Goal: Contribute content: Contribute content

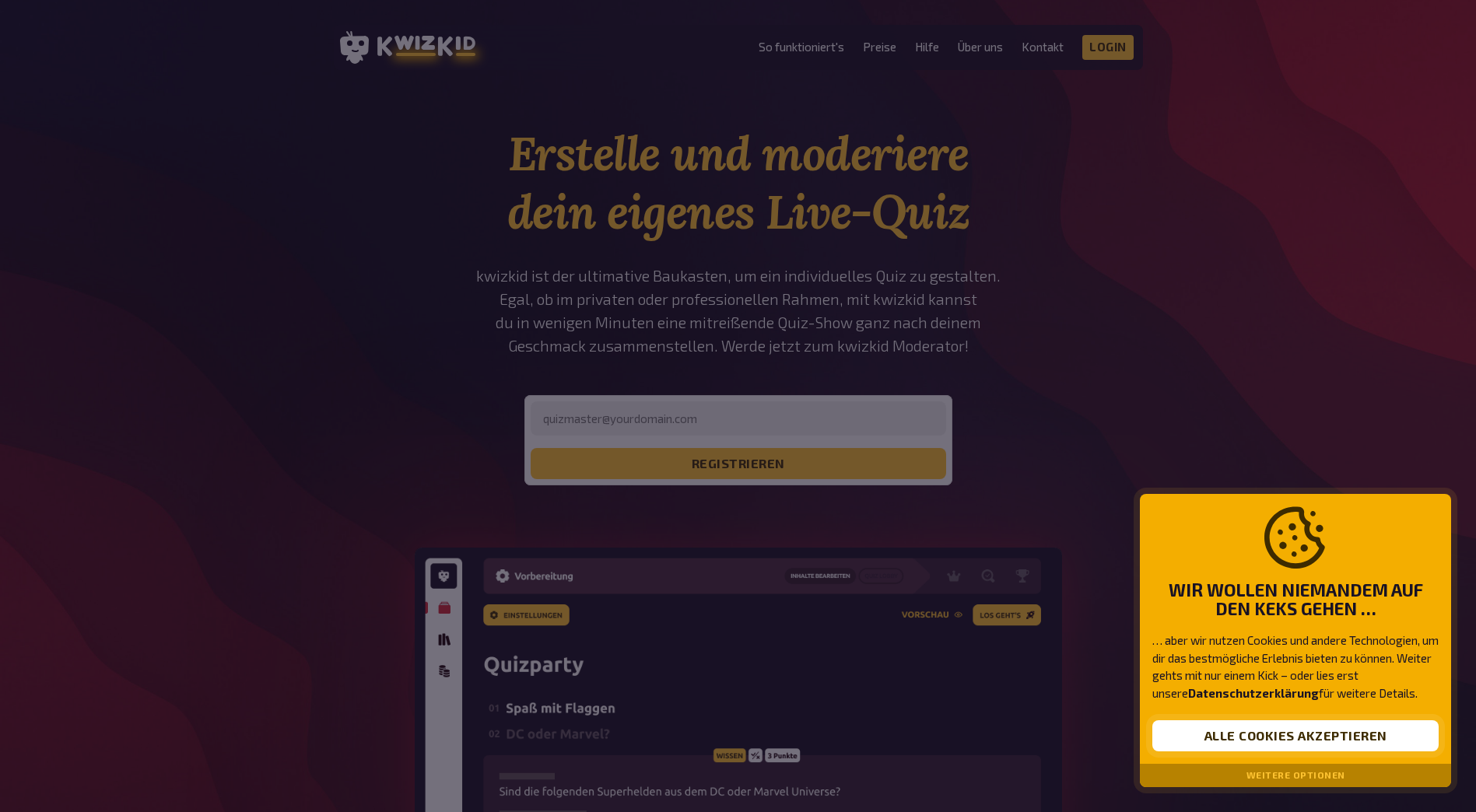
click at [1361, 732] on button "Alle Cookies akzeptieren" at bounding box center [1295, 736] width 286 height 31
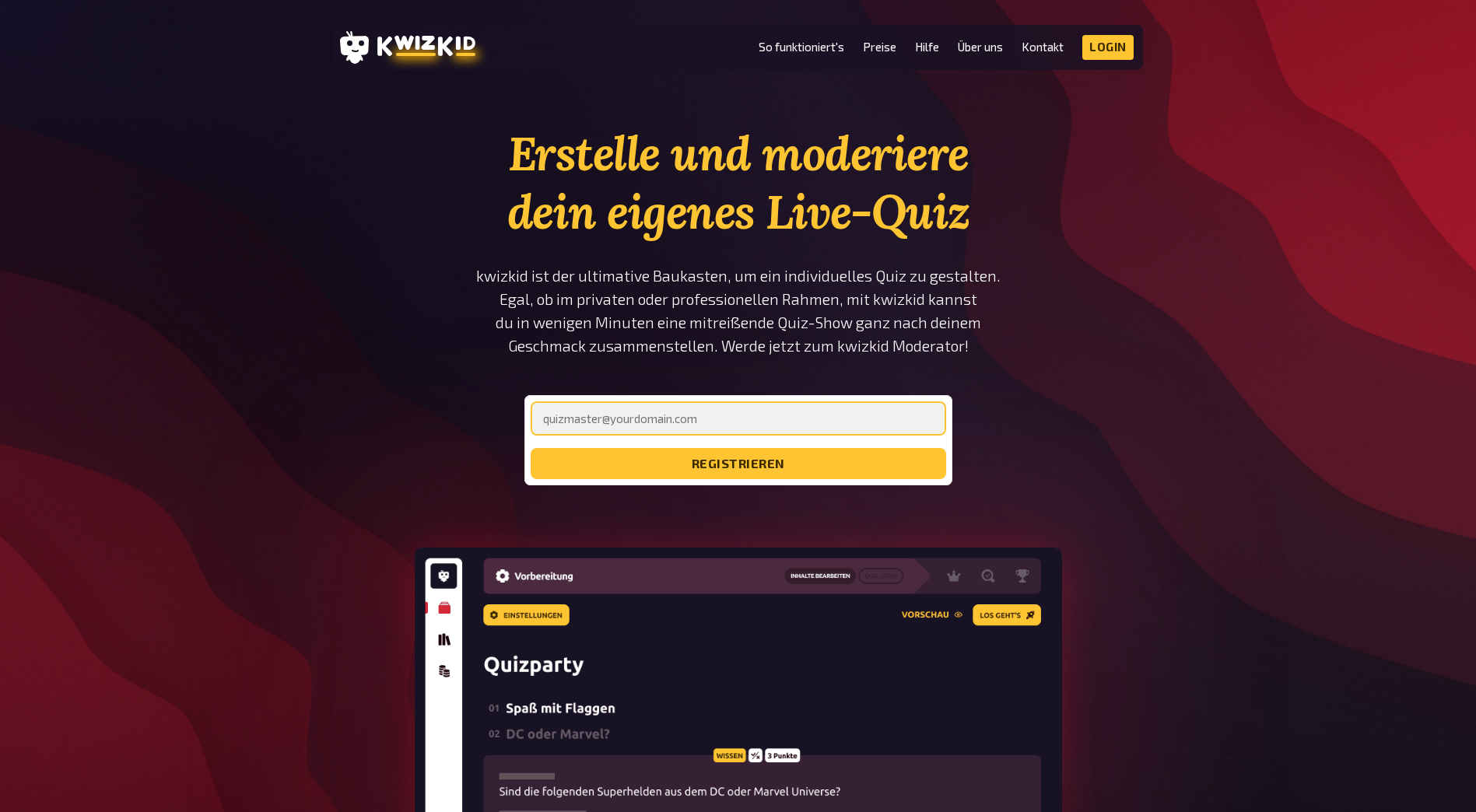
click at [889, 413] on input "email" at bounding box center [738, 419] width 416 height 35
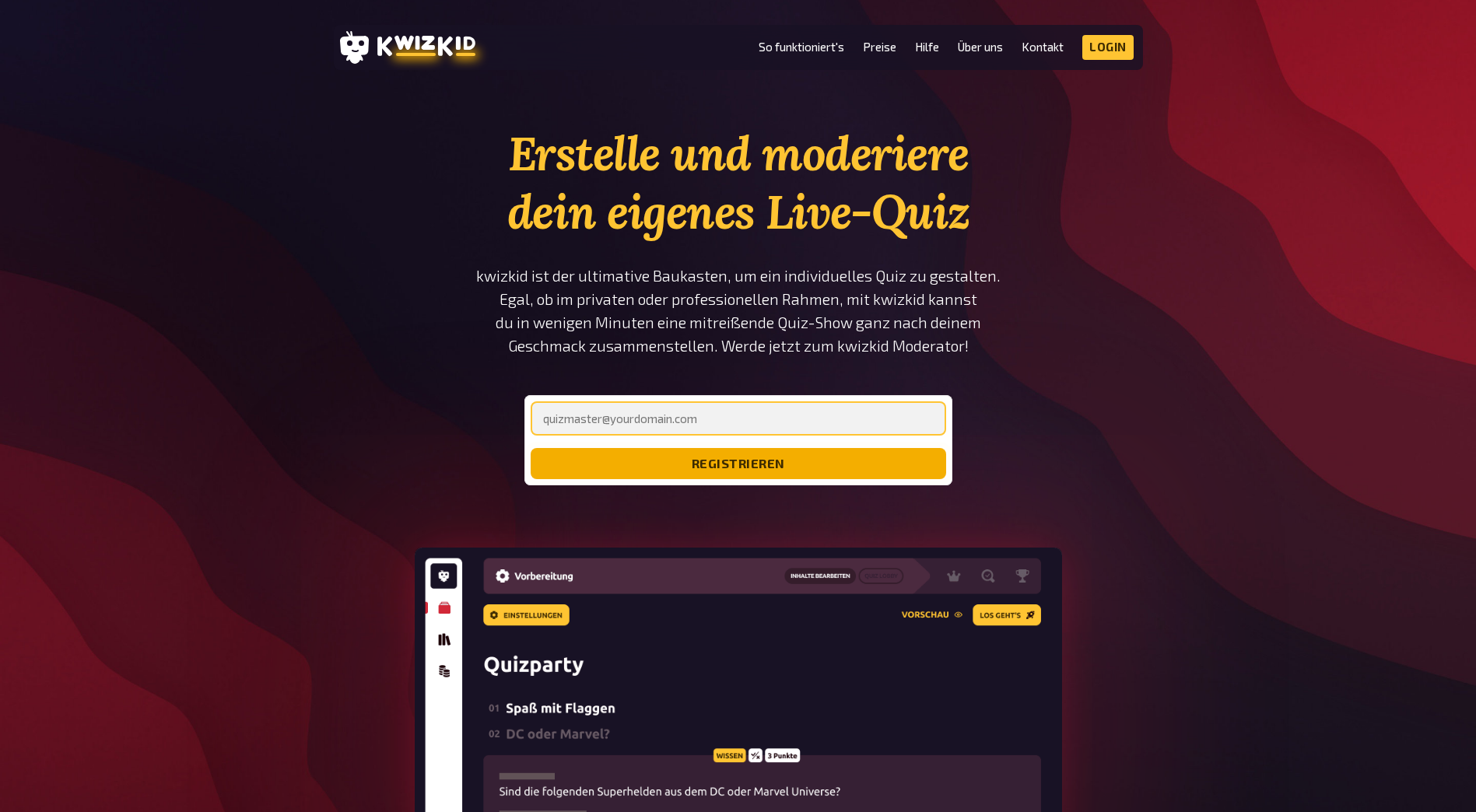
type input "[EMAIL_ADDRESS][DOMAIN_NAME]"
click at [746, 476] on button "registrieren" at bounding box center [738, 464] width 416 height 31
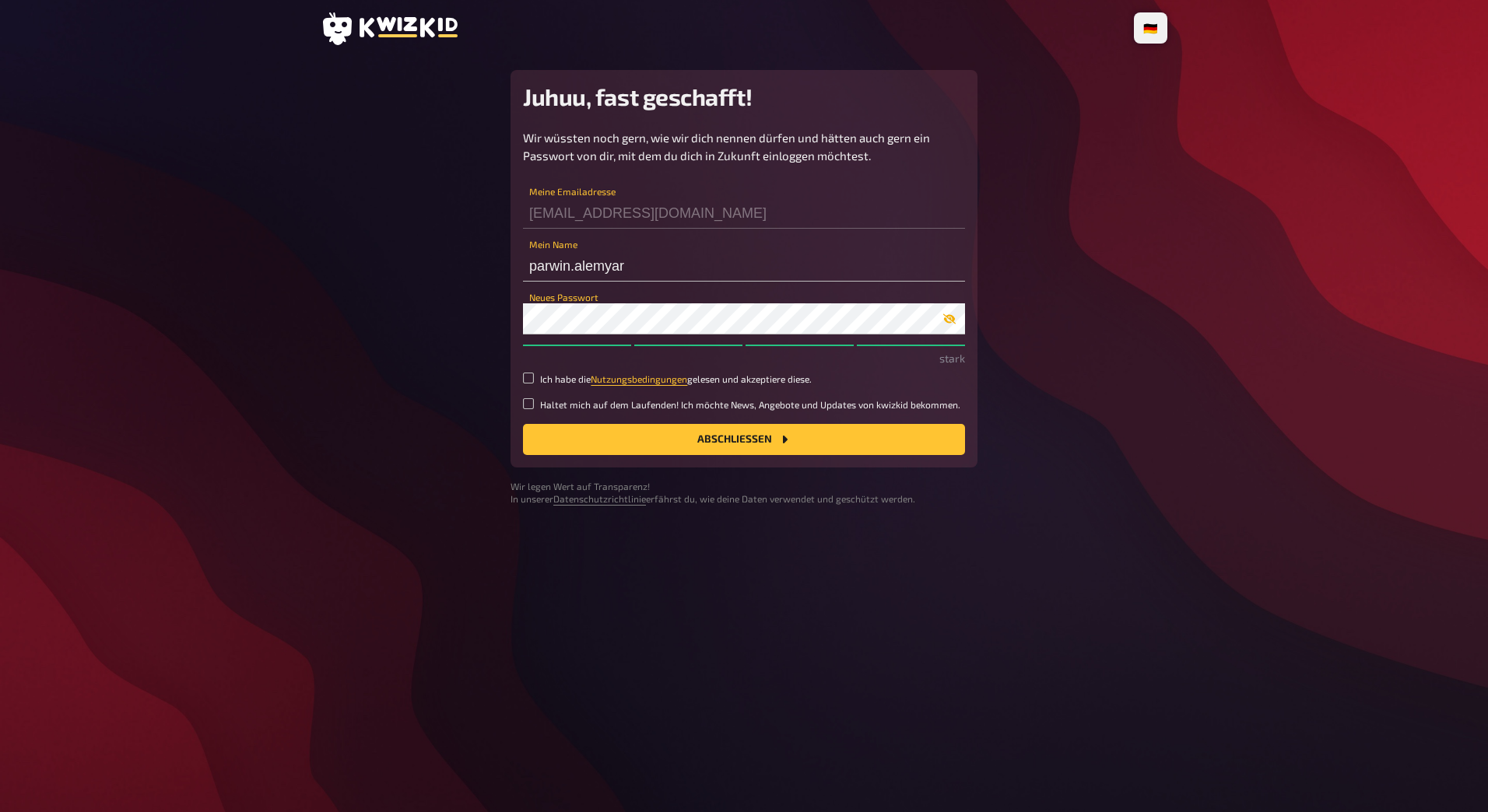
click at [940, 314] on button "button" at bounding box center [950, 319] width 31 height 13
drag, startPoint x: 530, startPoint y: 373, endPoint x: 540, endPoint y: 391, distance: 20.6
click at [530, 373] on input "Ich habe die Nutzungsbedingungen gelesen und akzeptiere diese." at bounding box center [528, 378] width 11 height 11
checkbox input "true"
click at [629, 436] on button "Abschließen" at bounding box center [744, 439] width 442 height 31
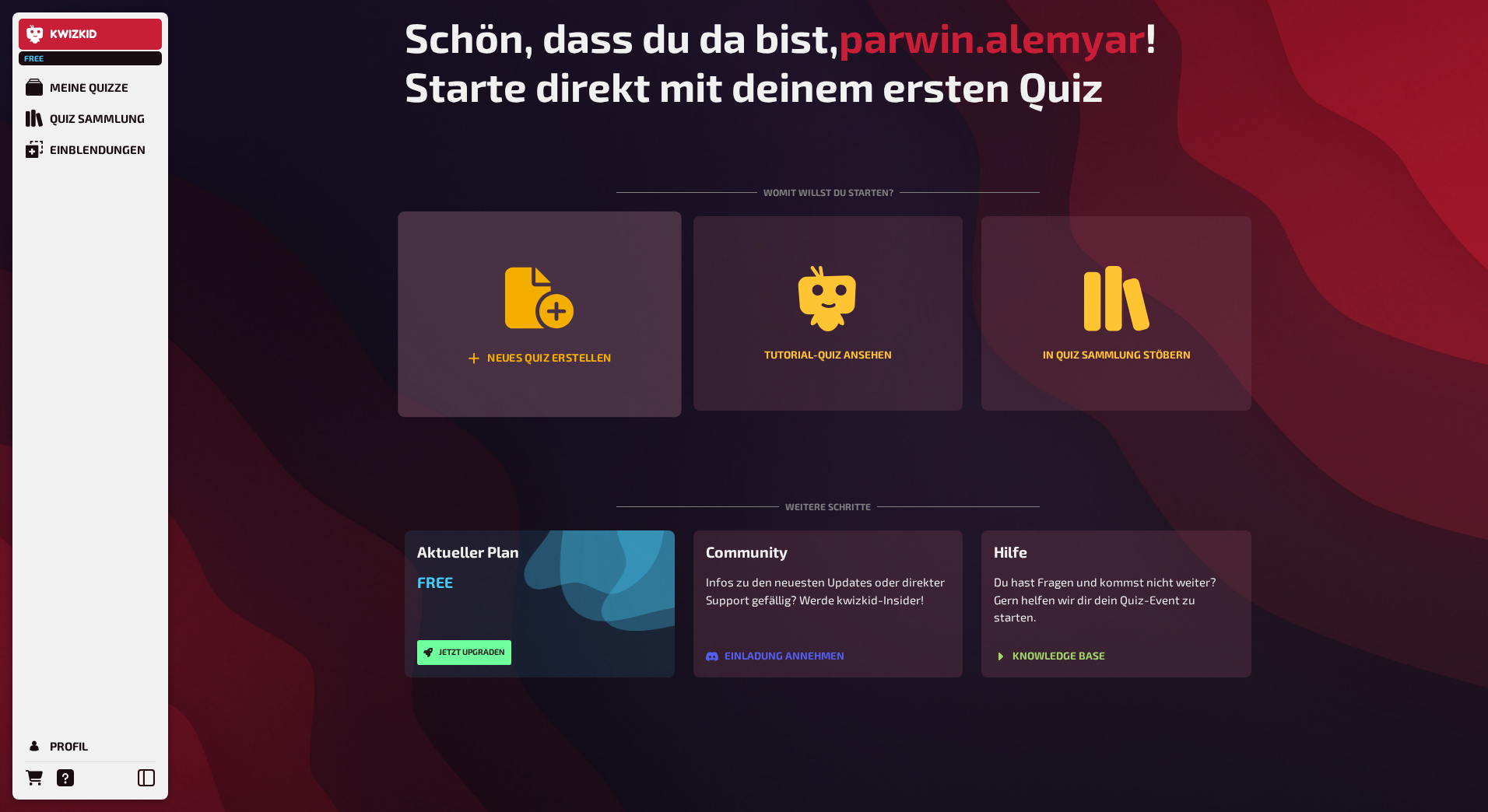
click at [505, 283] on div "Neues Quiz erstellen" at bounding box center [538, 315] width 283 height 206
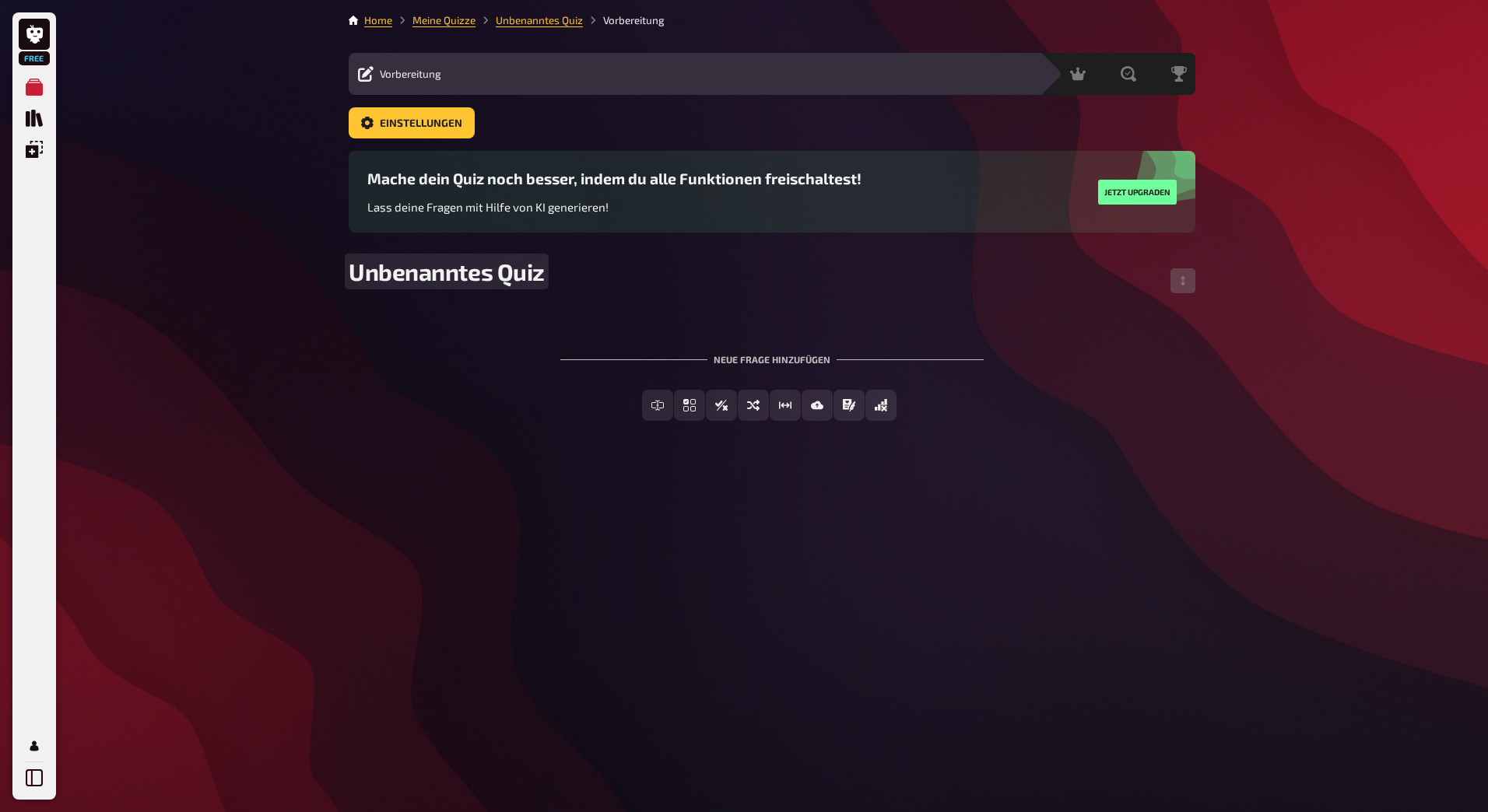
click at [424, 292] on div "Unbenanntes Quiz" at bounding box center [771, 280] width 847 height 46
click at [432, 274] on span "Unbenanntes Quiz" at bounding box center [447, 271] width 196 height 28
drag, startPoint x: 539, startPoint y: 272, endPoint x: 347, endPoint y: 254, distance: 192.8
click at [347, 254] on div "Home Meine Quizze Unbenanntes Quiz Vorbereitung Vorbereitung Inhalte Bearbeiten…" at bounding box center [772, 406] width 871 height 812
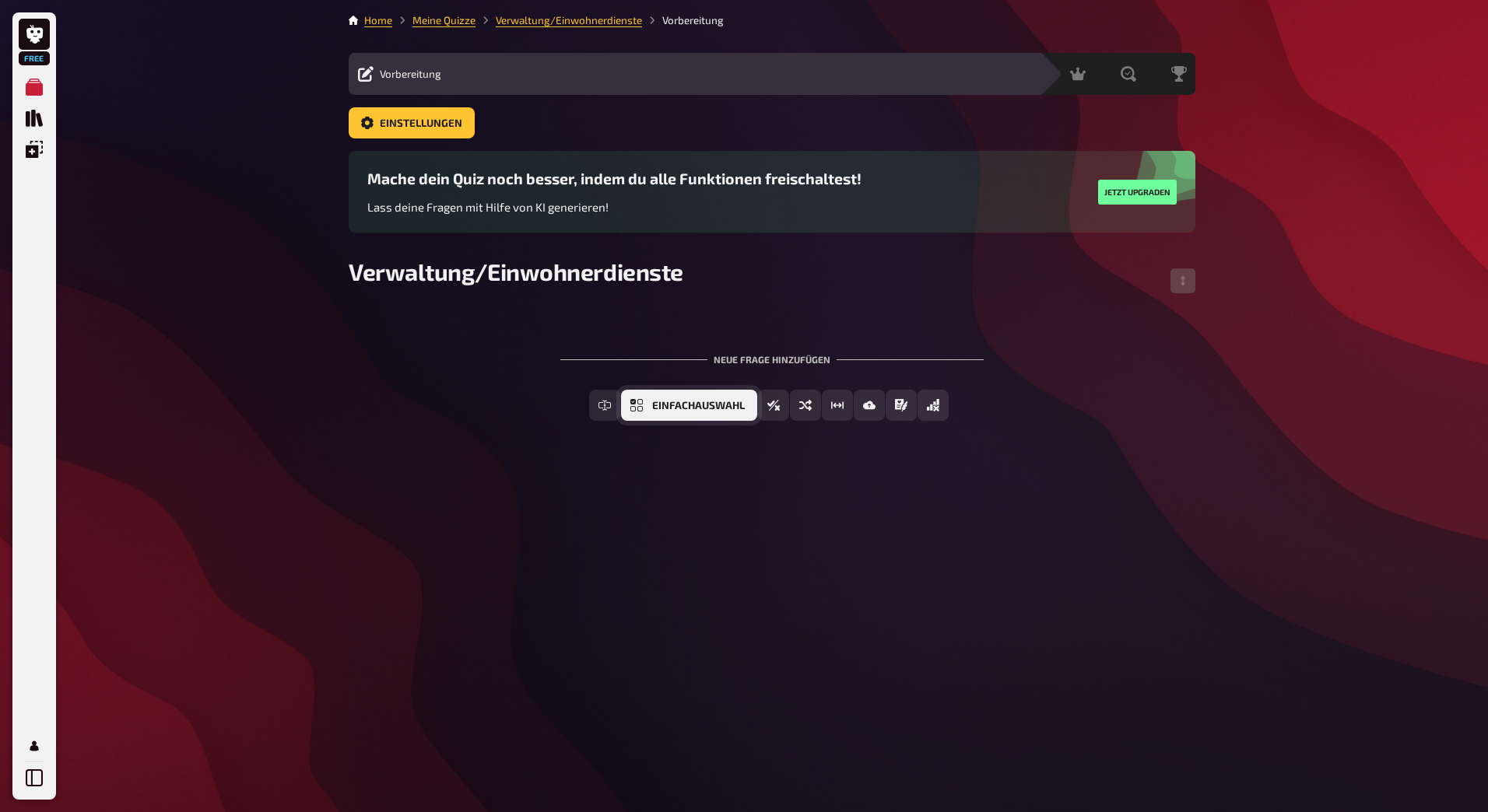
click at [744, 409] on span "Einfachauswahl" at bounding box center [699, 406] width 93 height 11
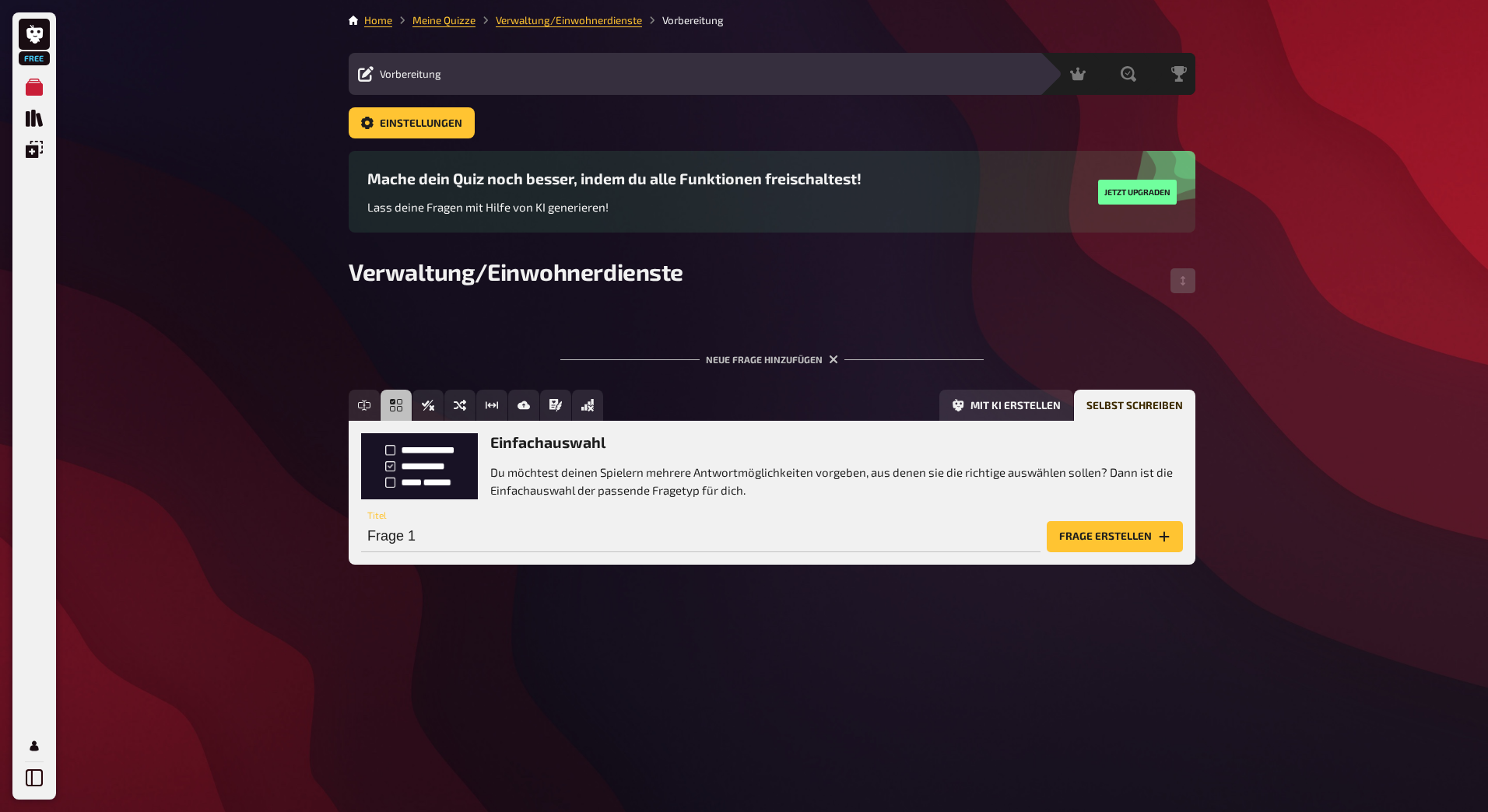
click at [596, 463] on div "Einfachauswahl Du möchtest deinen Spielern mehrere Antwortmöglichkeiten vorgebe…" at bounding box center [837, 466] width 693 height 65
click at [1155, 541] on button "Frage erstellen" at bounding box center [1115, 536] width 136 height 31
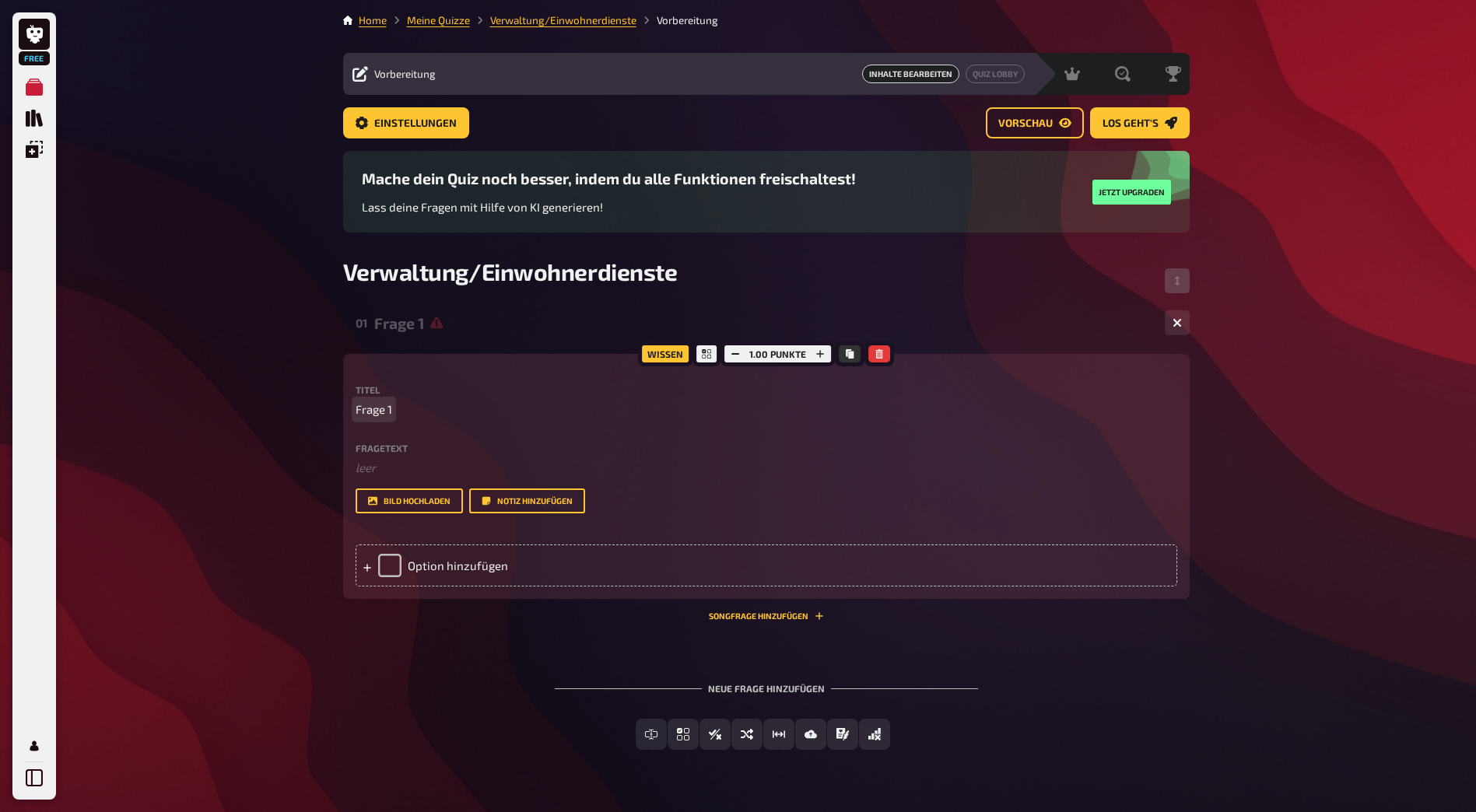
click at [374, 405] on span "Frage 1" at bounding box center [374, 410] width 36 height 18
paste span
click at [373, 411] on span "FraWas benötigt man zur Beantragung einer Identitätskarte?ge 1" at bounding box center [527, 410] width 344 height 18
click at [683, 404] on span "FraWas benötigt man zur Beantragung einer Identitätskarte?ge 1" at bounding box center [527, 410] width 344 height 18
click at [684, 403] on span "FraWas benötigt man zur Beantragung einer Identitätskarte?ge 1" at bounding box center [527, 410] width 344 height 18
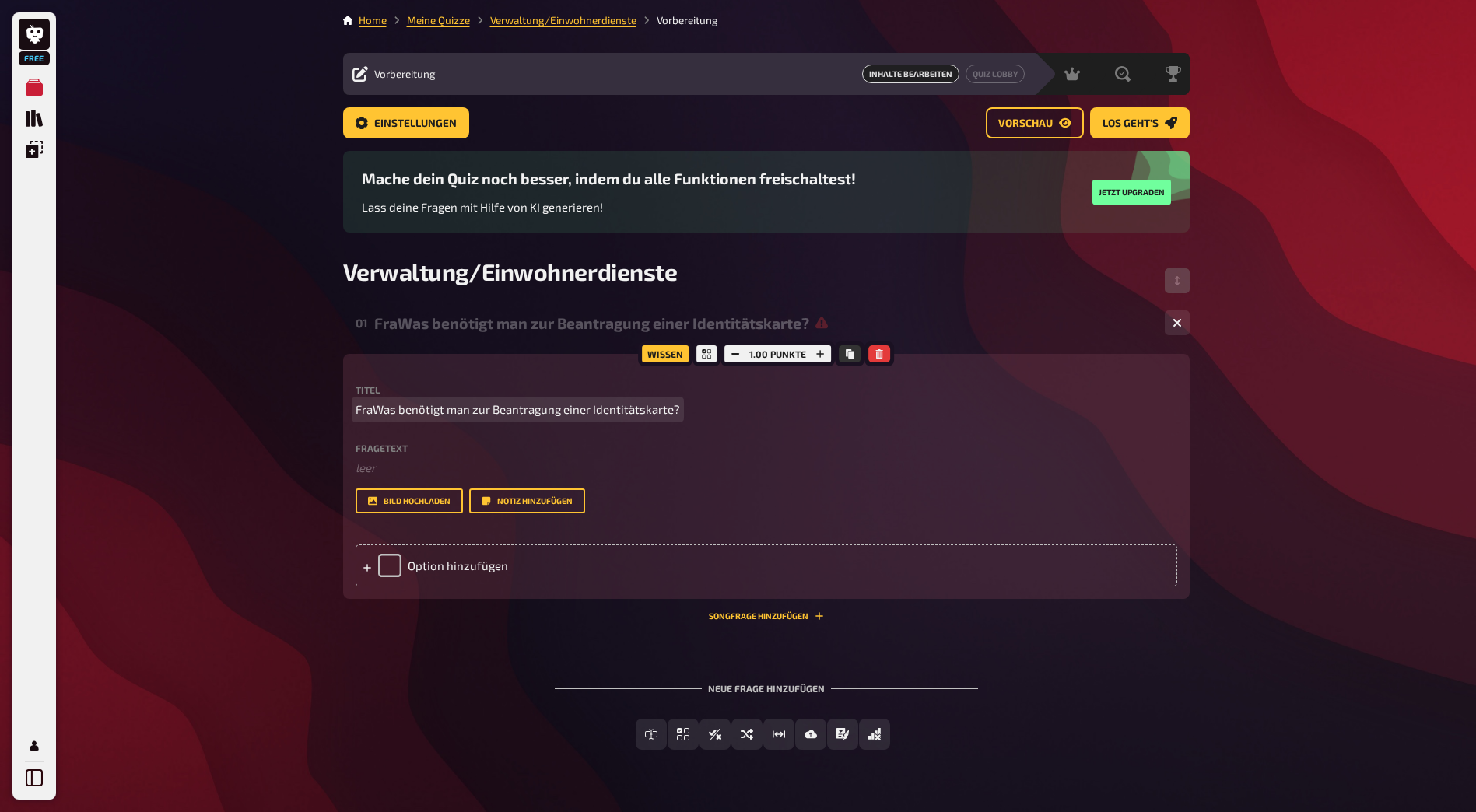
click at [374, 407] on span "FraWas benötigt man zur Beantragung einer Identitätskarte?" at bounding box center [517, 410] width 325 height 18
click at [438, 569] on div "Option hinzufügen" at bounding box center [767, 566] width 822 height 42
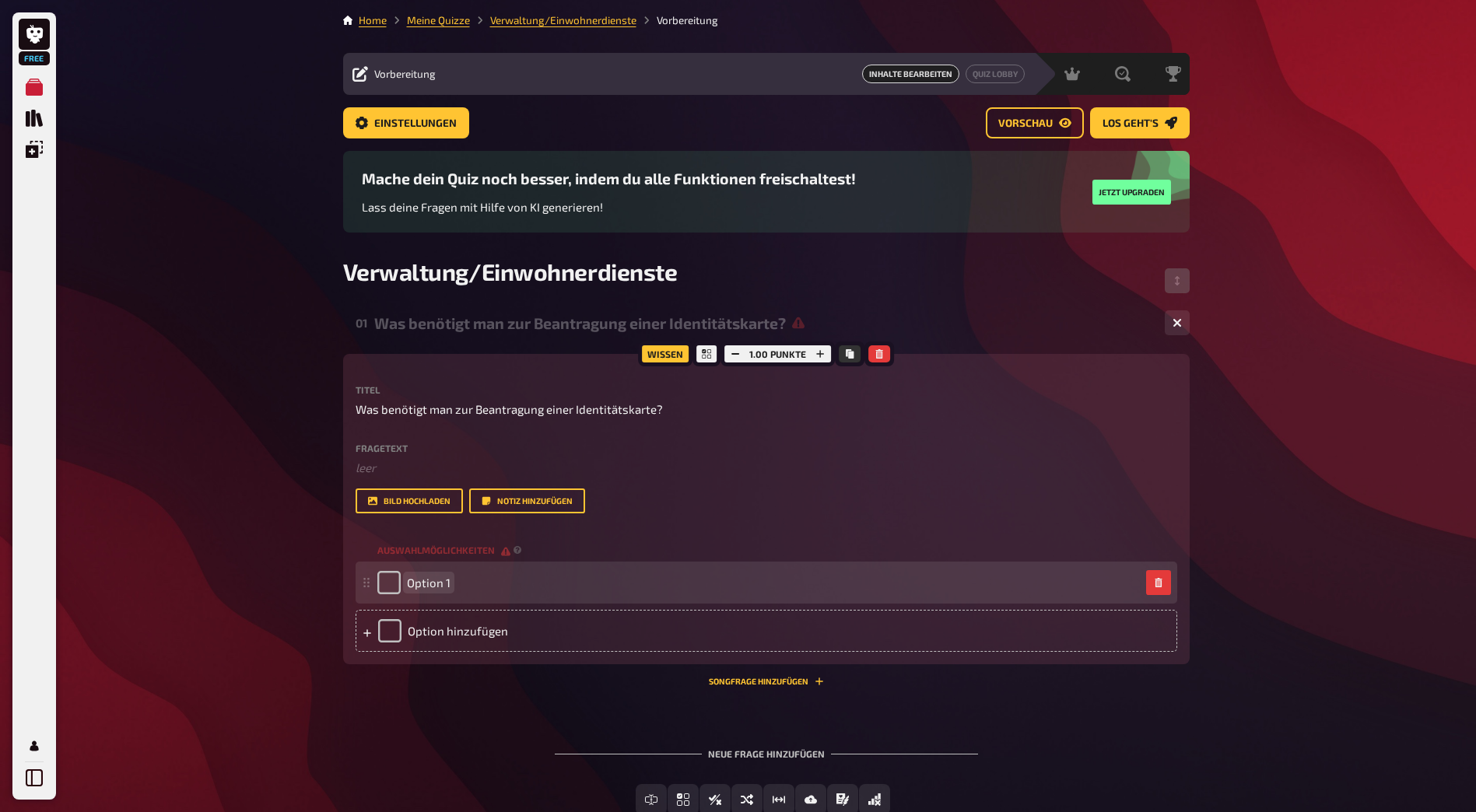
click at [427, 586] on span "Option 1" at bounding box center [429, 582] width 44 height 14
paste span
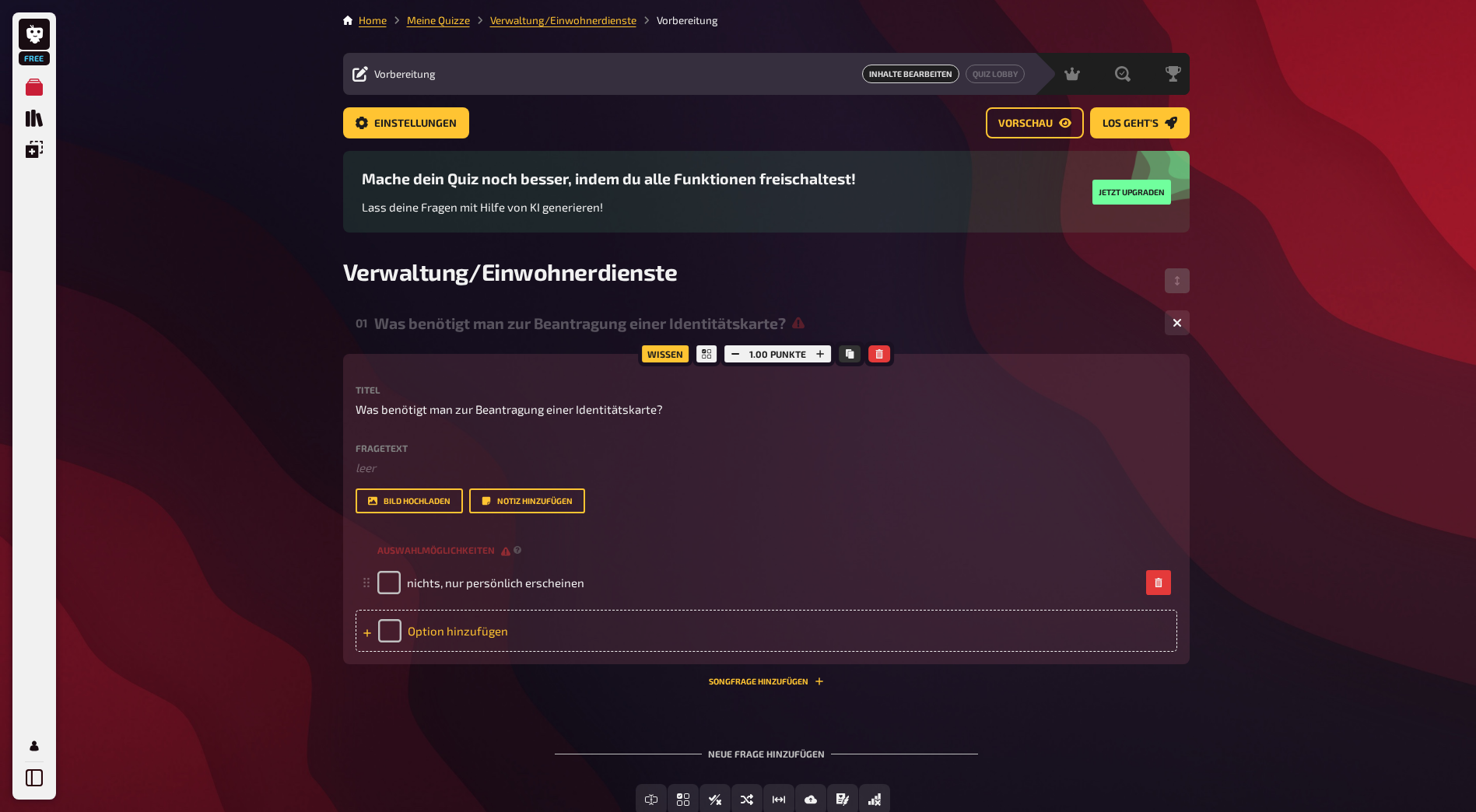
click at [467, 621] on div "Option hinzufügen" at bounding box center [767, 631] width 822 height 42
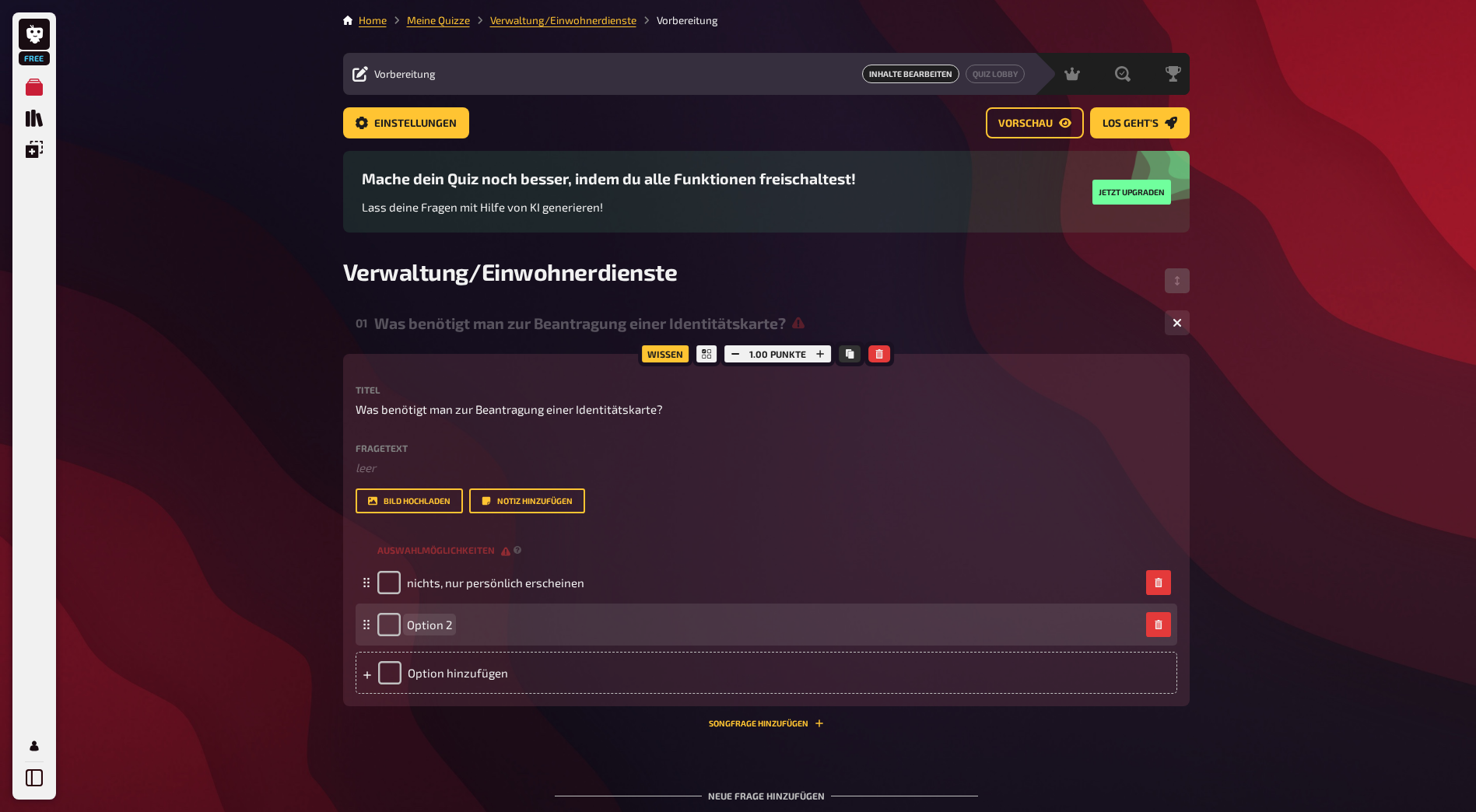
click at [418, 613] on div "Option 2" at bounding box center [415, 625] width 75 height 24
paste span
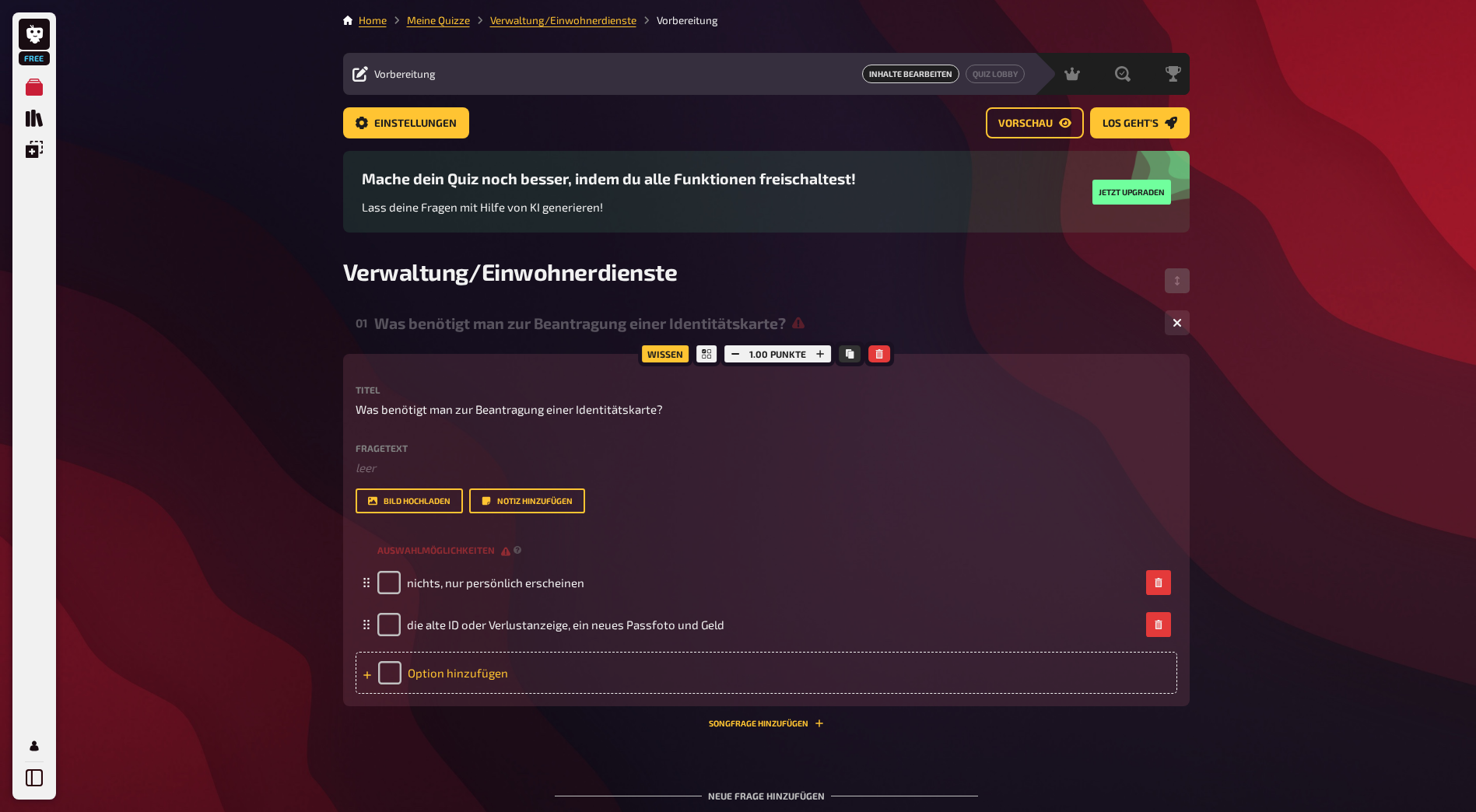
click at [542, 681] on div "Option hinzufügen" at bounding box center [767, 673] width 822 height 42
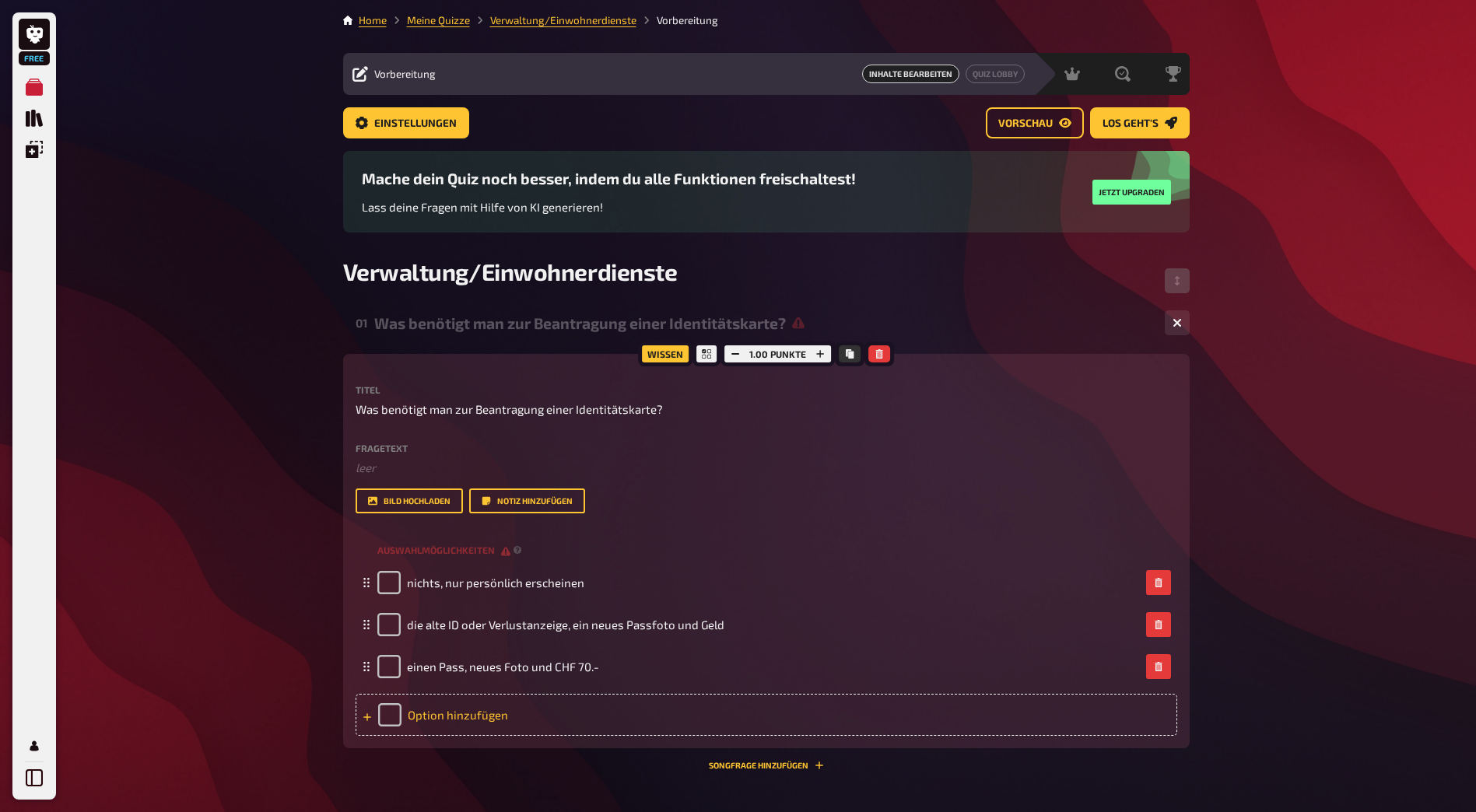
click at [672, 730] on div "Option hinzufügen" at bounding box center [767, 715] width 822 height 42
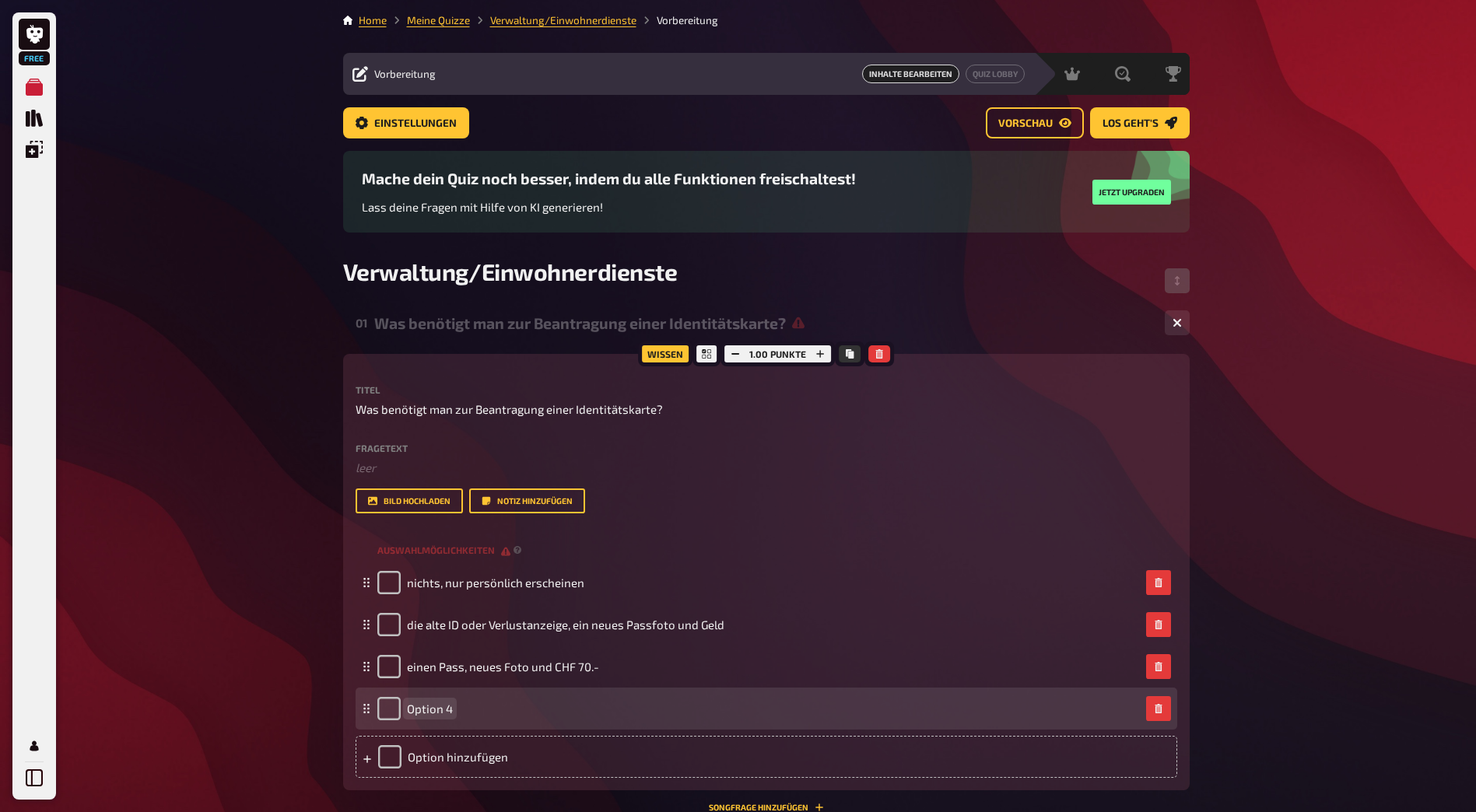
click at [607, 720] on div "Option 4" at bounding box center [758, 709] width 763 height 24
click at [558, 703] on div "Option 4" at bounding box center [758, 709] width 763 height 24
paste span
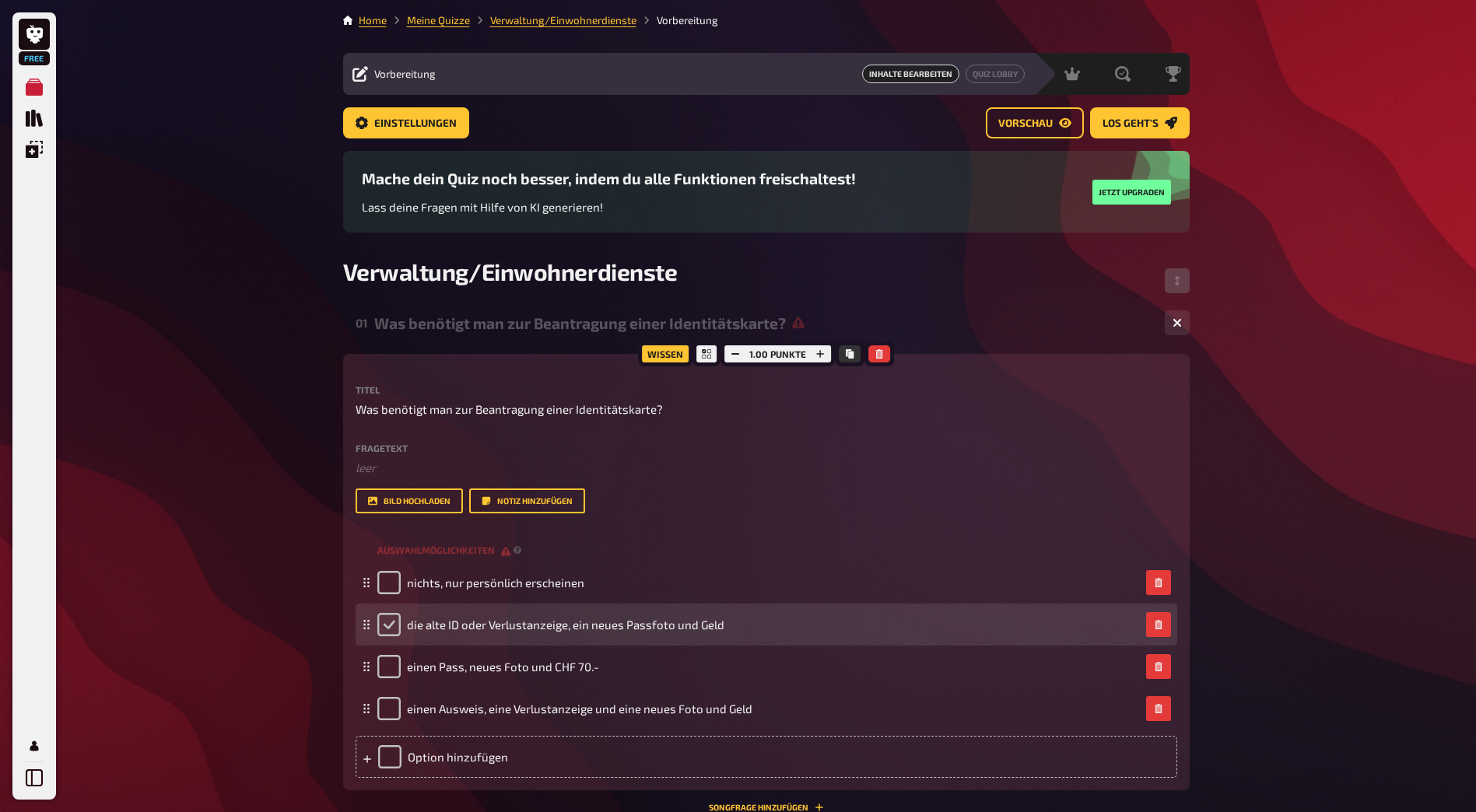
click at [390, 618] on input "checkbox" at bounding box center [389, 625] width 24 height 24
checkbox input "true"
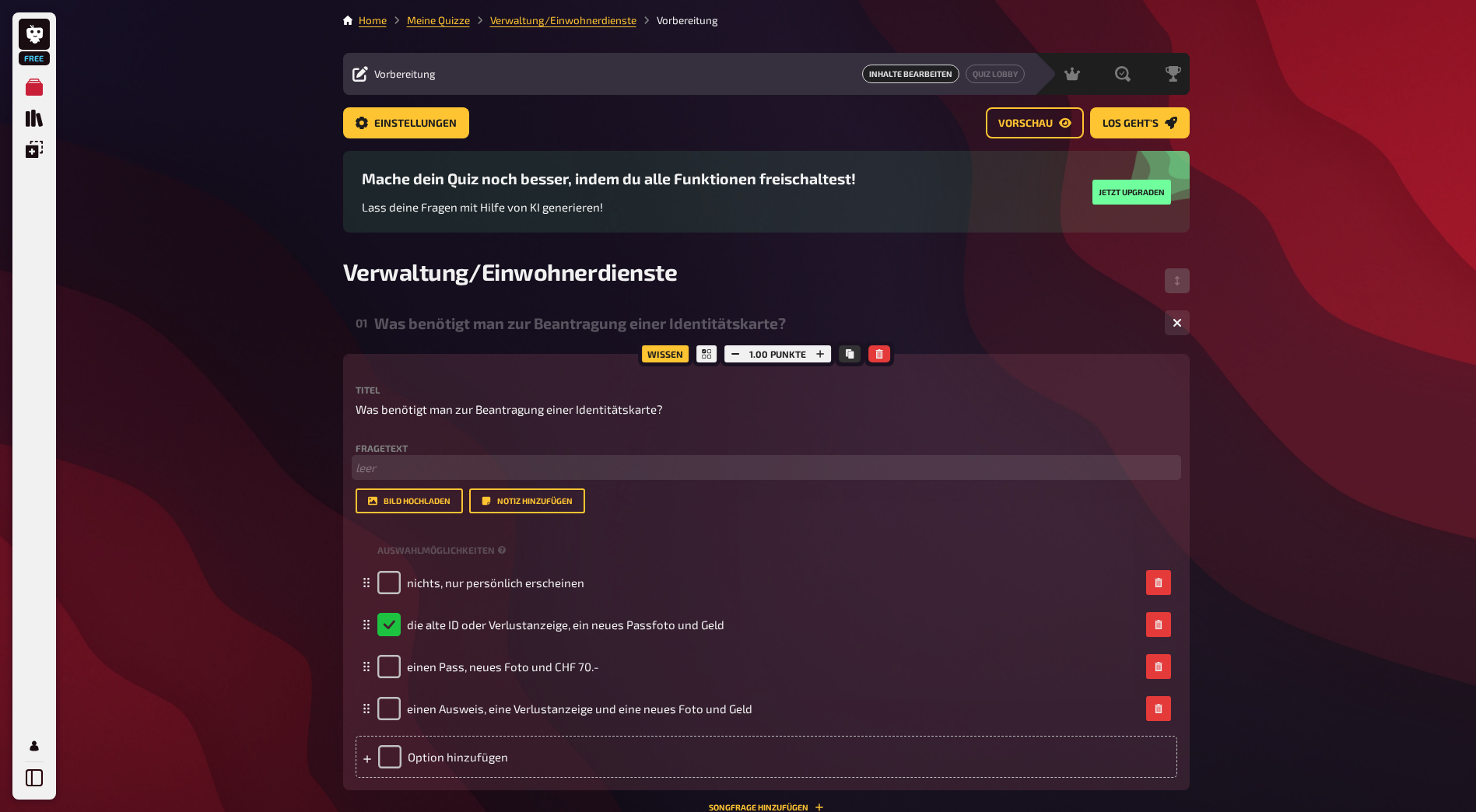
click at [813, 466] on p "﻿ leer" at bounding box center [767, 468] width 822 height 18
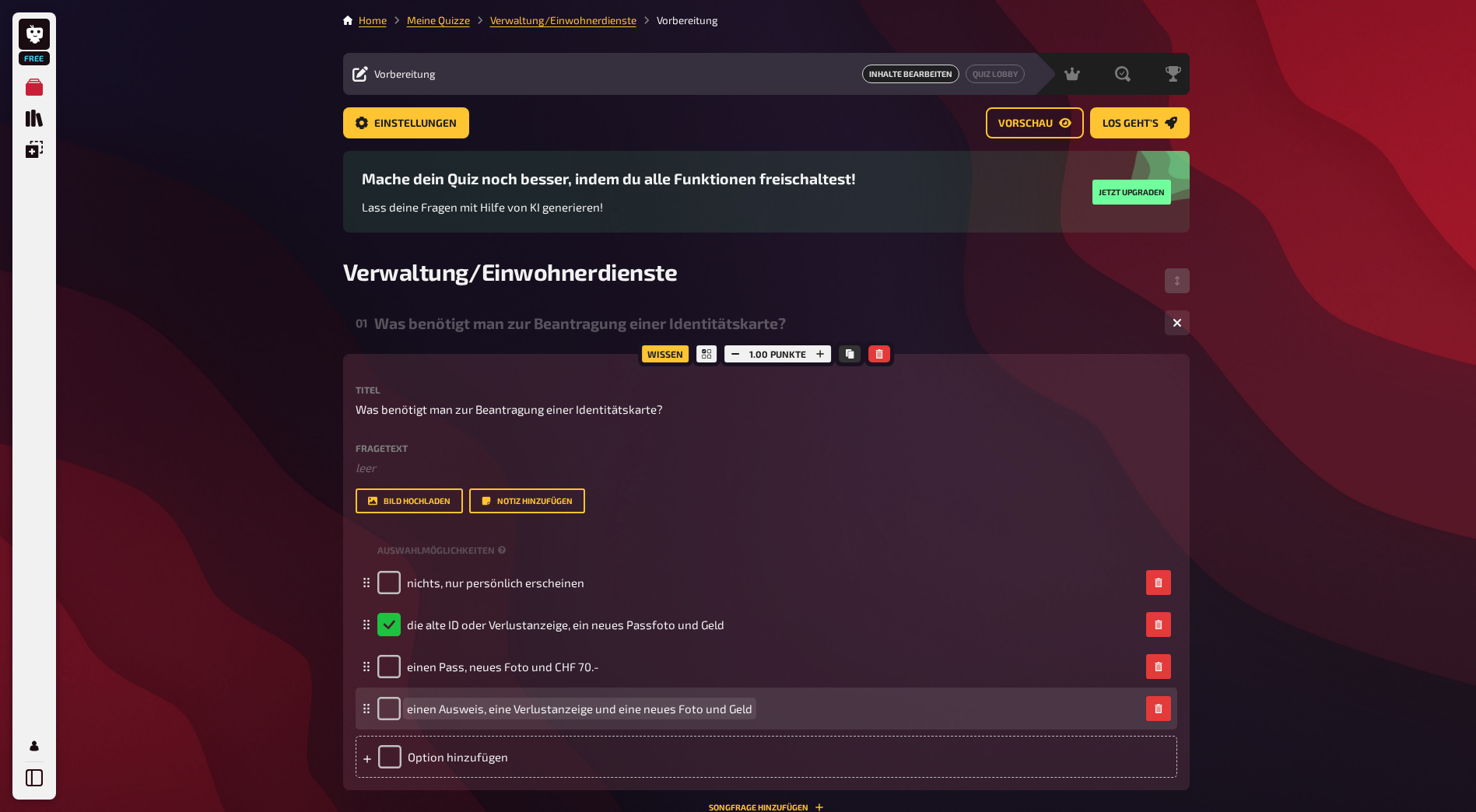
click at [456, 715] on span "einen Ausweis, eine Verlustanzeige und eine neues Foto und Geld" at bounding box center [580, 708] width 346 height 14
click at [448, 709] on span "einen Ausweis, eine Verlustanzeige und eine neues Foto und Geld" at bounding box center [580, 708] width 346 height 14
click at [439, 709] on span "einen Ausweis, eine Verlustanzeige und eine neues Foto und Geld" at bounding box center [580, 708] width 346 height 14
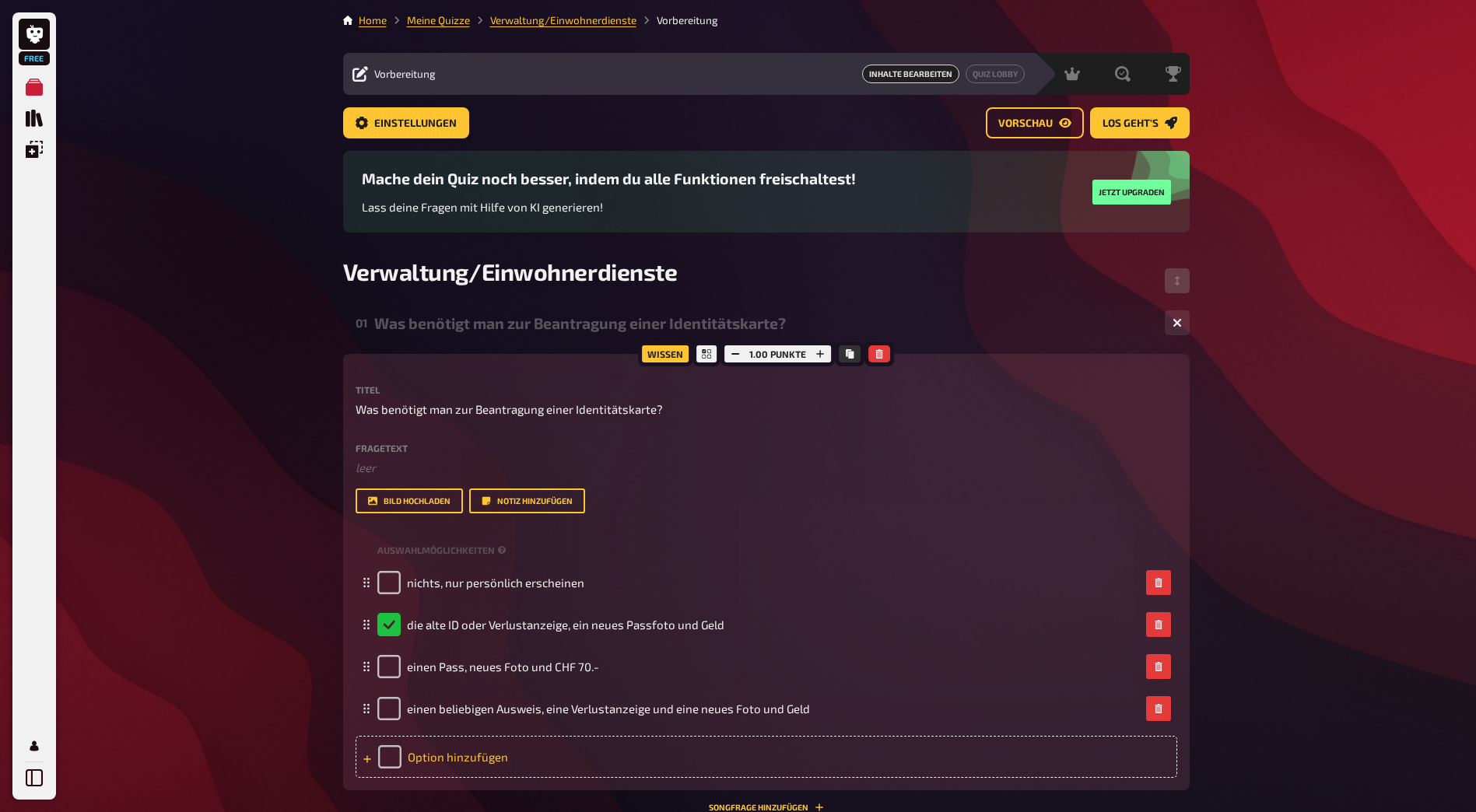
click at [548, 765] on div "Option hinzufügen" at bounding box center [767, 757] width 822 height 42
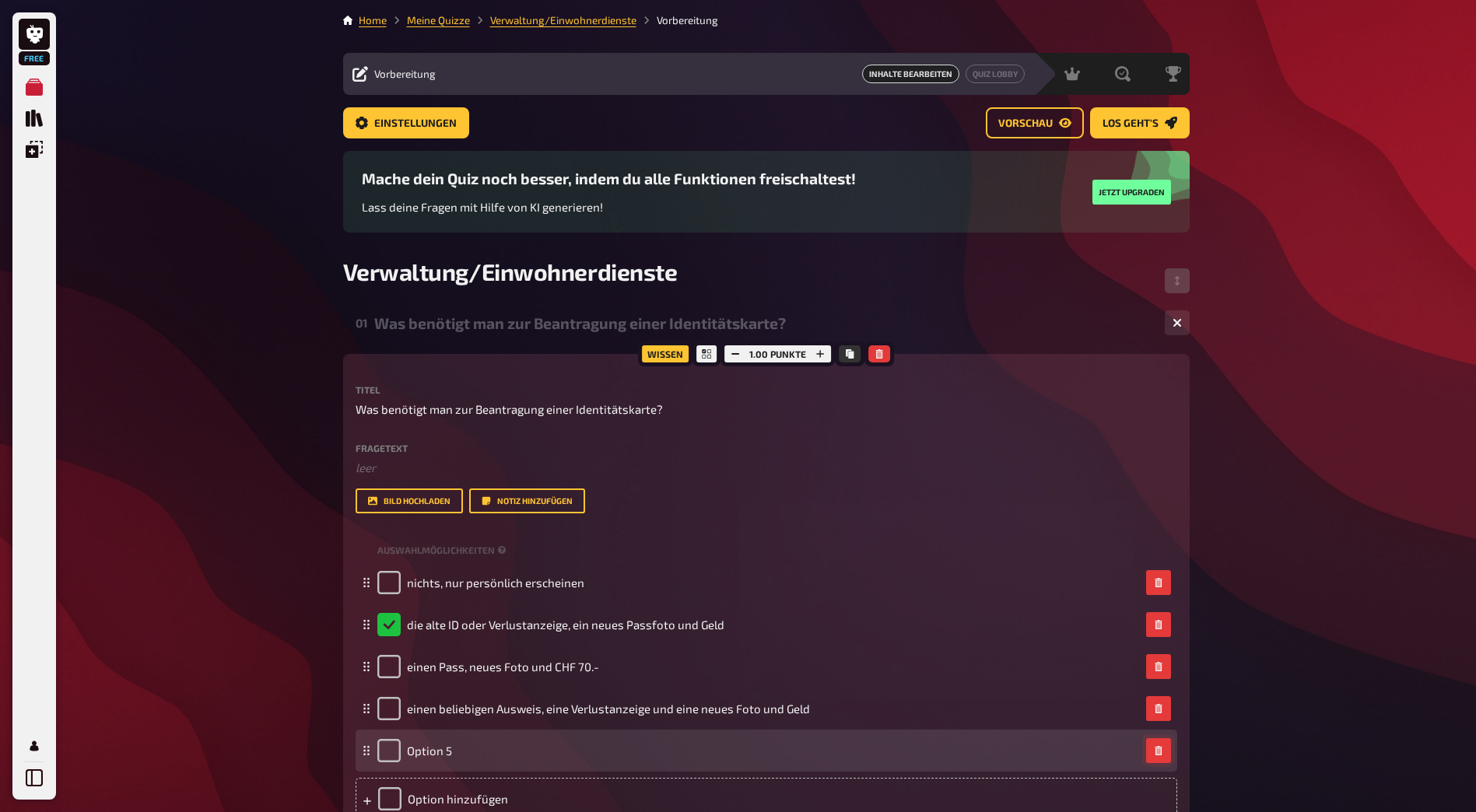
click at [1158, 745] on button "button" at bounding box center [1159, 750] width 25 height 25
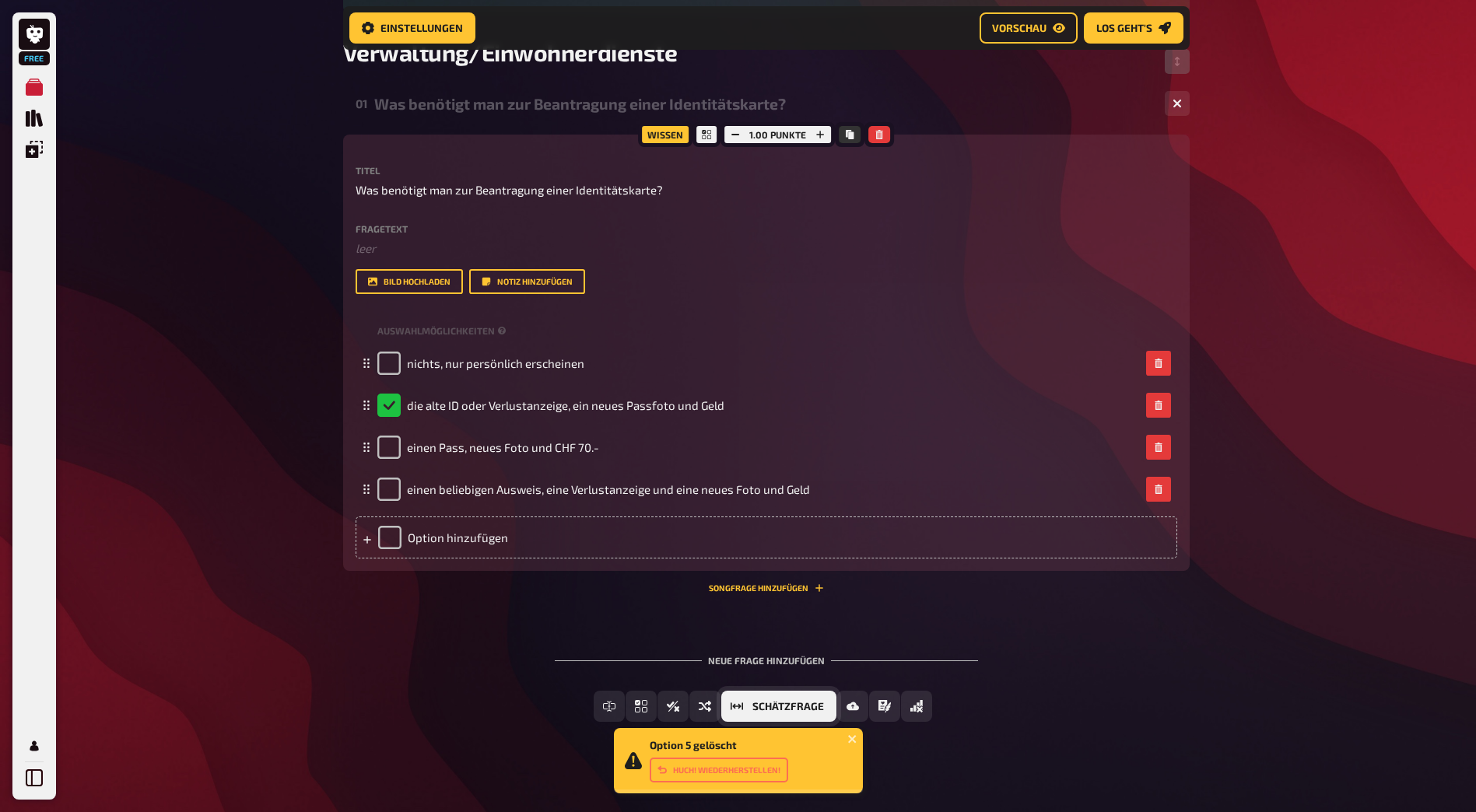
scroll to position [241, 0]
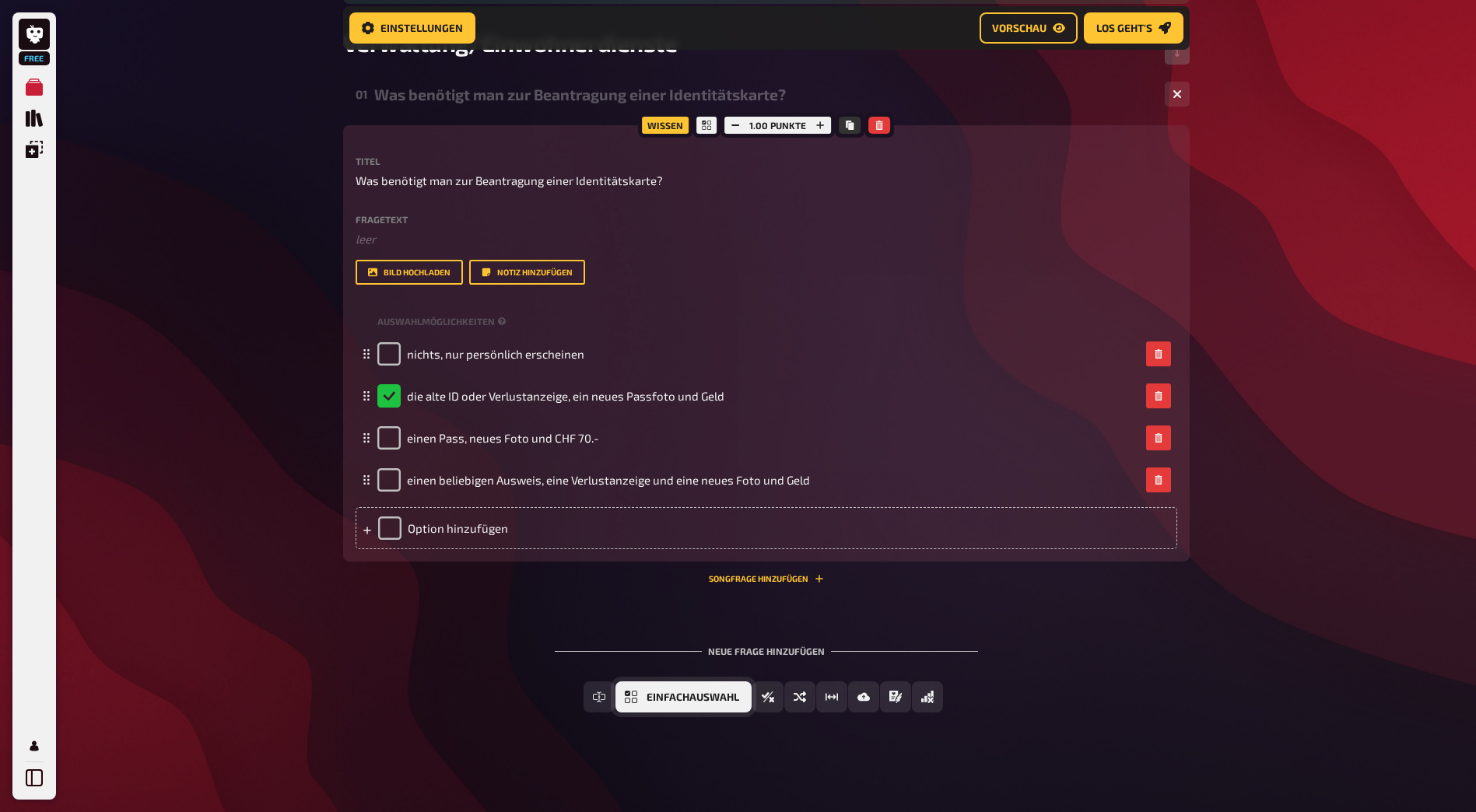
click at [630, 697] on icon "Einfachauswahl" at bounding box center [631, 697] width 13 height 13
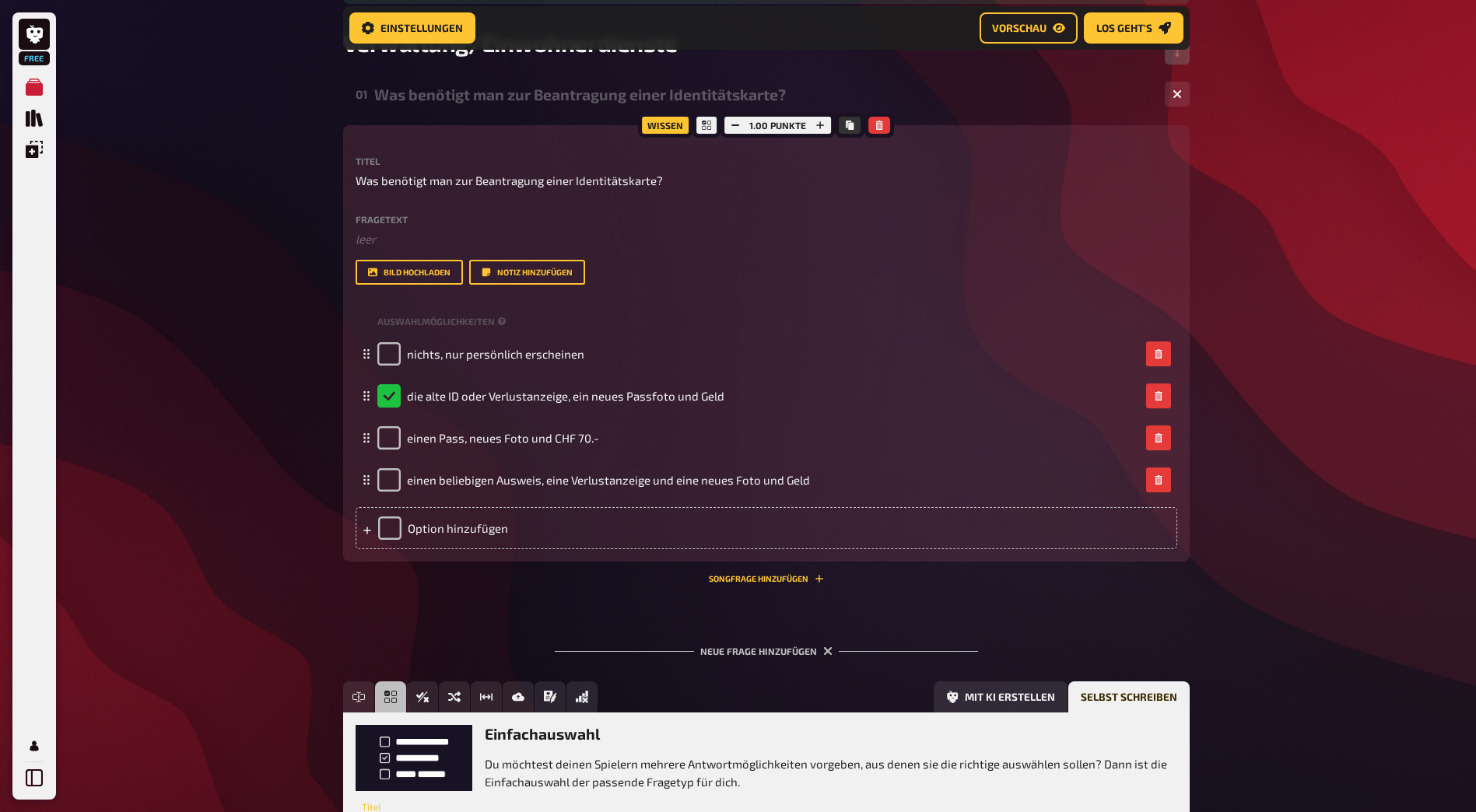
scroll to position [386, 0]
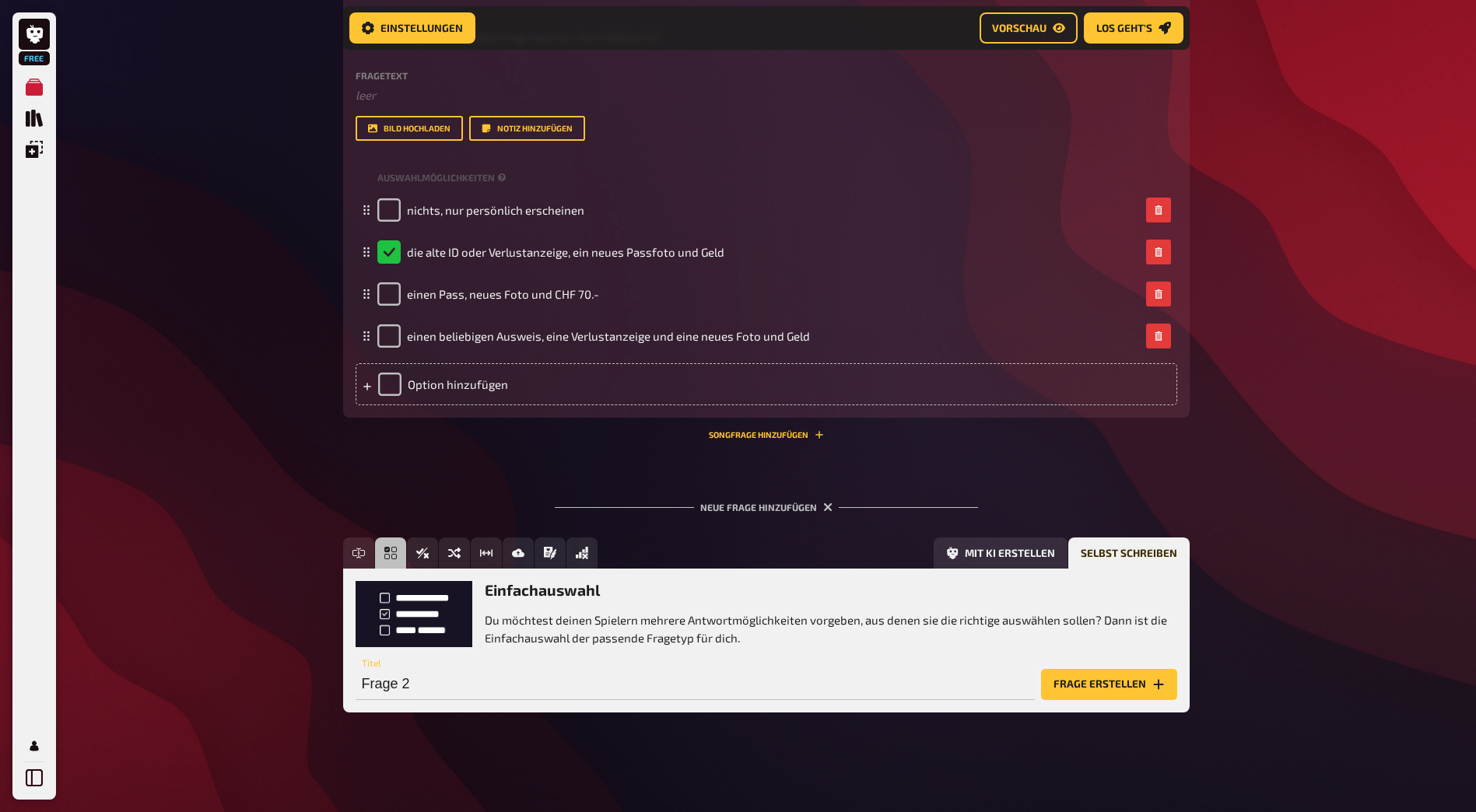
click at [1059, 684] on button "Frage erstellen" at bounding box center [1110, 685] width 136 height 31
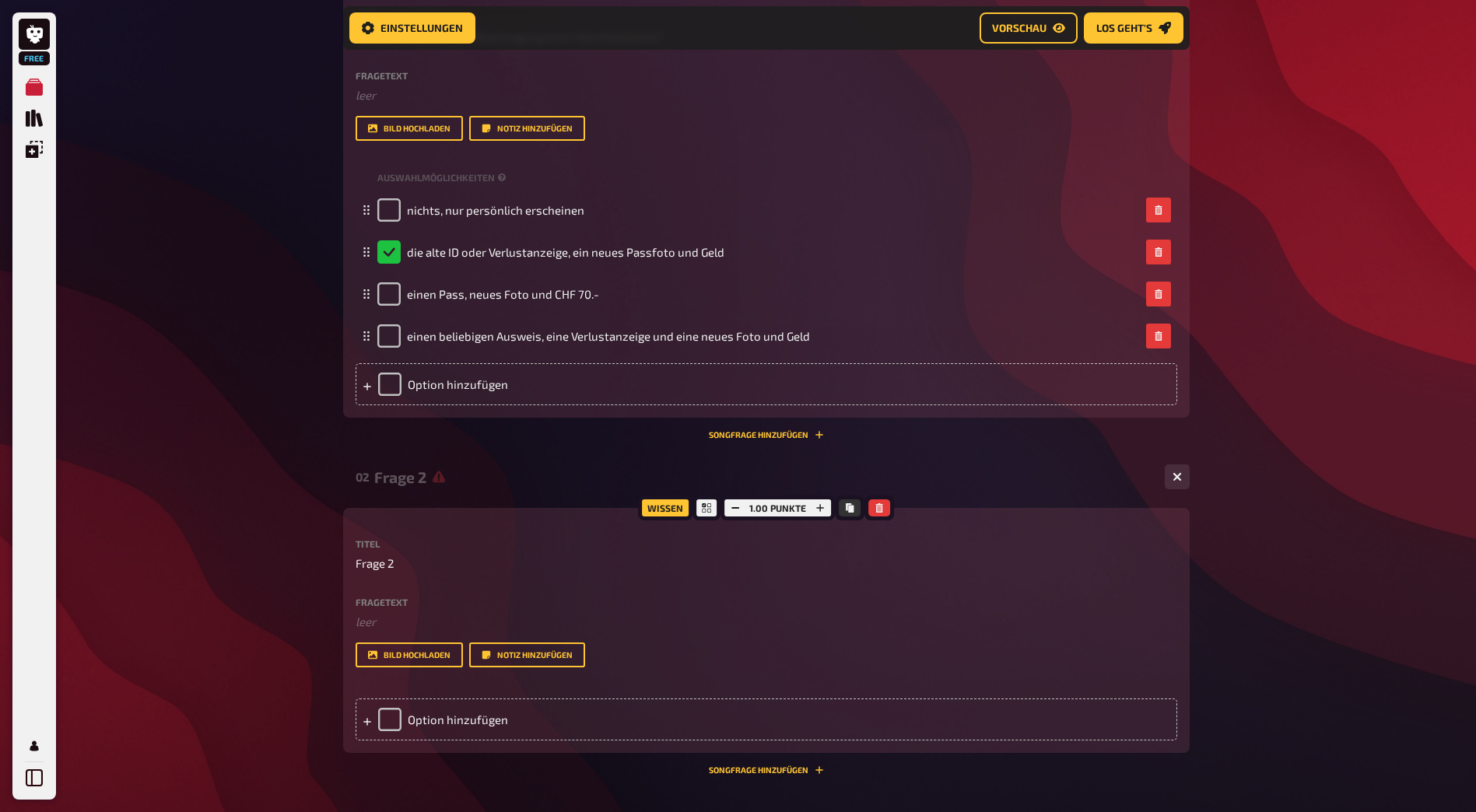
click at [407, 485] on div "Frage 2" at bounding box center [764, 477] width 778 height 18
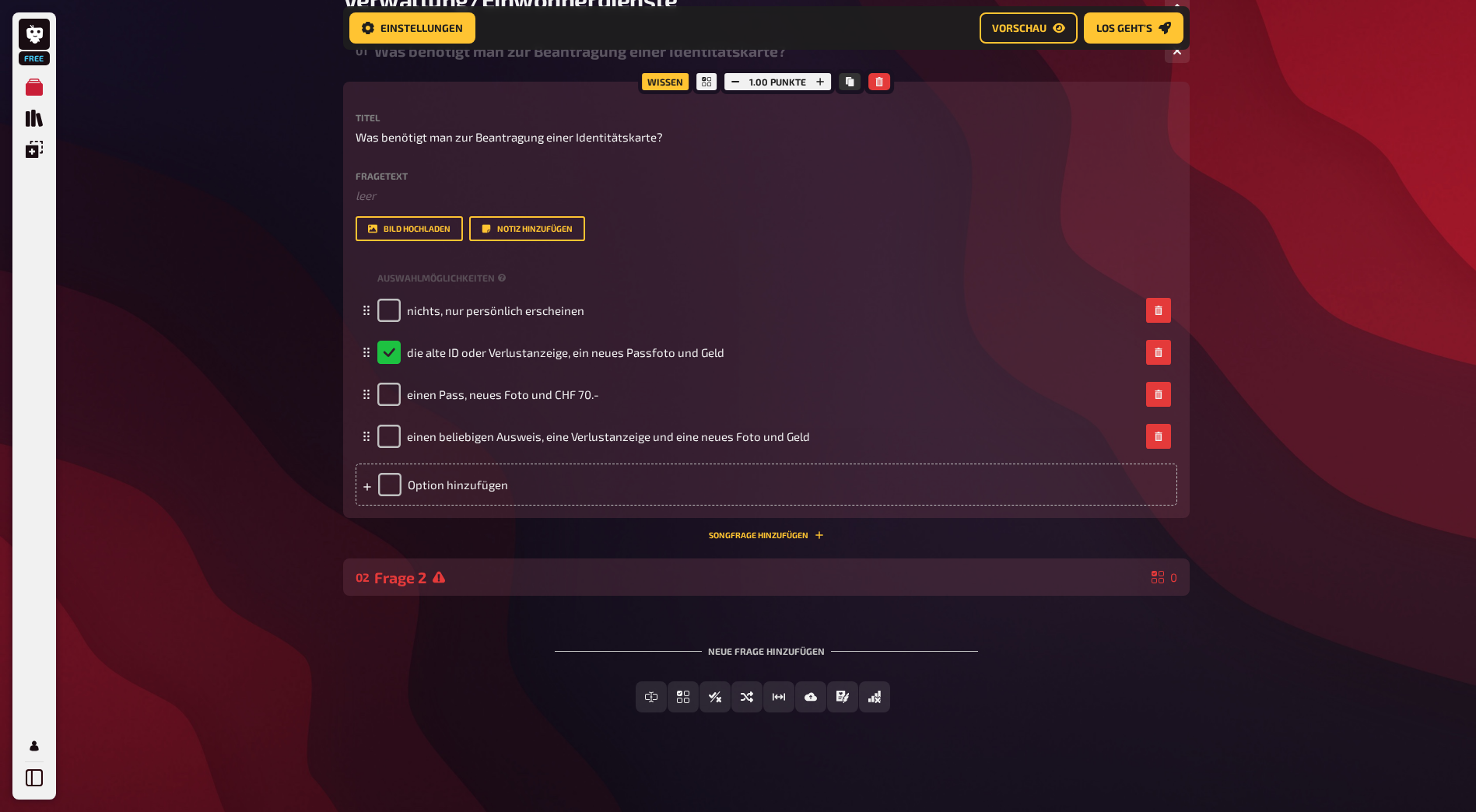
click at [427, 586] on div "Frage 2" at bounding box center [760, 578] width 771 height 18
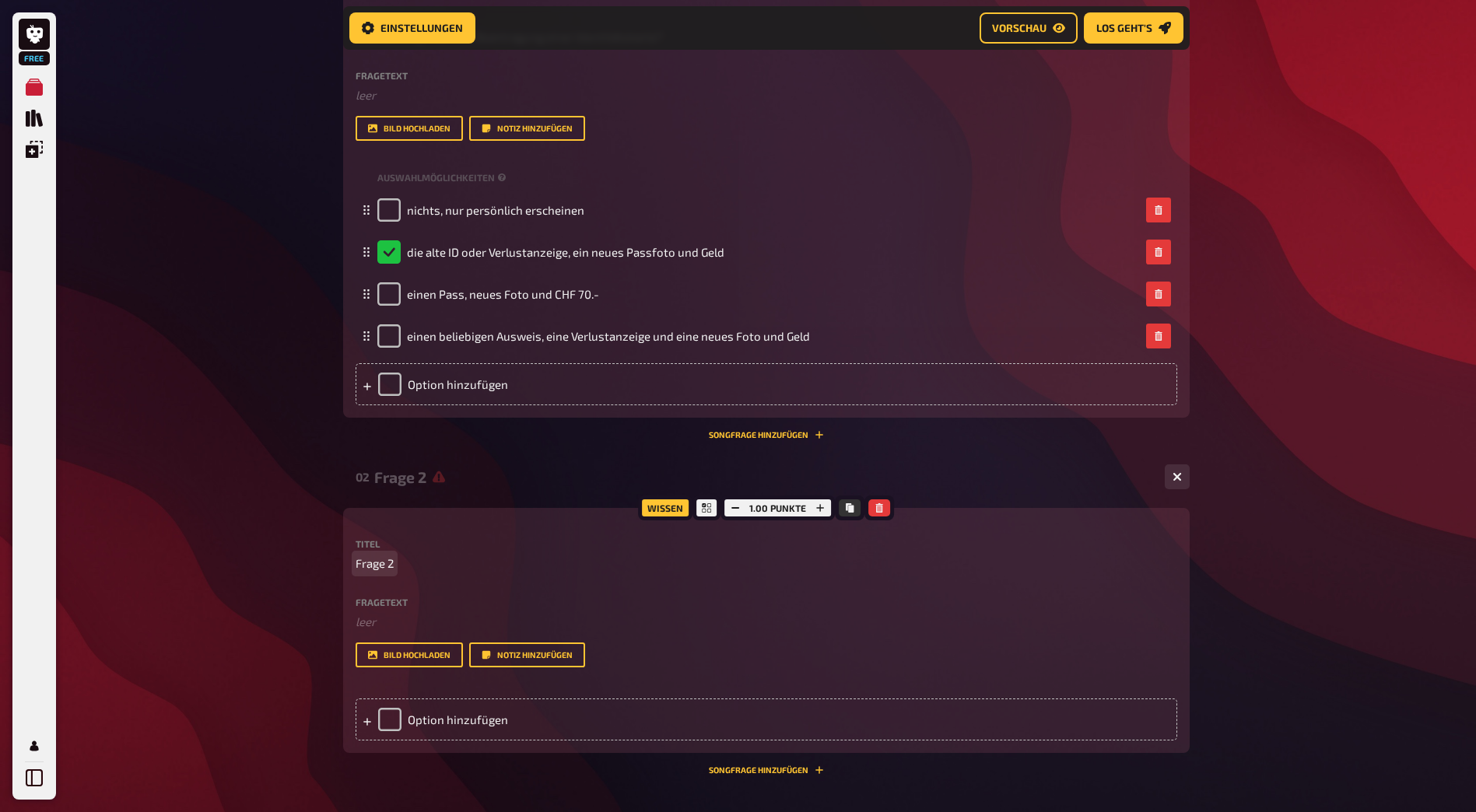
click at [387, 573] on div "Titel Frage 2 Fragetext ﻿ leer Hier hinziehen für Dateiupload Bild hochladen No…" at bounding box center [767, 603] width 822 height 128
paste span
click at [397, 604] on label "Fragetext" at bounding box center [767, 602] width 822 height 9
click at [427, 711] on div "Option hinzufügen" at bounding box center [767, 719] width 822 height 42
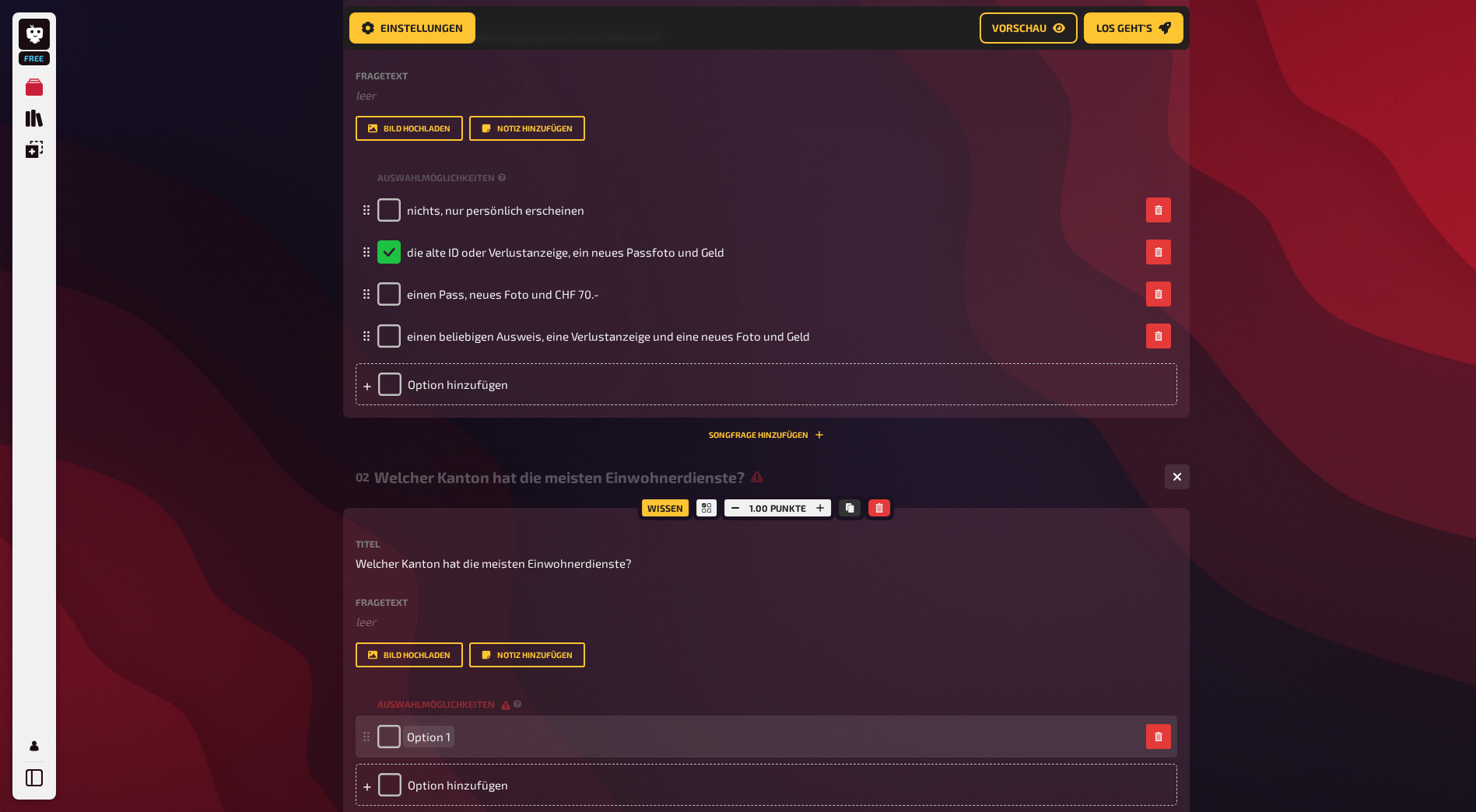
click at [532, 736] on div "Option 1" at bounding box center [758, 737] width 763 height 24
paste span
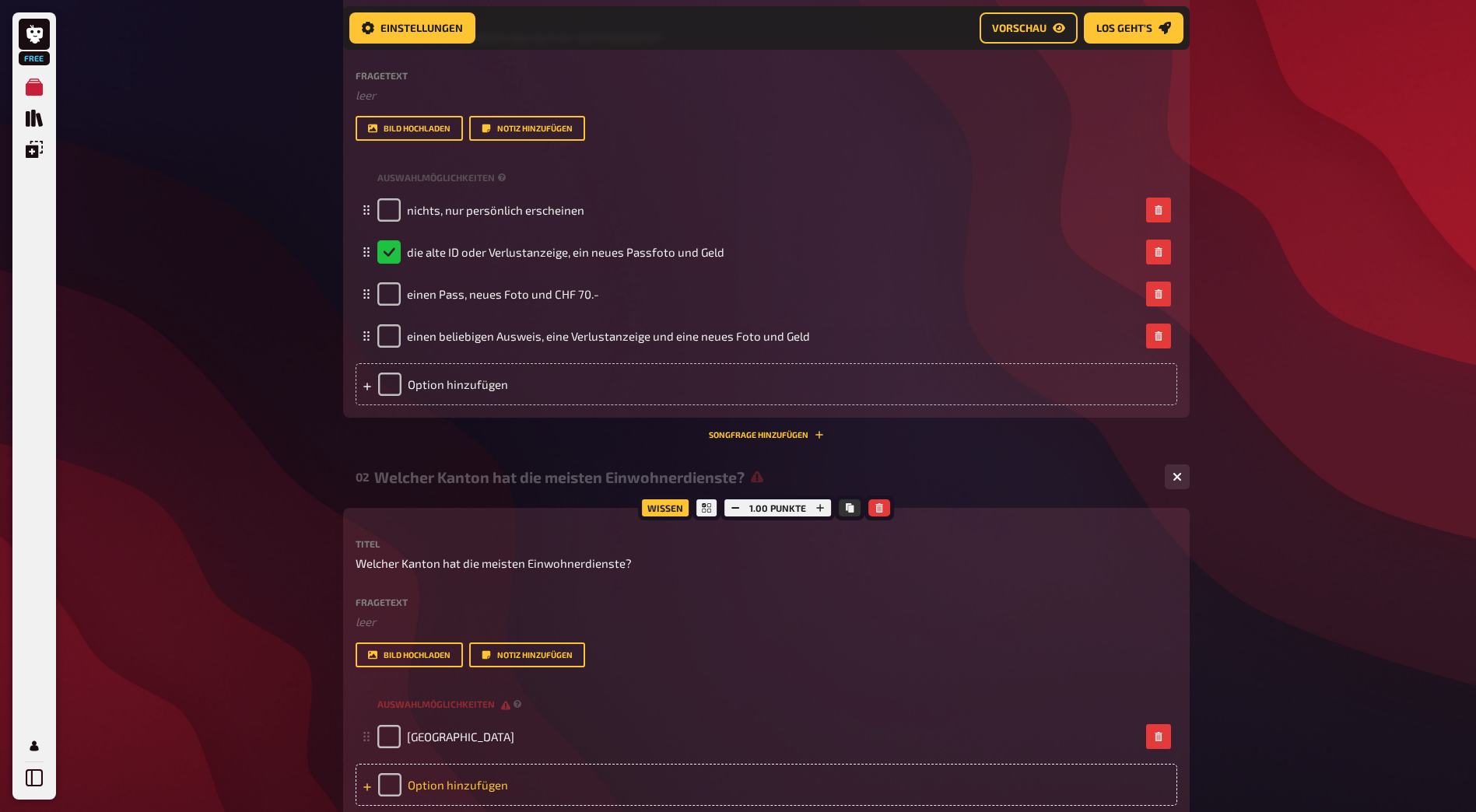
click at [475, 792] on div "Option hinzufügen" at bounding box center [767, 785] width 822 height 42
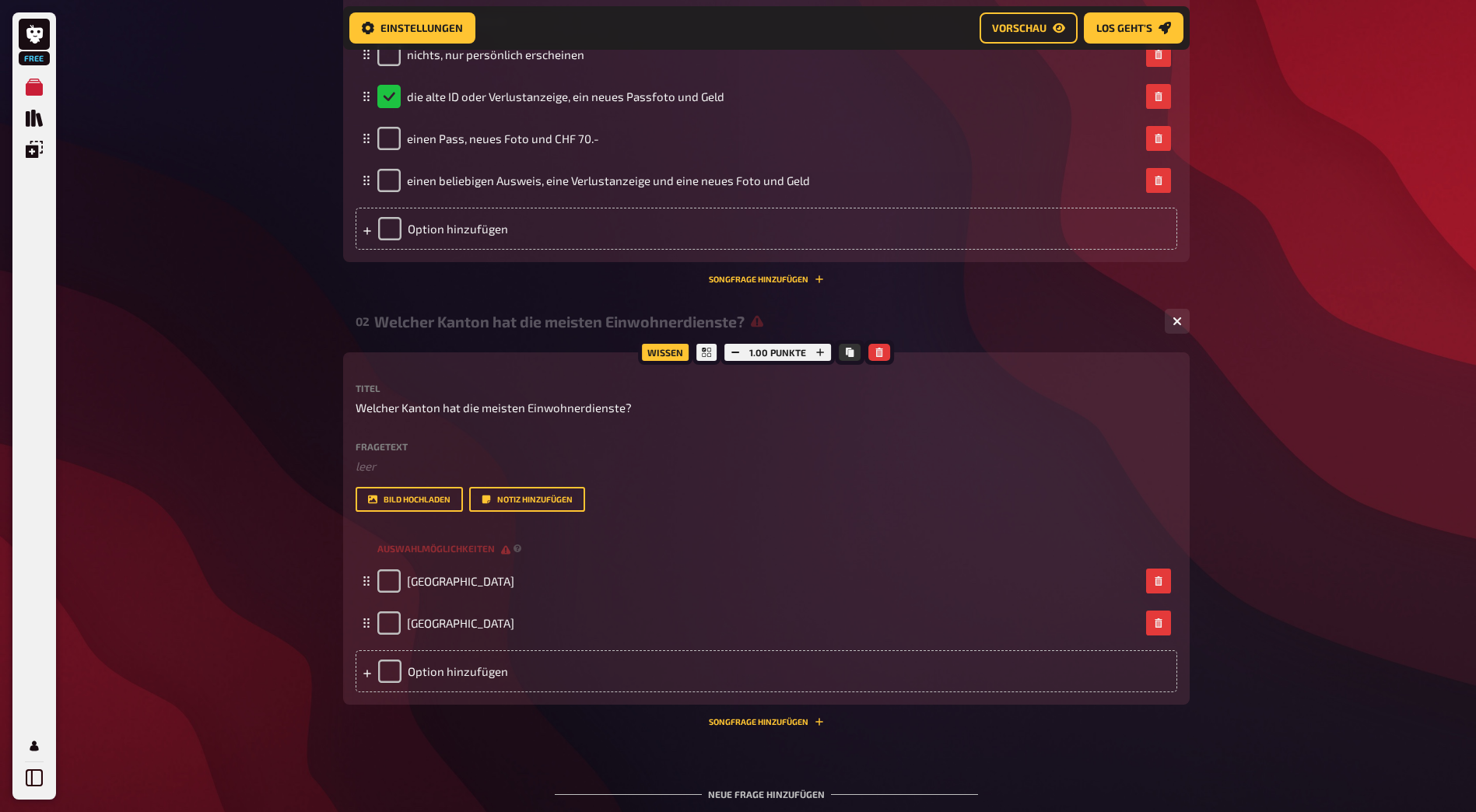
scroll to position [618, 0]
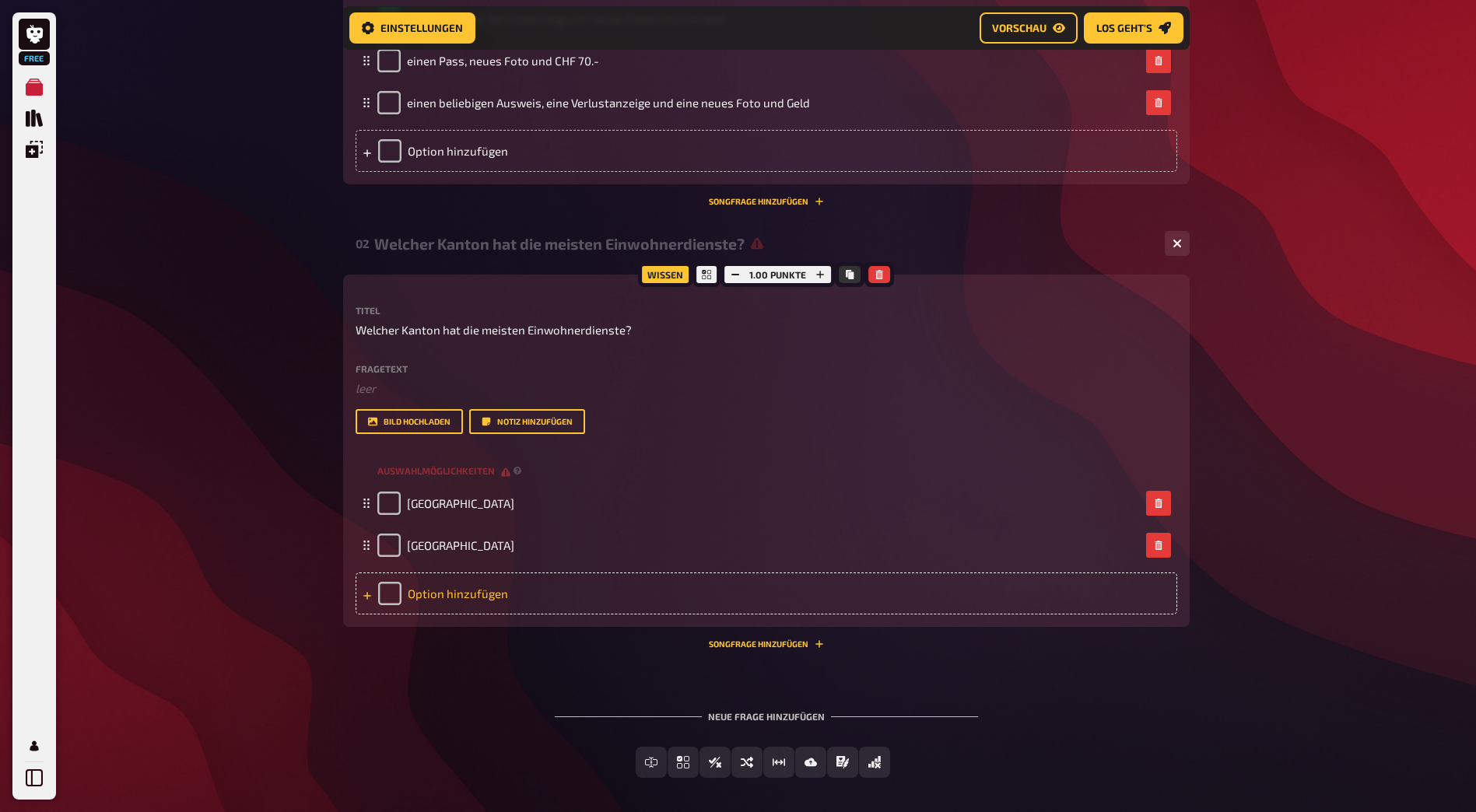
click at [385, 598] on div "Option hinzufügen" at bounding box center [767, 594] width 822 height 42
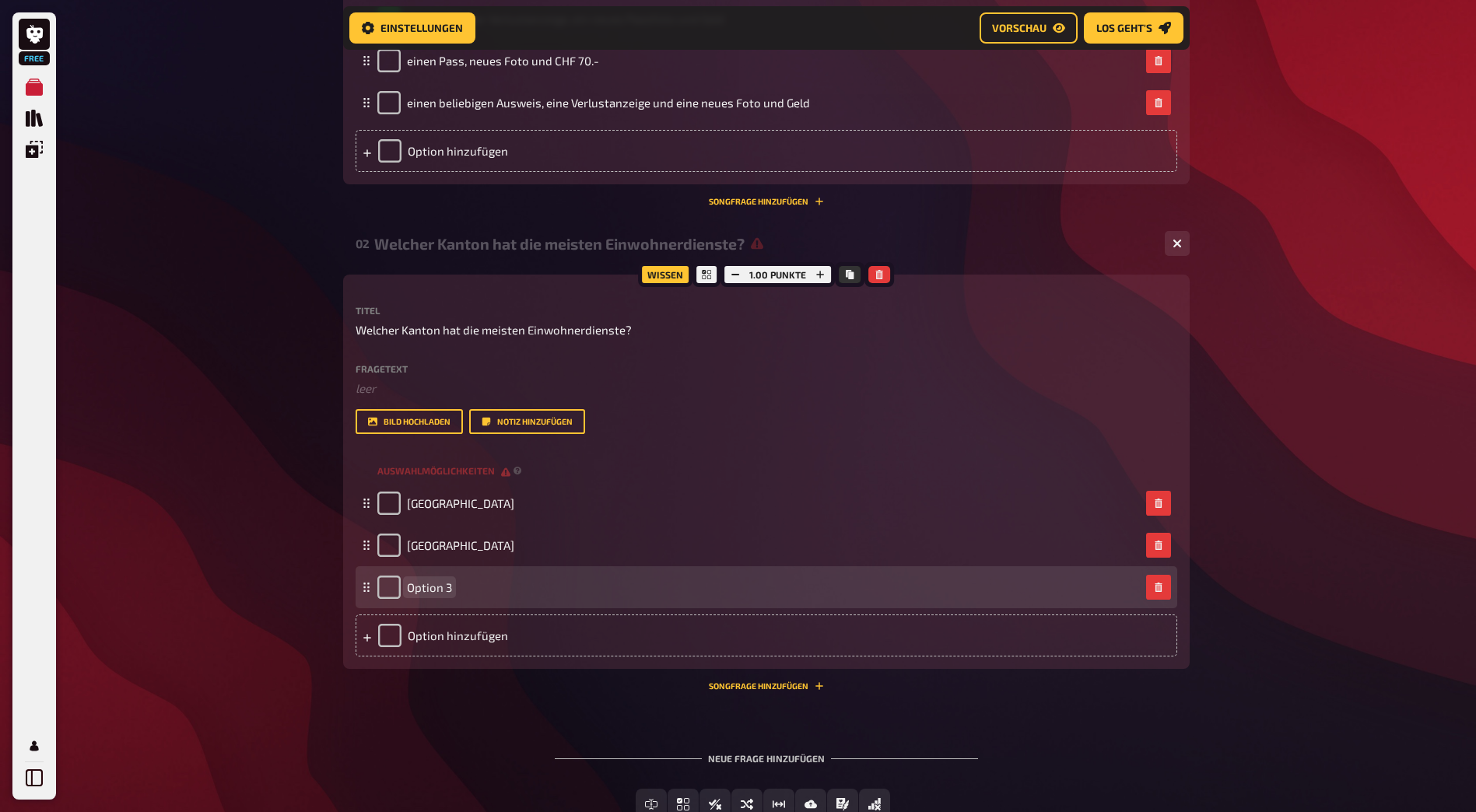
click at [451, 595] on div "Option 3" at bounding box center [758, 587] width 763 height 24
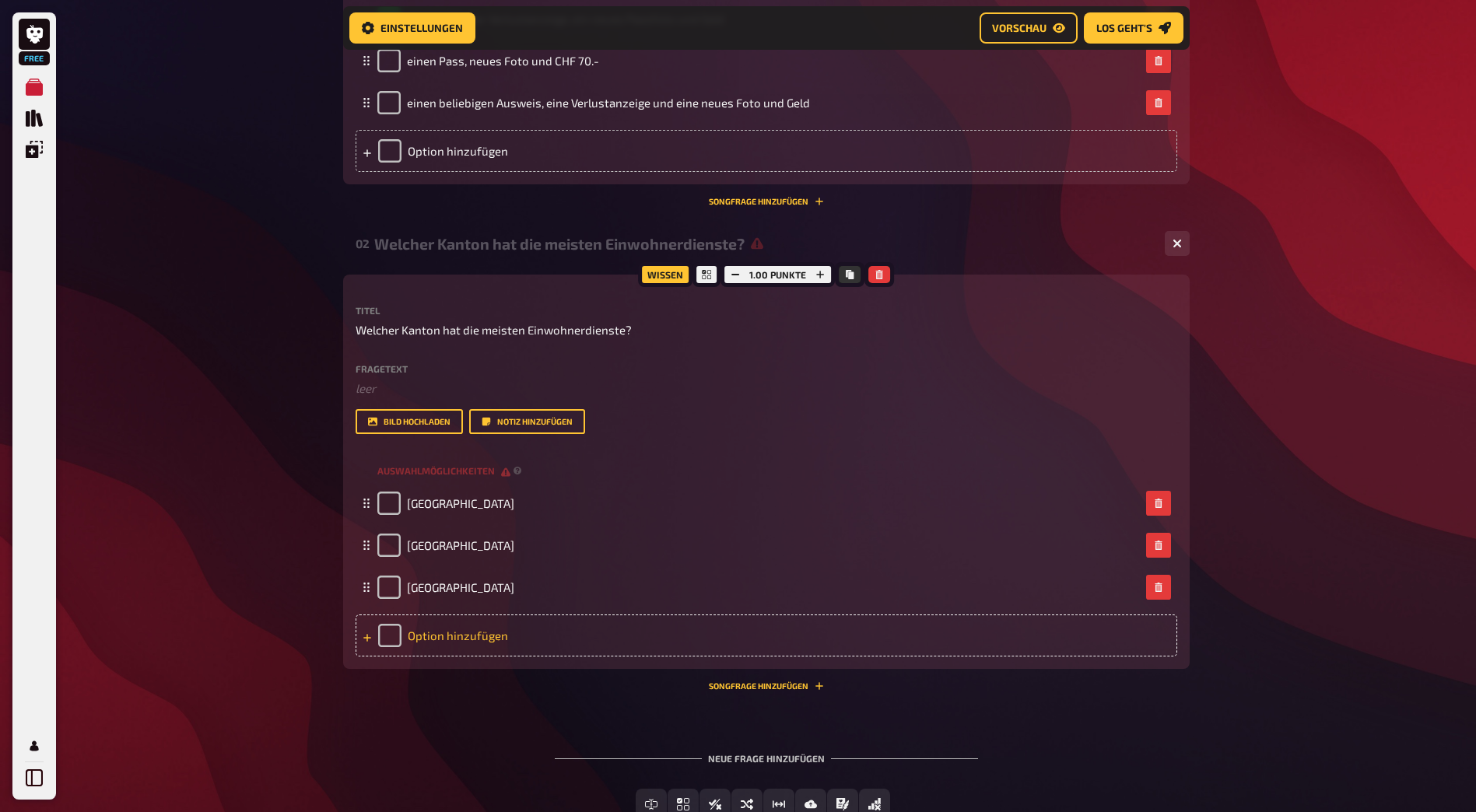
click at [466, 626] on div "Option hinzufügen" at bounding box center [767, 636] width 822 height 42
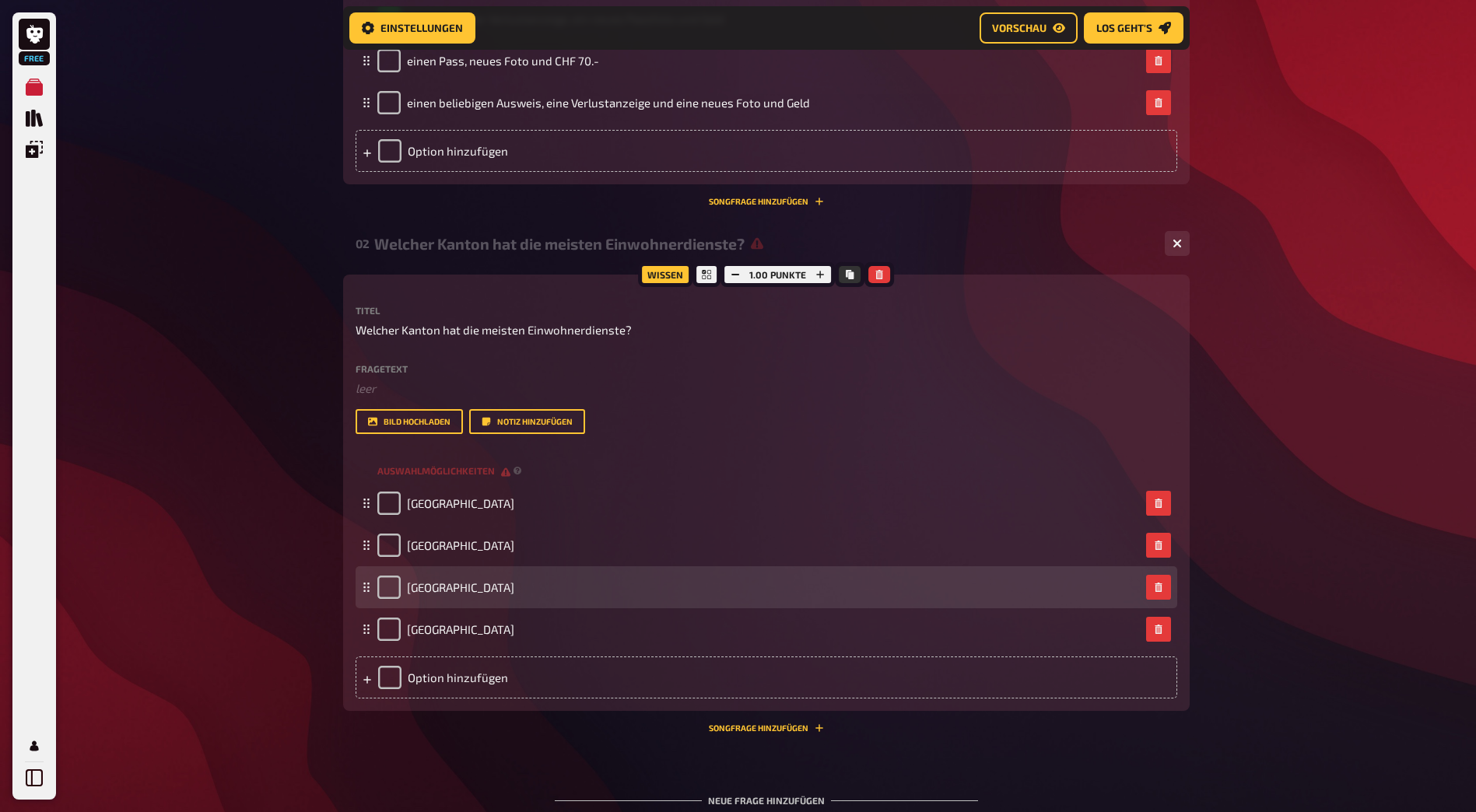
click at [393, 575] on div "[GEOGRAPHIC_DATA]" at bounding box center [767, 587] width 822 height 42
click at [386, 590] on input "checkbox" at bounding box center [389, 587] width 24 height 24
checkbox input "true"
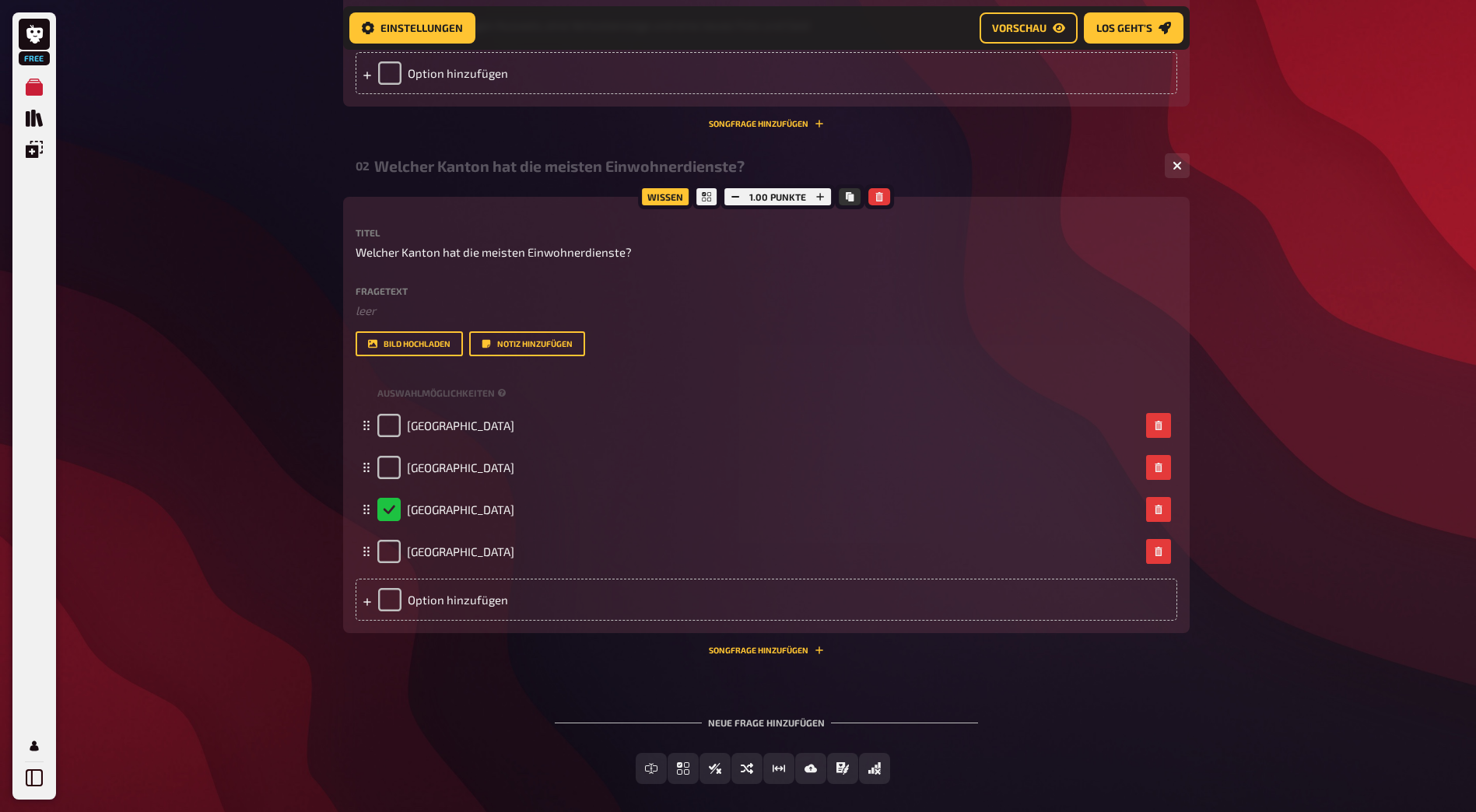
scroll to position [768, 0]
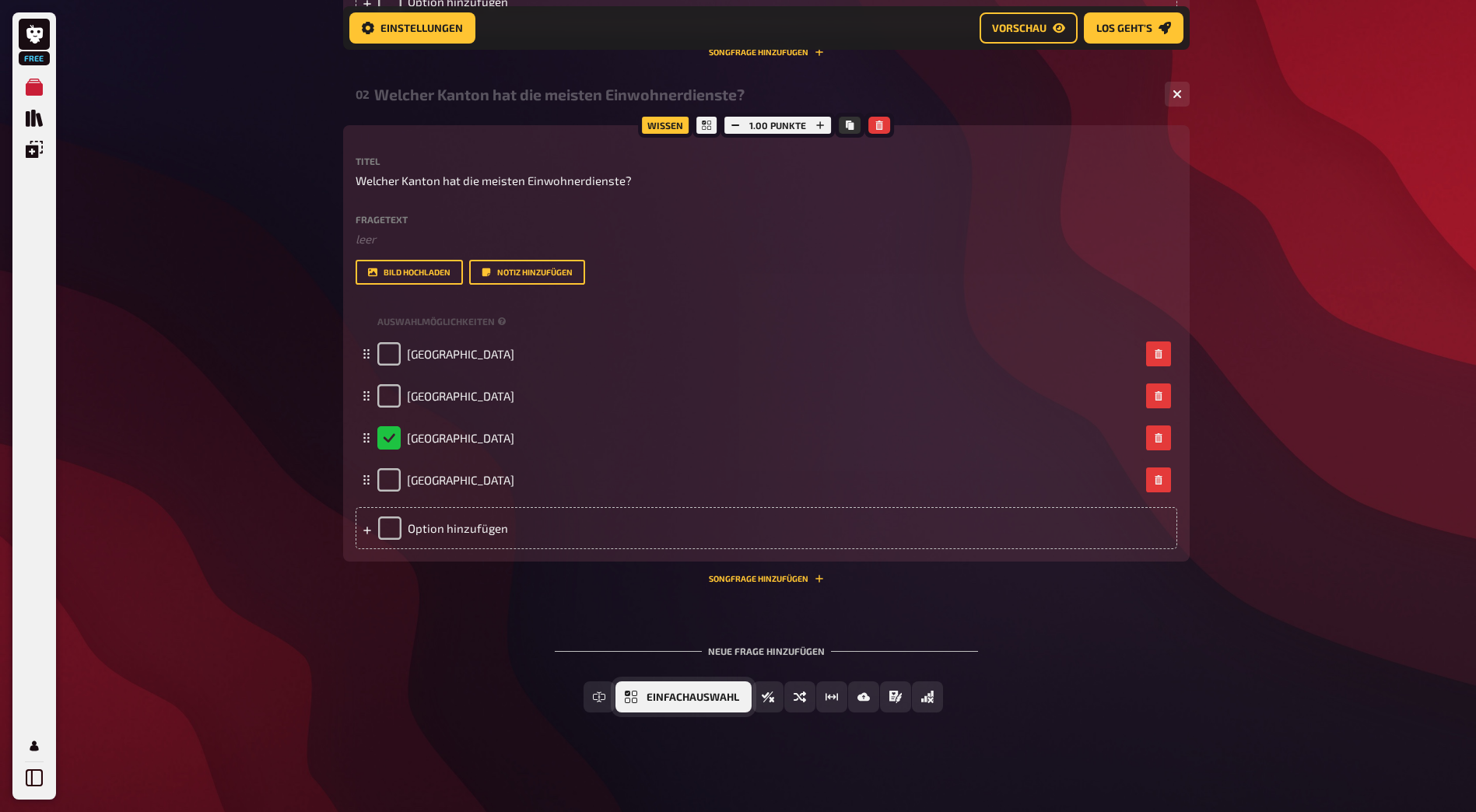
click at [637, 697] on icon "Einfachauswahl" at bounding box center [631, 697] width 13 height 13
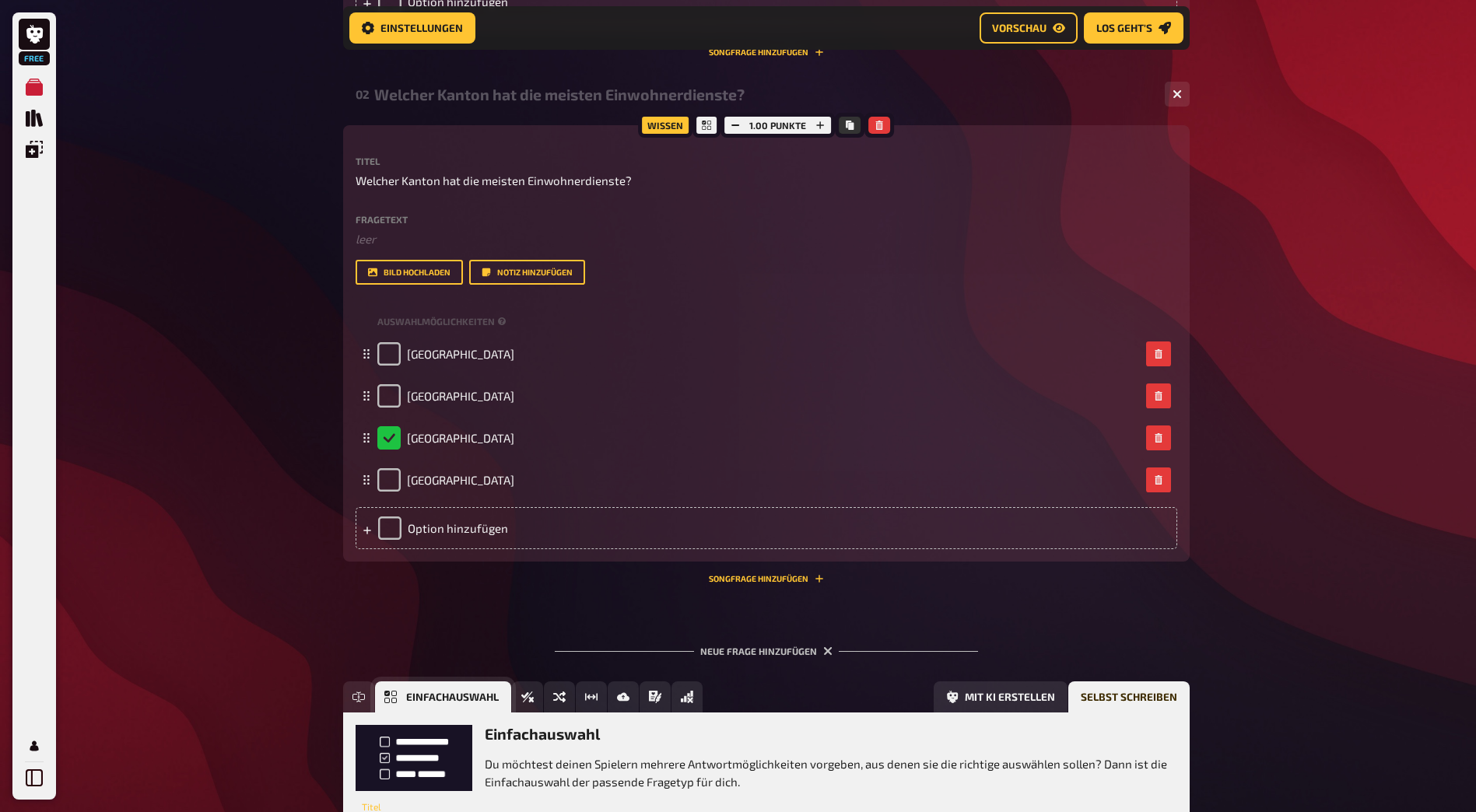
scroll to position [912, 0]
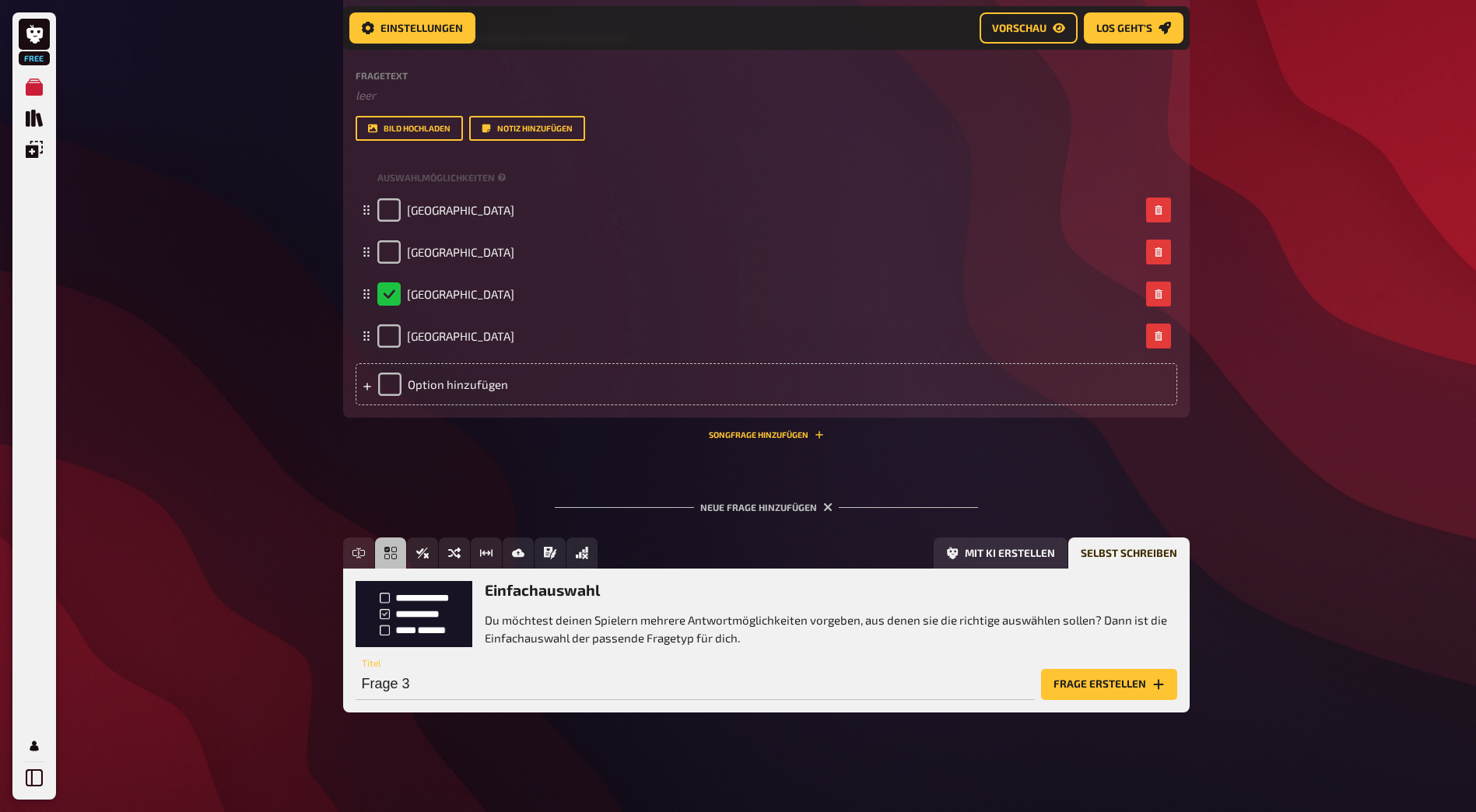
click at [1073, 667] on div "Frage 3 Titel Frage erstellen" at bounding box center [767, 677] width 822 height 46
click at [1078, 672] on button "Frage erstellen" at bounding box center [1110, 685] width 136 height 31
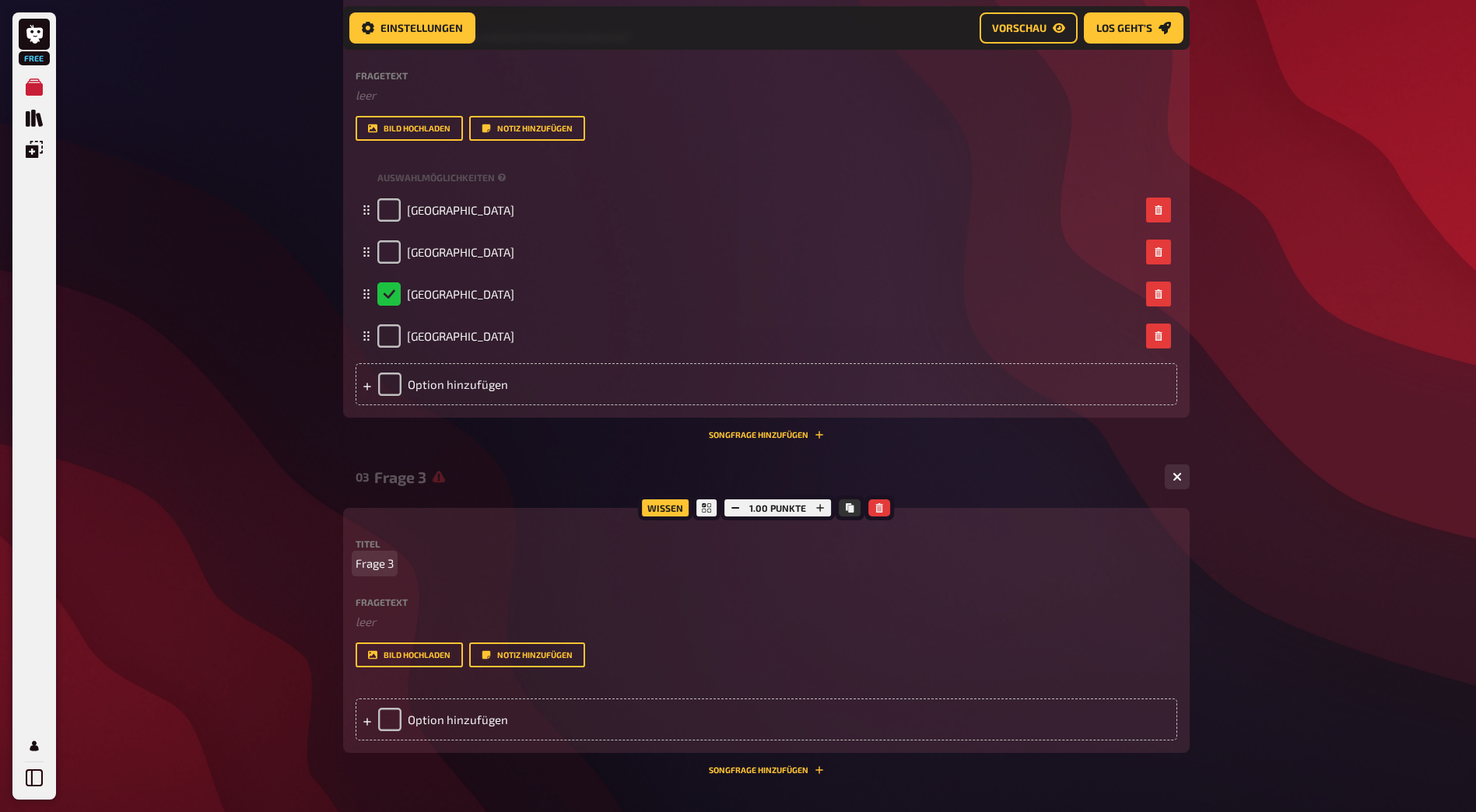
click at [377, 564] on span "Frage 3" at bounding box center [375, 564] width 38 height 18
paste span
drag, startPoint x: 391, startPoint y: 562, endPoint x: 346, endPoint y: 554, distance: 45.7
click at [346, 554] on div "Wissen 1.00 Punkte Titel Frage 3Wie oft musst du dich registrieren? Fragetext ﻿…" at bounding box center [766, 631] width 847 height 246
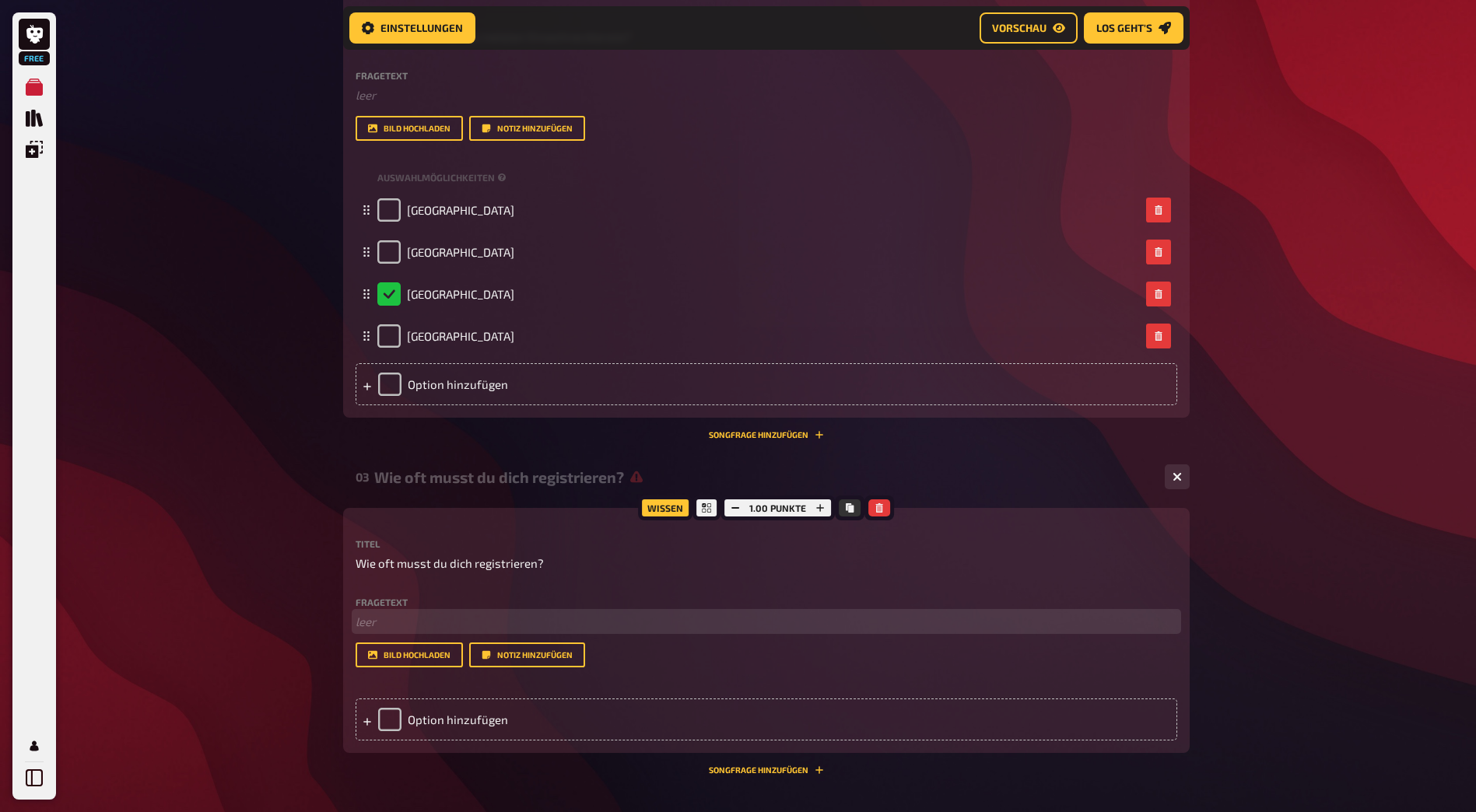
click at [708, 627] on p "﻿ leer" at bounding box center [767, 622] width 822 height 18
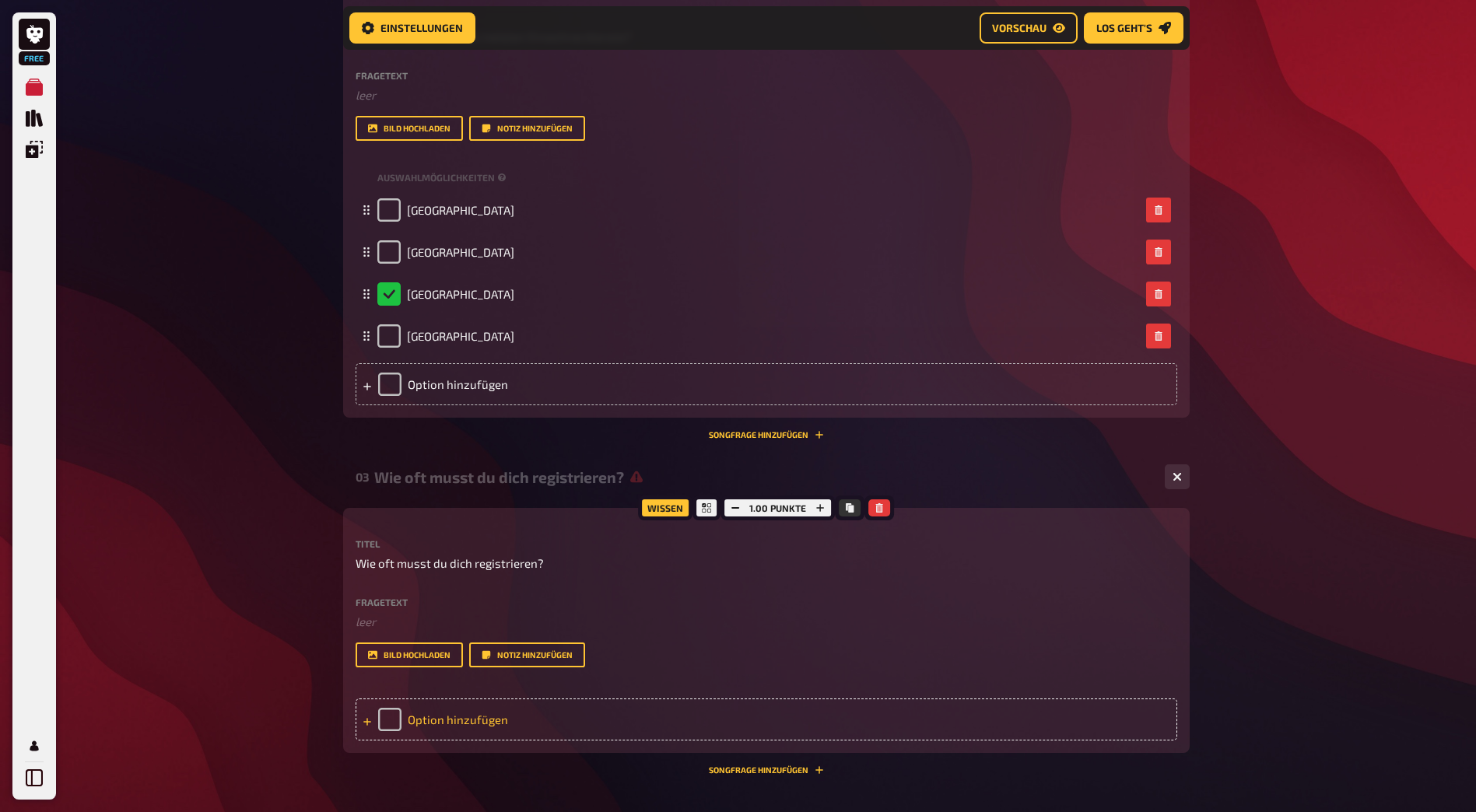
click at [515, 720] on div "Option hinzufügen" at bounding box center [767, 719] width 822 height 42
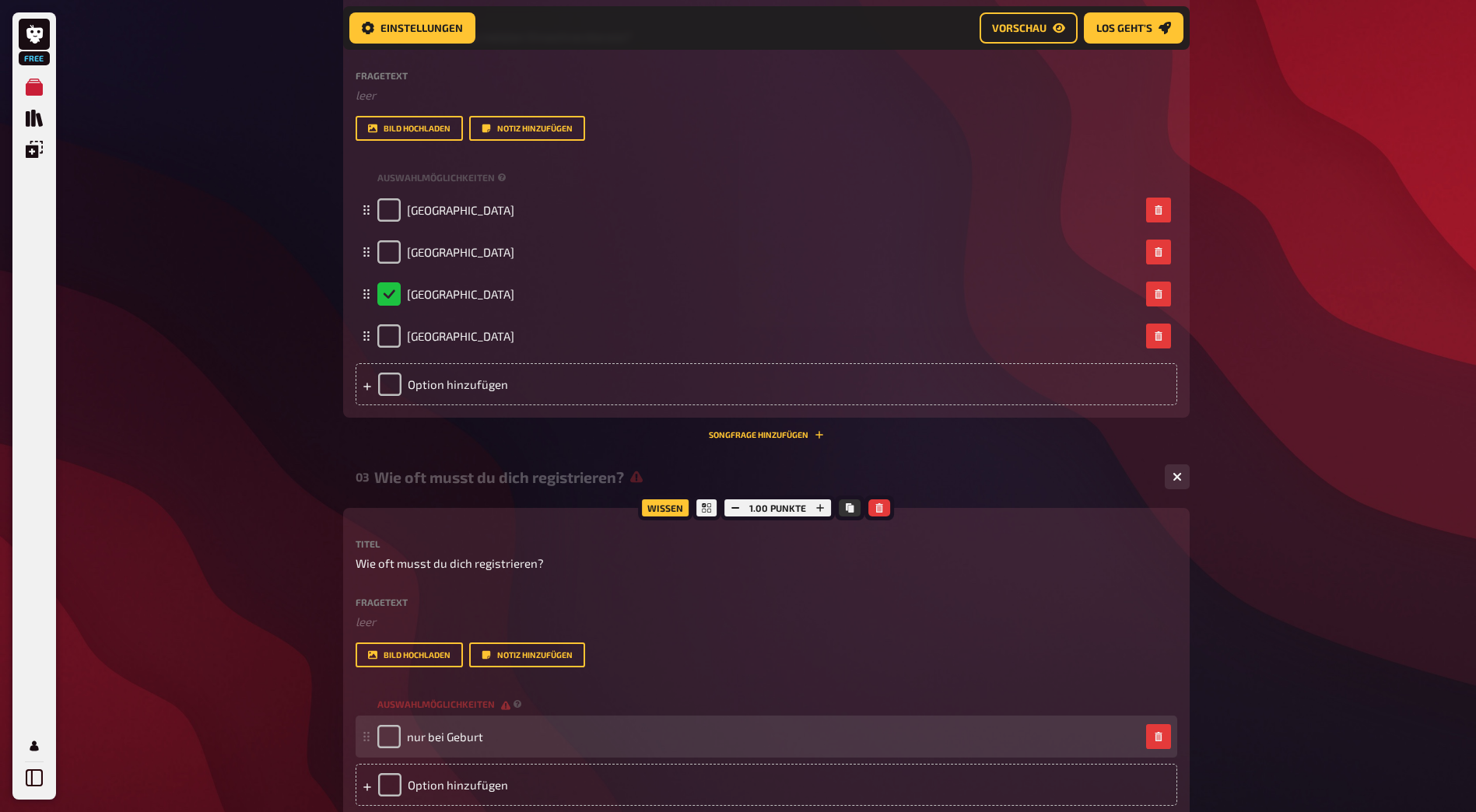
scroll to position [1168, 0]
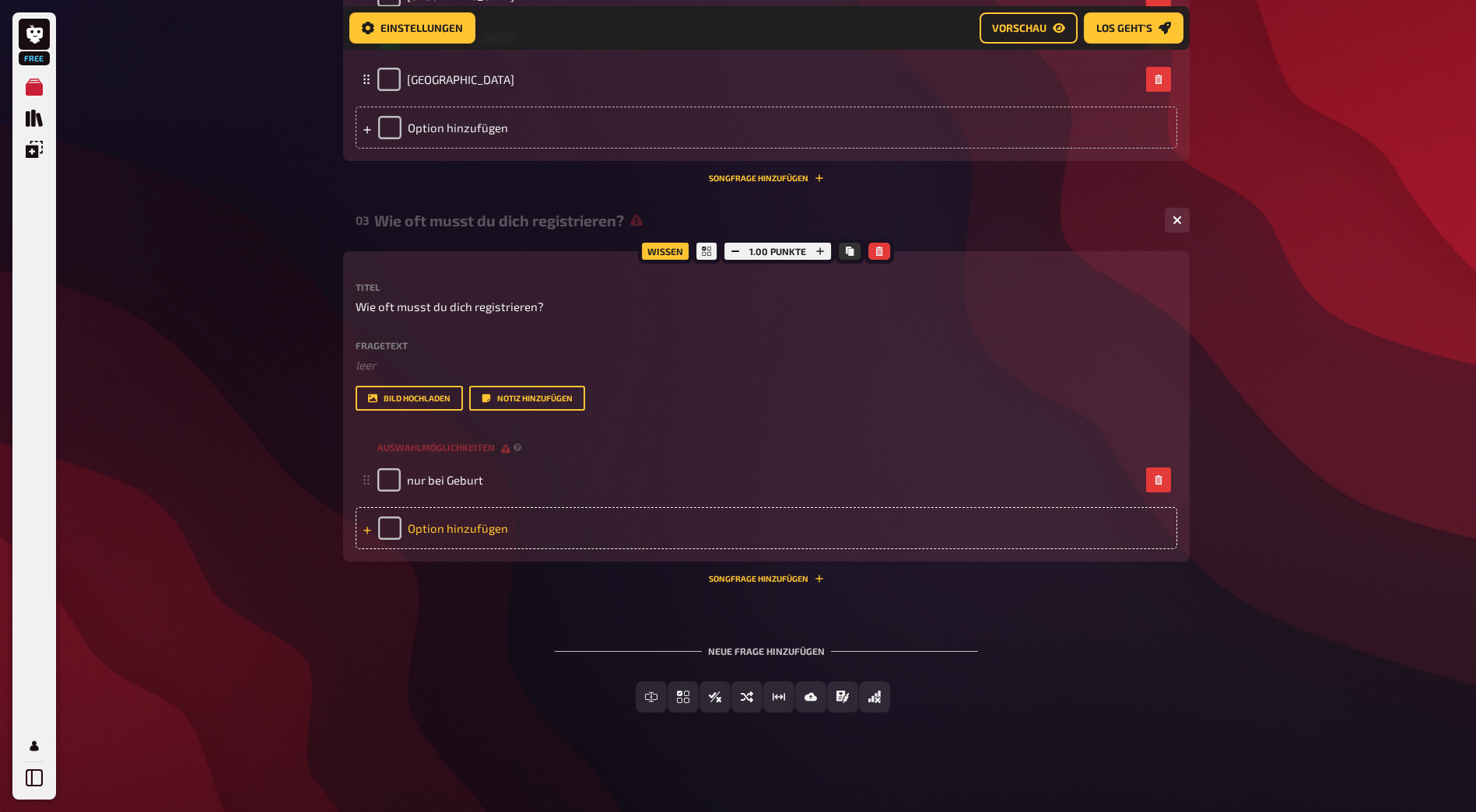
click at [436, 524] on div "Option hinzufügen" at bounding box center [767, 528] width 822 height 42
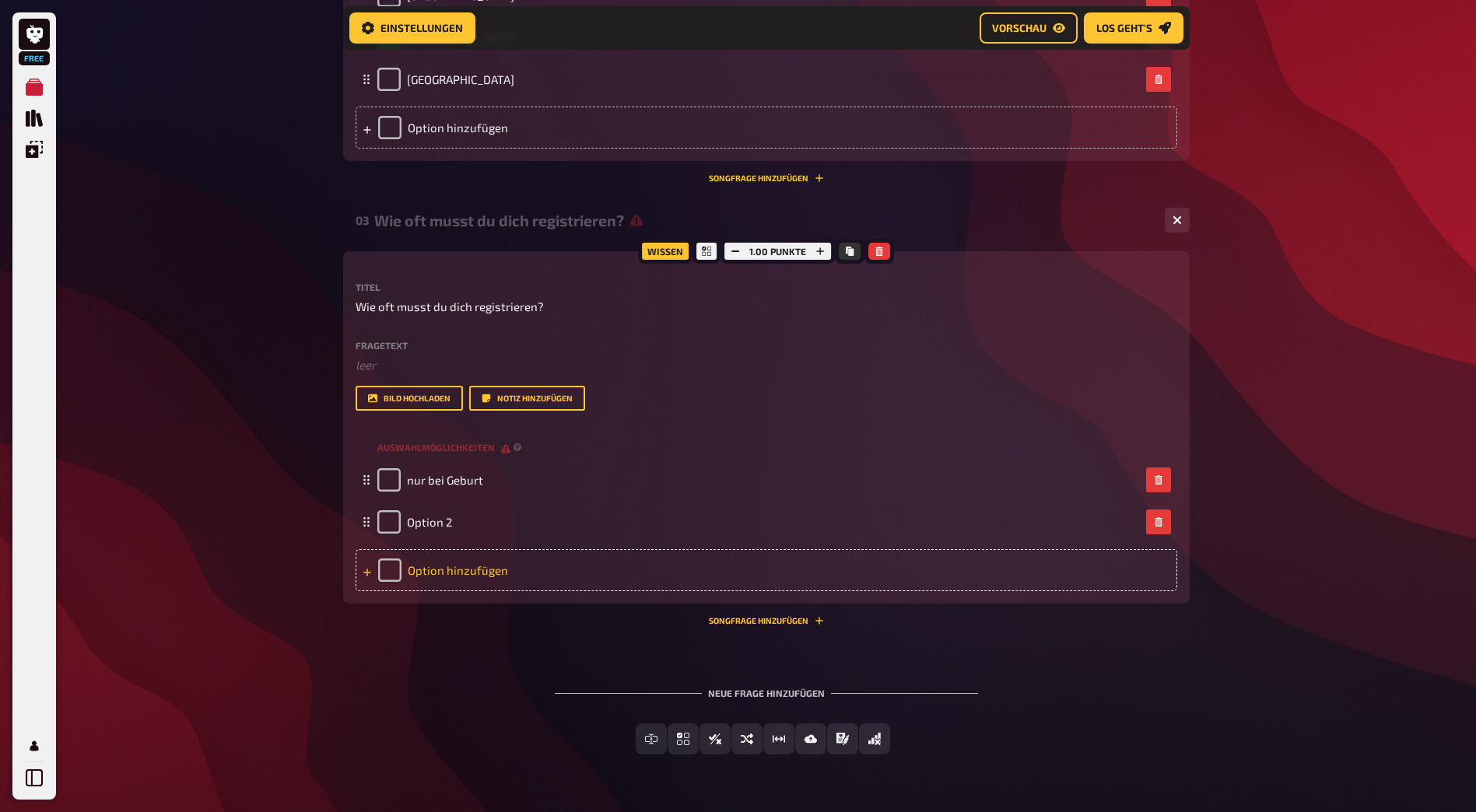
click at [418, 569] on div "Option hinzufügen" at bounding box center [767, 570] width 822 height 42
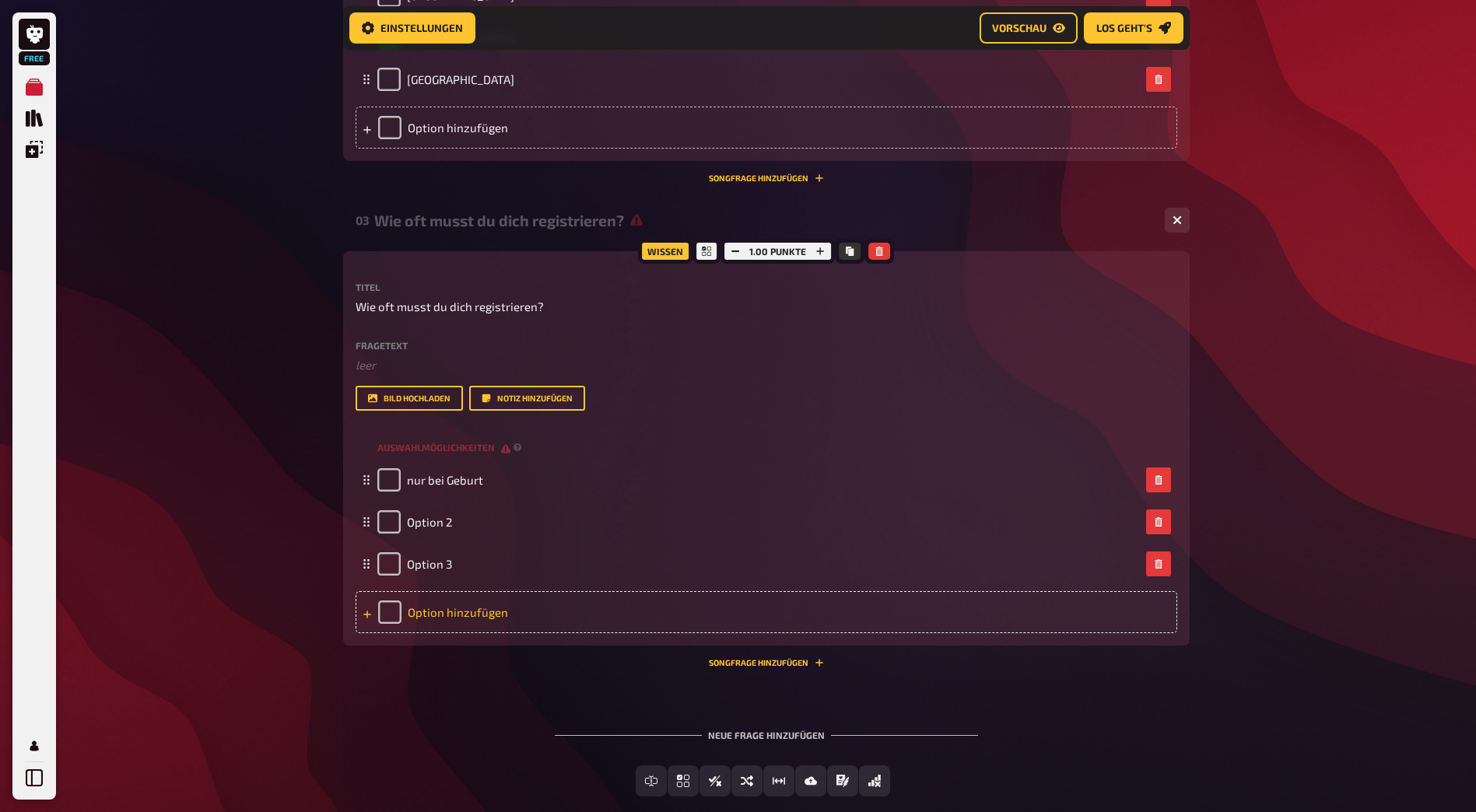
click at [418, 569] on span "Option 3" at bounding box center [430, 564] width 45 height 14
click at [435, 607] on div "Option hinzufügen" at bounding box center [767, 612] width 822 height 42
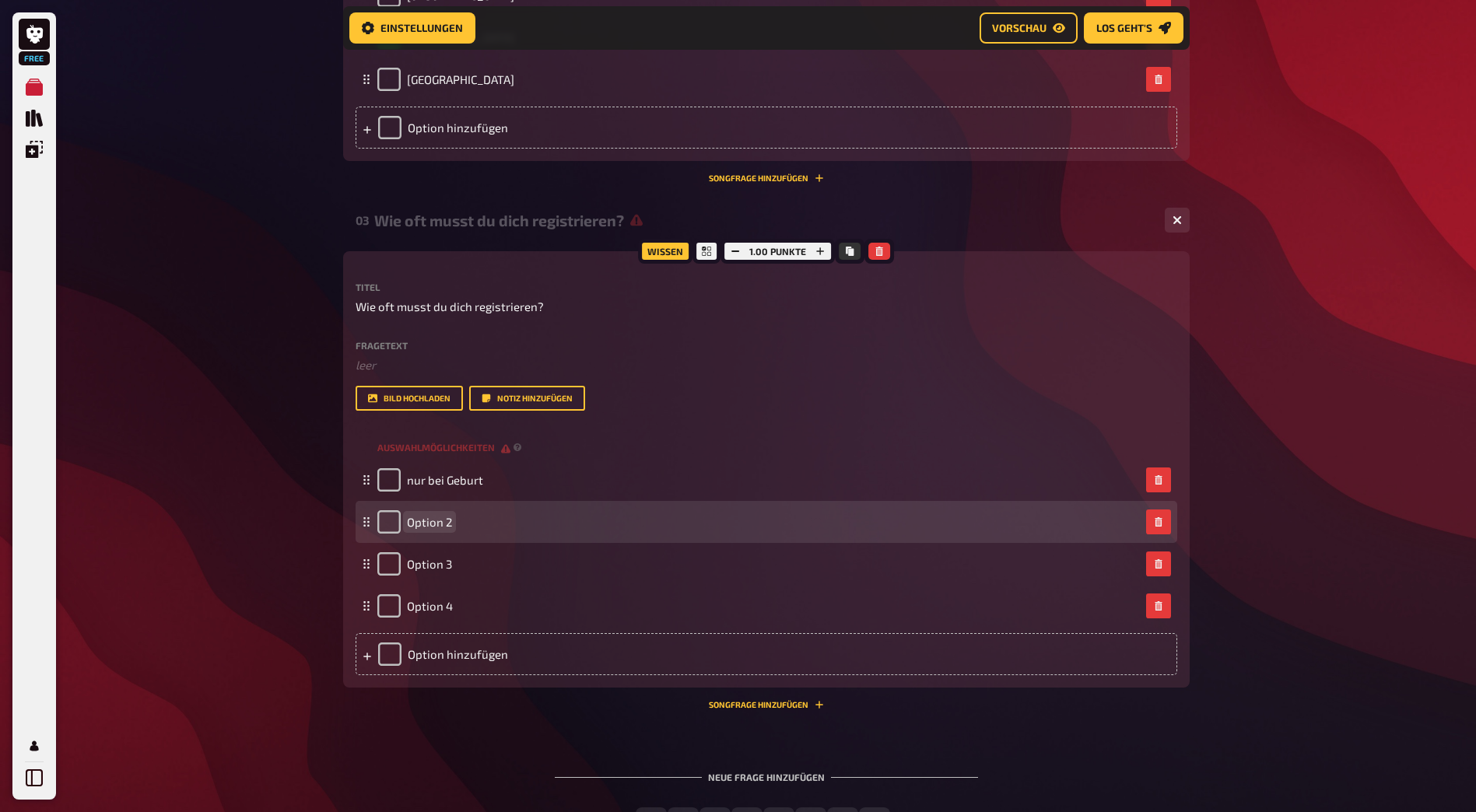
click at [428, 516] on span "Option 2" at bounding box center [430, 521] width 45 height 14
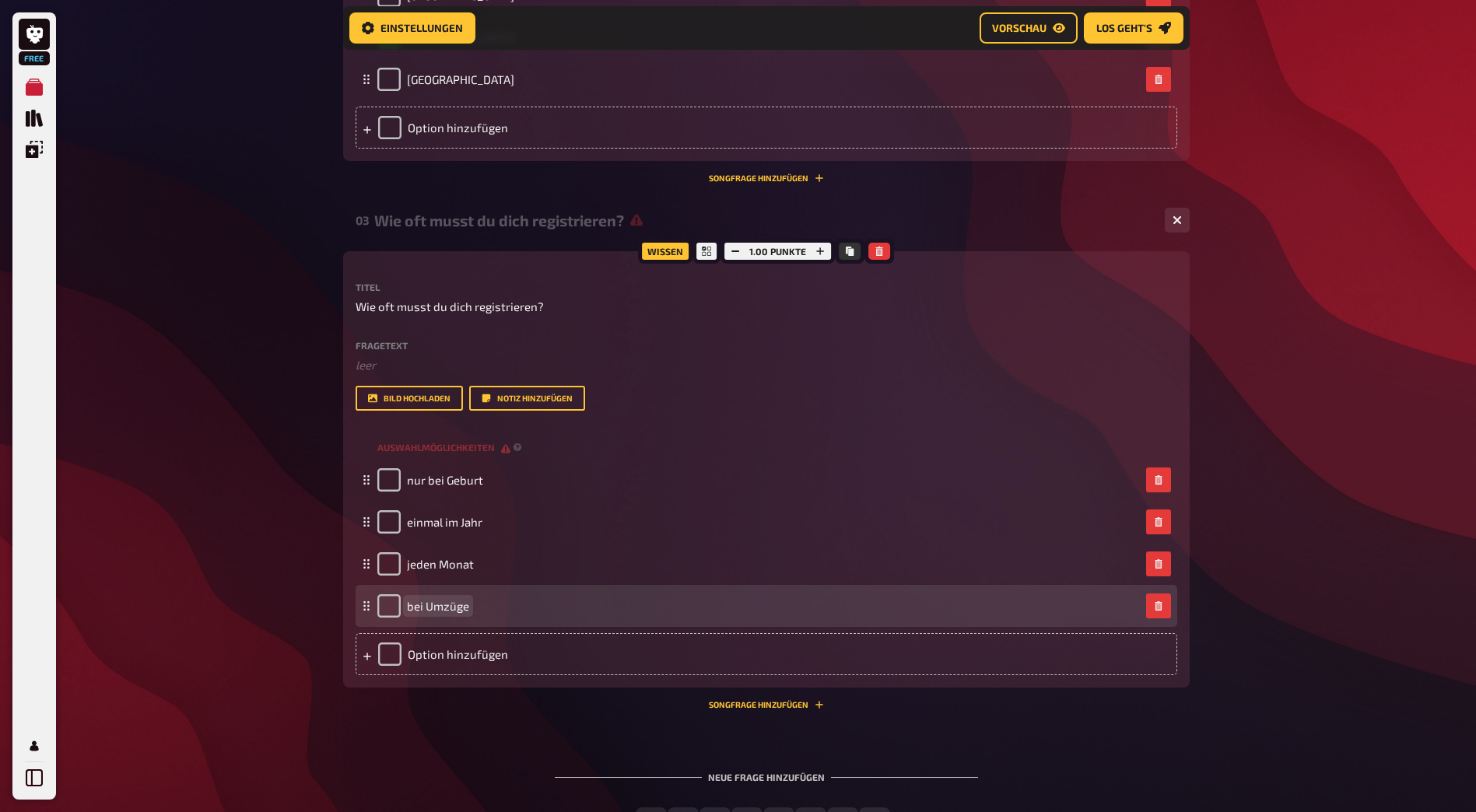
click at [457, 609] on span "bei Umzüge" at bounding box center [438, 606] width 62 height 14
click at [467, 604] on span "bei Umzüge" at bounding box center [438, 606] width 62 height 14
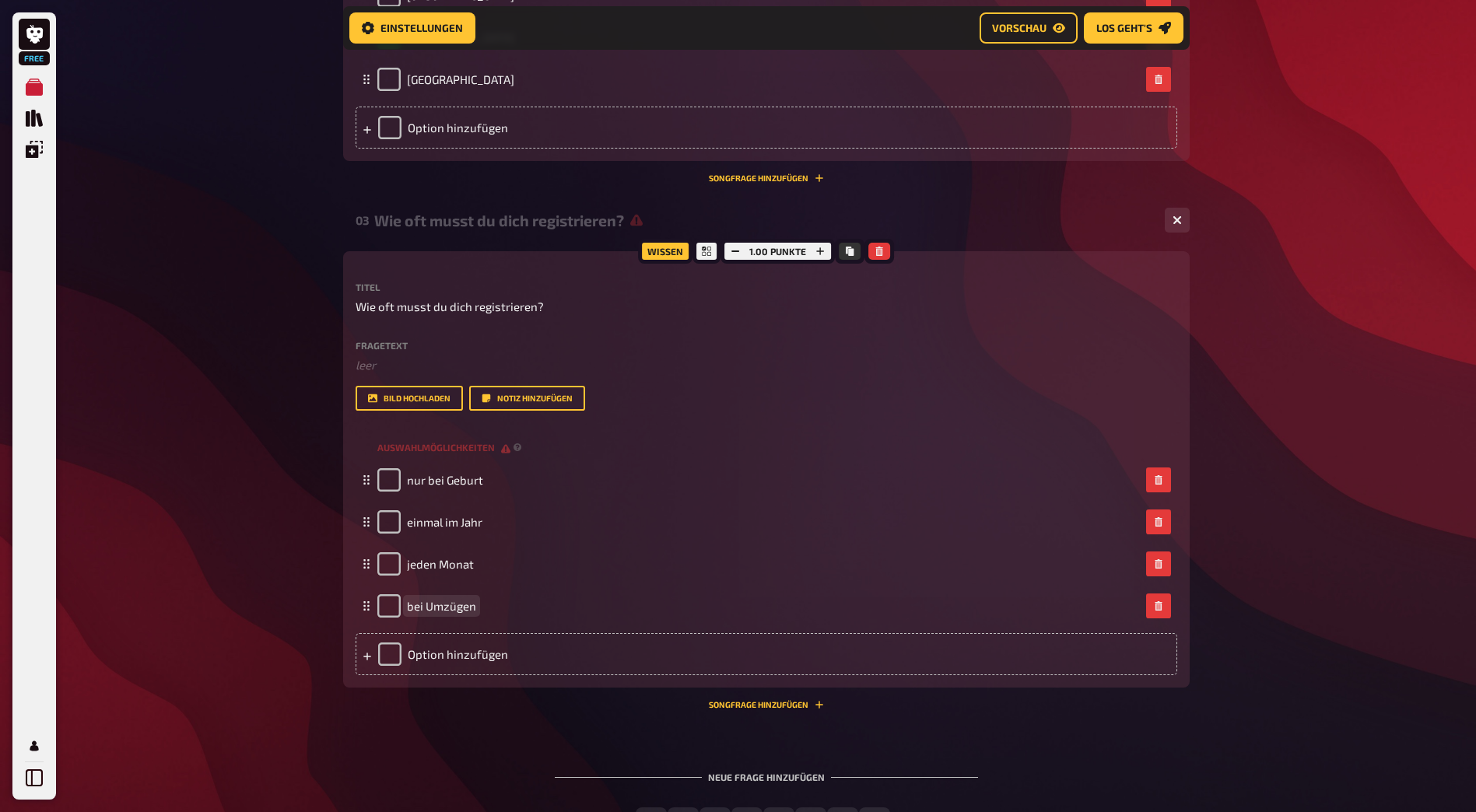
scroll to position [1295, 0]
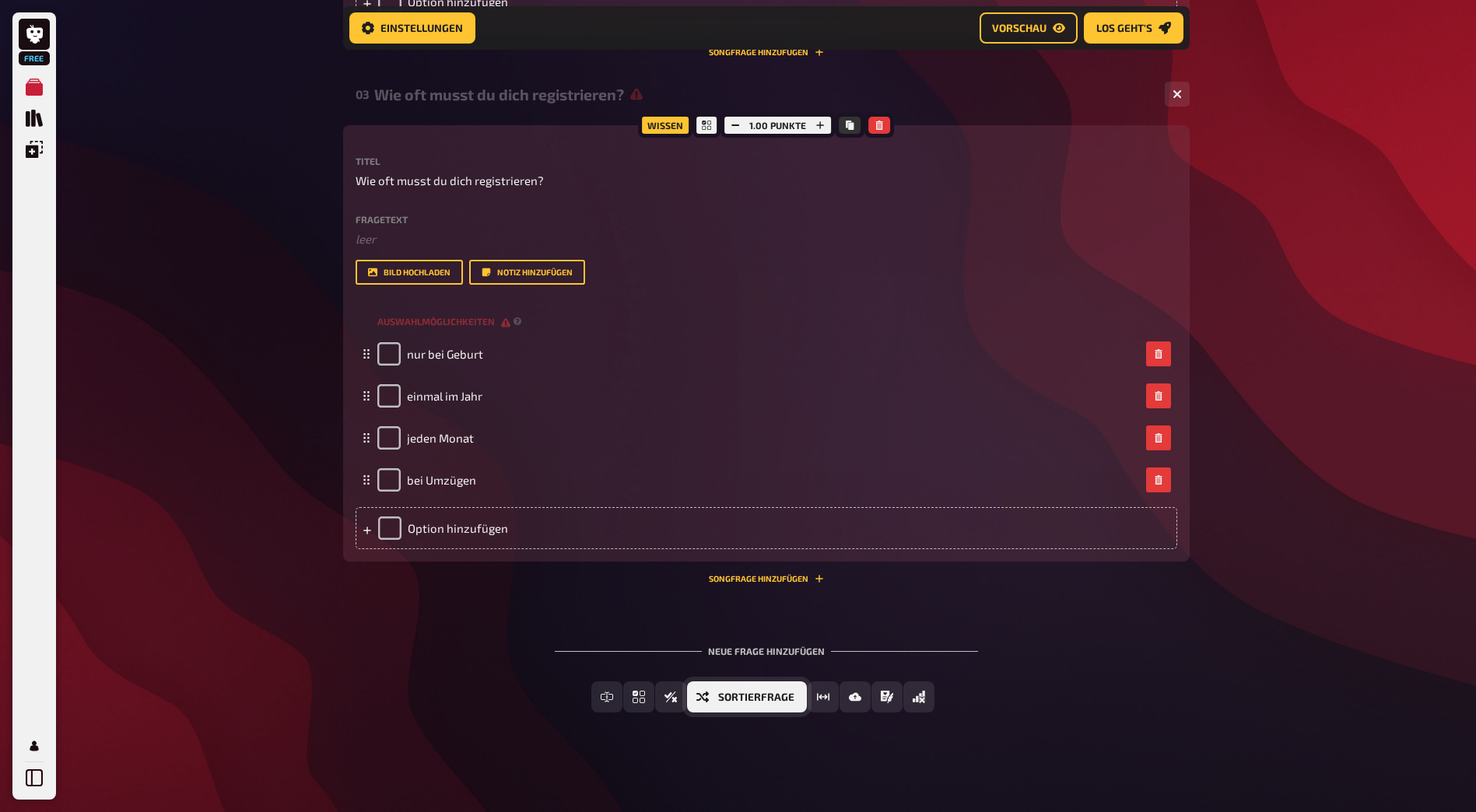
click at [796, 695] on button "Sortierfrage" at bounding box center [748, 697] width 120 height 31
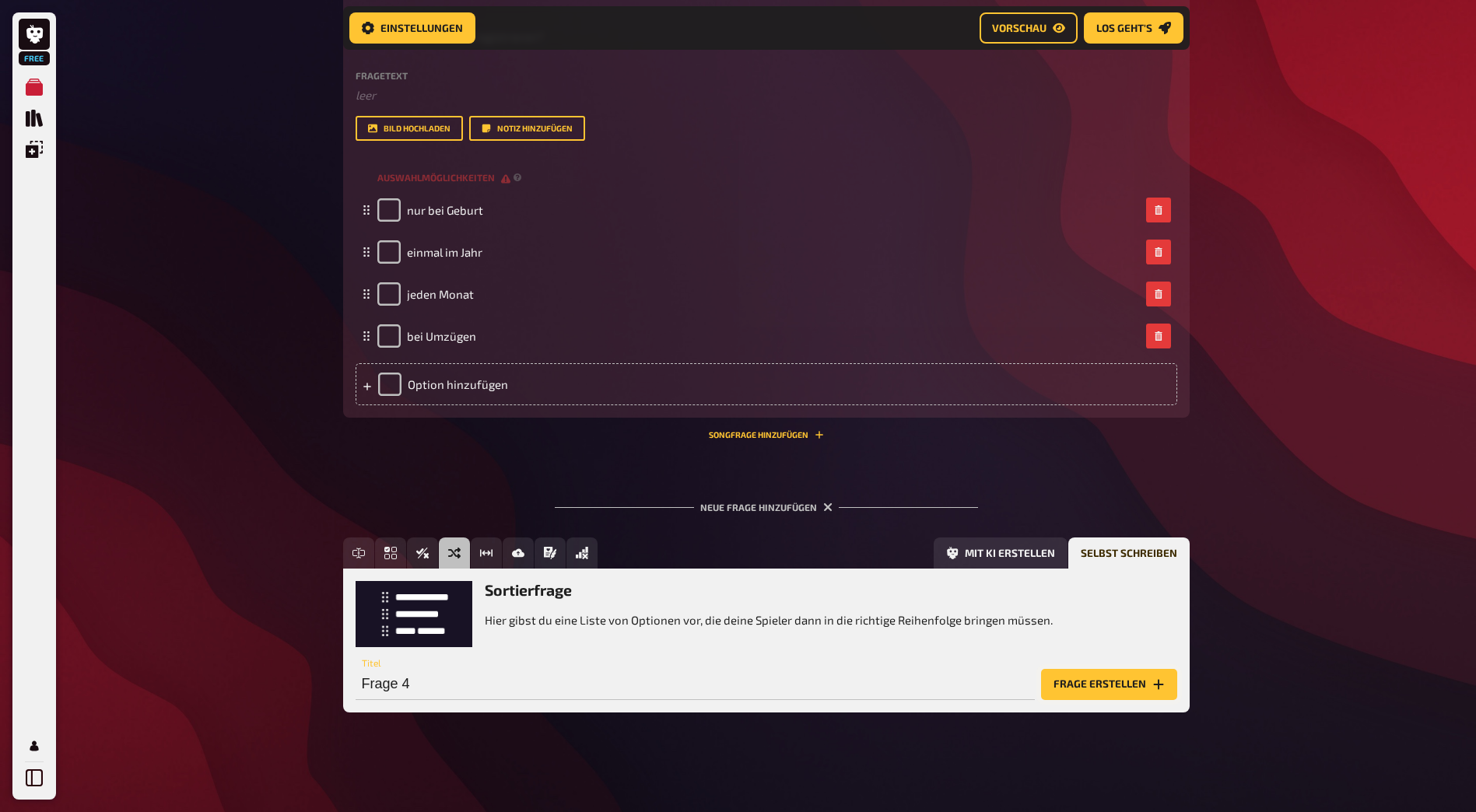
click at [1141, 691] on button "Frage erstellen" at bounding box center [1110, 685] width 136 height 31
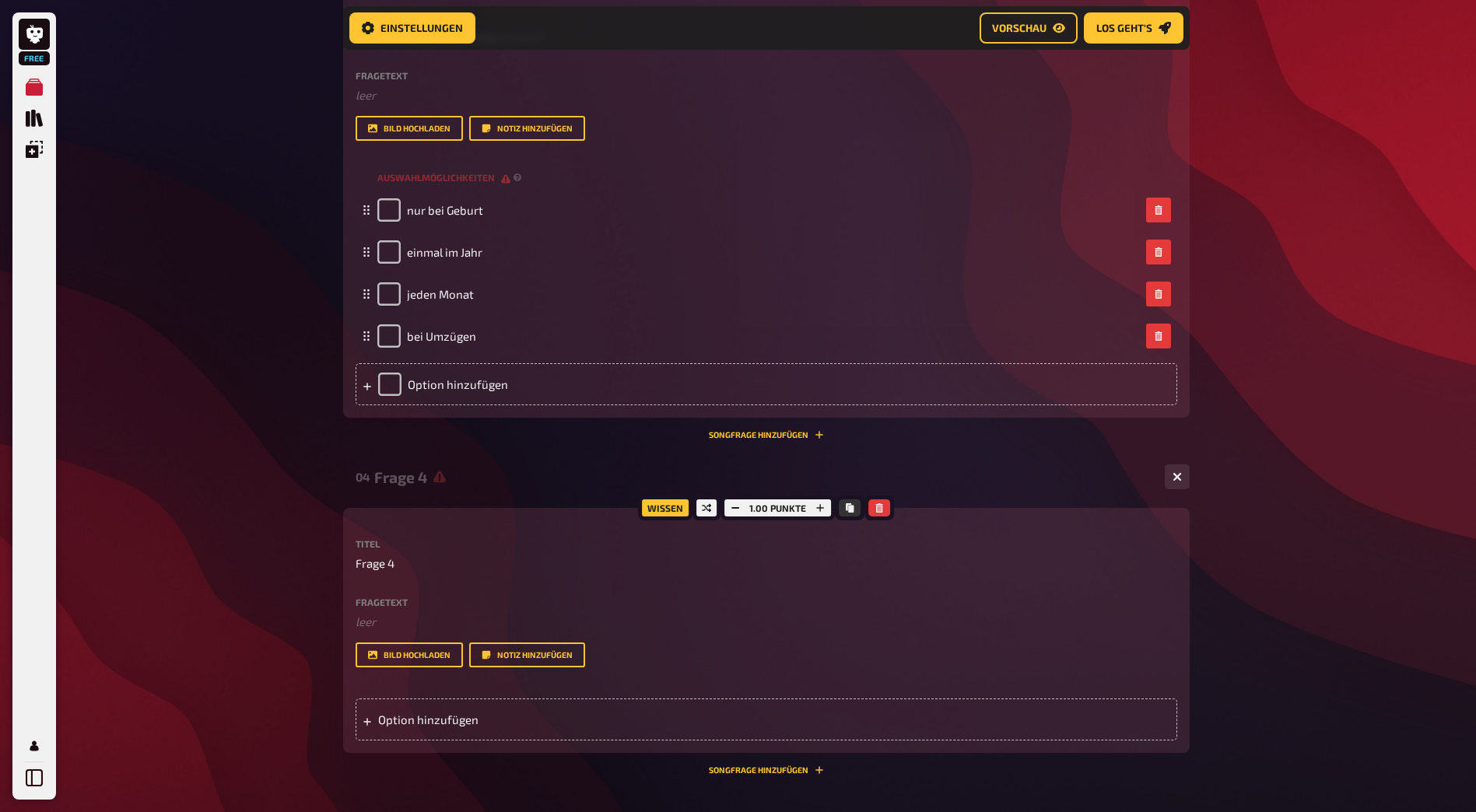
scroll to position [1517, 0]
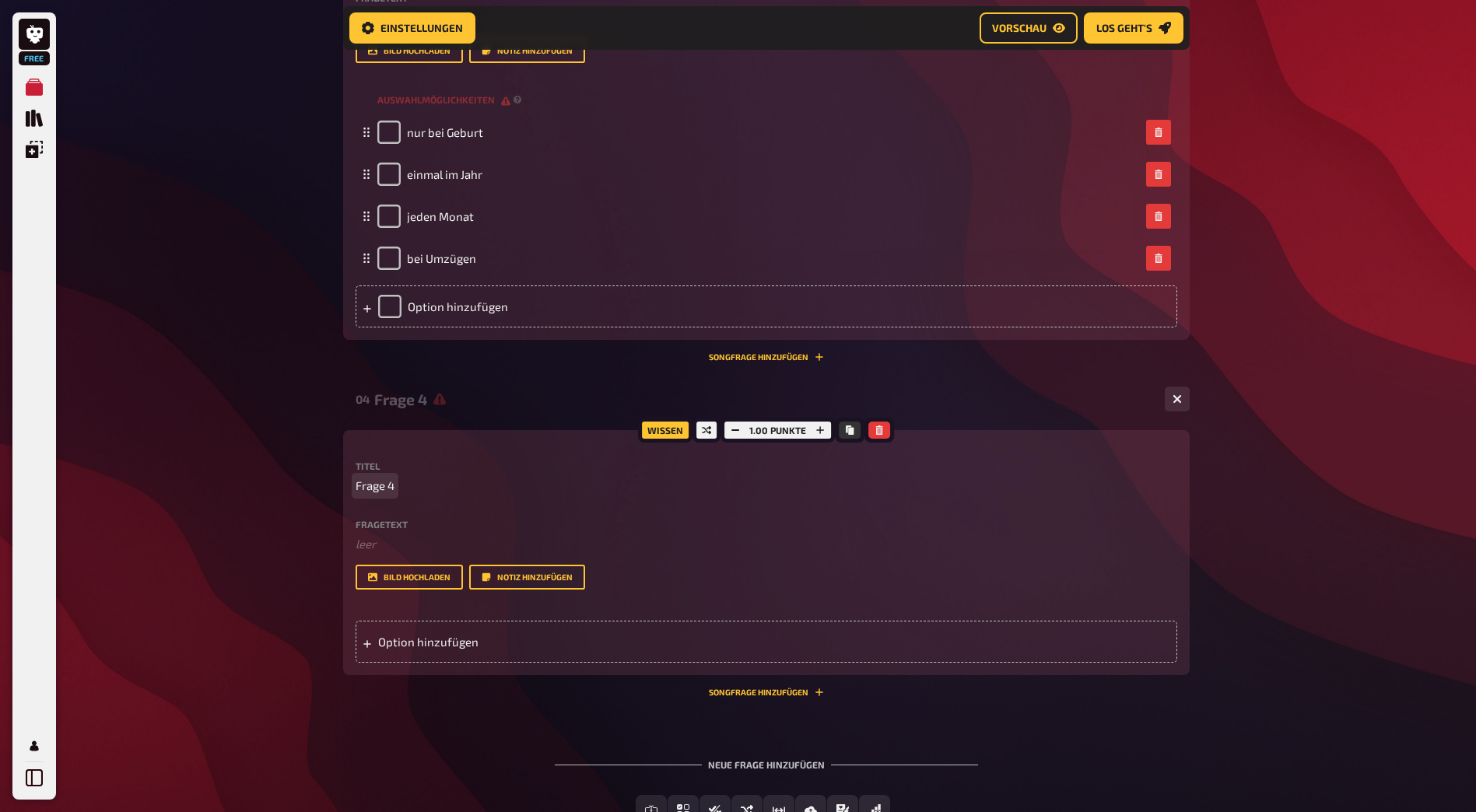
click at [376, 483] on span "Frage 4" at bounding box center [375, 486] width 39 height 18
drag, startPoint x: 356, startPoint y: 485, endPoint x: 403, endPoint y: 488, distance: 47.1
click at [403, 488] on p "Frage 4" at bounding box center [767, 486] width 822 height 18
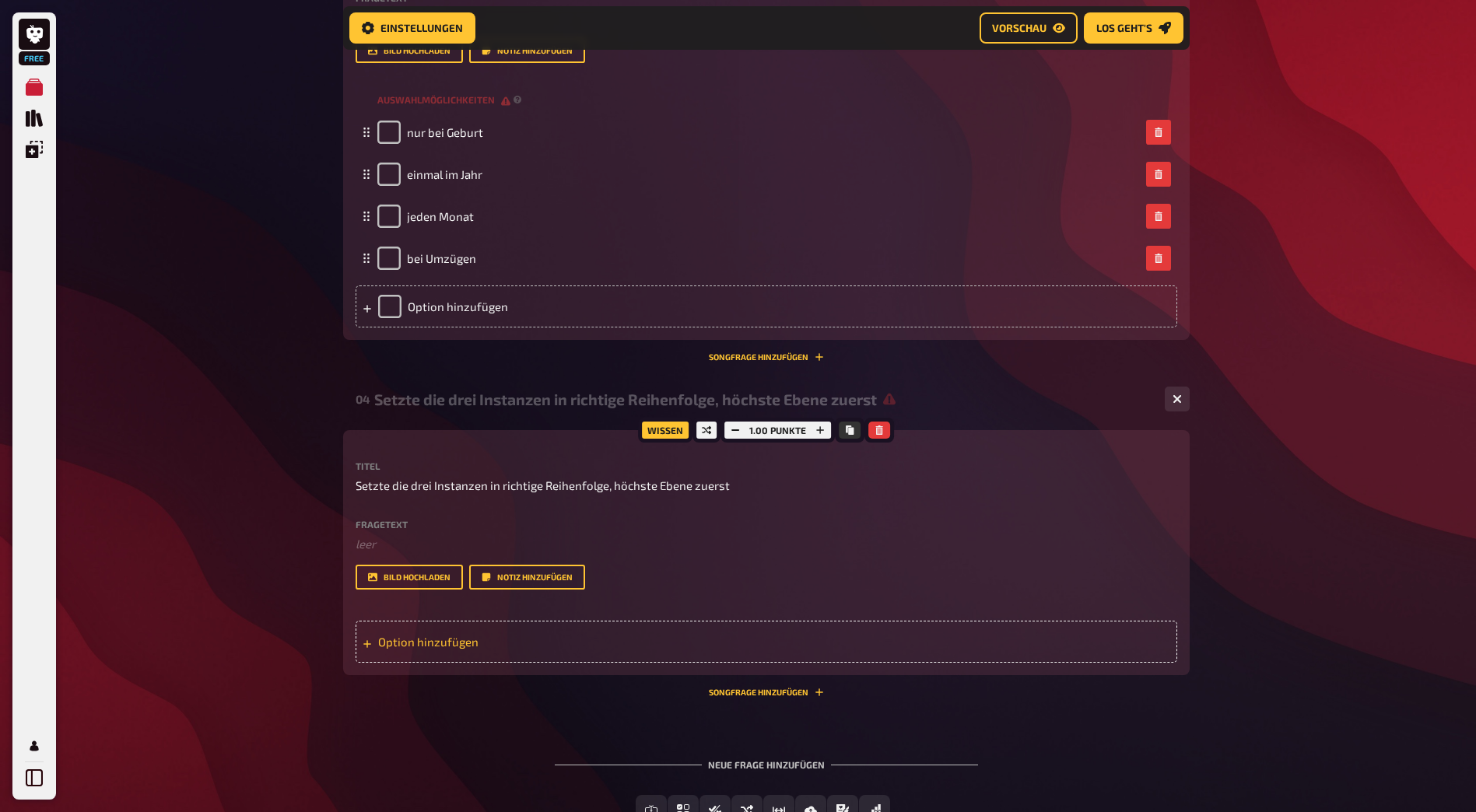
click at [377, 657] on div "Option hinzufügen" at bounding box center [767, 642] width 822 height 42
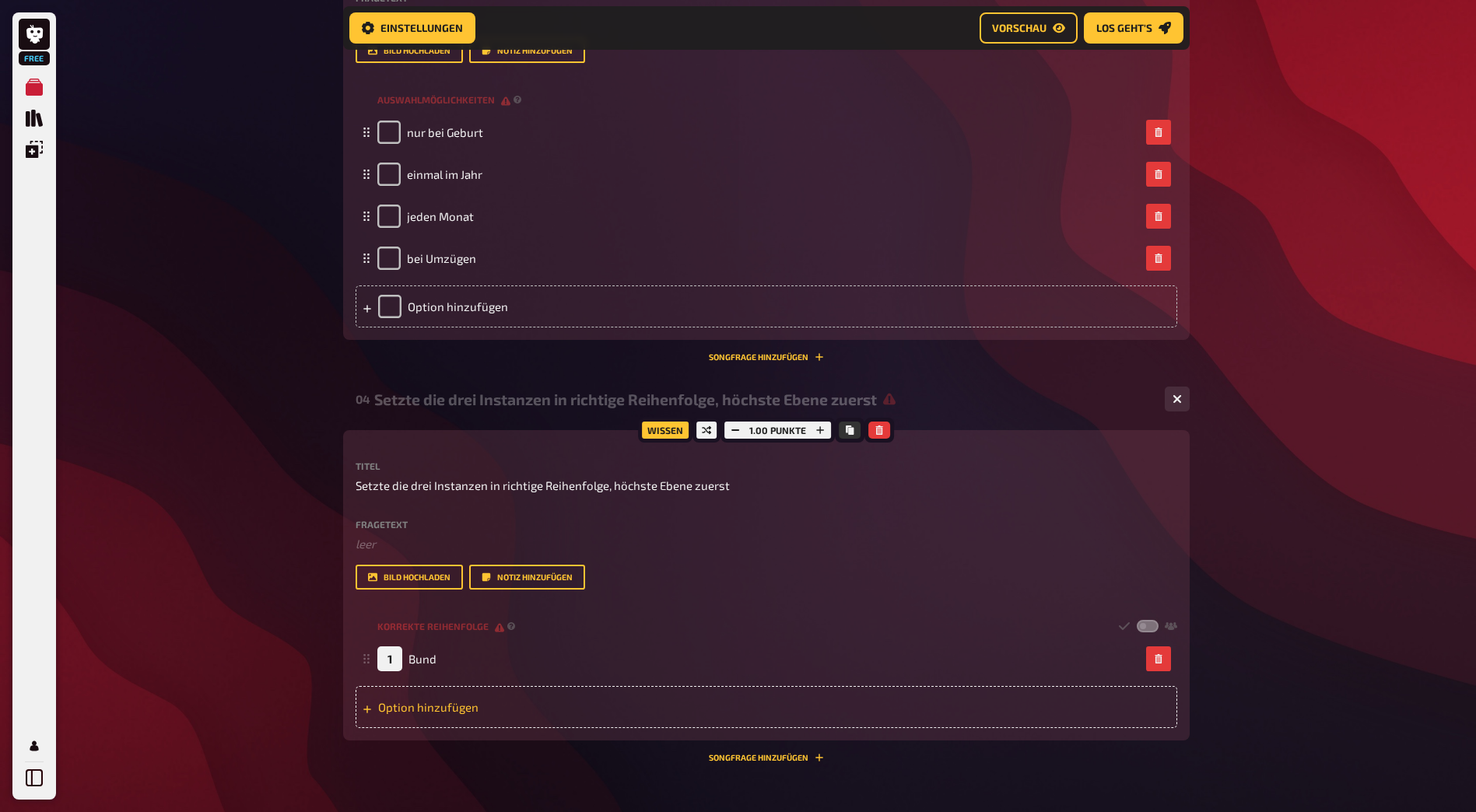
click at [460, 705] on div "Option hinzufügen" at bounding box center [767, 707] width 822 height 42
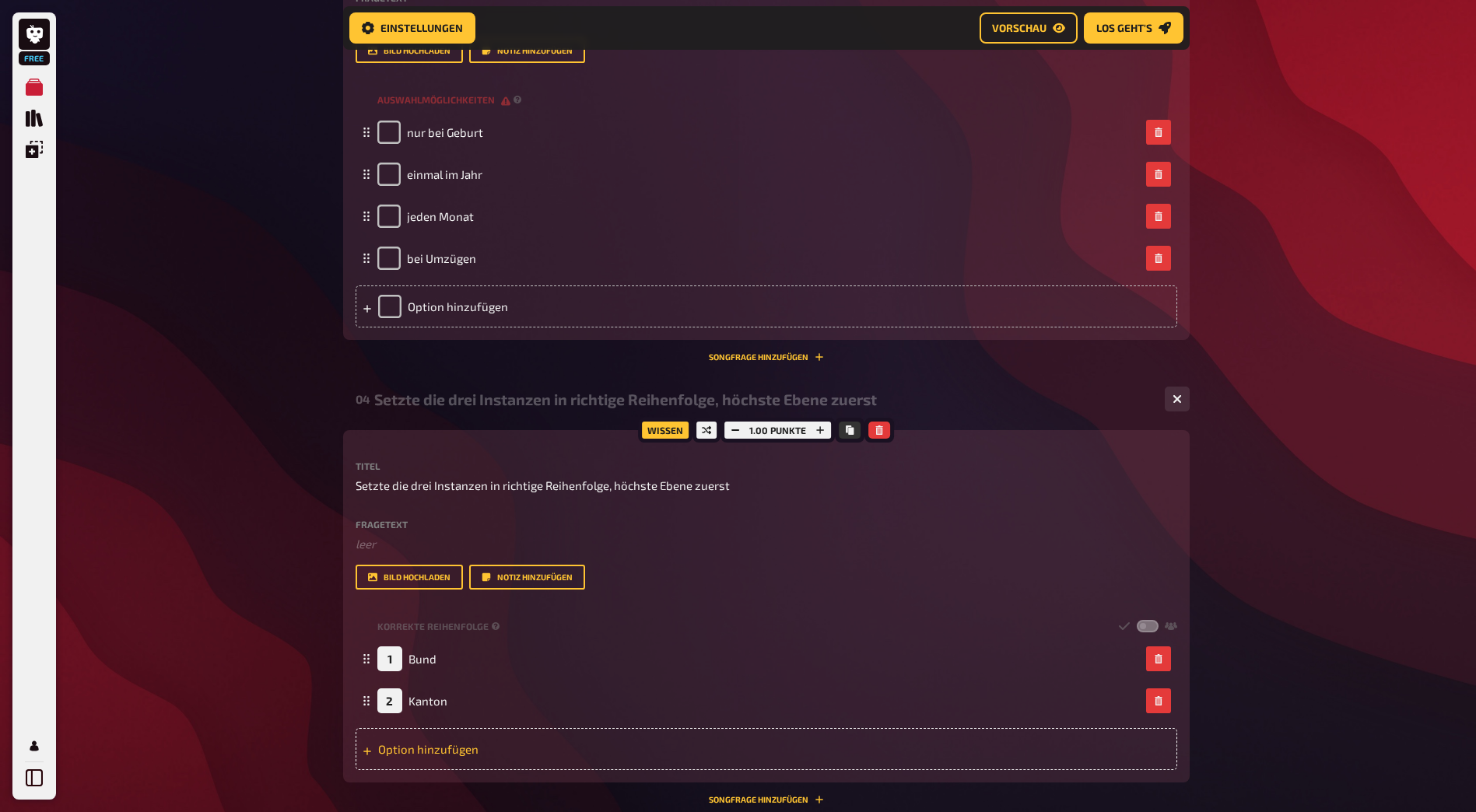
click at [428, 729] on div "Option hinzufügen" at bounding box center [767, 749] width 822 height 42
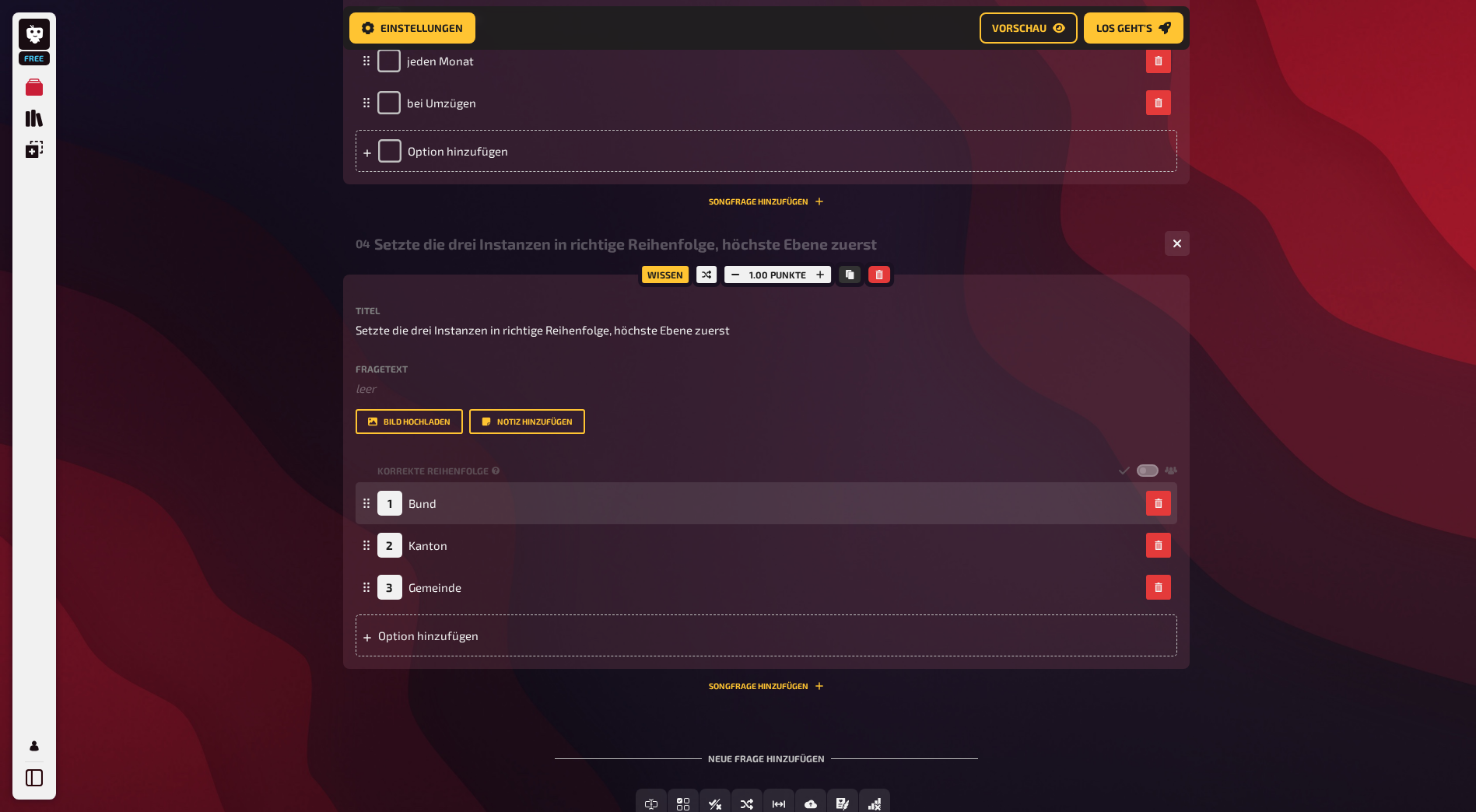
scroll to position [1750, 0]
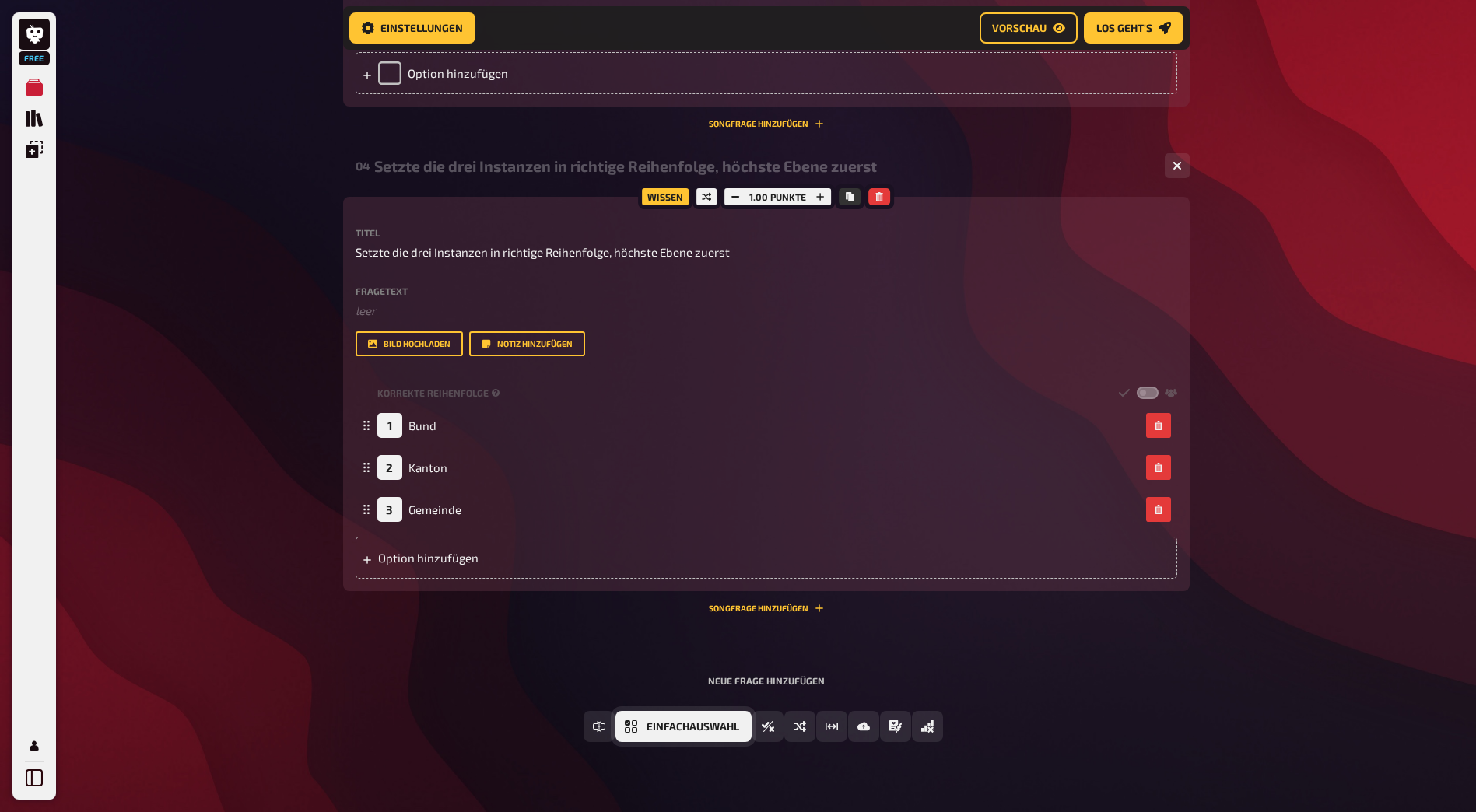
click at [722, 738] on button "Einfachauswahl" at bounding box center [684, 727] width 136 height 31
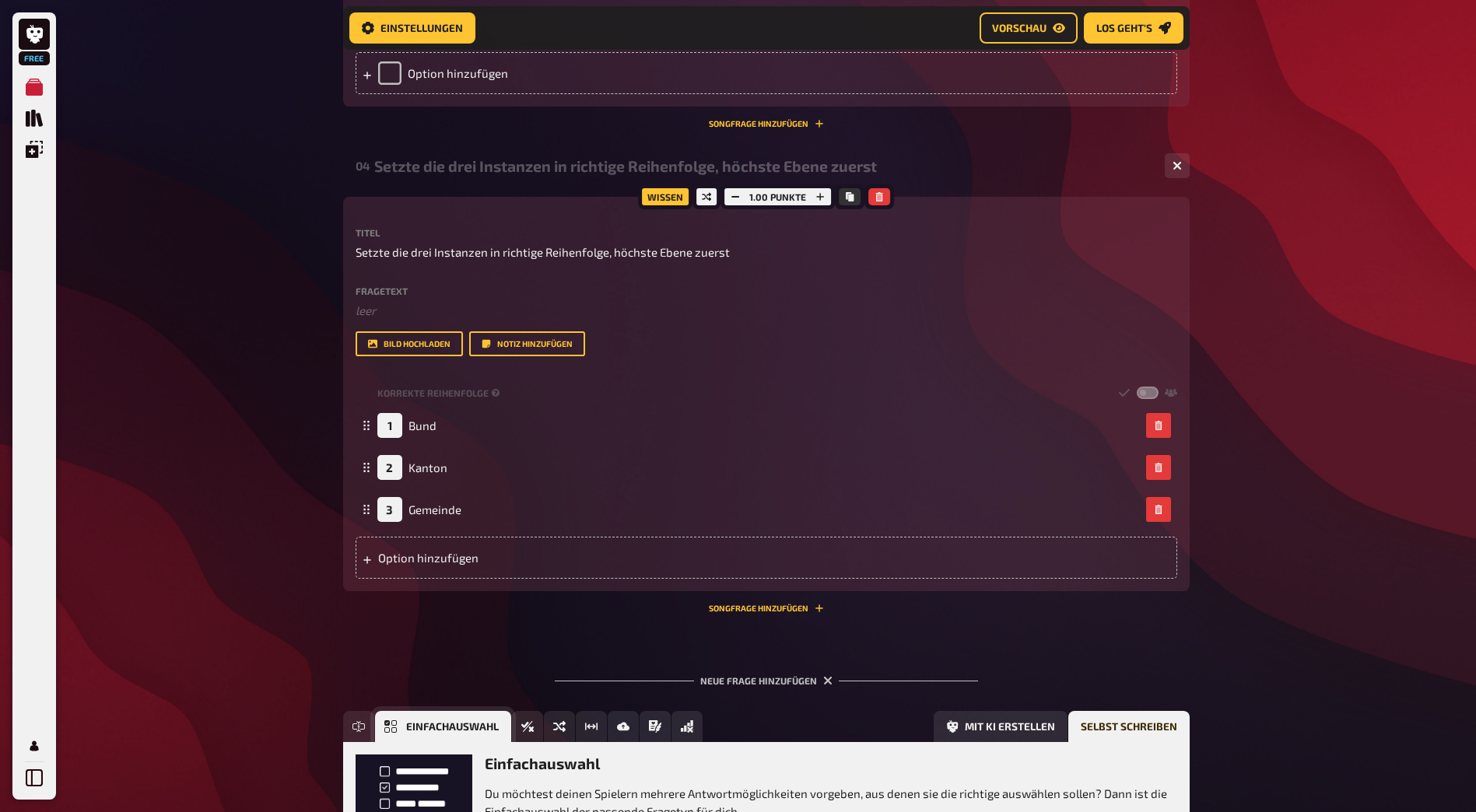
scroll to position [1923, 0]
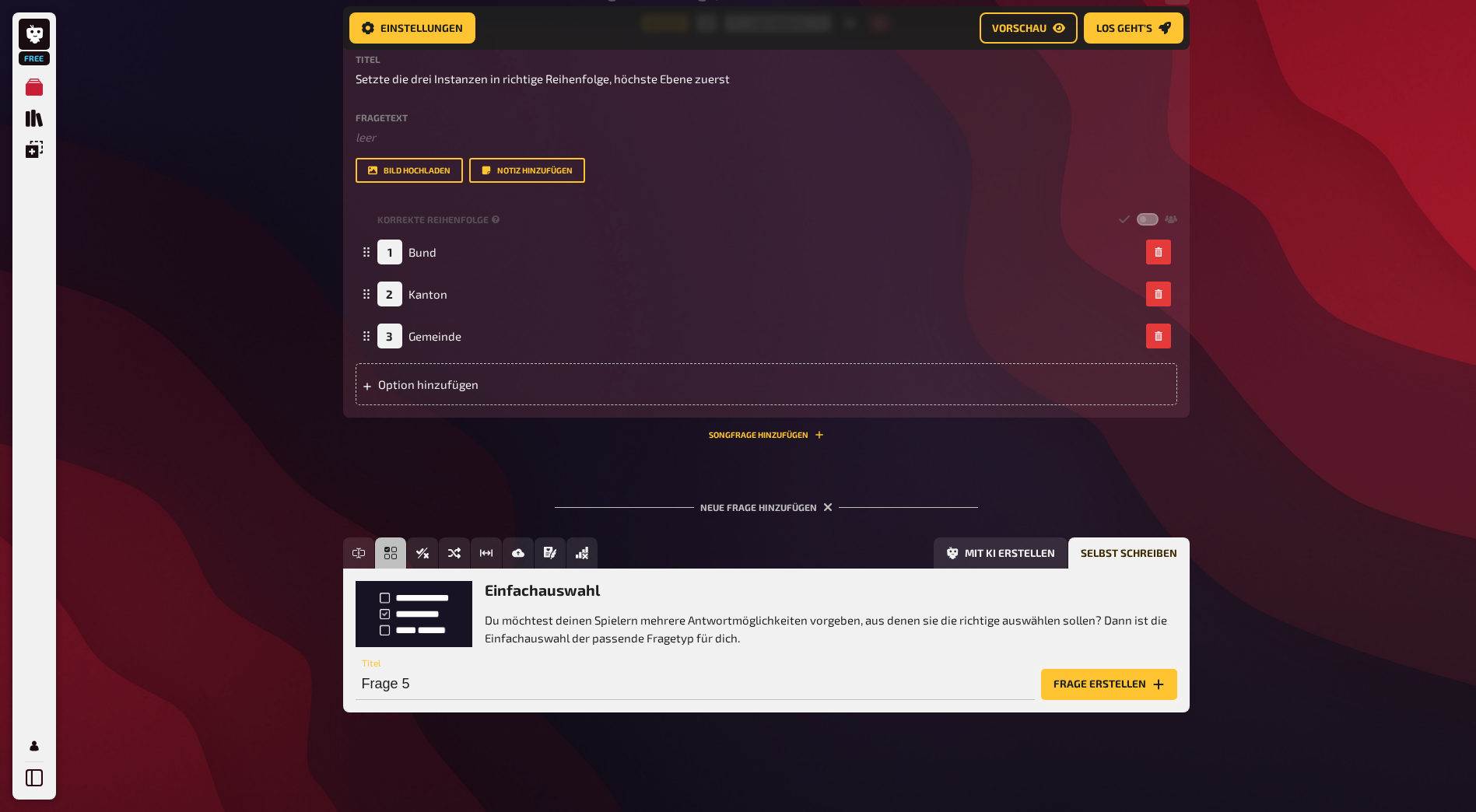
click at [1105, 673] on button "Frage erstellen" at bounding box center [1110, 685] width 136 height 31
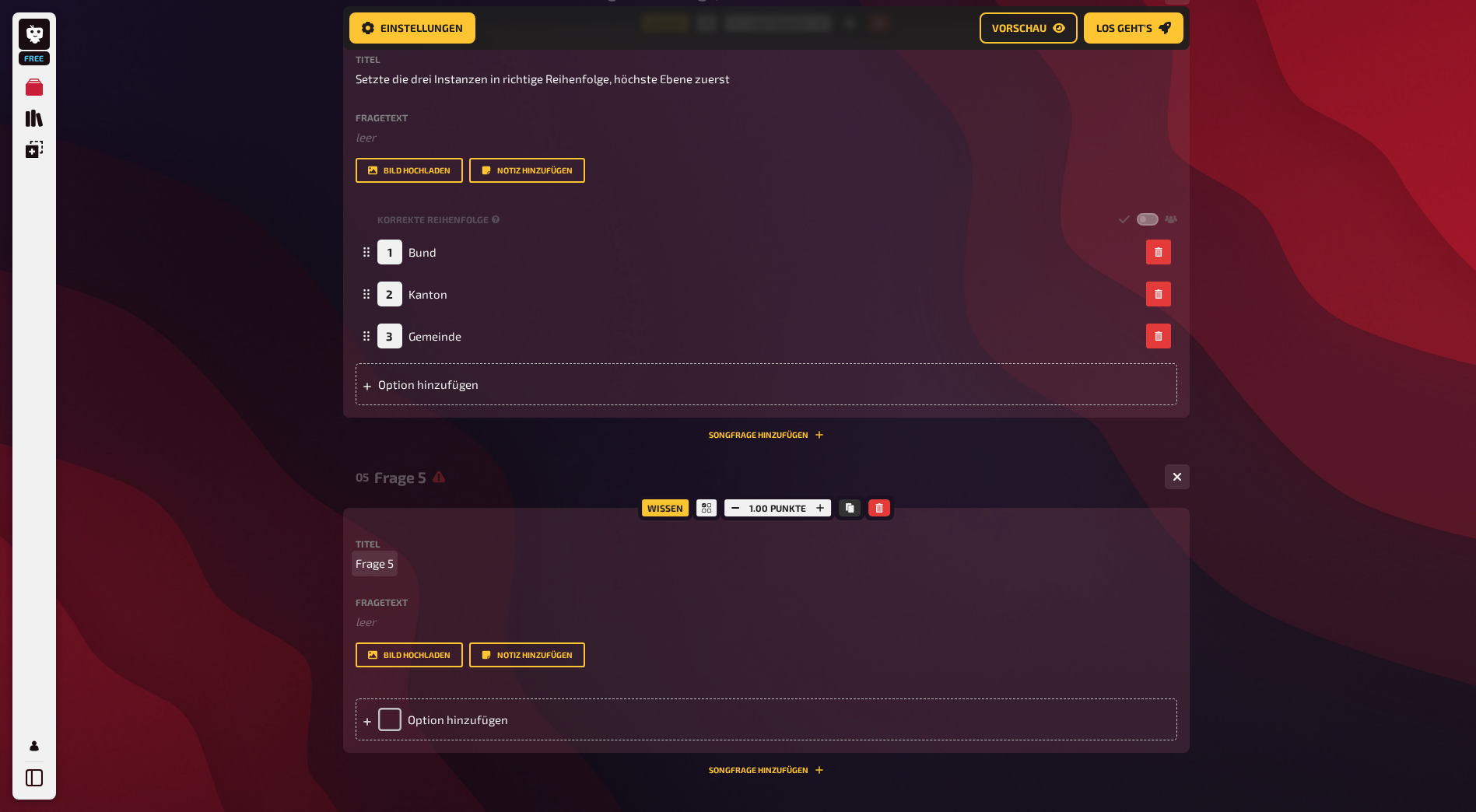
click at [395, 564] on p "Frage 5" at bounding box center [767, 564] width 822 height 18
click at [381, 565] on span "Frage 5" at bounding box center [375, 564] width 38 height 18
click at [394, 563] on span "Frage 5" at bounding box center [375, 564] width 38 height 18
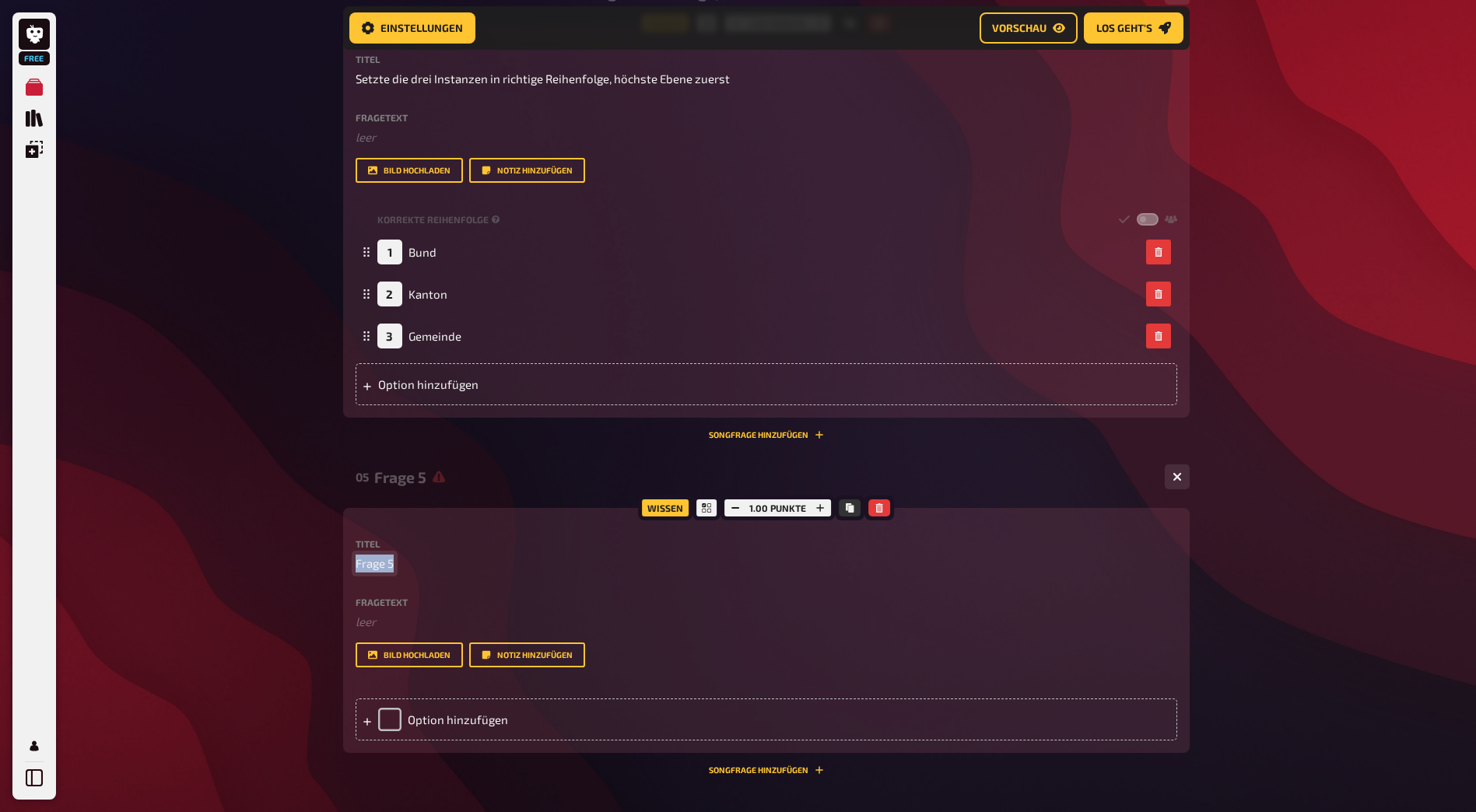
drag, startPoint x: 394, startPoint y: 563, endPoint x: 343, endPoint y: 563, distance: 51.0
click at [343, 563] on div "Wissen 1.00 Punkte Titel Frage 5 Fragetext ﻿ leer Hier hinziehen für Dateiuploa…" at bounding box center [766, 631] width 847 height 246
copy span "Frage 5"
click at [378, 556] on span "Frage 5" at bounding box center [375, 564] width 38 height 18
drag, startPoint x: 391, startPoint y: 564, endPoint x: 342, endPoint y: 564, distance: 49.0
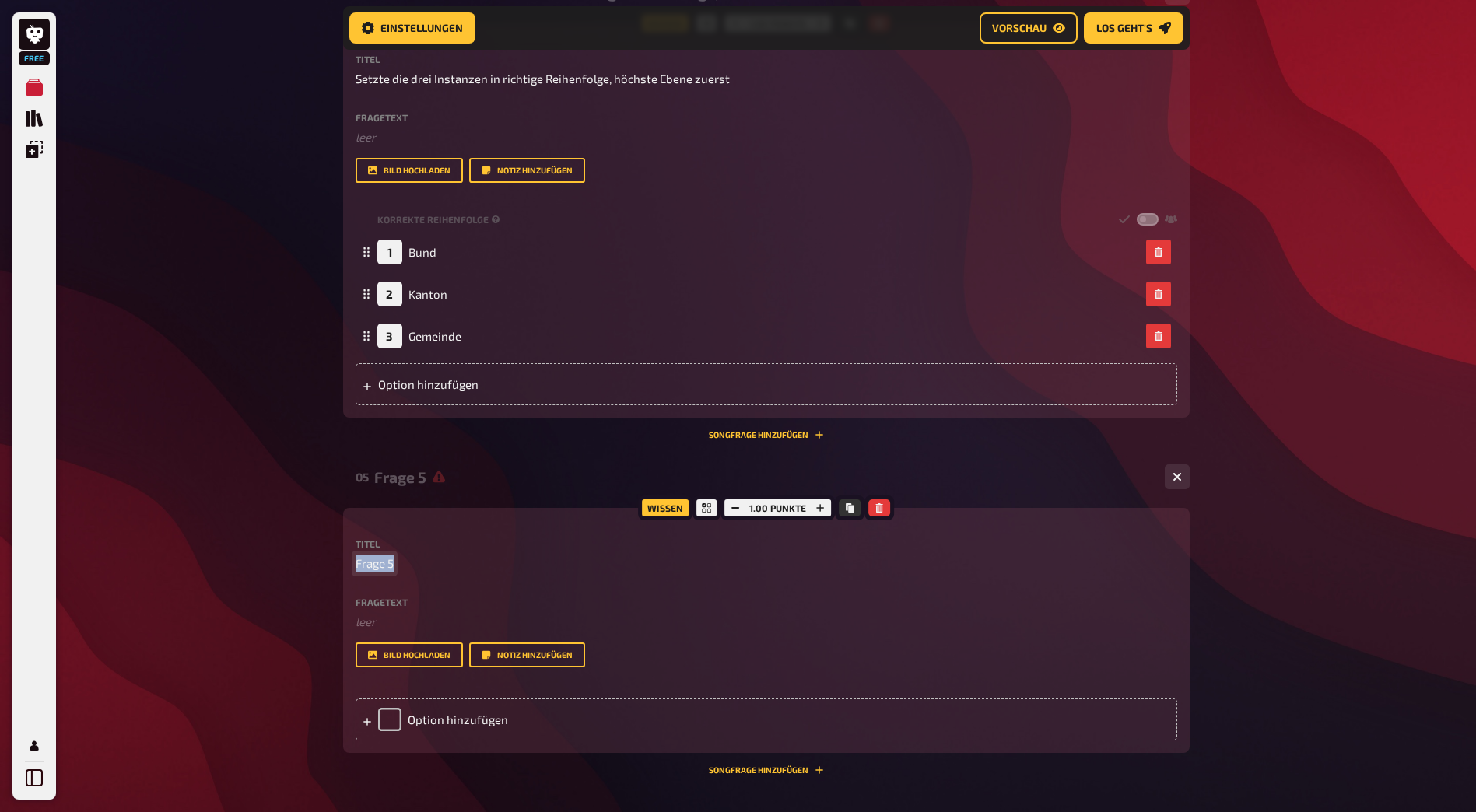
paste span
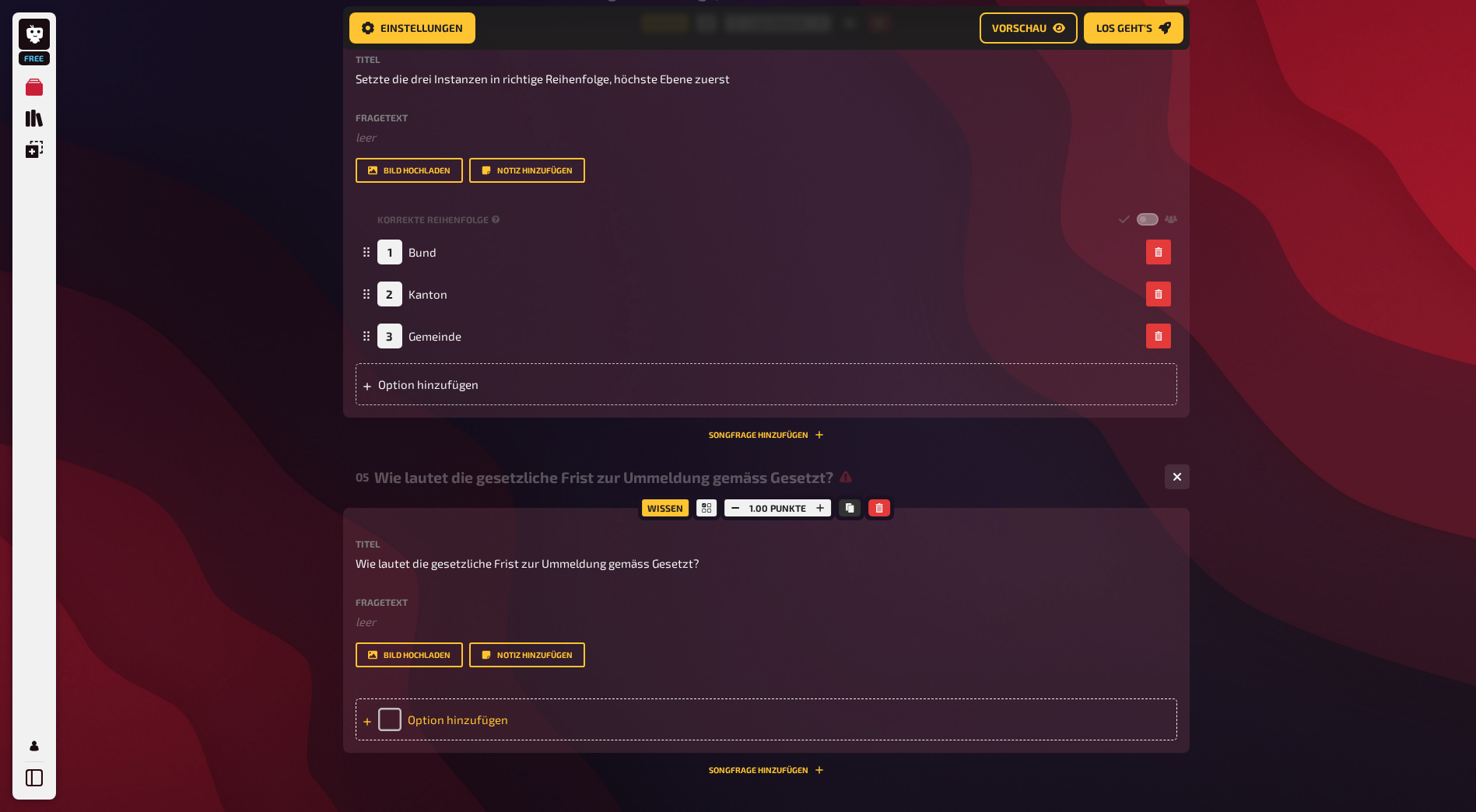
click at [448, 718] on div "Option hinzufügen" at bounding box center [767, 719] width 822 height 42
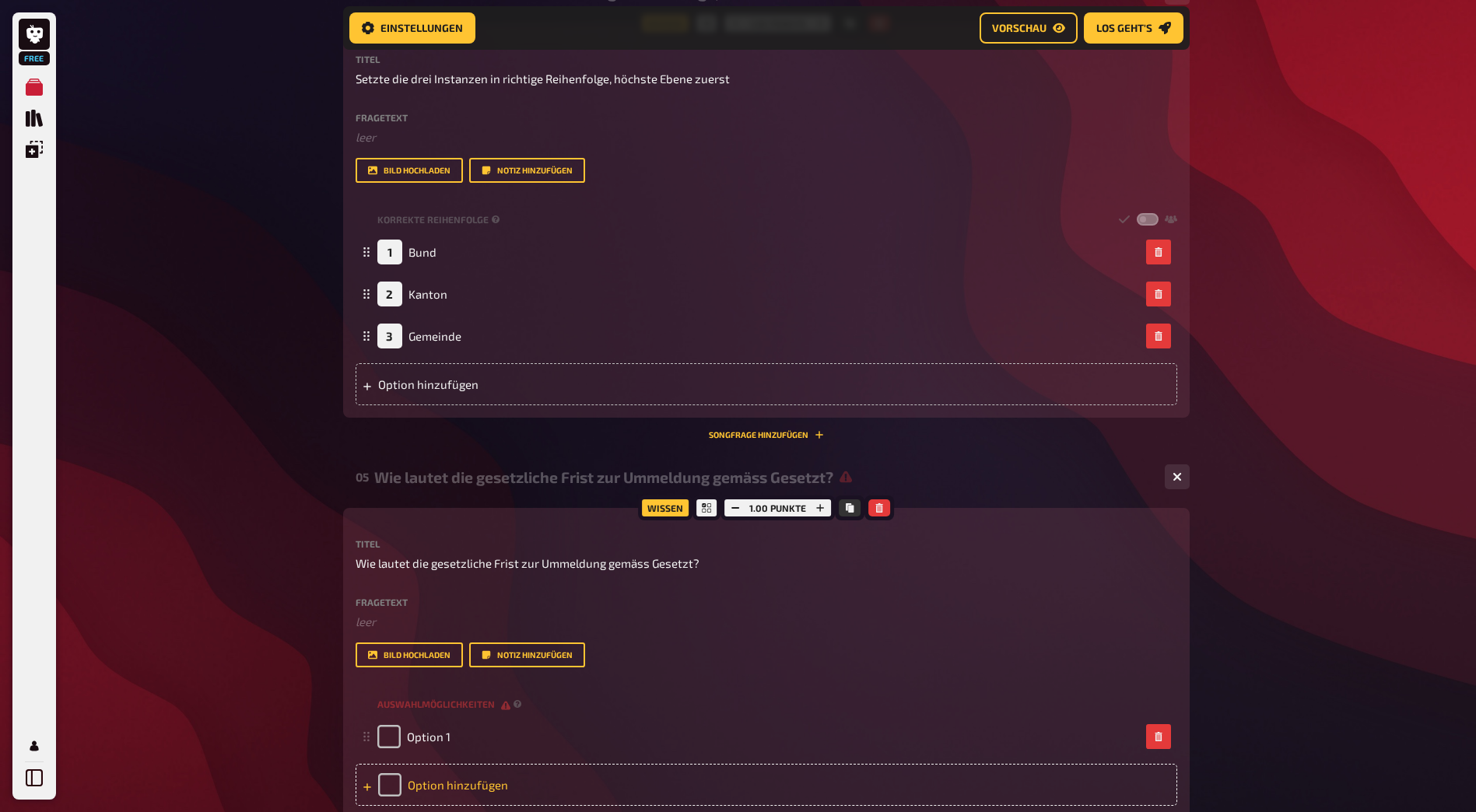
scroll to position [2080, 0]
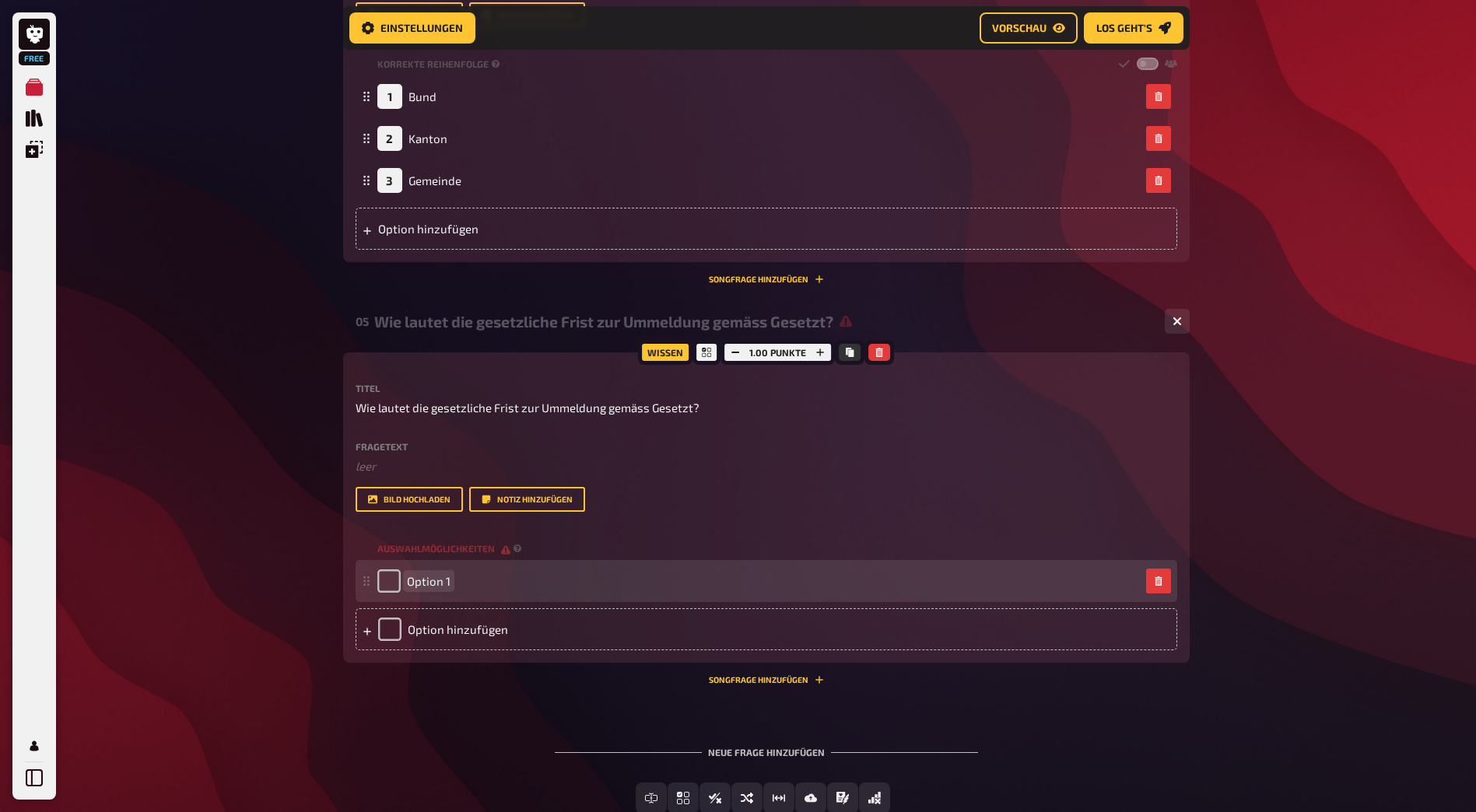
click at [428, 591] on div "Option 1" at bounding box center [414, 581] width 73 height 24
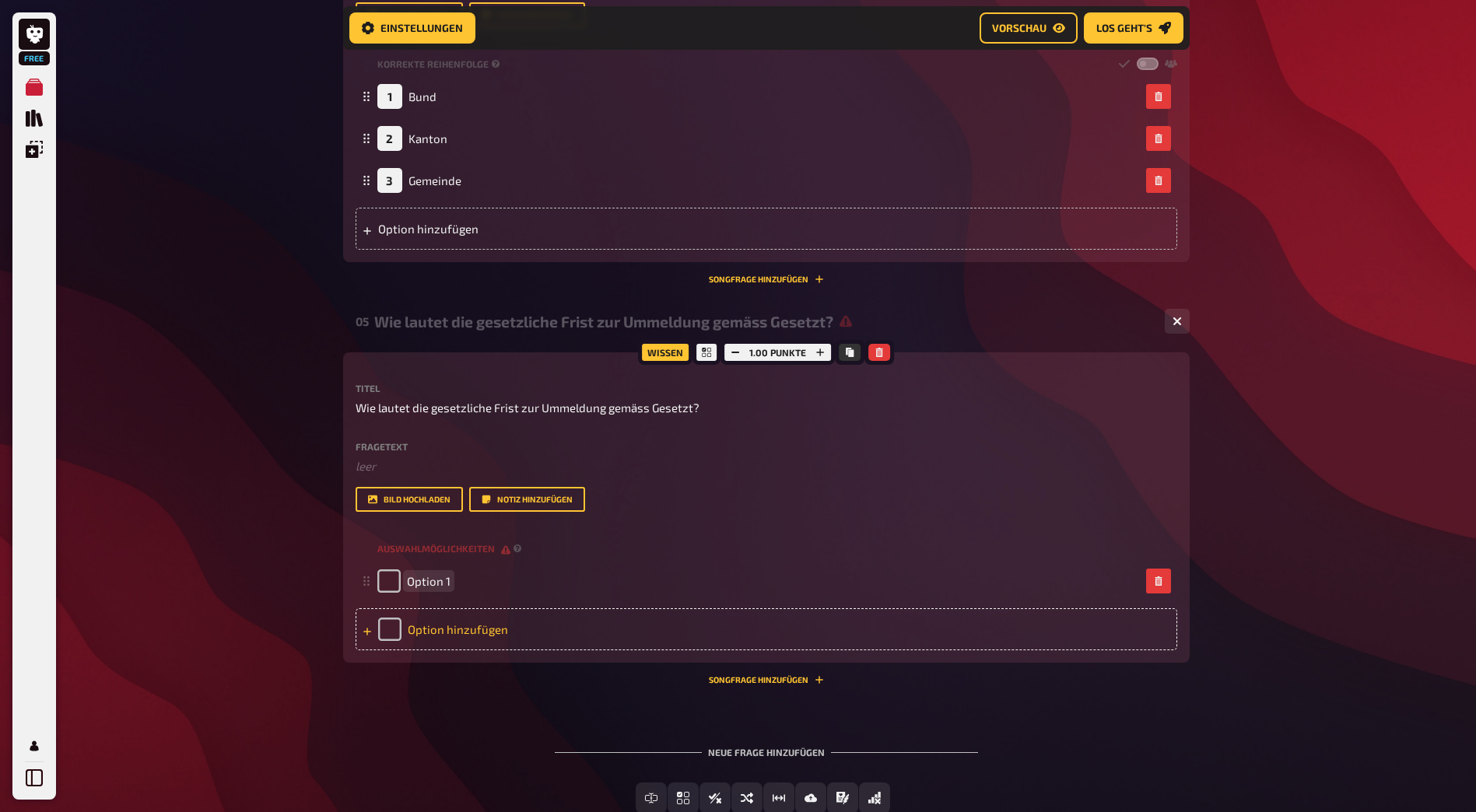
paste span
click at [1018, 640] on div "Option hinzufügen" at bounding box center [767, 629] width 822 height 42
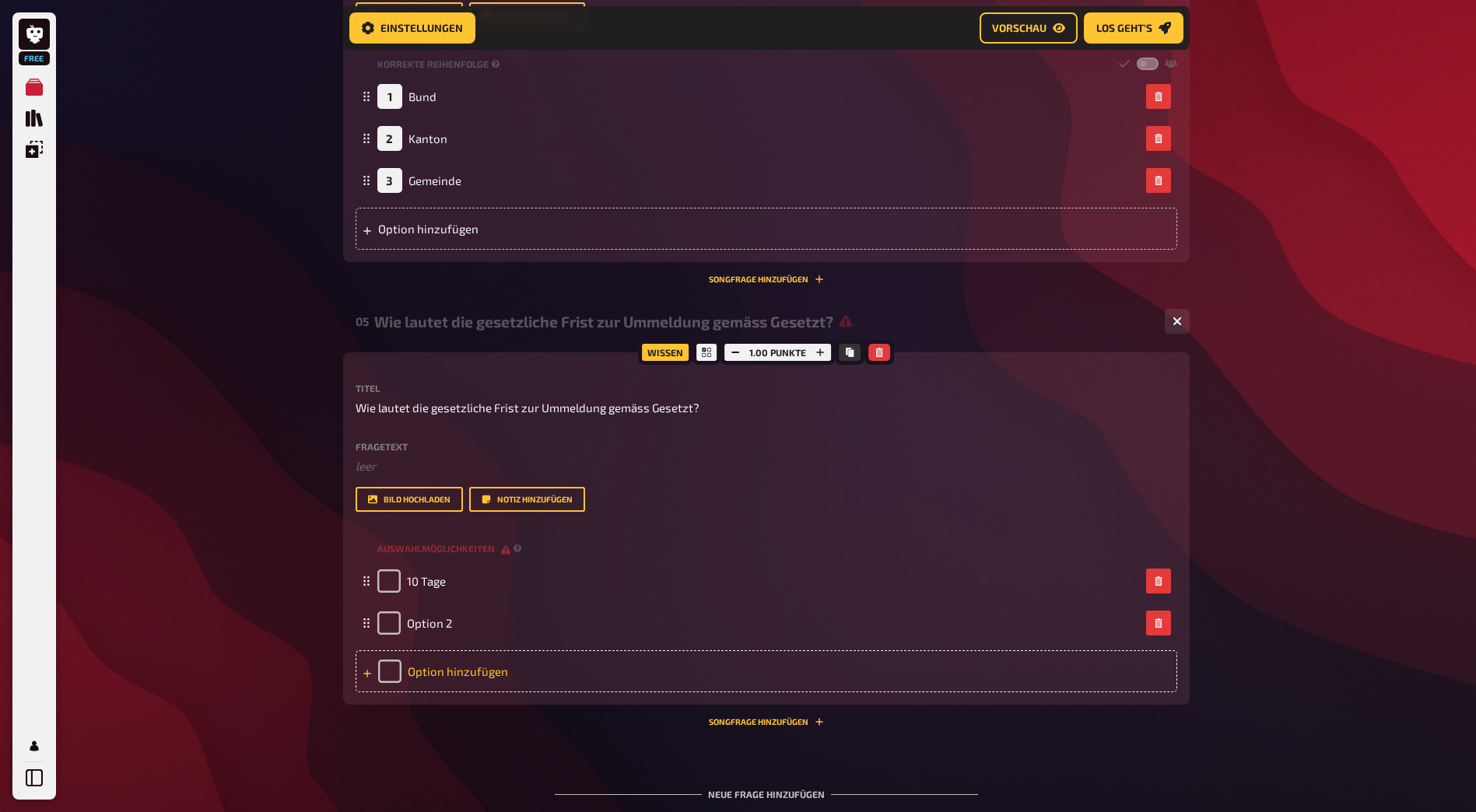
click at [977, 682] on div "Option hinzufügen" at bounding box center [767, 671] width 822 height 42
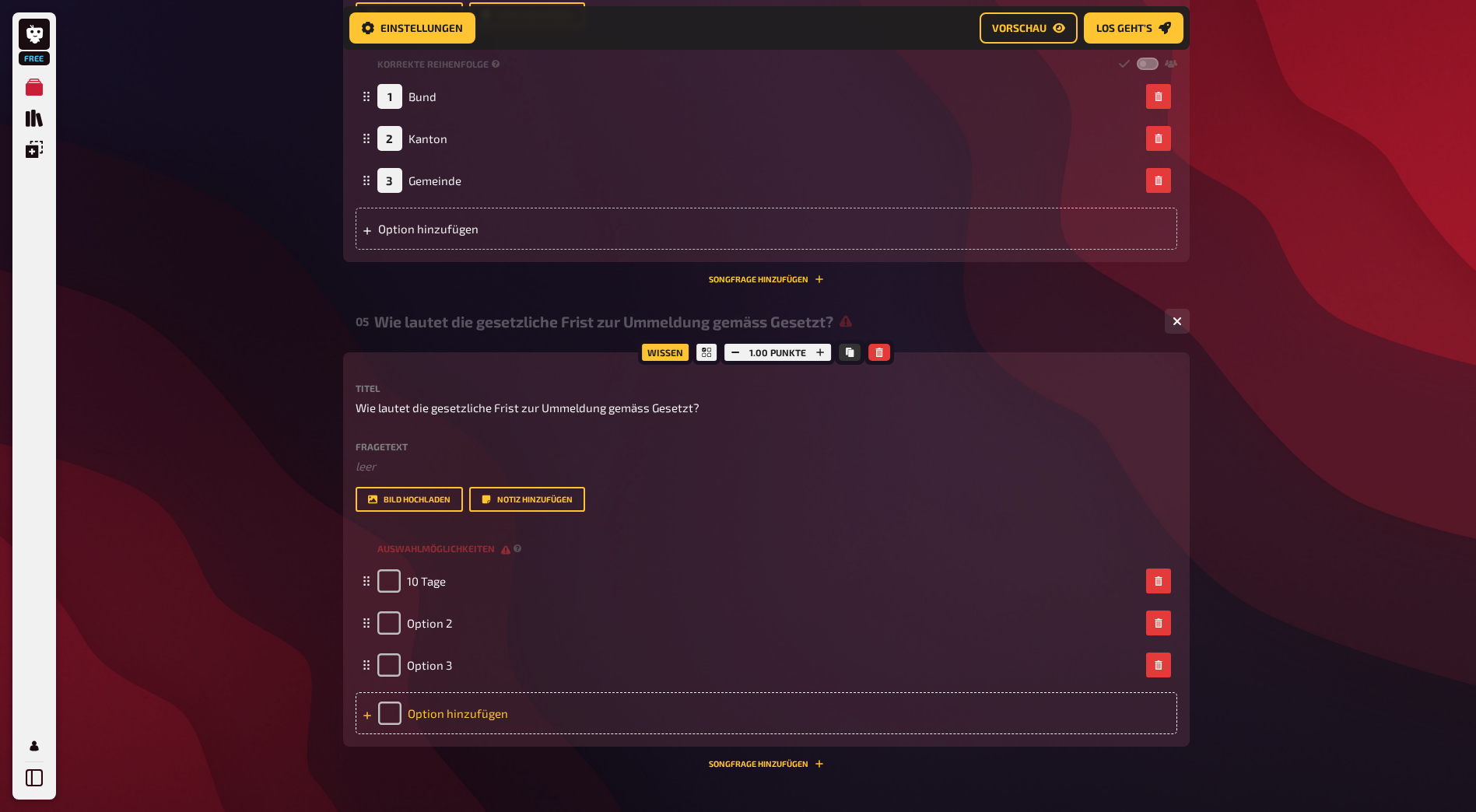
click at [966, 714] on div "Option hinzufügen" at bounding box center [767, 714] width 822 height 42
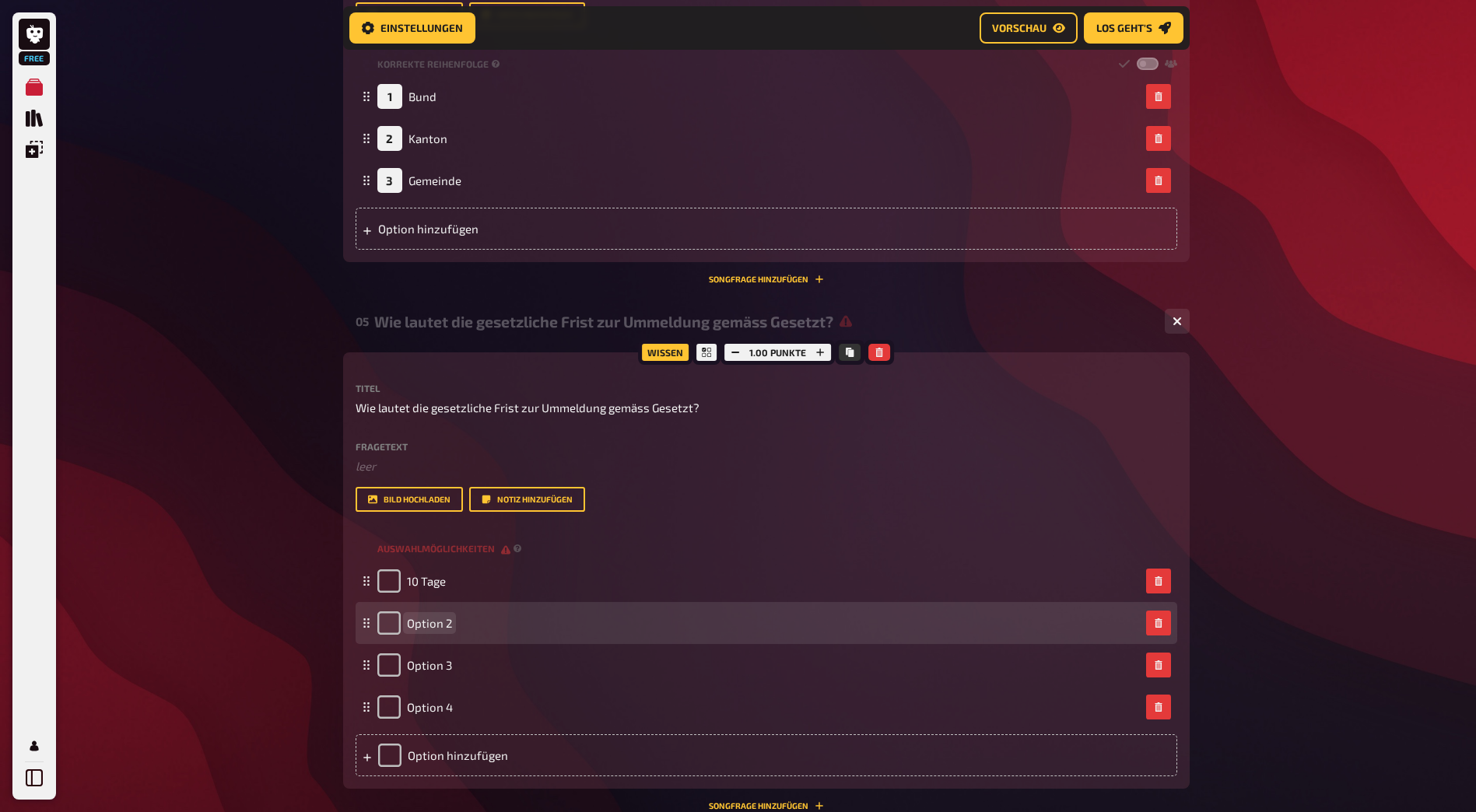
click at [421, 637] on div "Option 2" at bounding box center [767, 623] width 822 height 42
click at [421, 623] on span "Option 2" at bounding box center [430, 623] width 45 height 14
drag, startPoint x: 448, startPoint y: 621, endPoint x: 405, endPoint y: 621, distance: 43.0
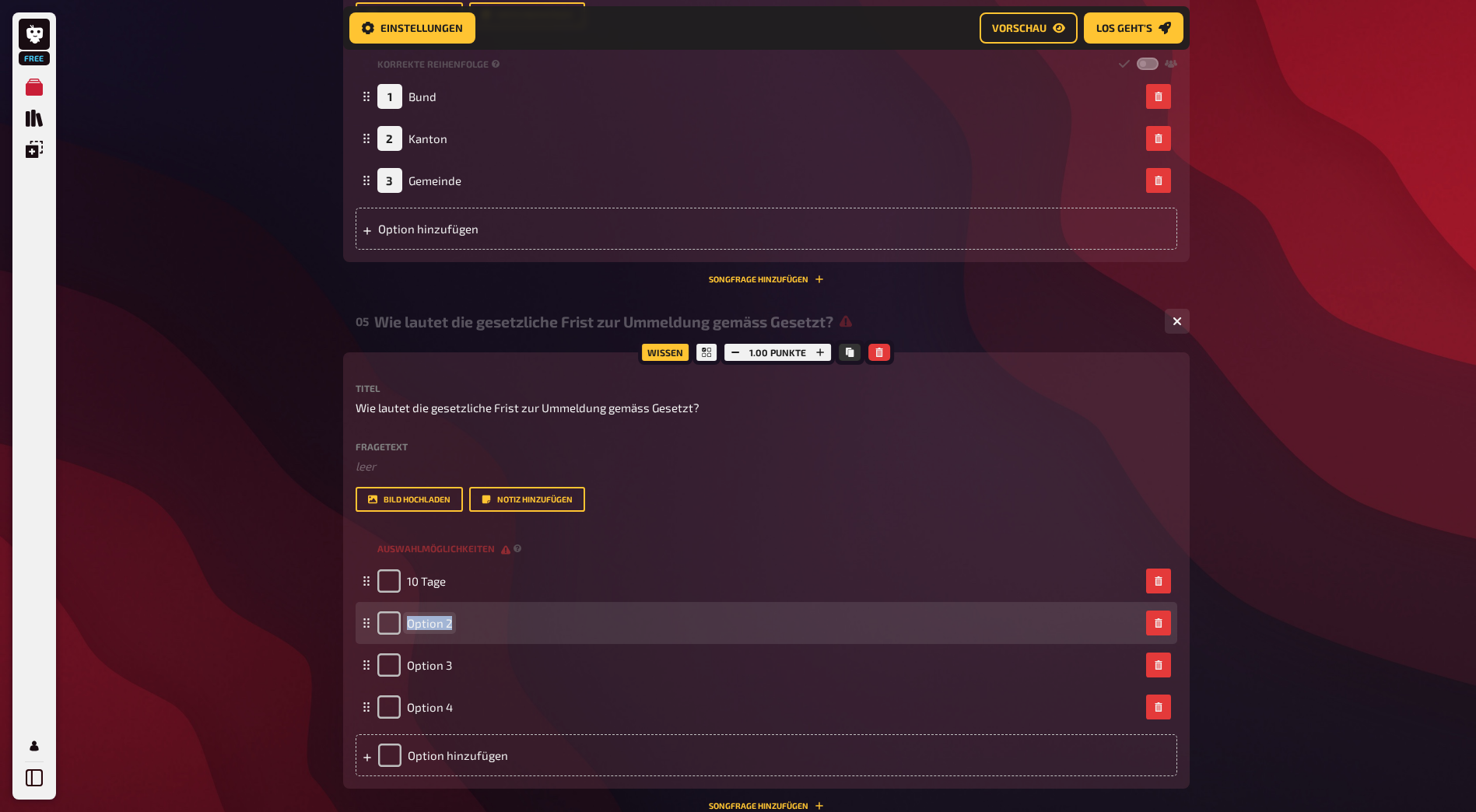
click at [405, 621] on div "Option 2" at bounding box center [415, 624] width 75 height 24
paste span
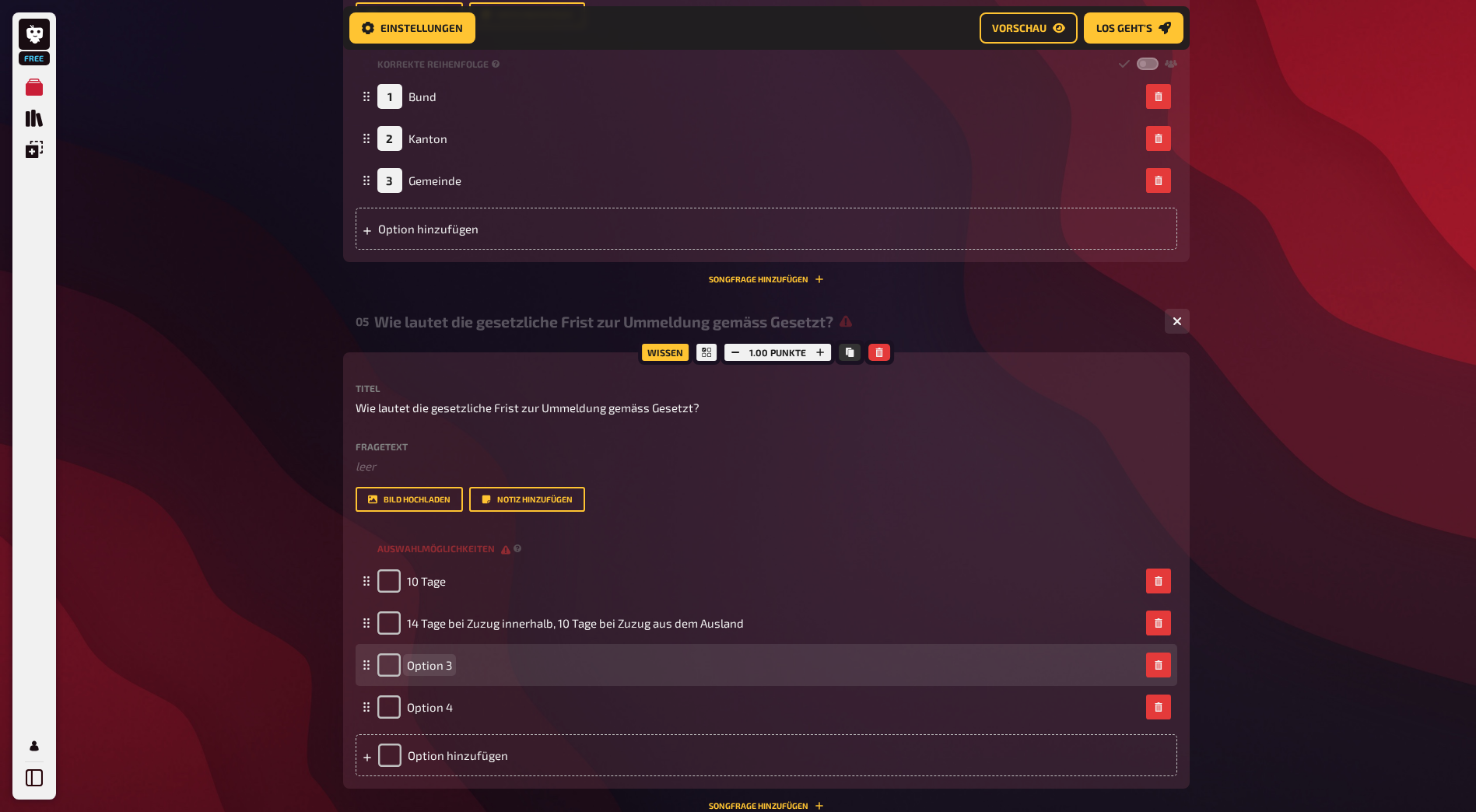
click at [425, 669] on span "Option 3" at bounding box center [430, 665] width 45 height 14
paste span
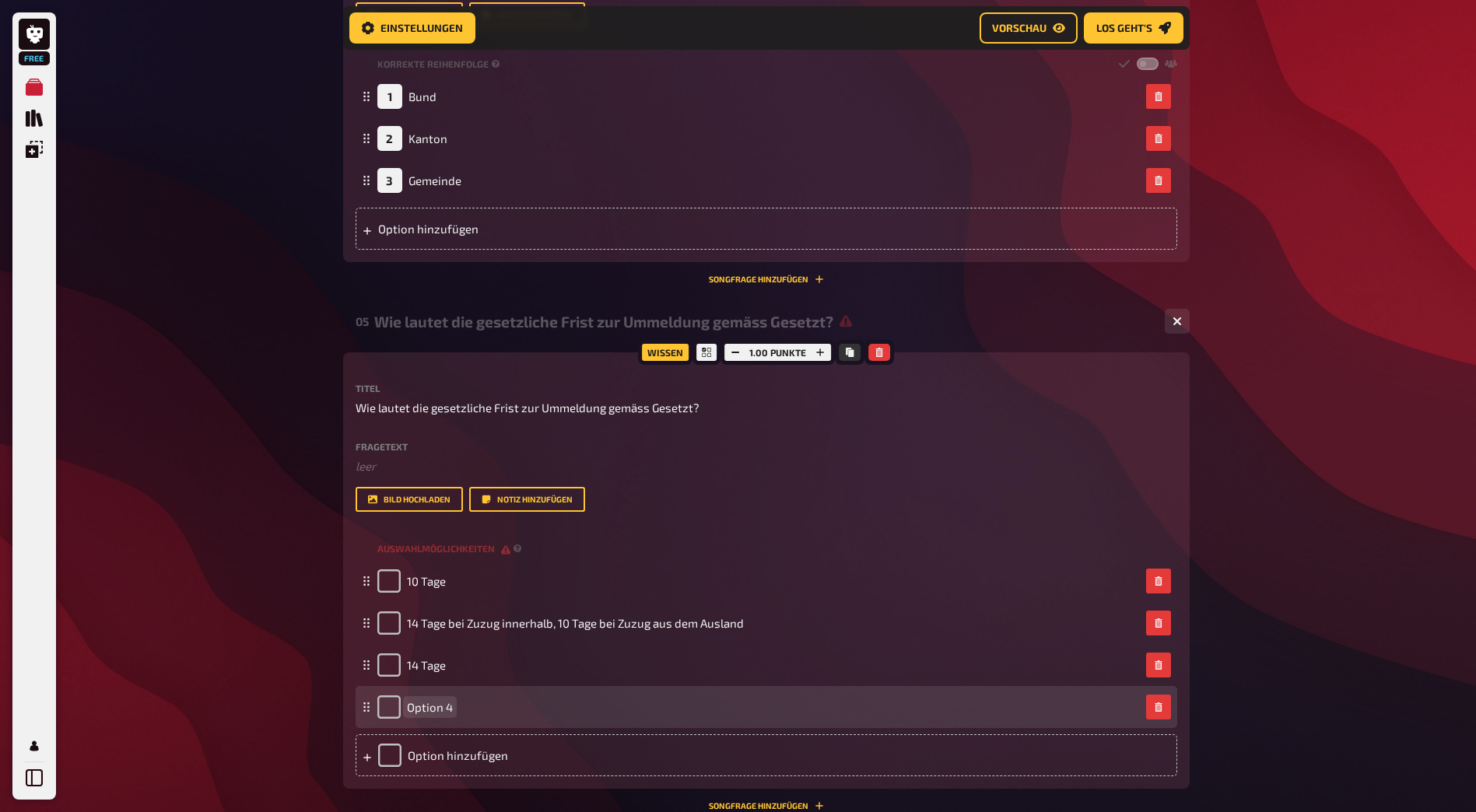
click at [411, 702] on span "Option 4" at bounding box center [430, 707] width 45 height 14
paste span
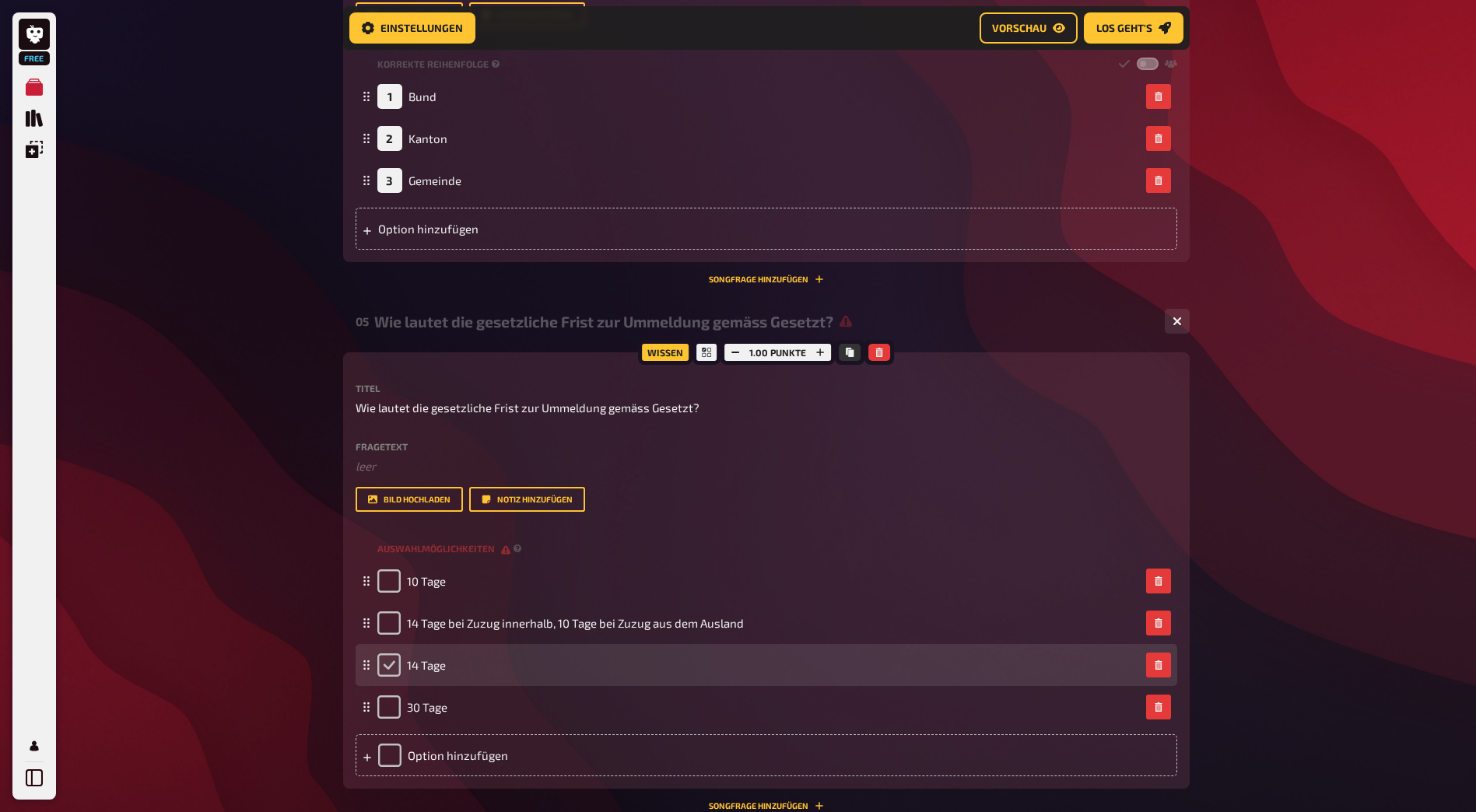
click at [390, 669] on input "checkbox" at bounding box center [389, 666] width 24 height 24
checkbox input "true"
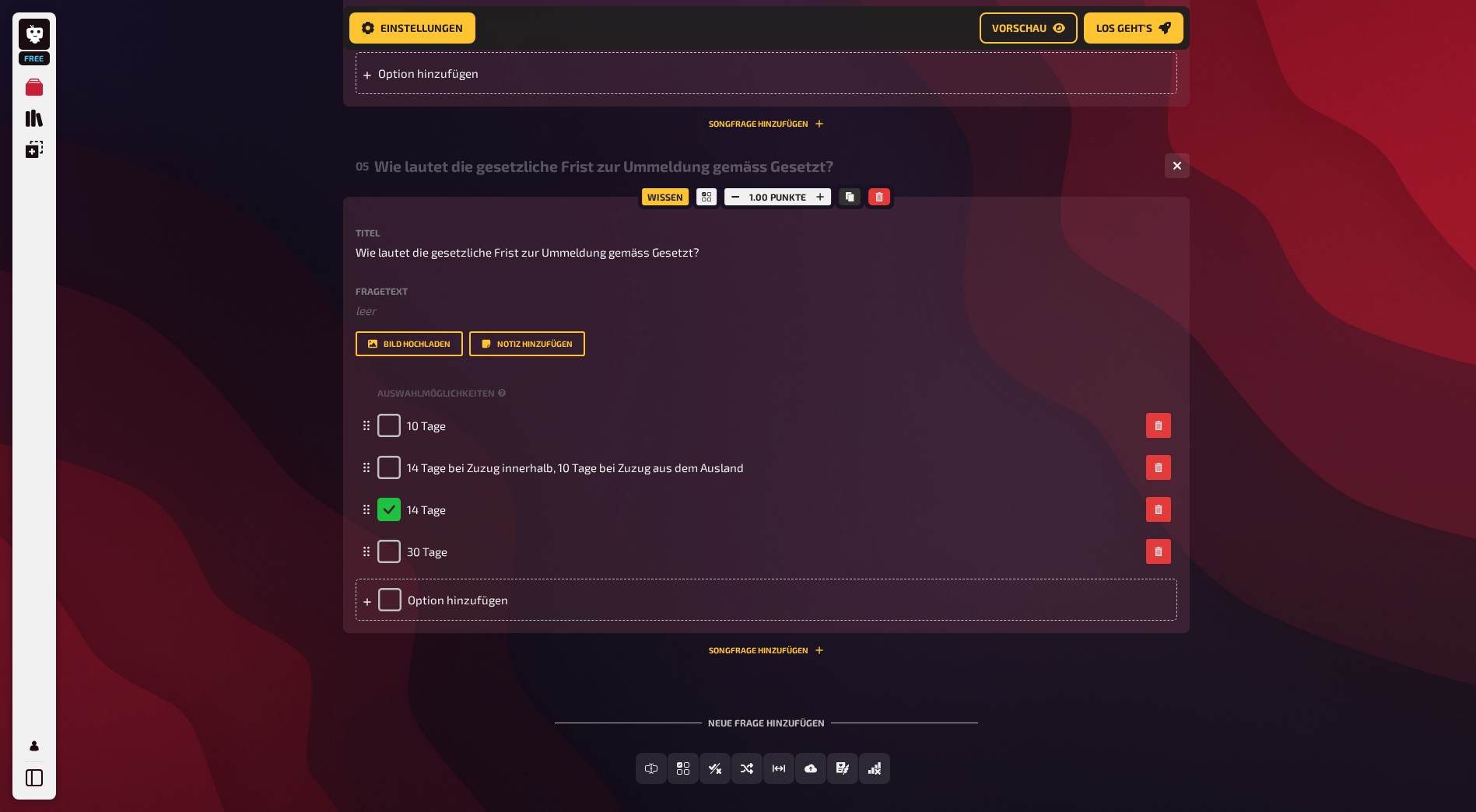
scroll to position [2306, 0]
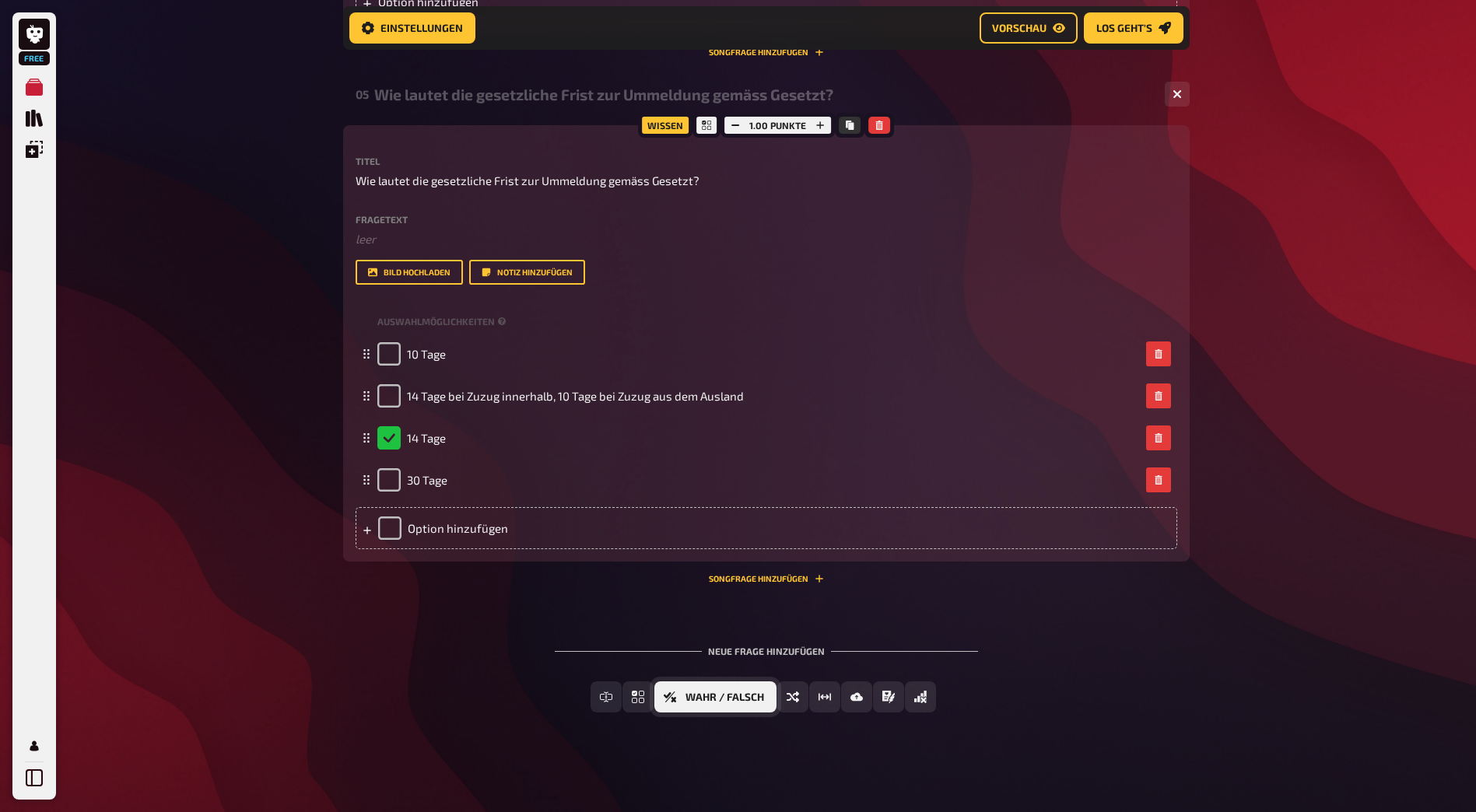
click at [667, 698] on icon "Wahr / Falsch" at bounding box center [670, 697] width 13 height 11
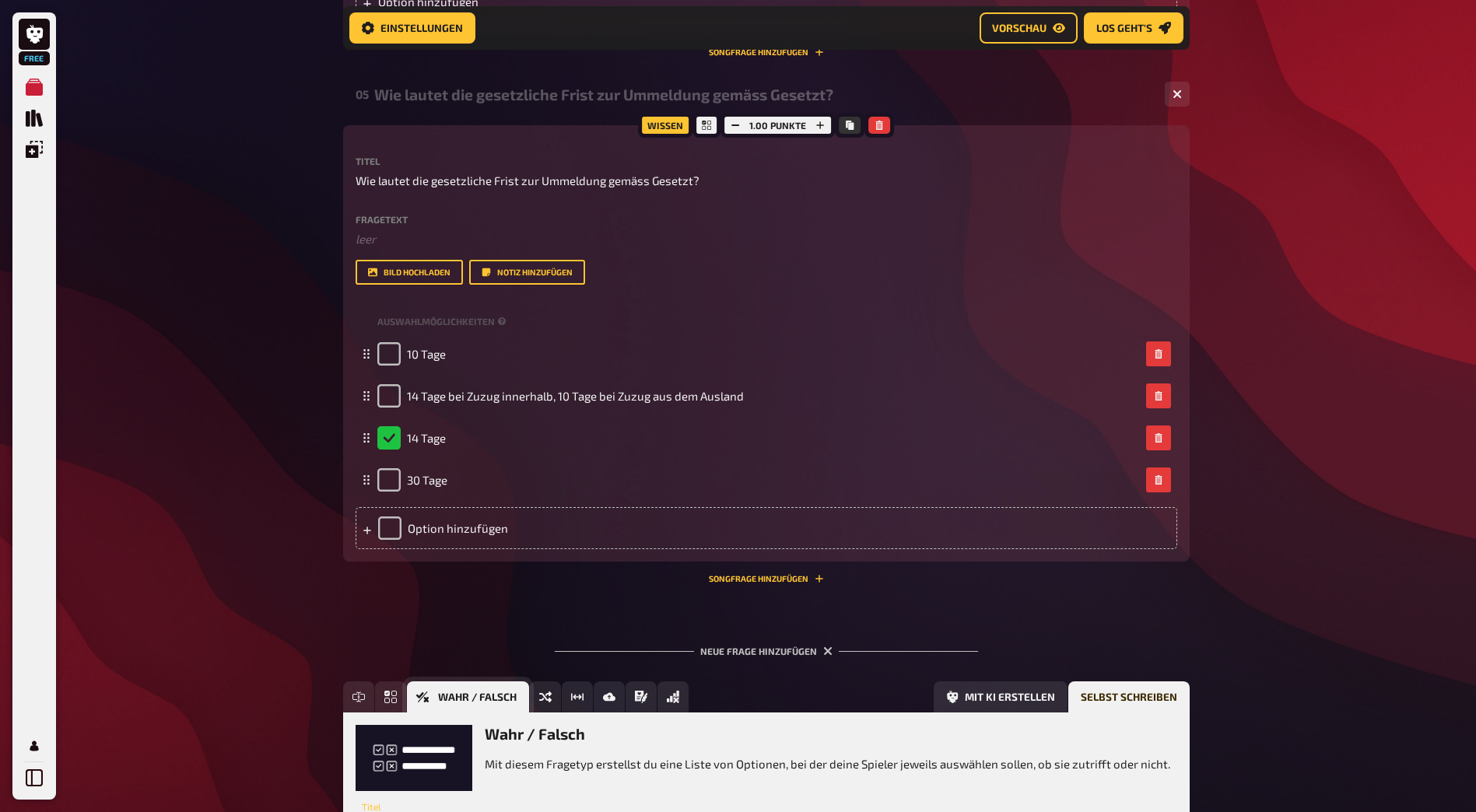
scroll to position [2451, 0]
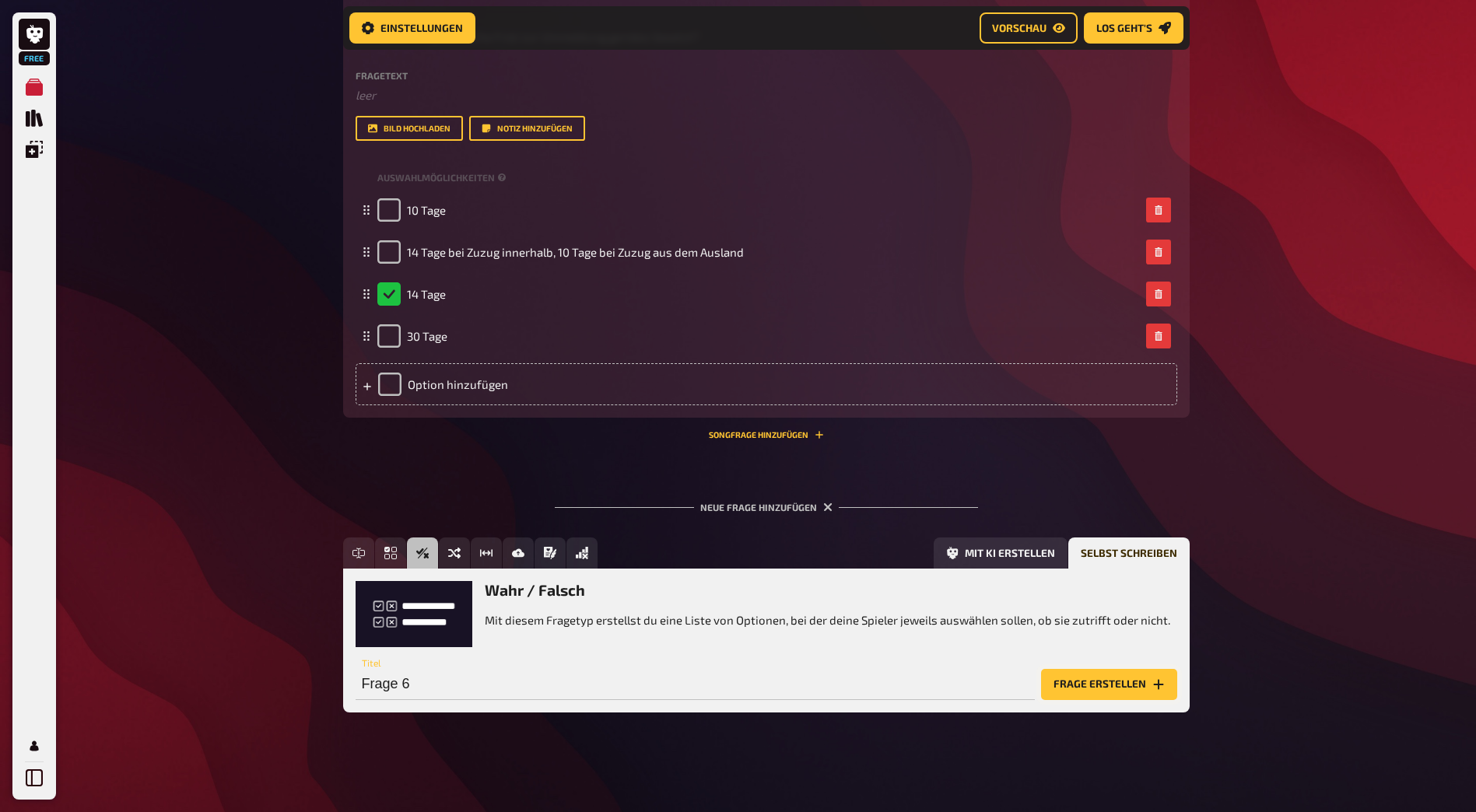
click at [1105, 672] on button "Frage erstellen" at bounding box center [1110, 685] width 136 height 31
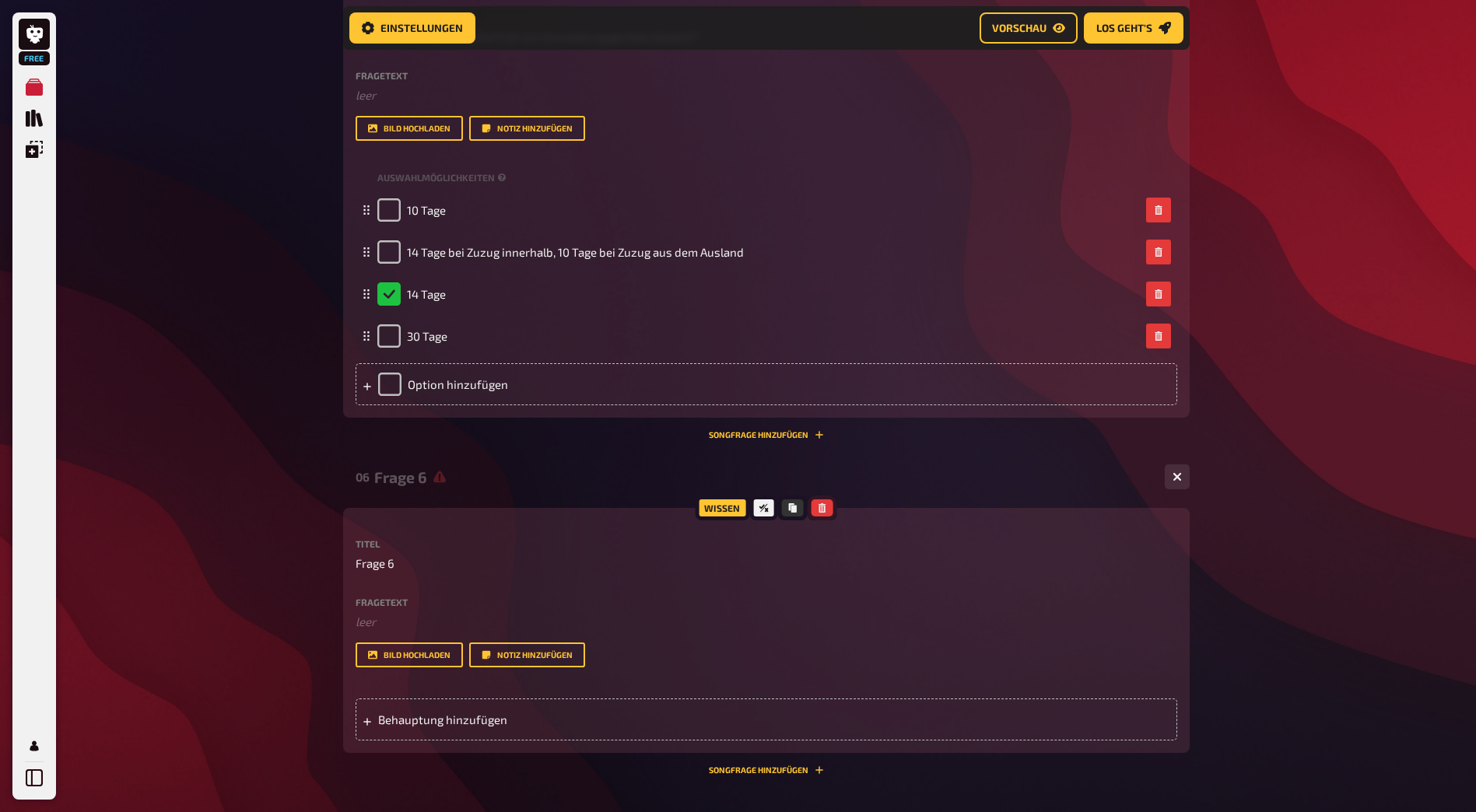
click at [824, 507] on icon "button" at bounding box center [822, 508] width 7 height 9
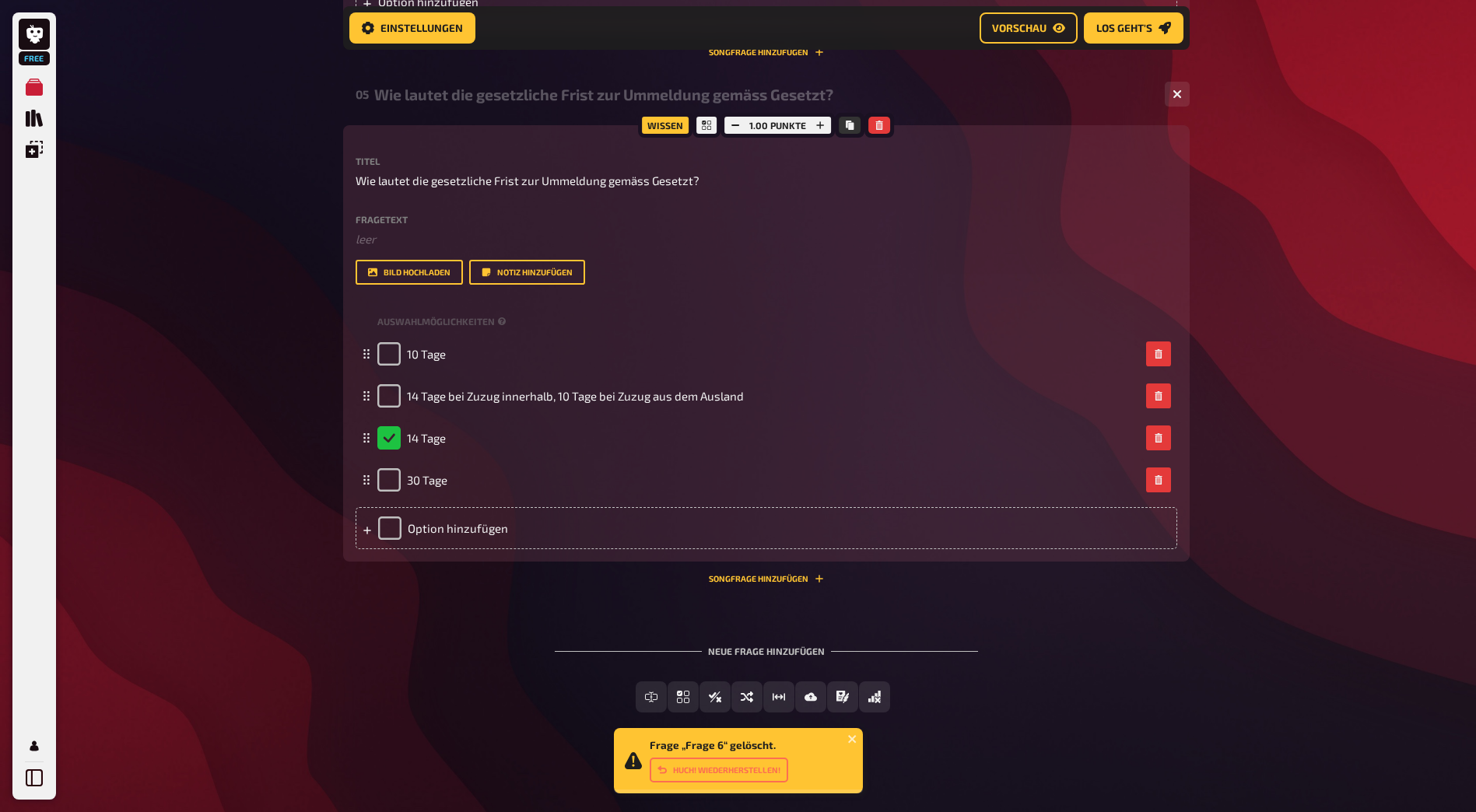
scroll to position [2306, 0]
click at [652, 688] on button "Einfachauswahl" at bounding box center [684, 697] width 136 height 31
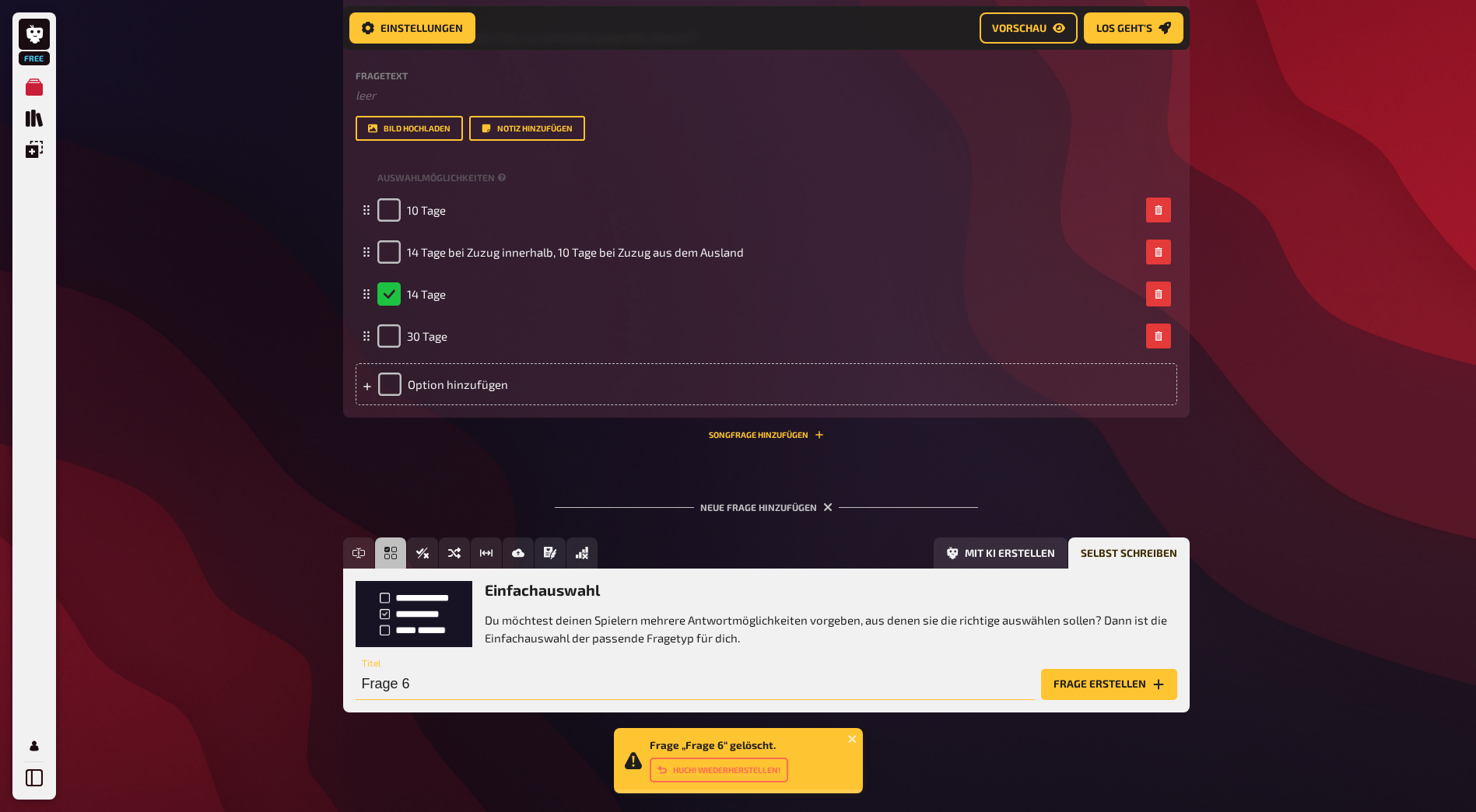
click at [713, 678] on input "Frage 6" at bounding box center [695, 685] width 679 height 31
click at [1148, 677] on button "Frage erstellen" at bounding box center [1110, 685] width 136 height 31
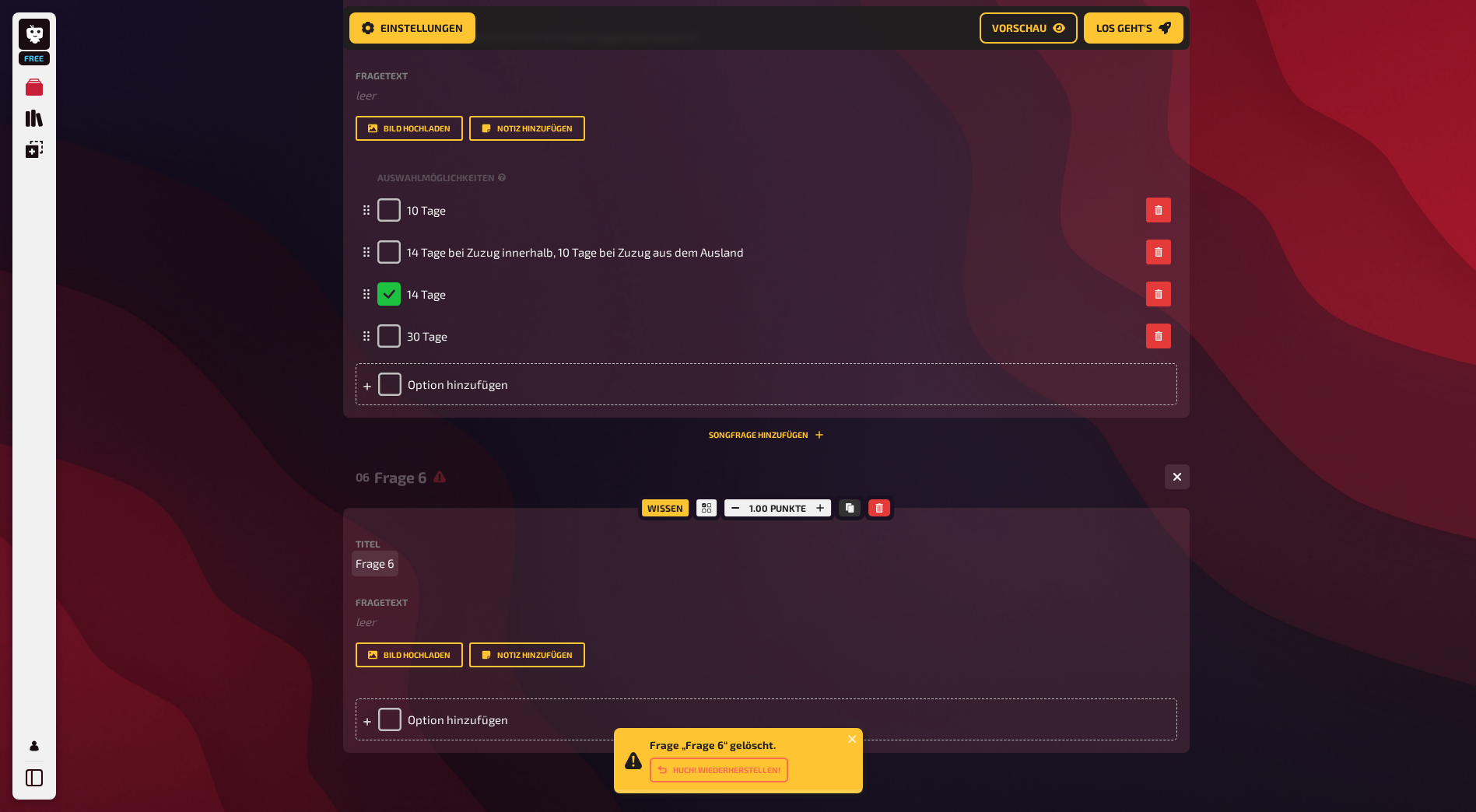
click at [356, 565] on span "Frage 6" at bounding box center [375, 564] width 39 height 18
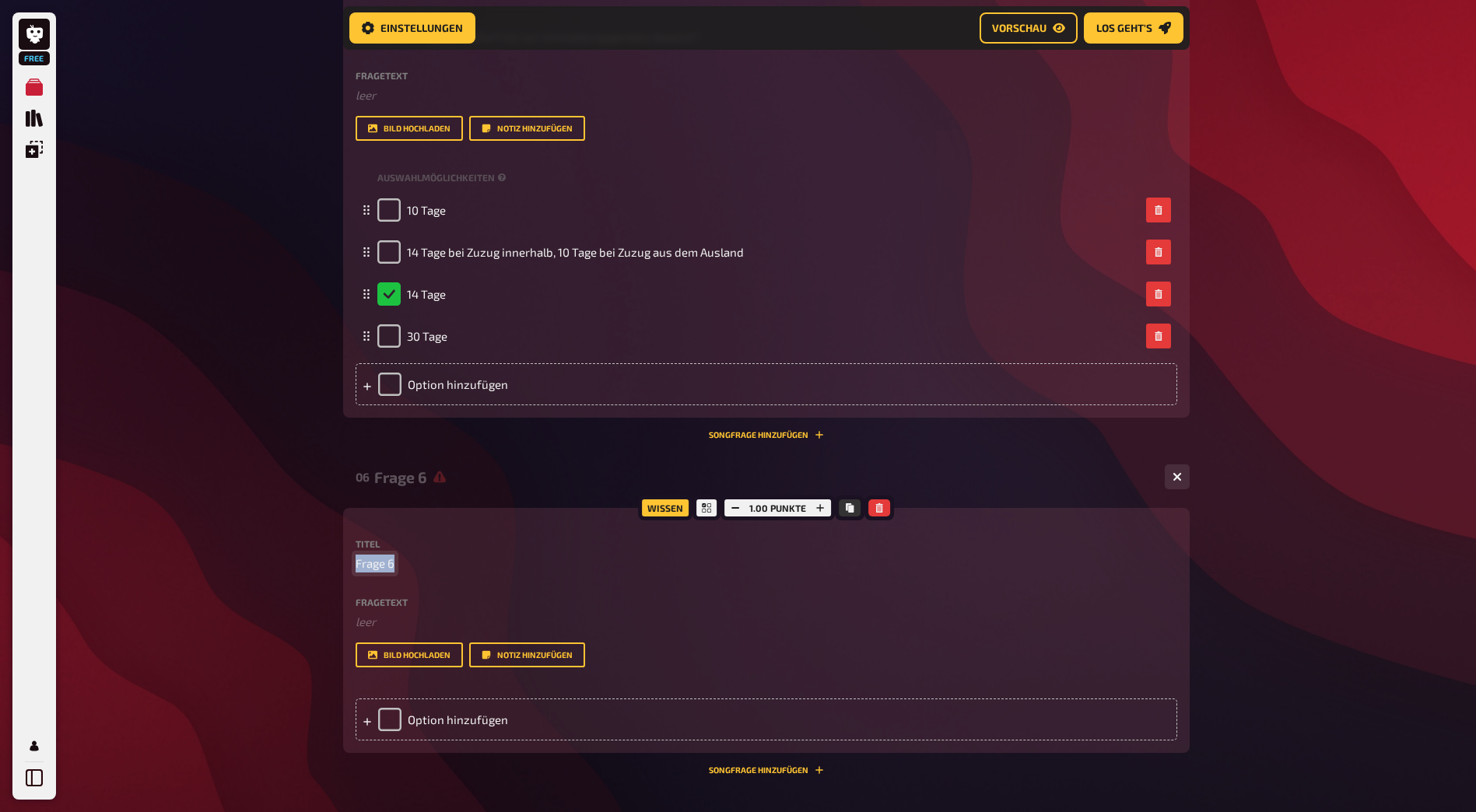
drag, startPoint x: 356, startPoint y: 565, endPoint x: 413, endPoint y: 565, distance: 57.0
click at [410, 565] on p "Frage 6" at bounding box center [767, 564] width 822 height 18
paste span
click at [377, 720] on div "Option hinzufügen" at bounding box center [767, 719] width 822 height 42
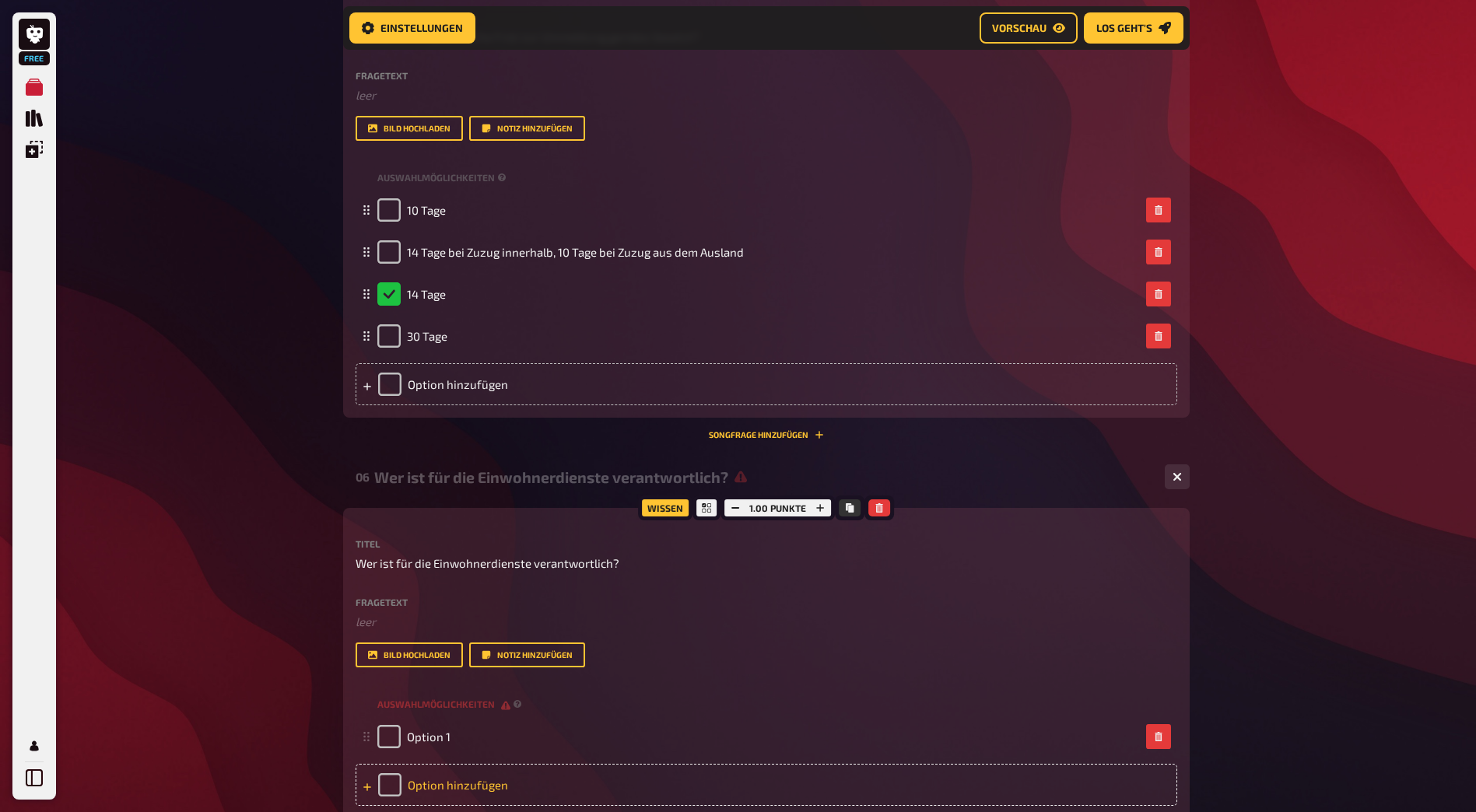
click at [370, 783] on icon at bounding box center [367, 787] width 9 height 9
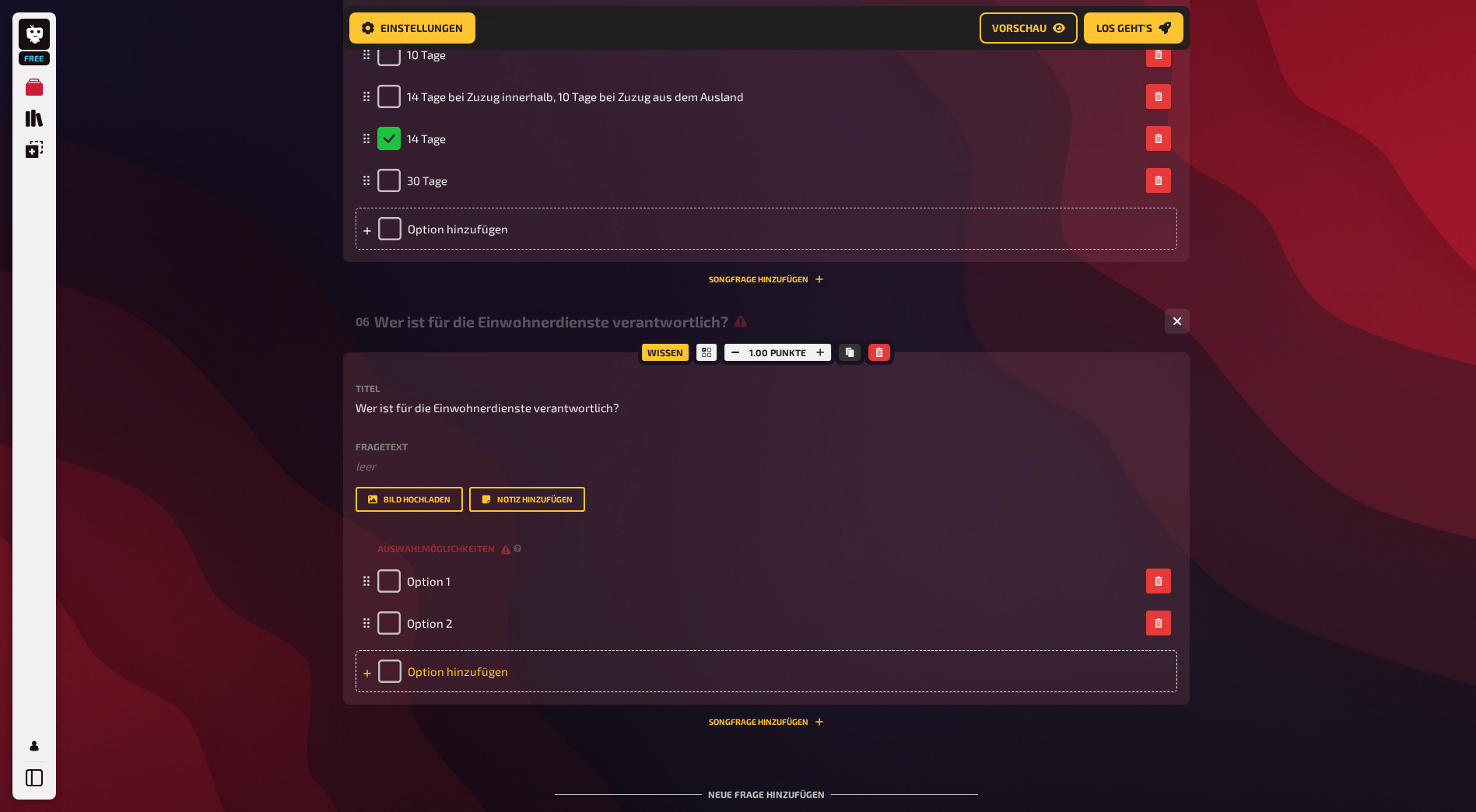
click at [358, 672] on div "Option hinzufügen" at bounding box center [767, 671] width 822 height 42
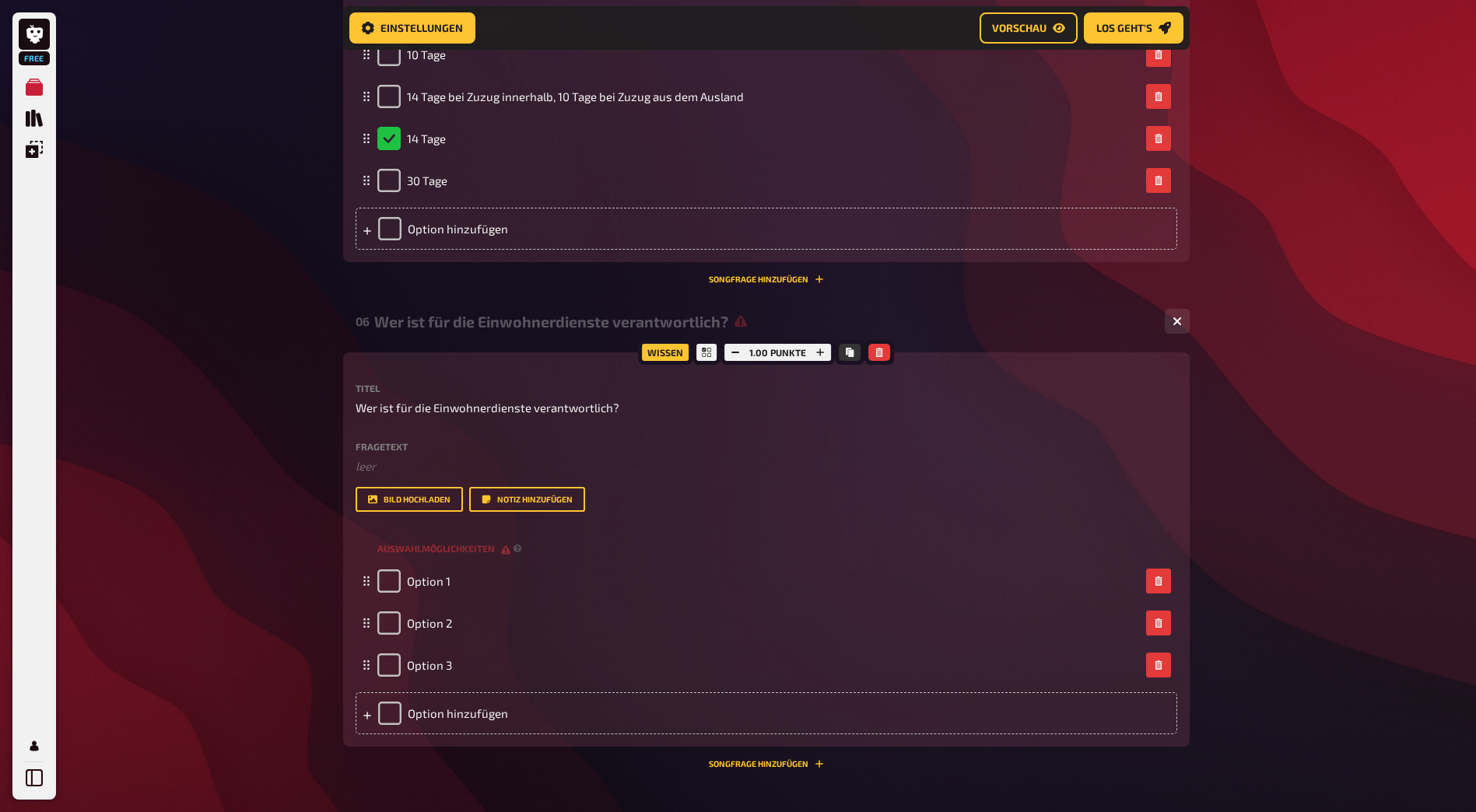
click at [371, 719] on icon at bounding box center [367, 716] width 9 height 9
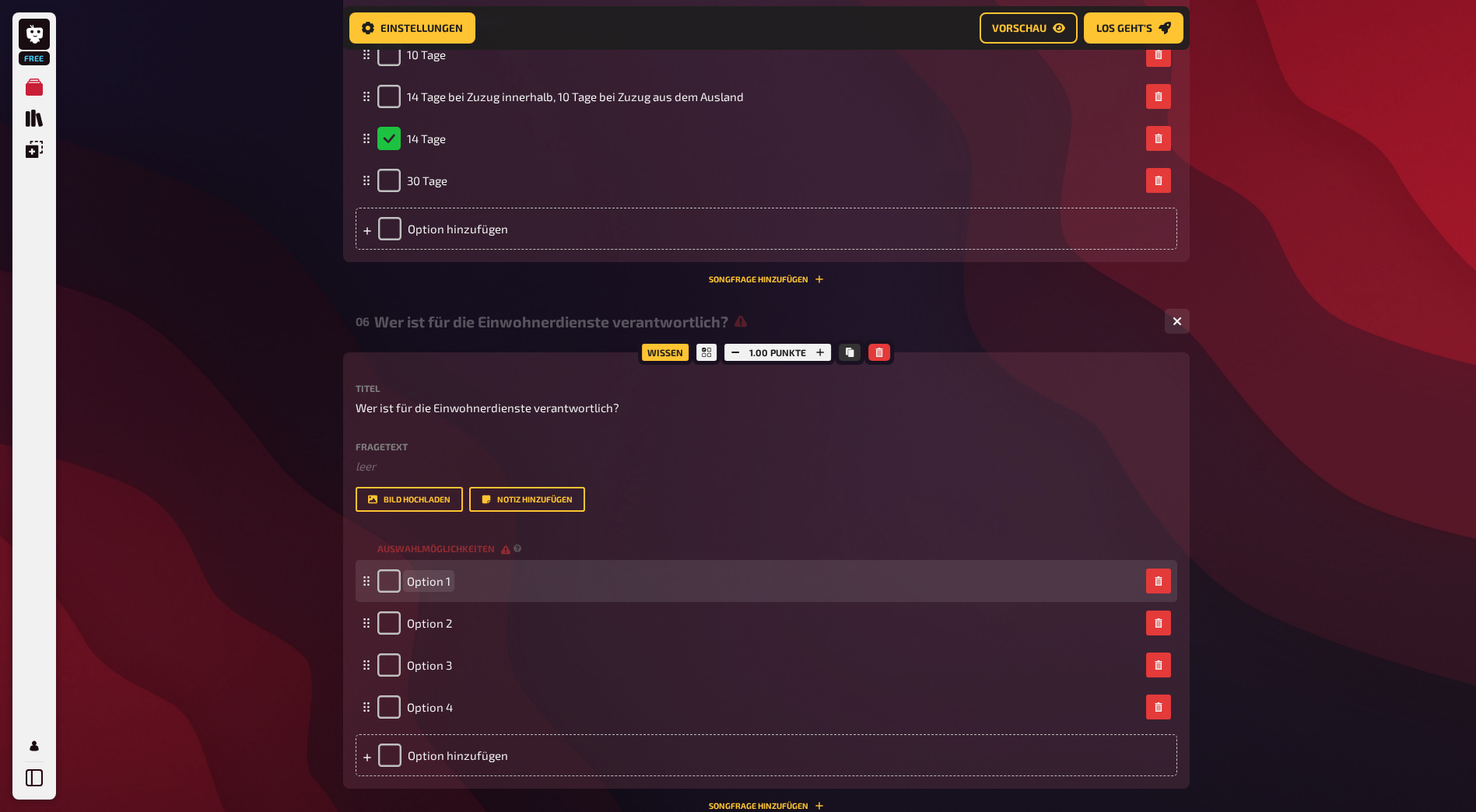
click at [454, 586] on div "Option 1" at bounding box center [758, 581] width 763 height 24
paste span
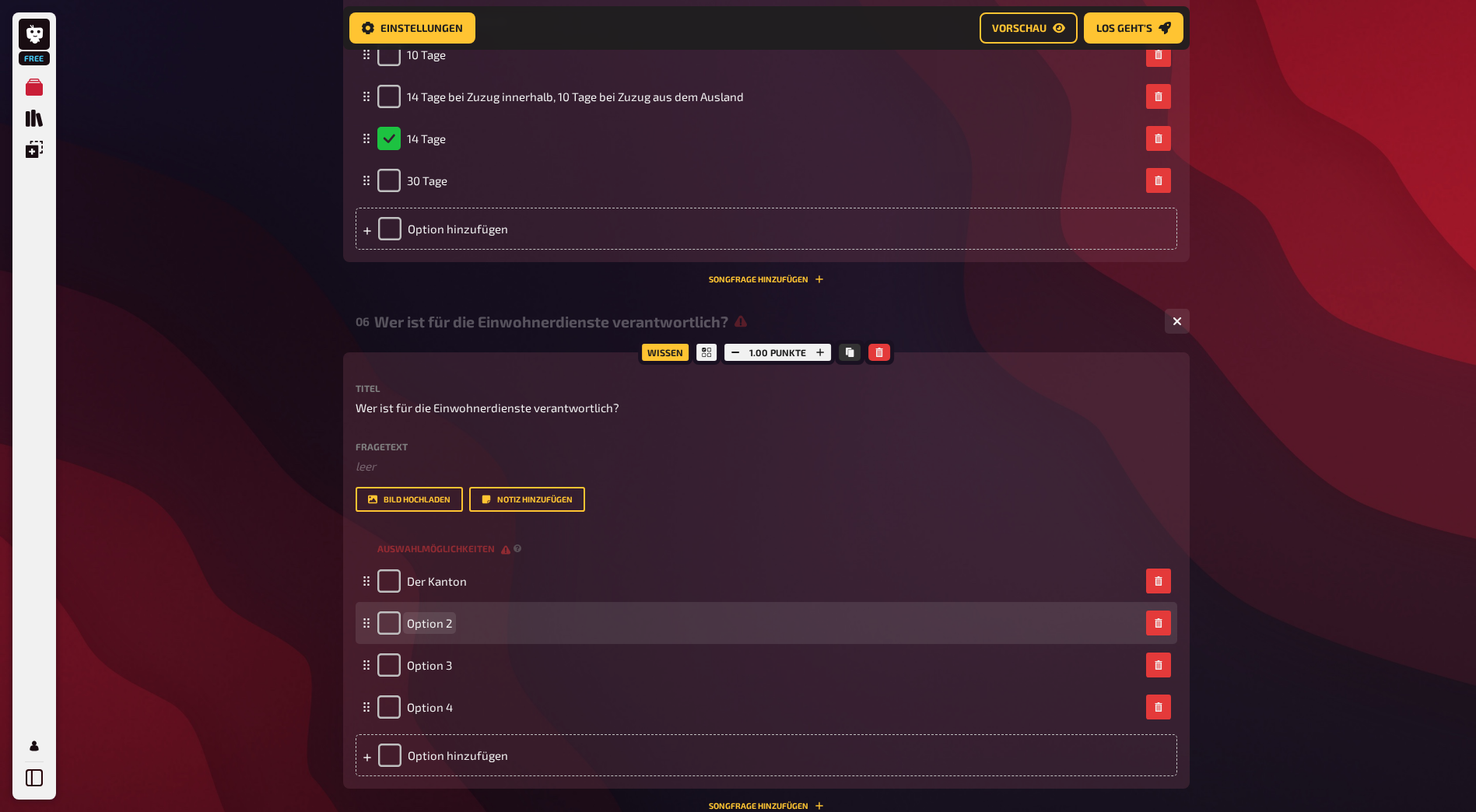
click at [430, 620] on span "Option 2" at bounding box center [430, 623] width 45 height 14
paste span
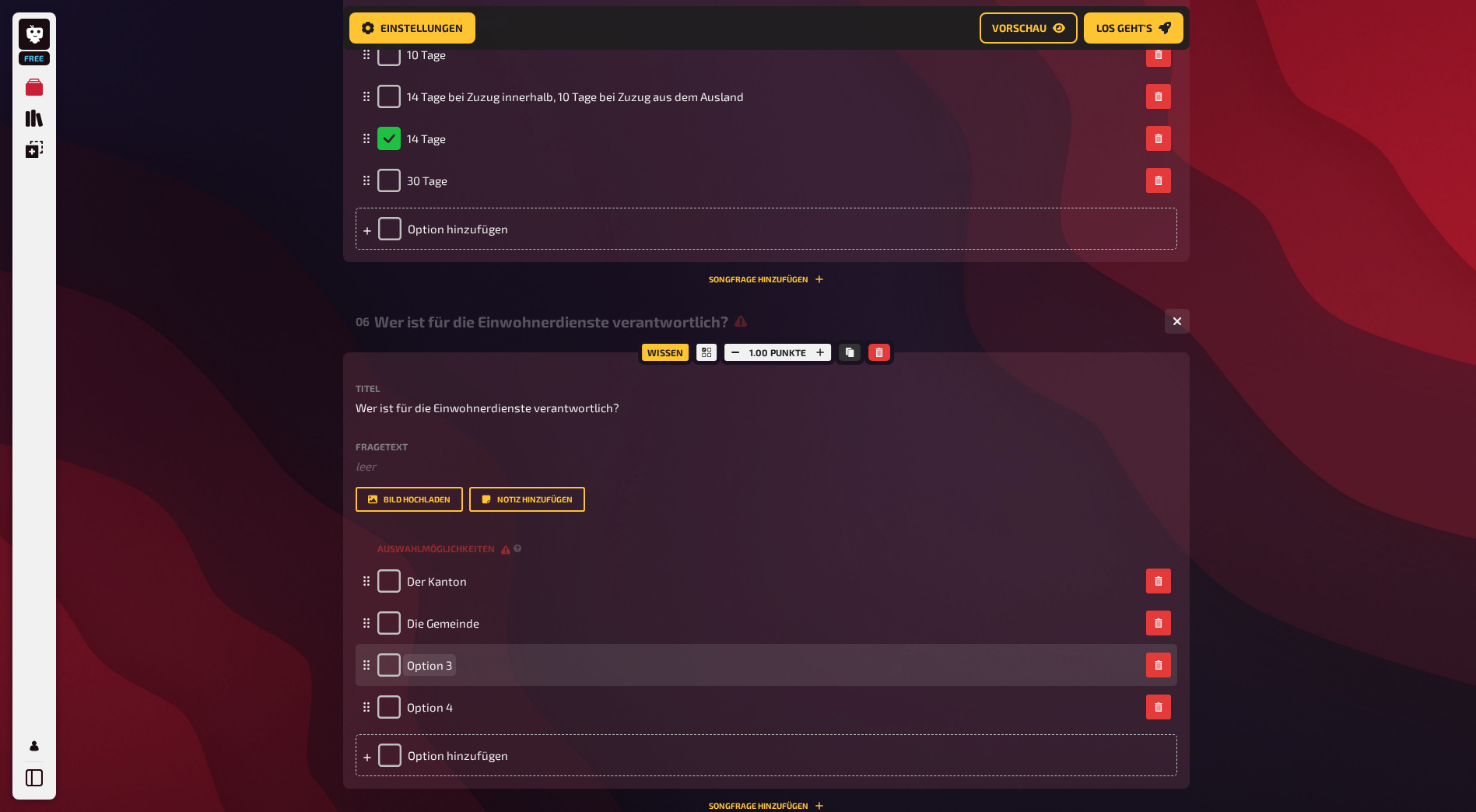
click at [430, 661] on span "Option 3" at bounding box center [430, 665] width 45 height 14
paste span
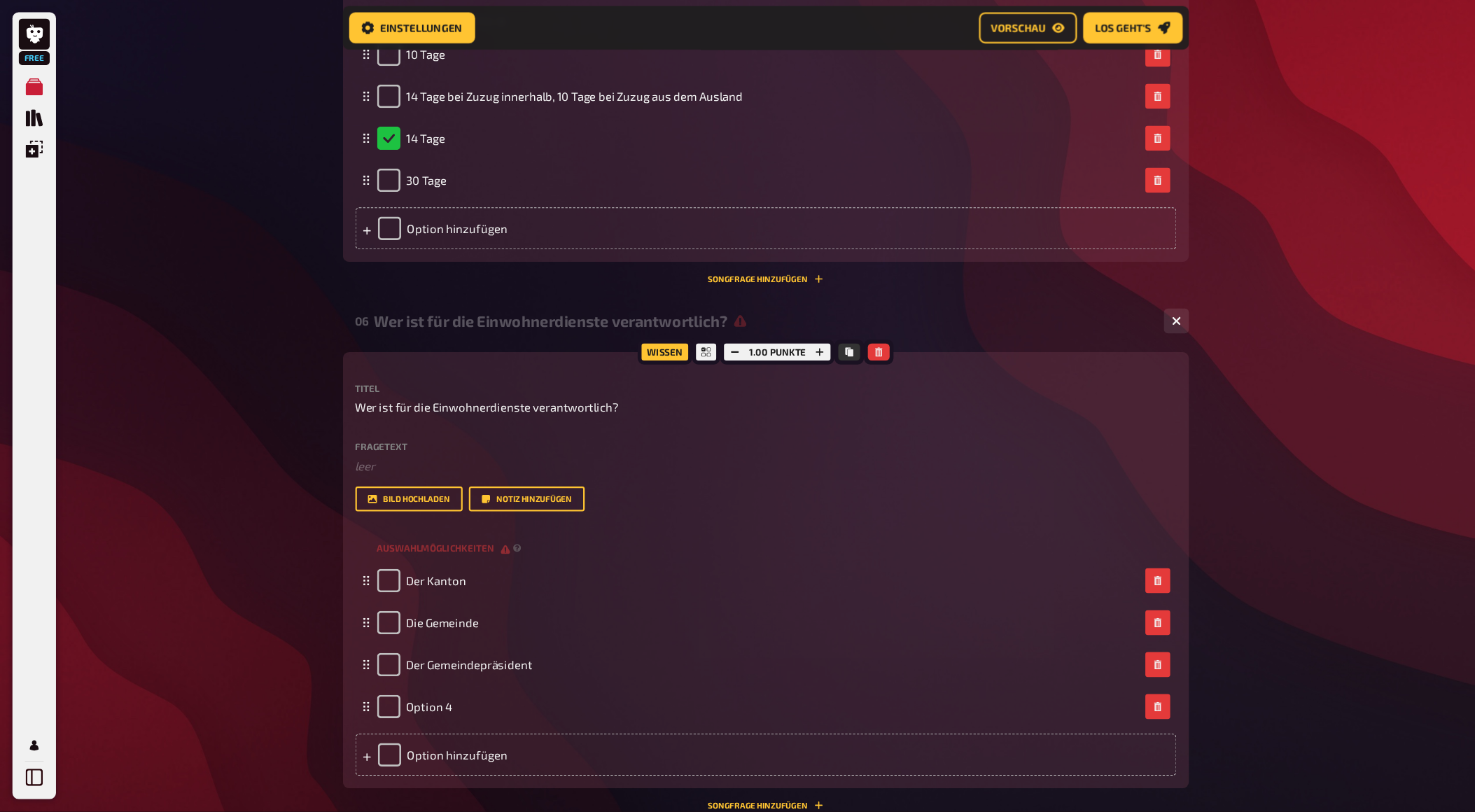
scroll to position [2343, 0]
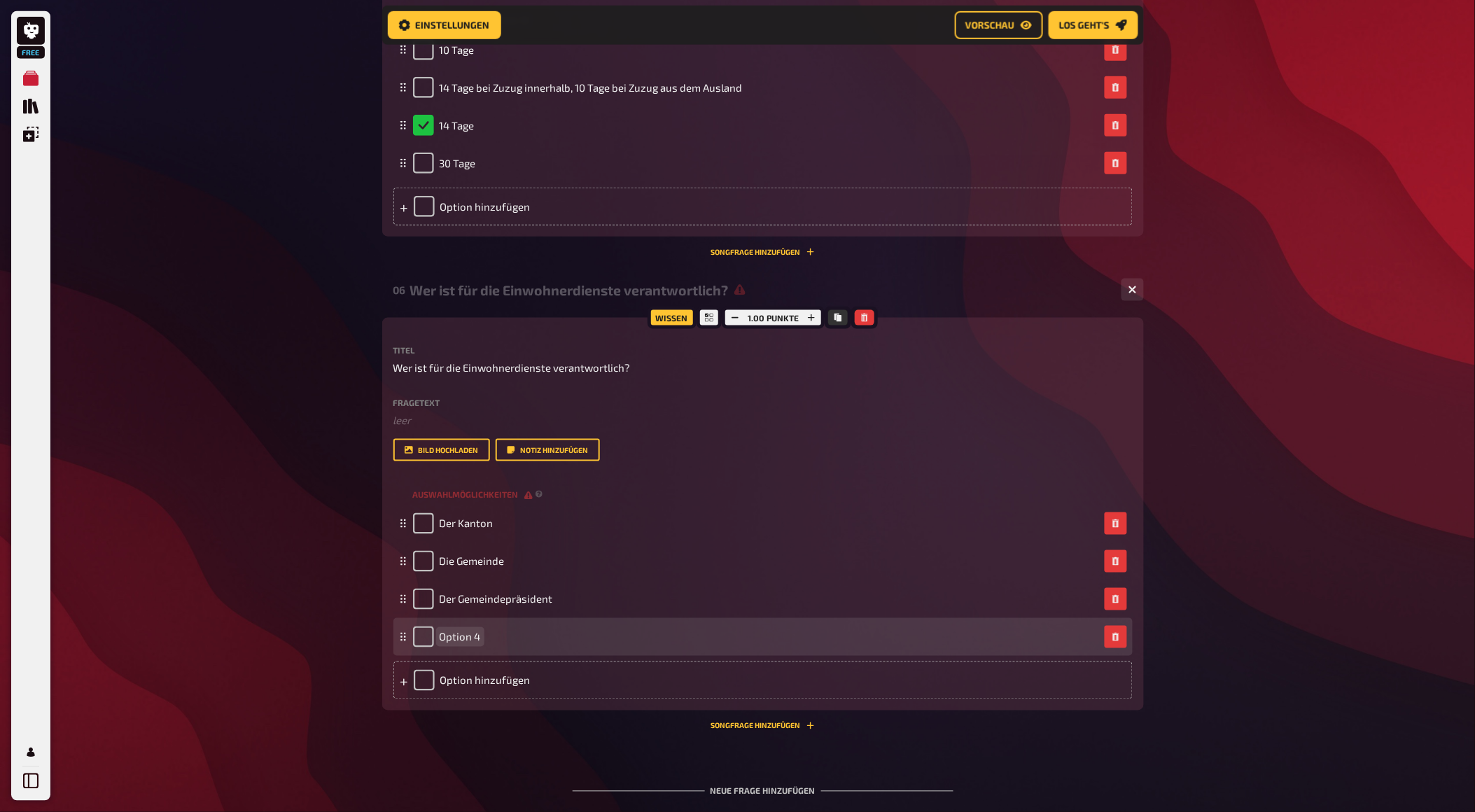
click at [453, 633] on span "Option 4" at bounding box center [460, 636] width 41 height 12
paste span
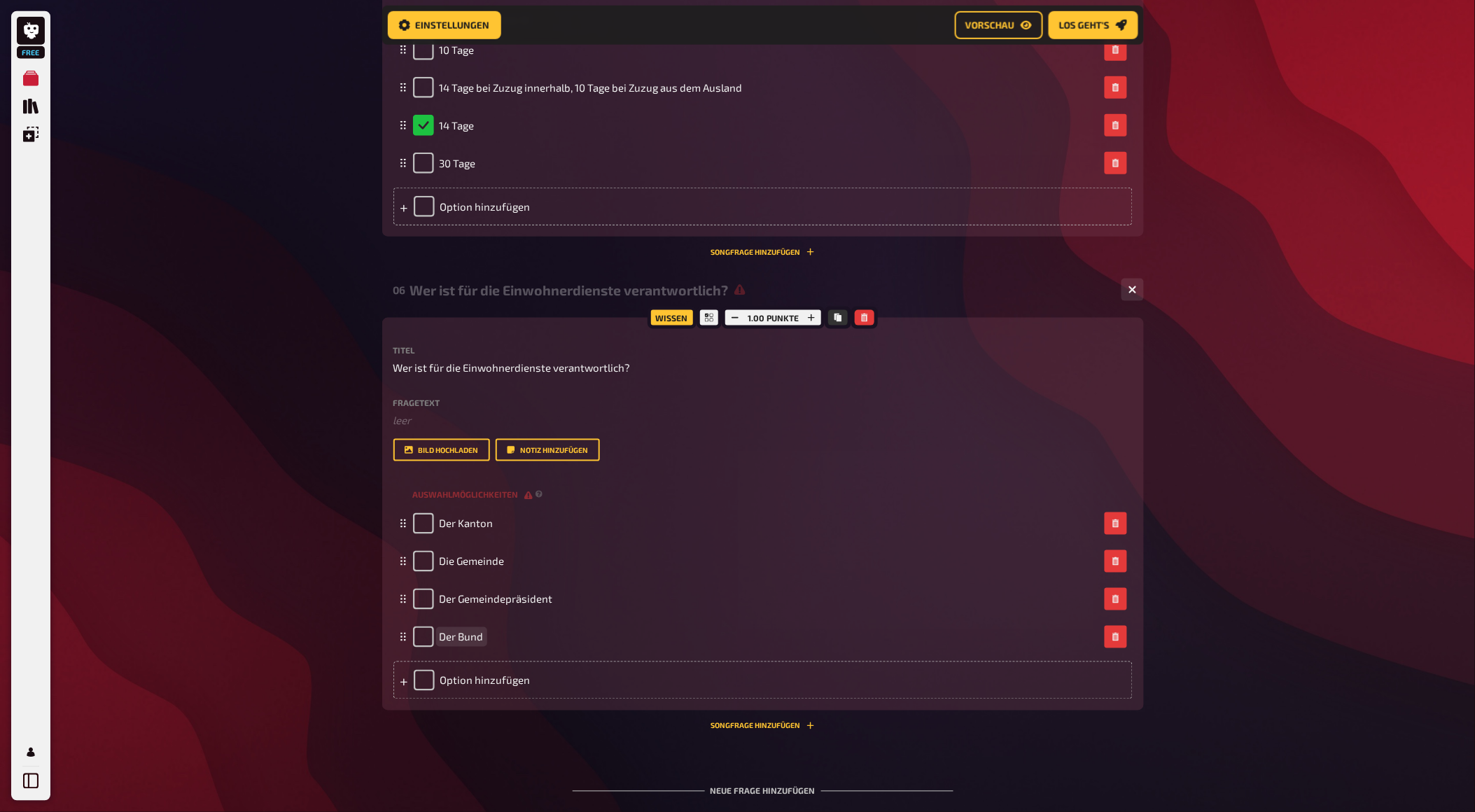
scroll to position [2466, 0]
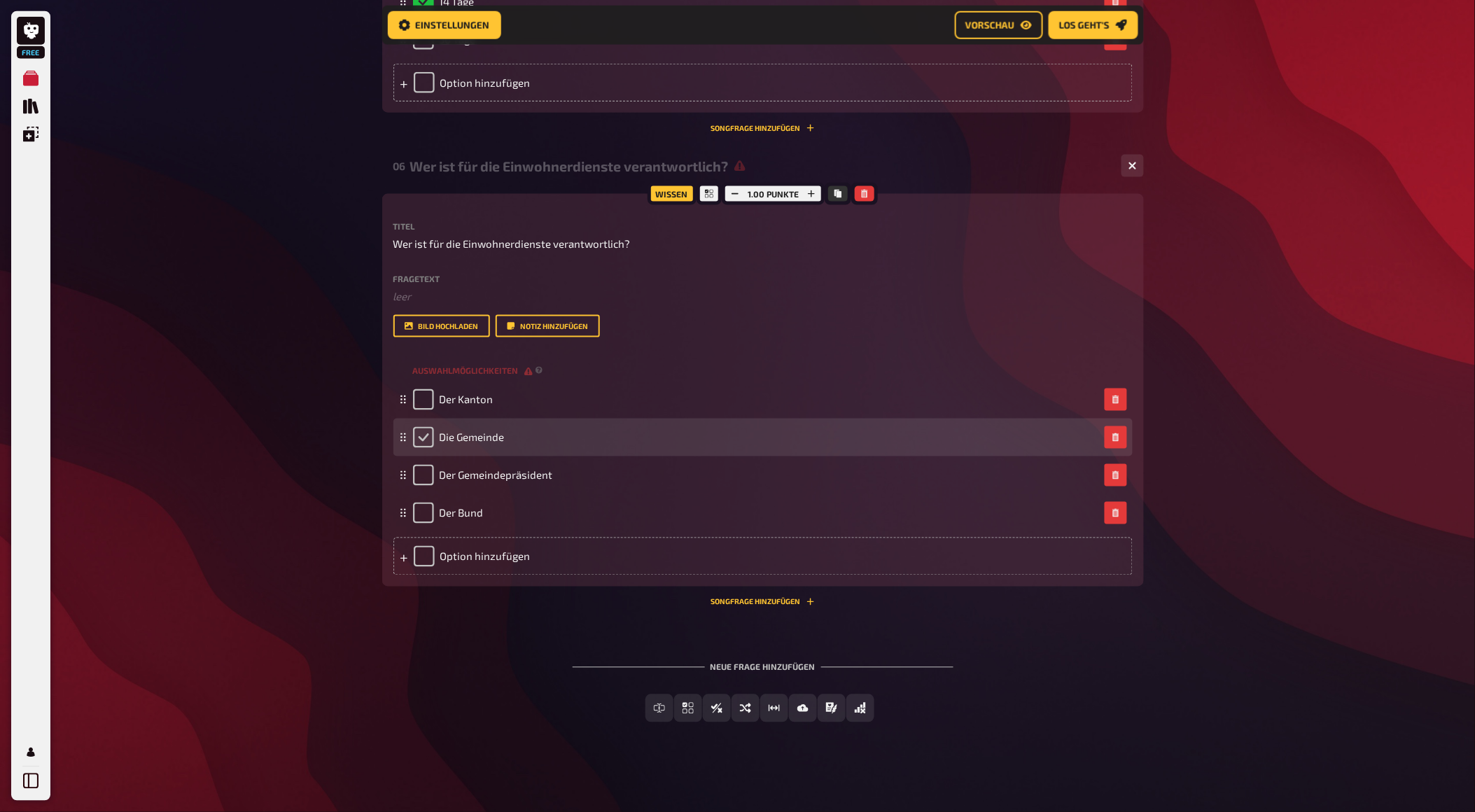
click at [417, 433] on input "checkbox" at bounding box center [424, 437] width 21 height 21
checkbox input "true"
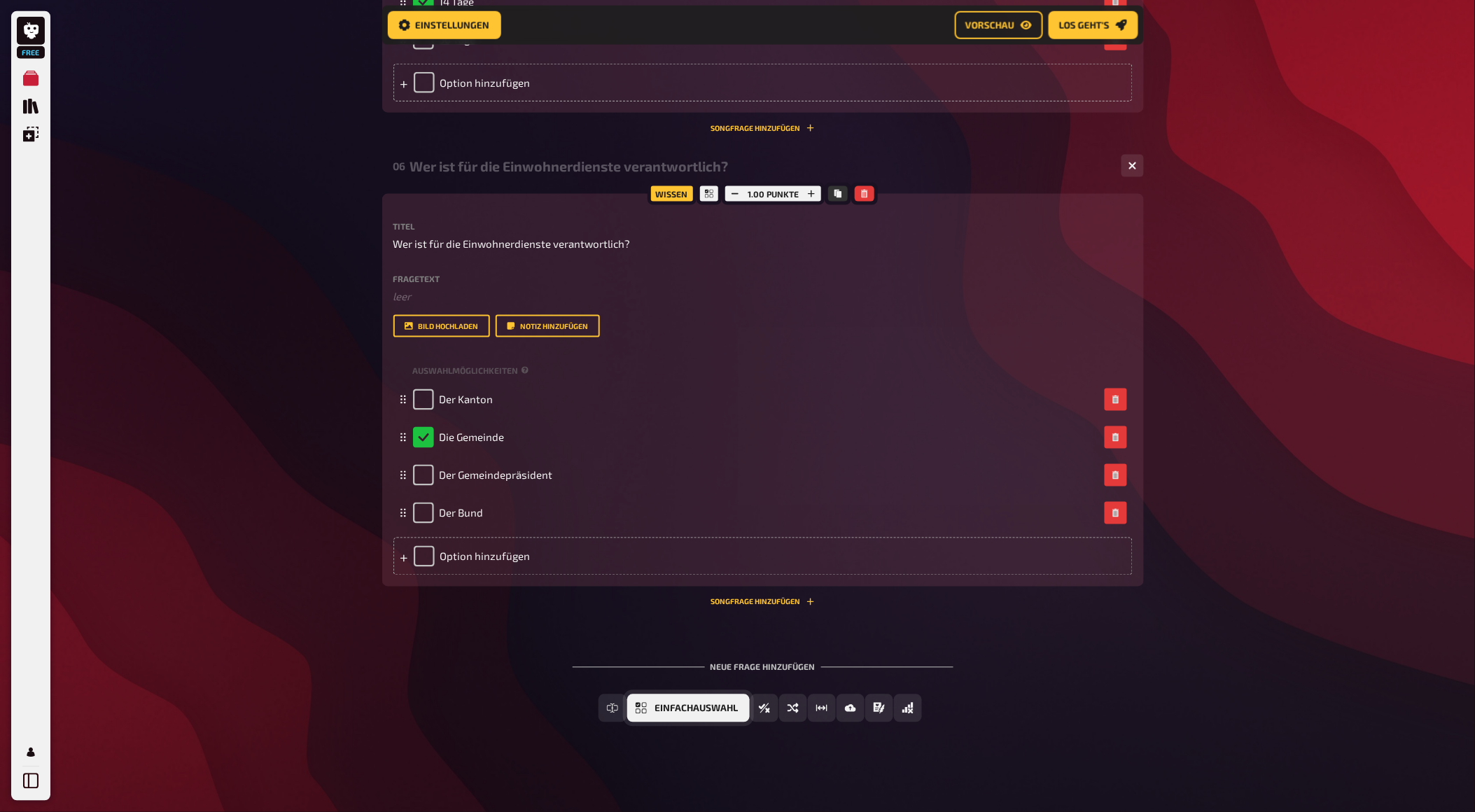
click at [653, 709] on button "Einfachauswahl" at bounding box center [689, 708] width 123 height 28
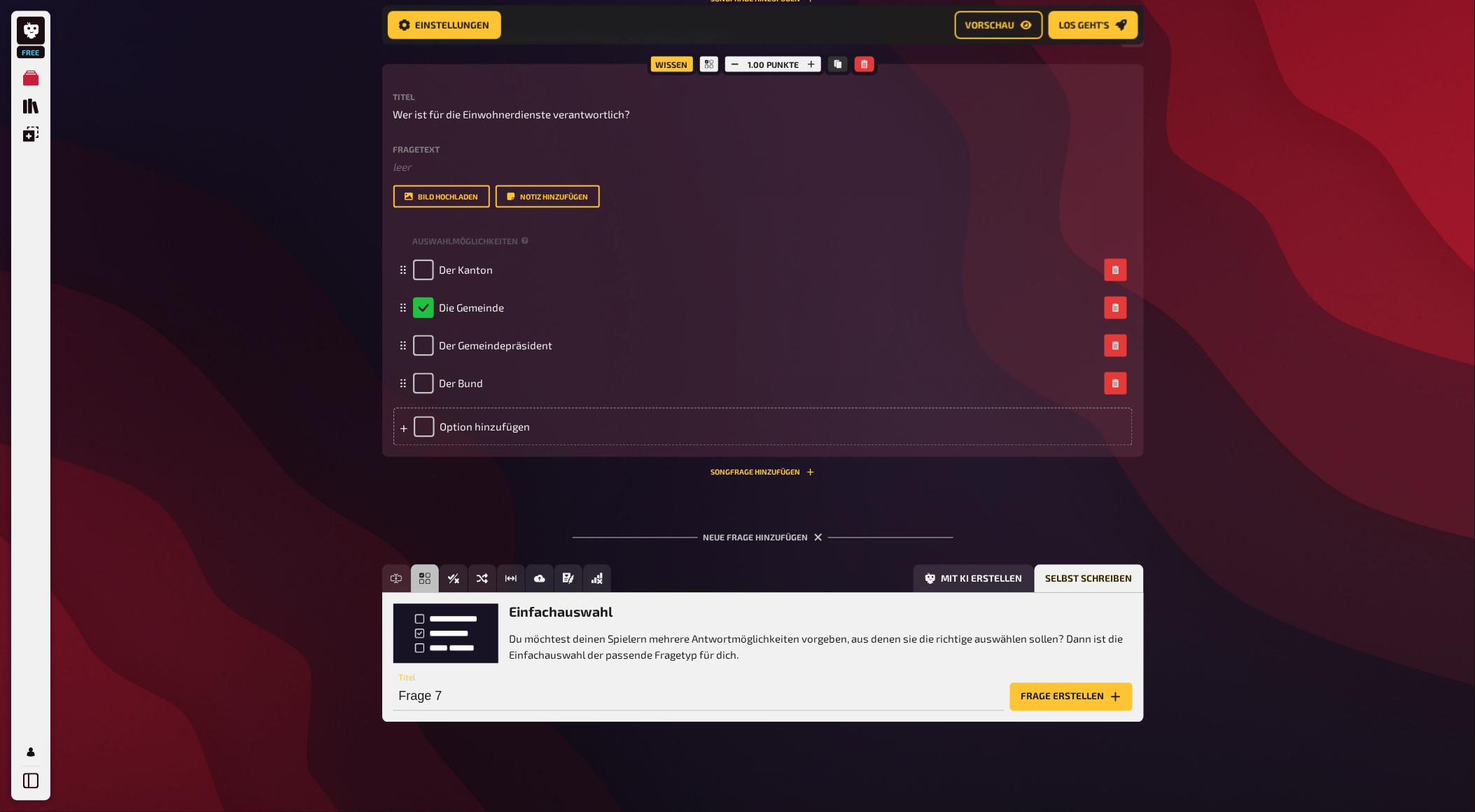
click at [792, 539] on div "Neue Frage hinzufügen" at bounding box center [763, 532] width 381 height 43
click at [1046, 693] on button "Frage erstellen" at bounding box center [1072, 697] width 123 height 28
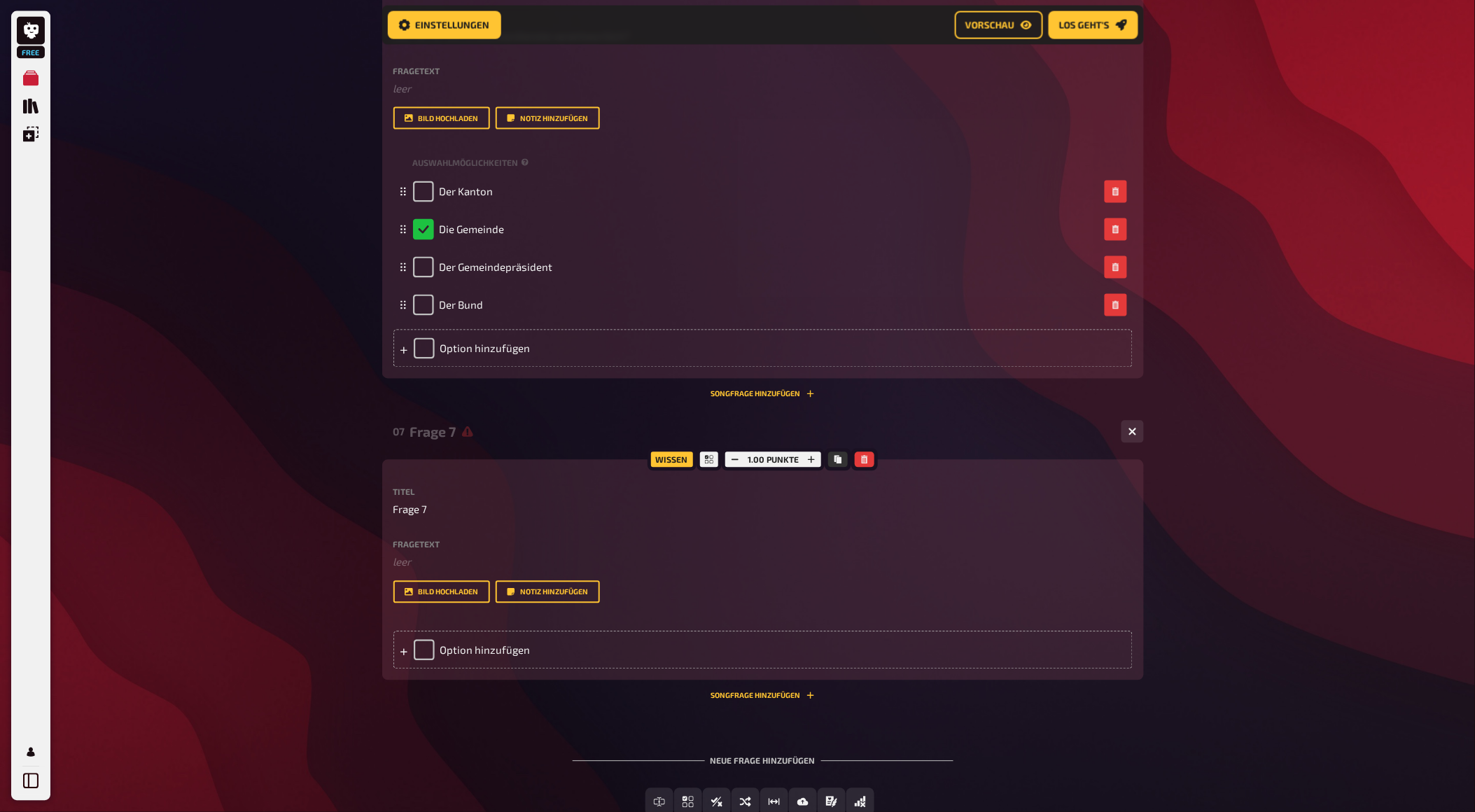
scroll to position [2752, 0]
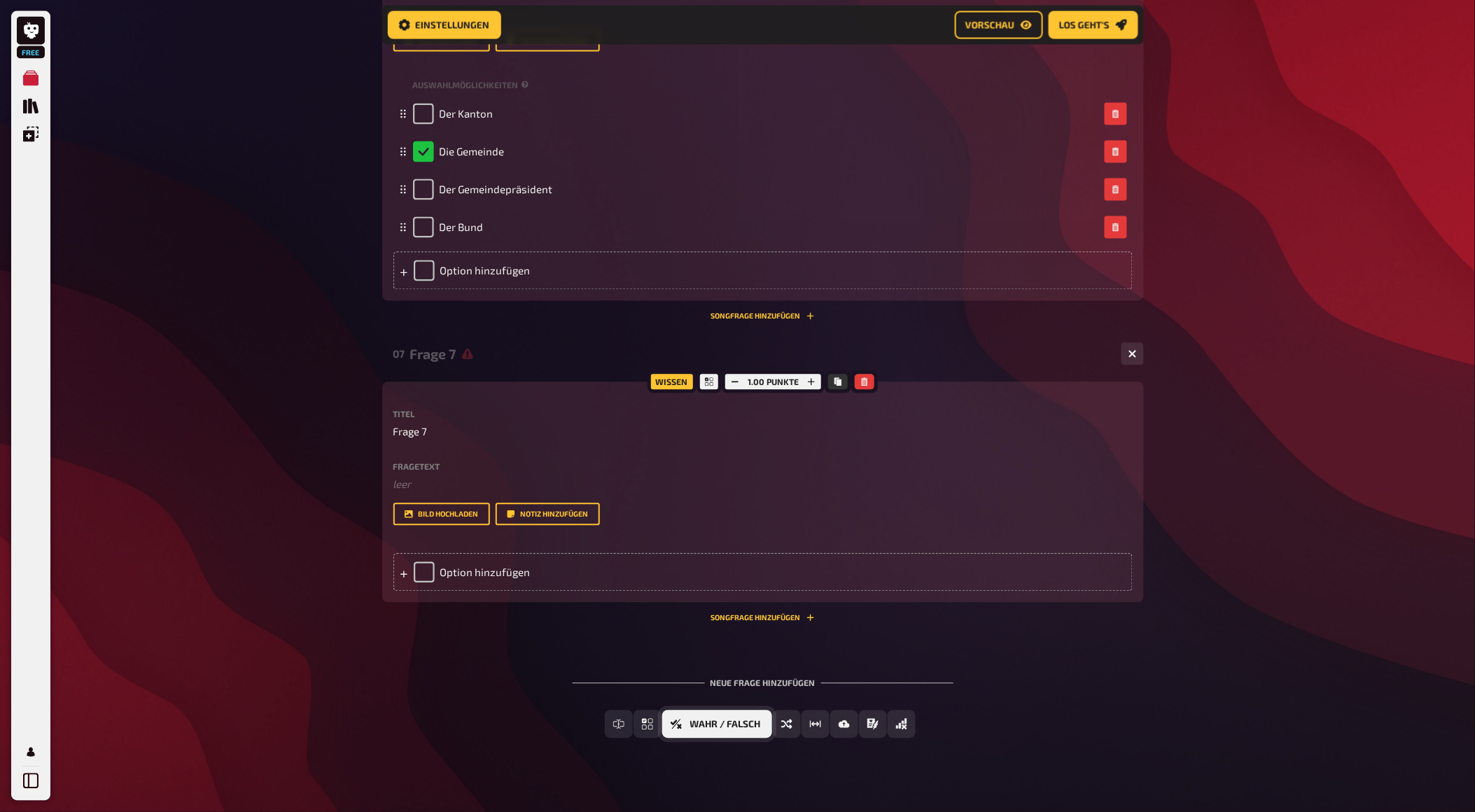
click at [759, 722] on span "Wahr / Falsch" at bounding box center [726, 725] width 70 height 10
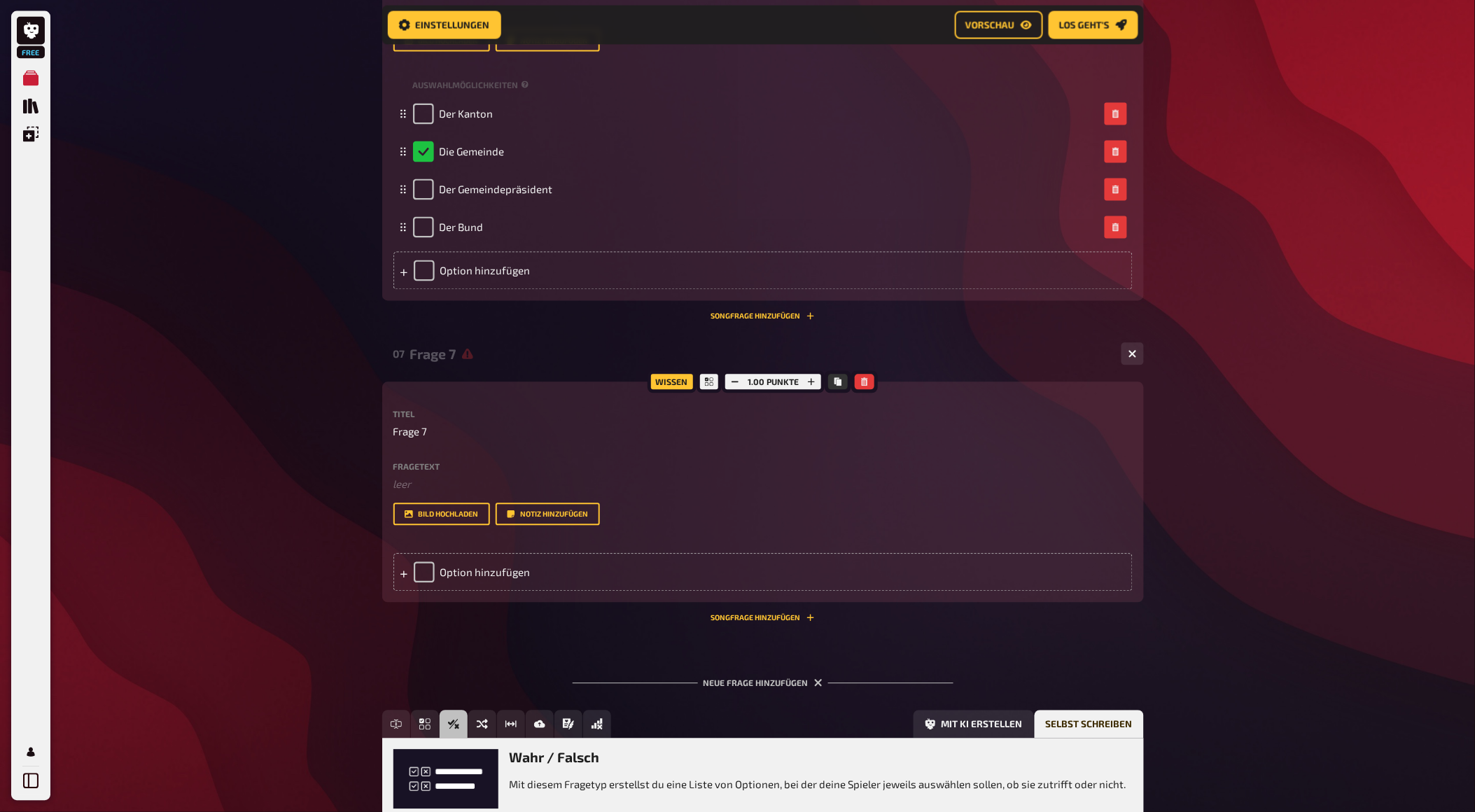
scroll to position [2897, 0]
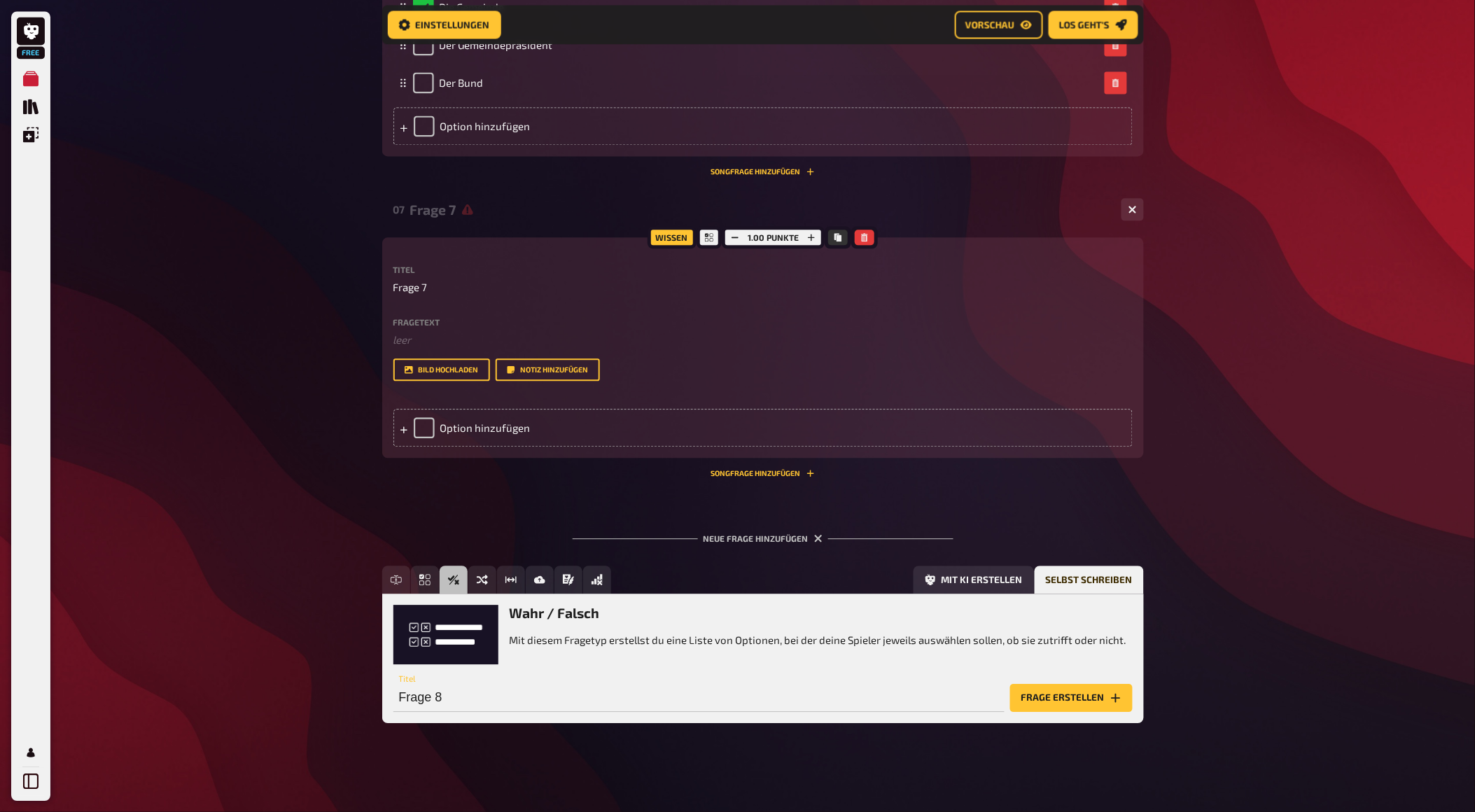
click at [555, 617] on h3 "Wahr / Falsch" at bounding box center [818, 612] width 617 height 16
click at [517, 700] on input "Frage 8" at bounding box center [699, 698] width 611 height 28
click at [1048, 698] on button "Frage erstellen" at bounding box center [1072, 698] width 123 height 28
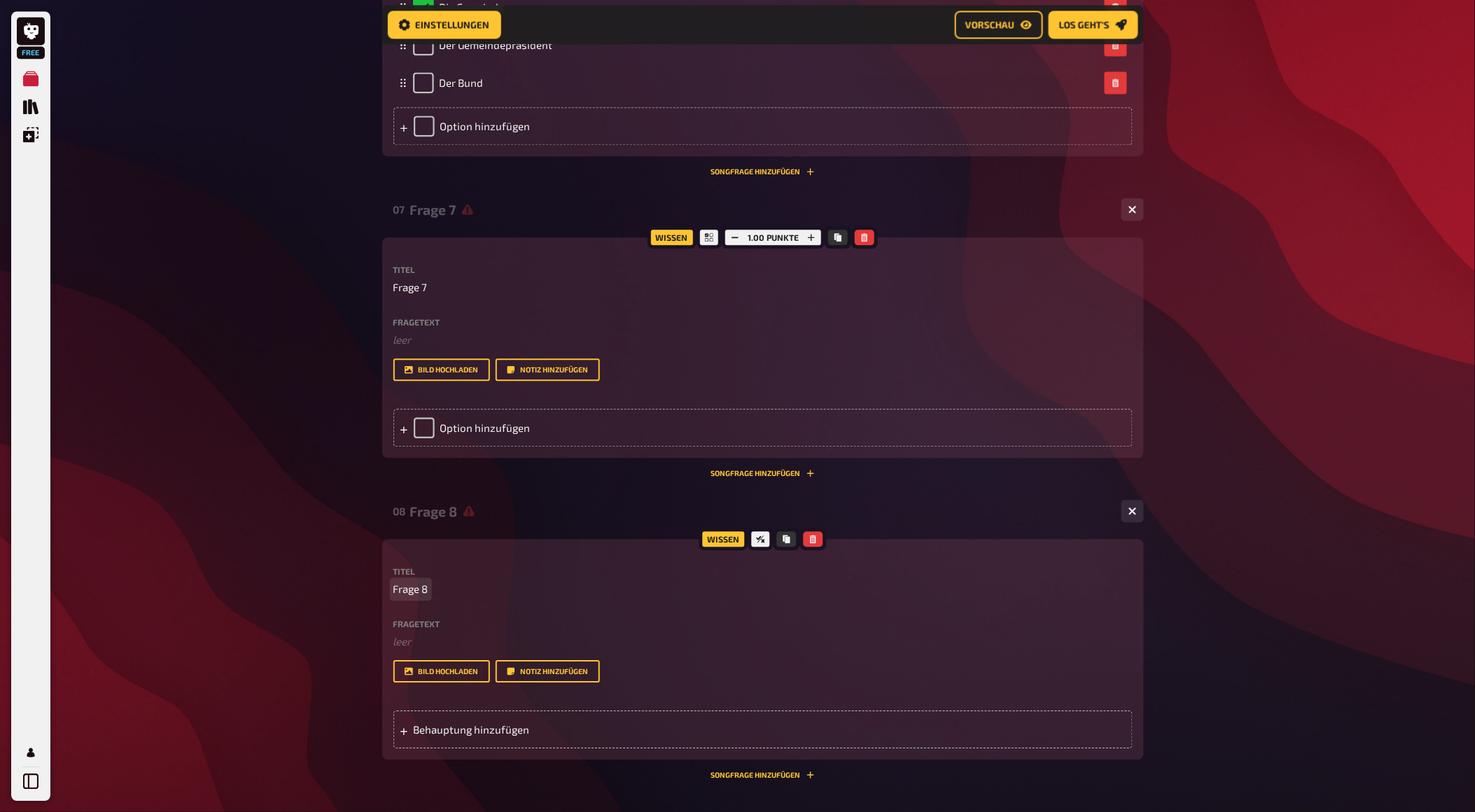
click at [410, 592] on span "Frage 8" at bounding box center [411, 589] width 35 height 16
drag, startPoint x: 434, startPoint y: 590, endPoint x: 367, endPoint y: 590, distance: 67.0
click at [408, 584] on span "Frage 8" at bounding box center [411, 589] width 35 height 16
drag, startPoint x: 411, startPoint y: 590, endPoint x: 441, endPoint y: 590, distance: 30.0
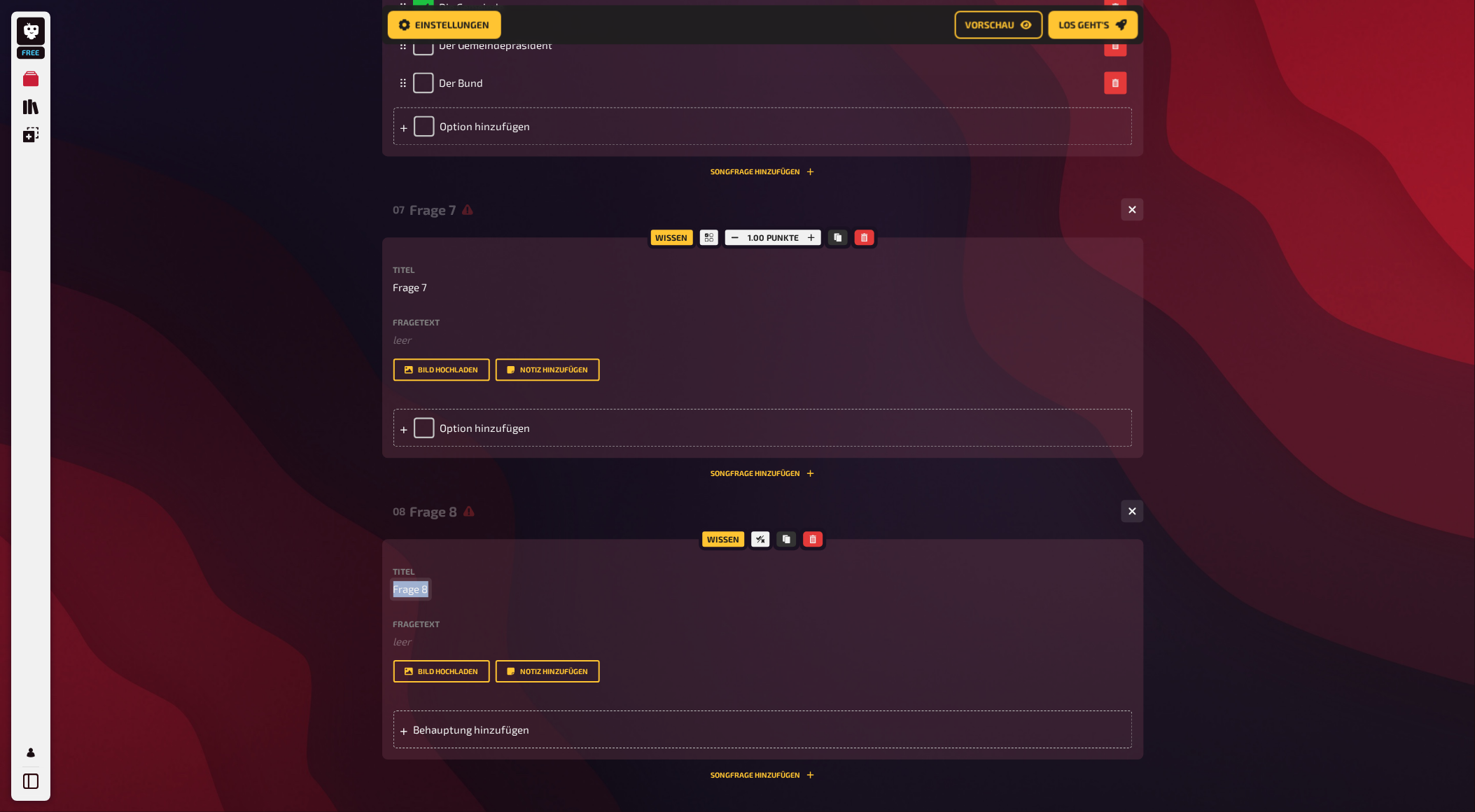
click at [441, 590] on p "Frage 8" at bounding box center [763, 589] width 740 height 16
paste span
click at [421, 590] on p "leer" at bounding box center [763, 589] width 740 height 16
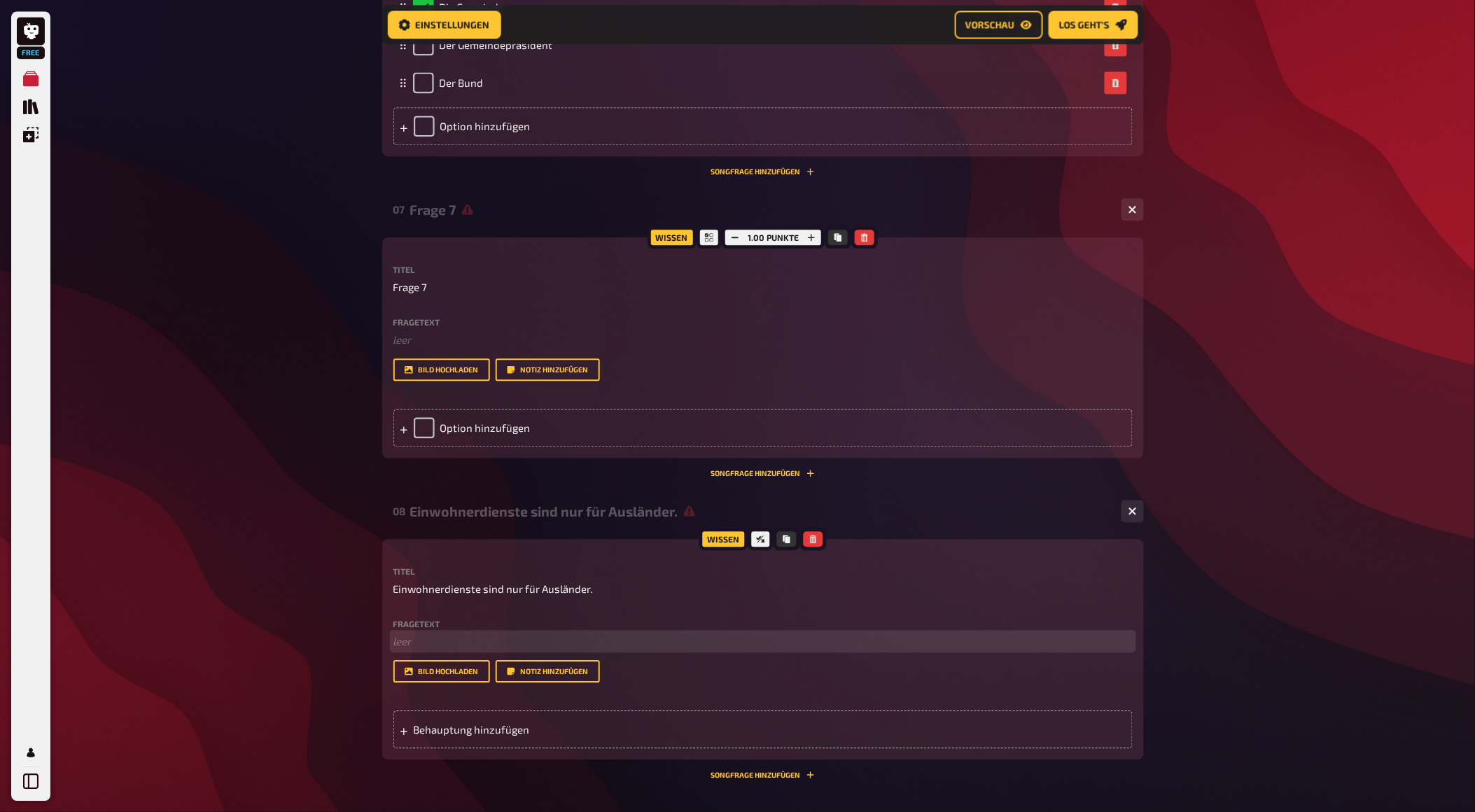
click at [410, 644] on p "﻿ leer" at bounding box center [763, 641] width 740 height 16
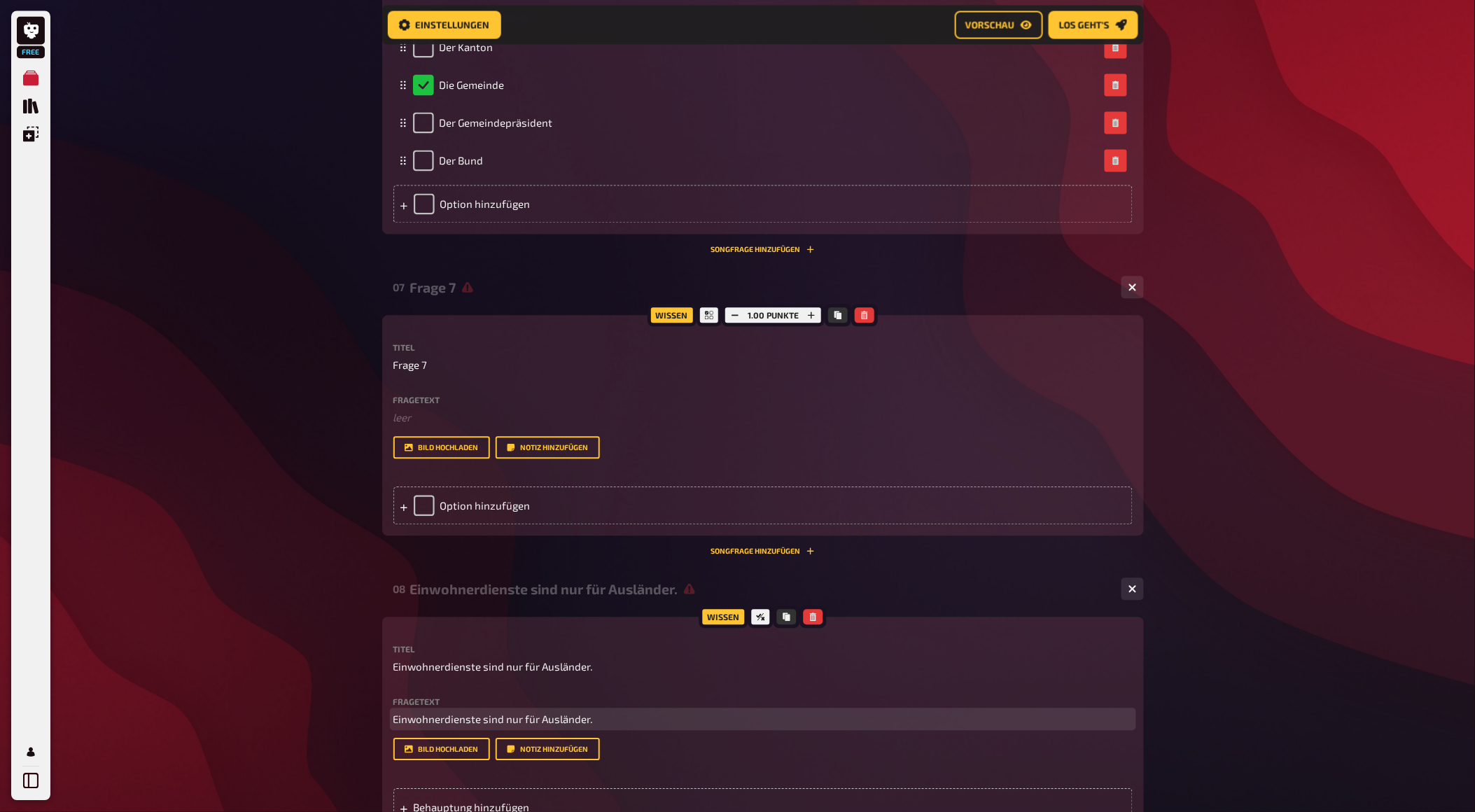
scroll to position [3053, 0]
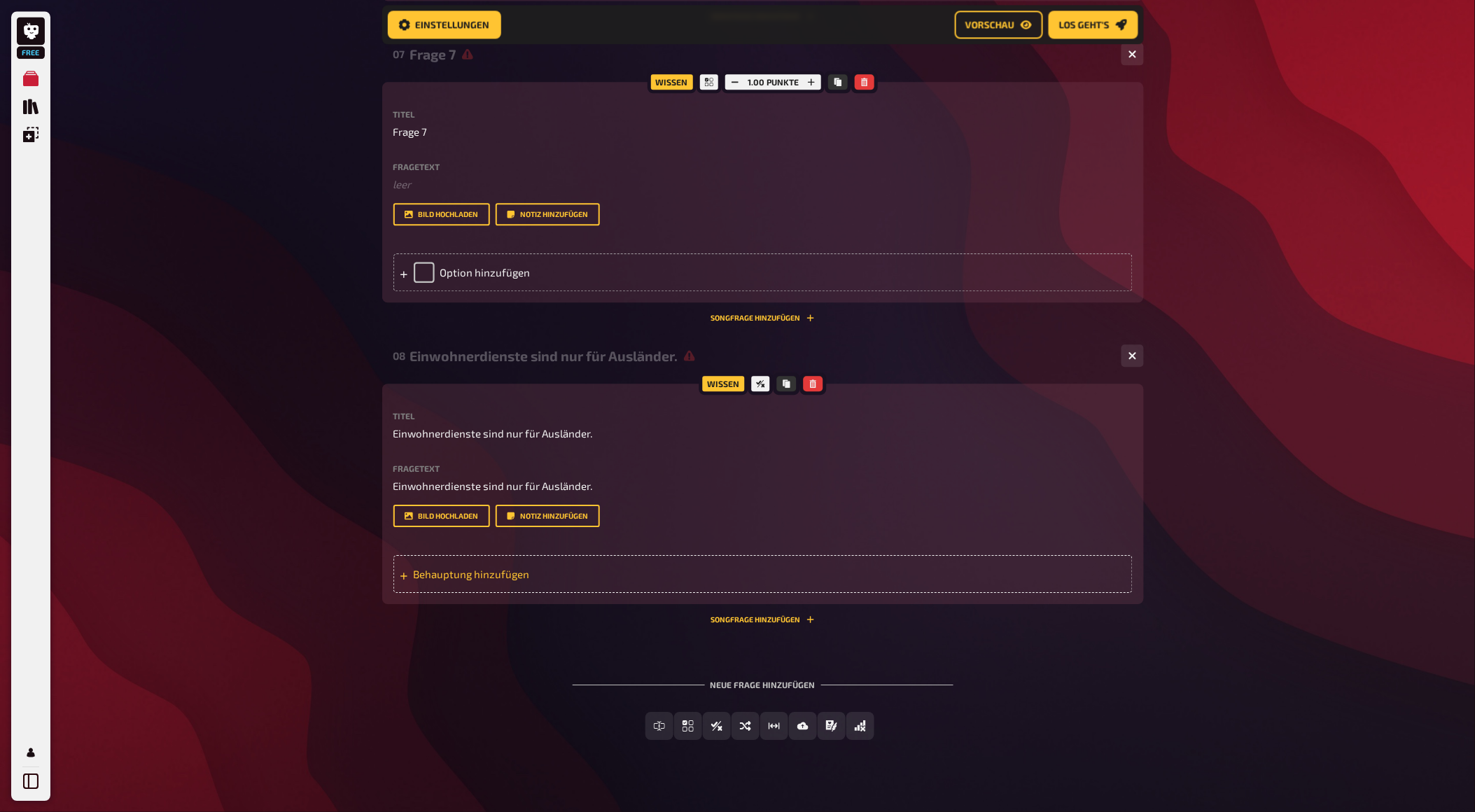
click at [458, 593] on div "Behauptung hinzufügen" at bounding box center [763, 574] width 740 height 38
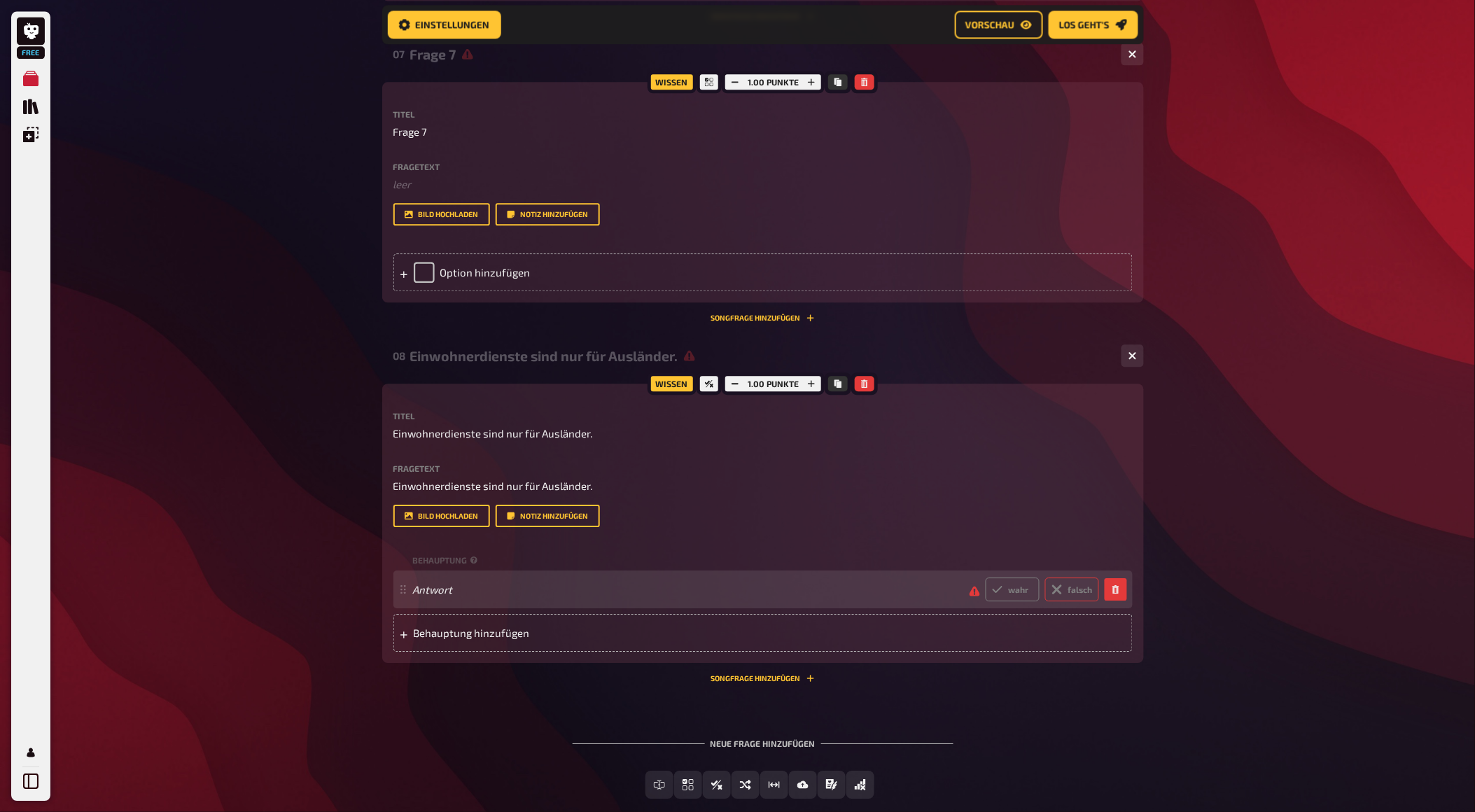
click at [1086, 601] on label "falsch" at bounding box center [1073, 589] width 54 height 24
click at [986, 577] on input "falsch" at bounding box center [985, 576] width 1 height 1
radio input "true"
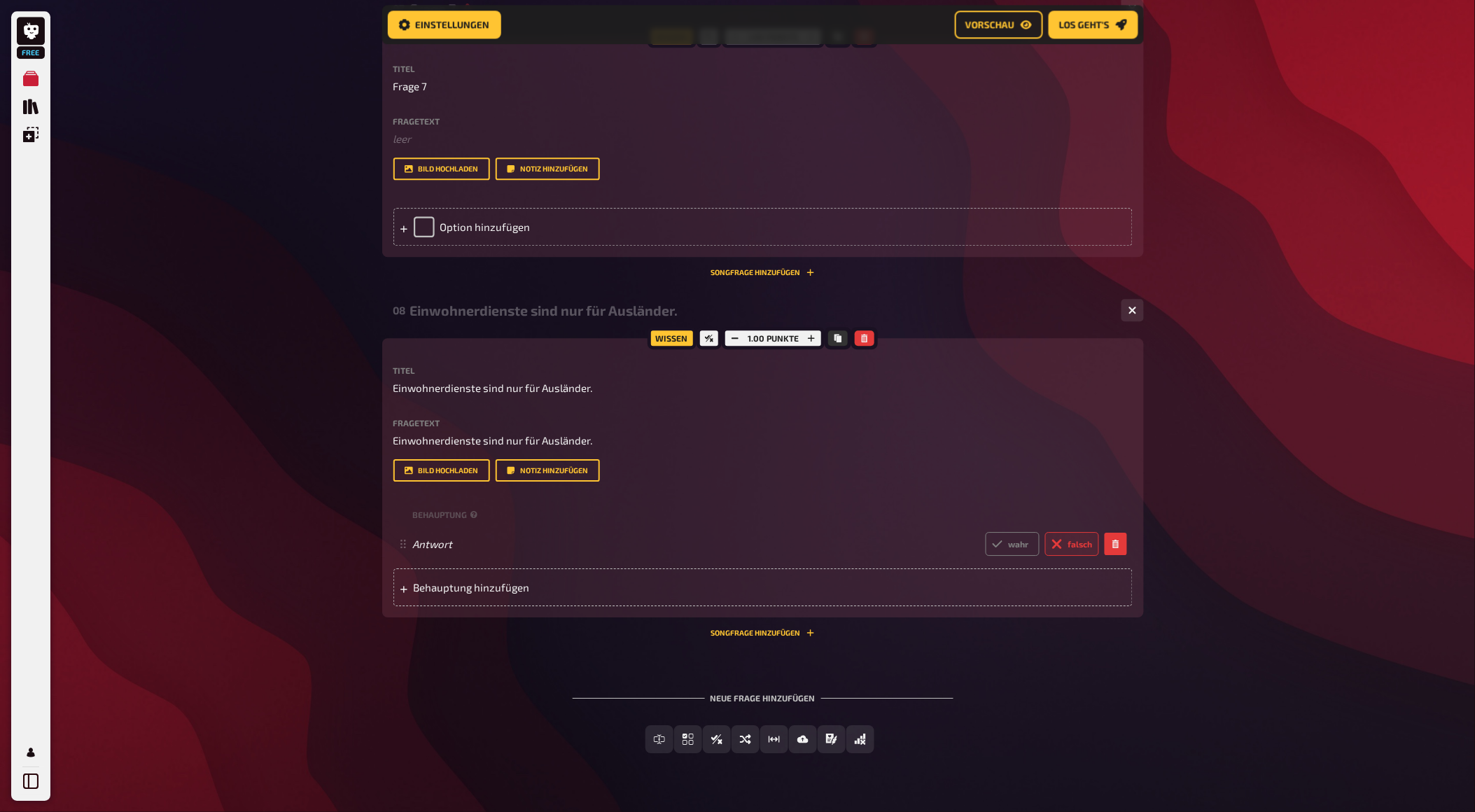
scroll to position [2864, 0]
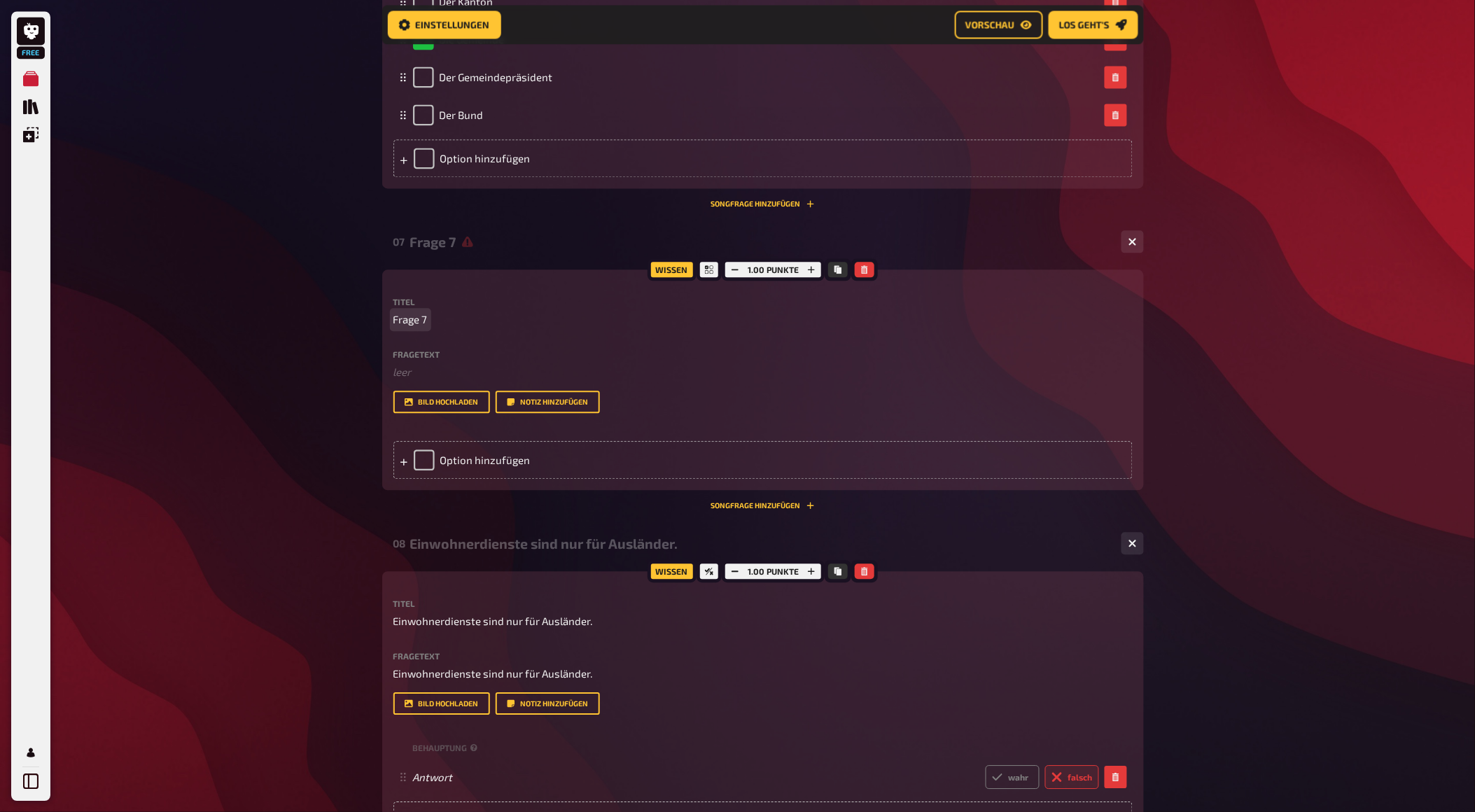
click at [422, 324] on span "Frage 7" at bounding box center [411, 320] width 34 height 16
drag, startPoint x: 427, startPoint y: 320, endPoint x: 354, endPoint y: 317, distance: 73.1
paste span
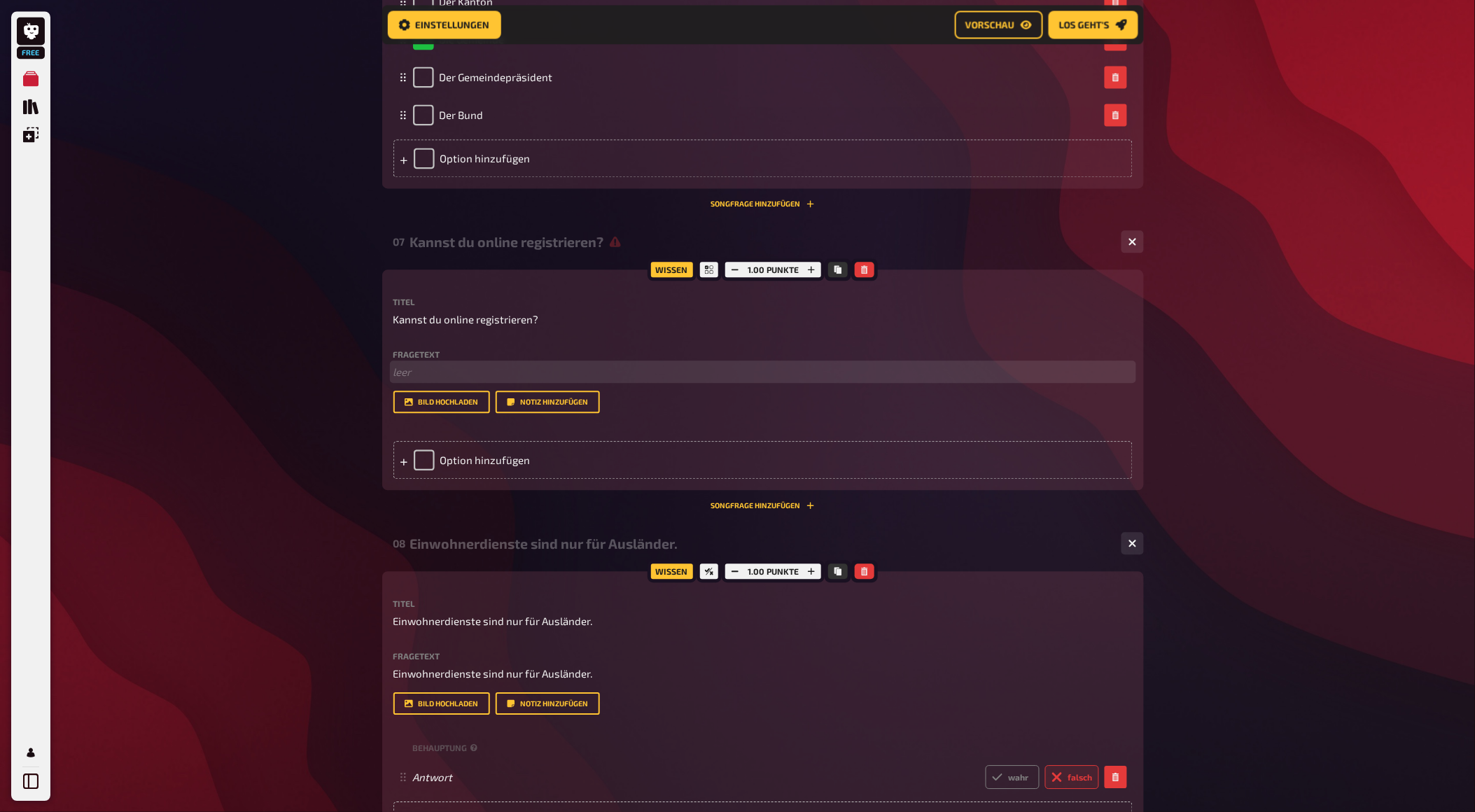
click at [405, 371] on p "﻿ leer" at bounding box center [763, 372] width 740 height 16
click at [439, 378] on span "Kannst du online registrieren?" at bounding box center [466, 371] width 146 height 12
click at [527, 378] on span "Kann man sich online registrieren?" at bounding box center [476, 371] width 166 height 12
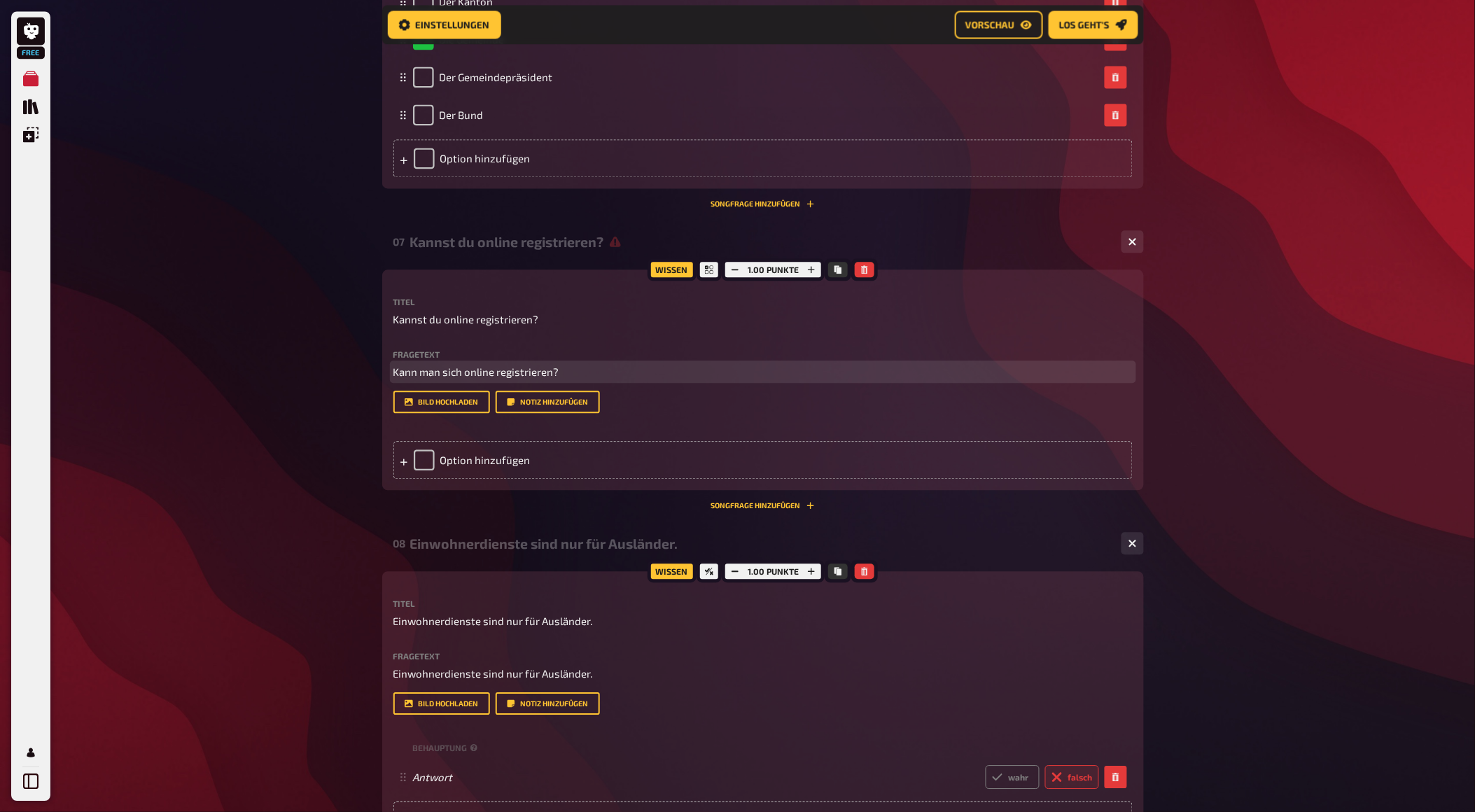
click at [551, 378] on span "Kann man sich online registrieren?" at bounding box center [476, 371] width 166 height 12
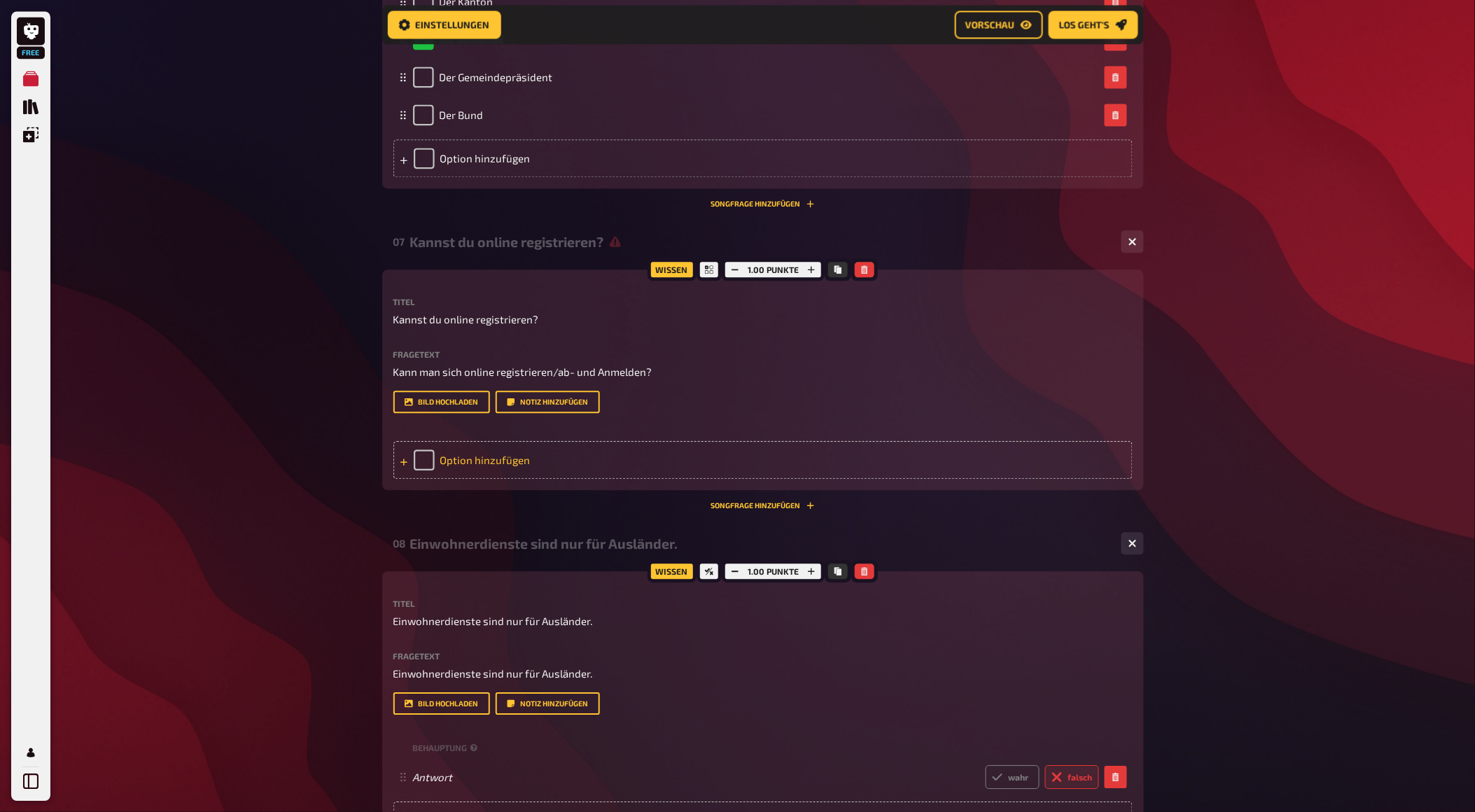
click at [556, 478] on div "Option hinzufügen" at bounding box center [763, 460] width 740 height 38
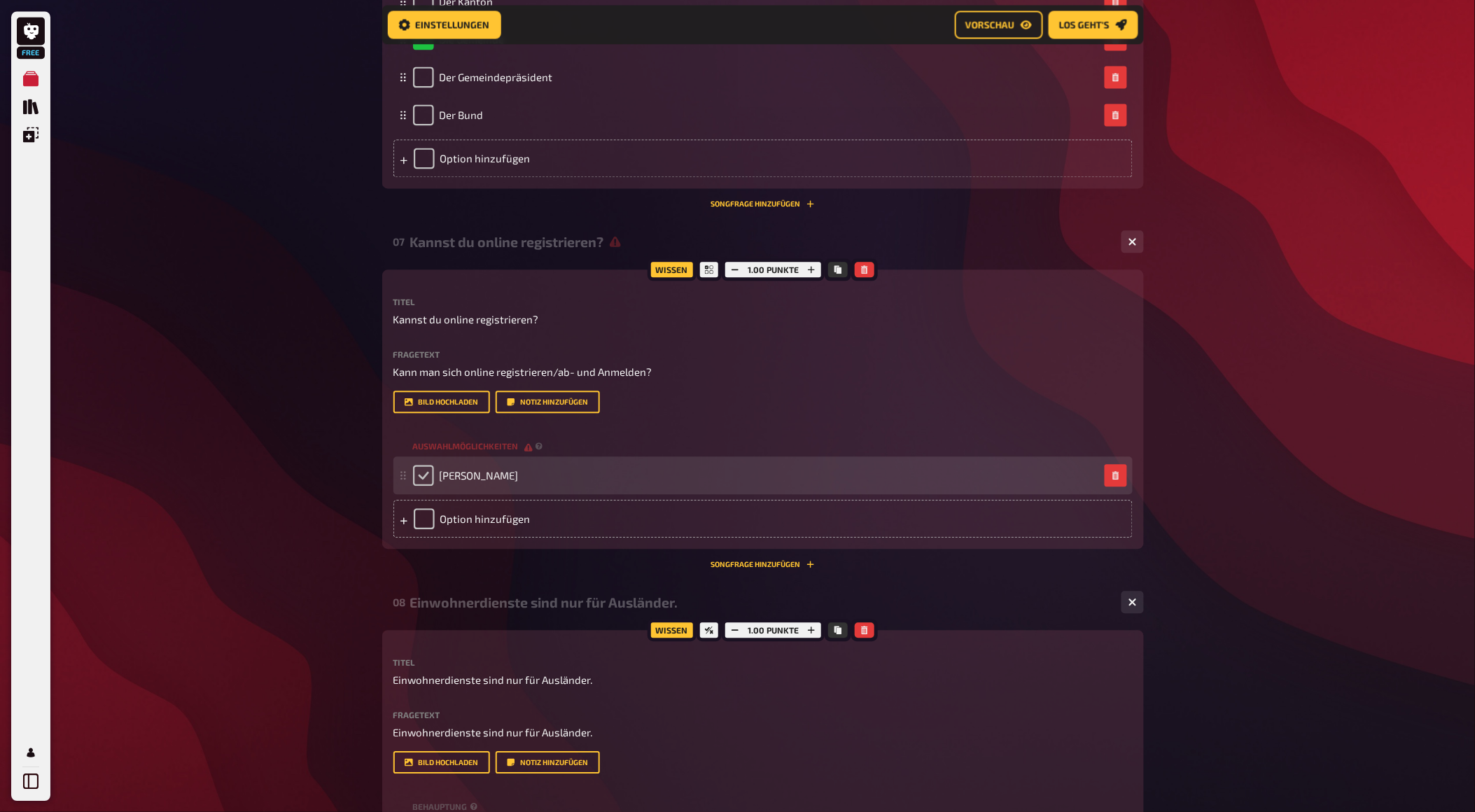
click at [415, 486] on input "checkbox" at bounding box center [424, 475] width 21 height 21
checkbox input "true"
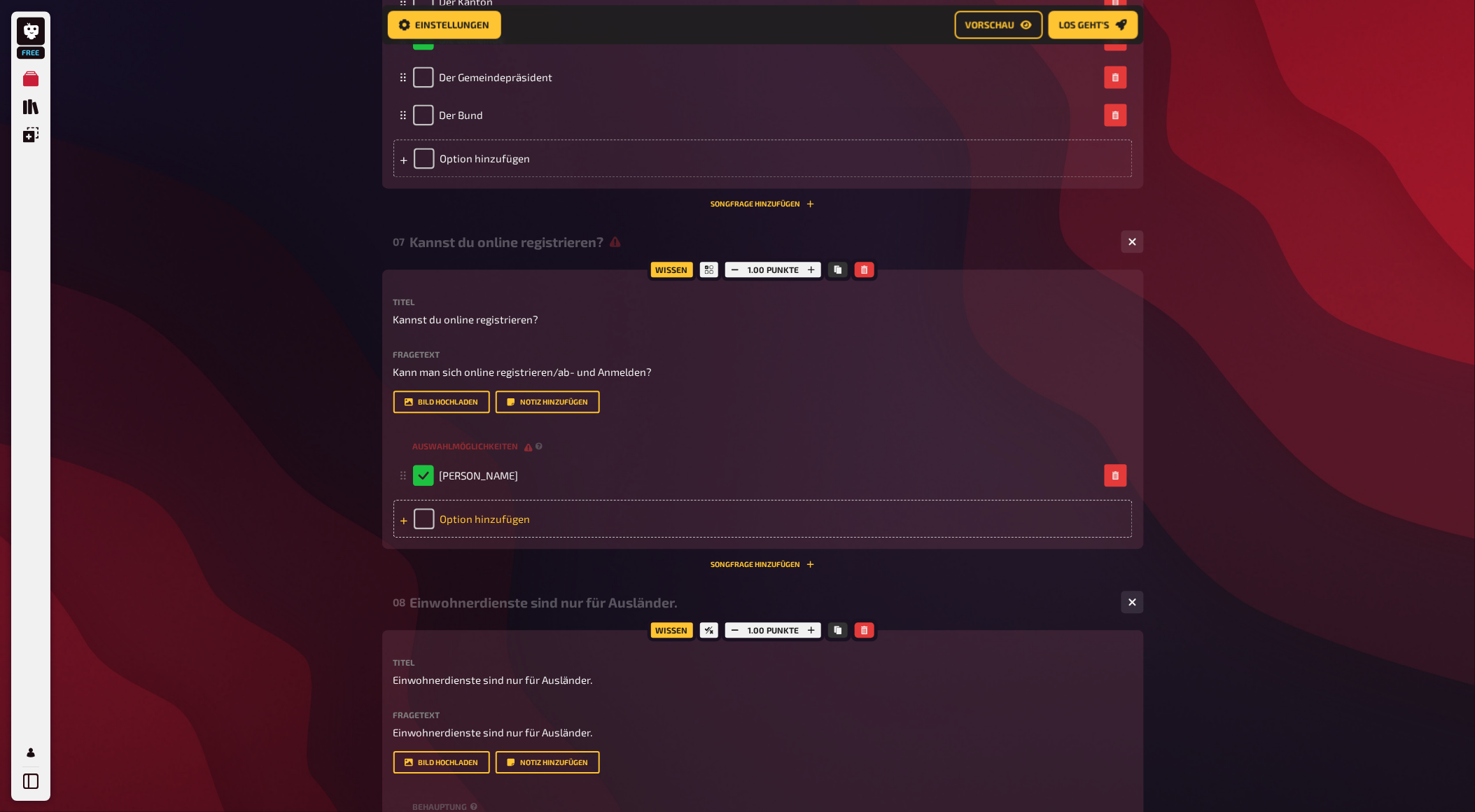
click at [474, 537] on div "Option hinzufügen" at bounding box center [763, 518] width 740 height 38
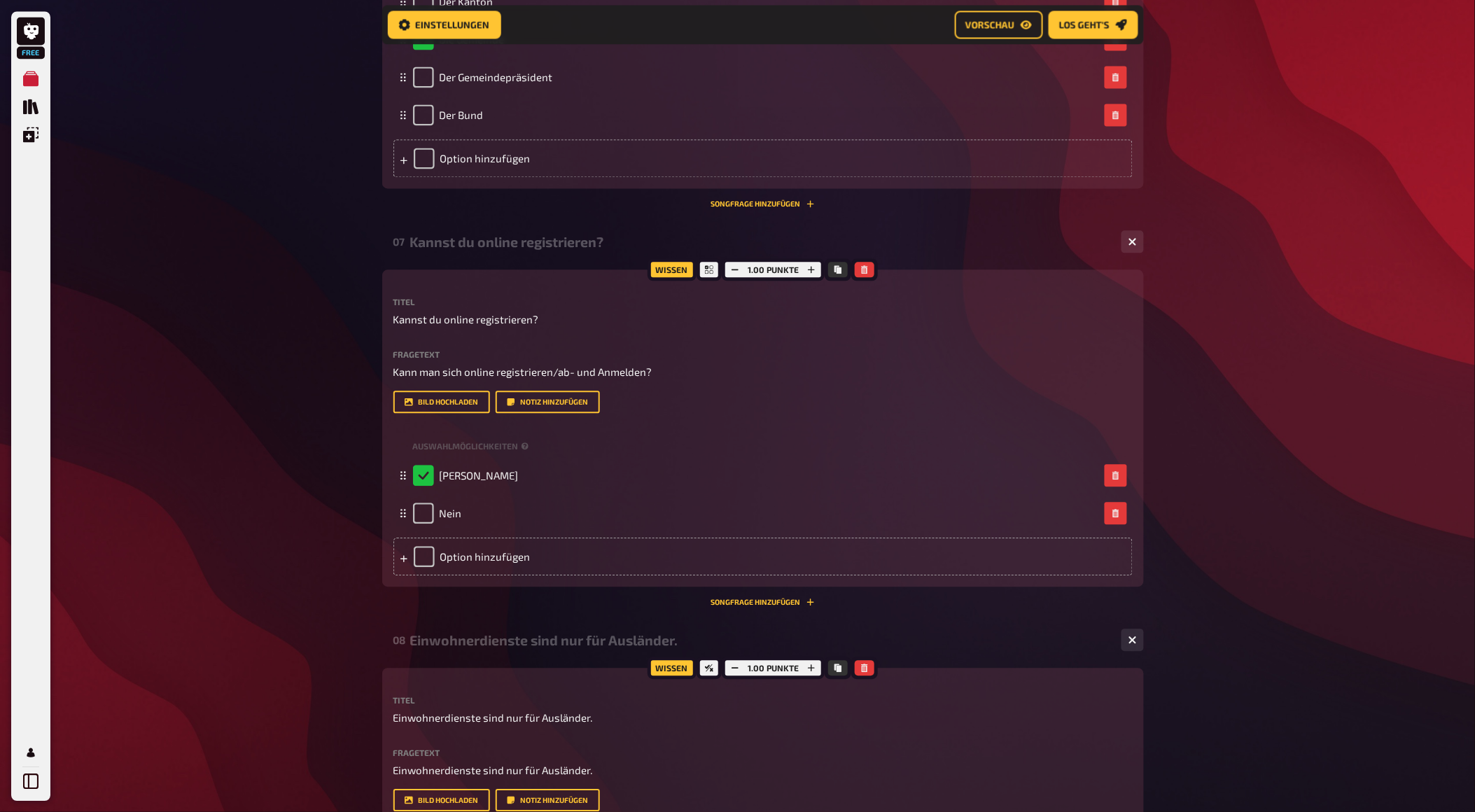
click at [1002, 606] on div "Wissen 1.00 Punkte Titel Kannst du online registrieren? Fragetext Kann man sich…" at bounding box center [762, 437] width 762 height 337
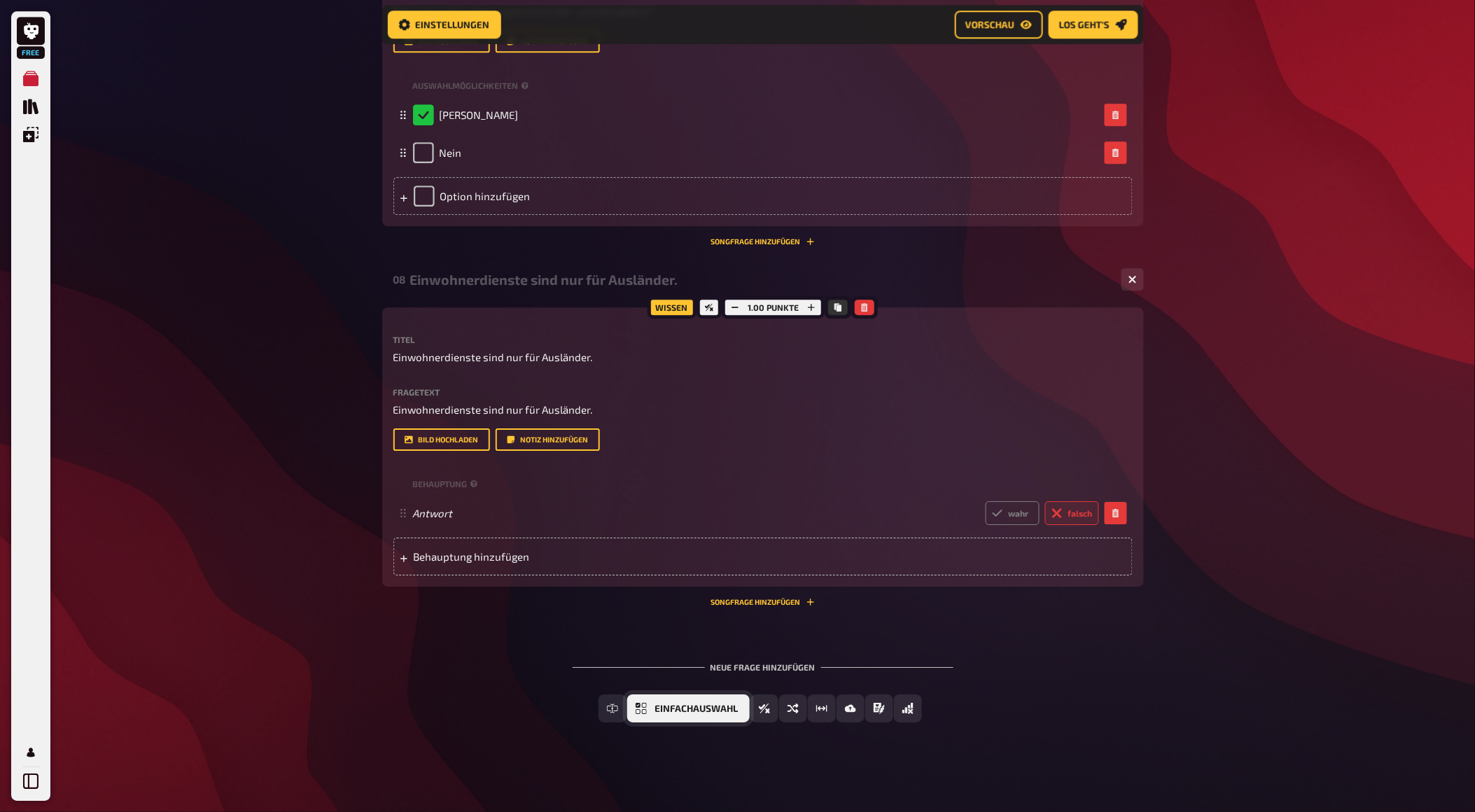
click at [696, 711] on span "Einfachauswahl" at bounding box center [697, 709] width 83 height 10
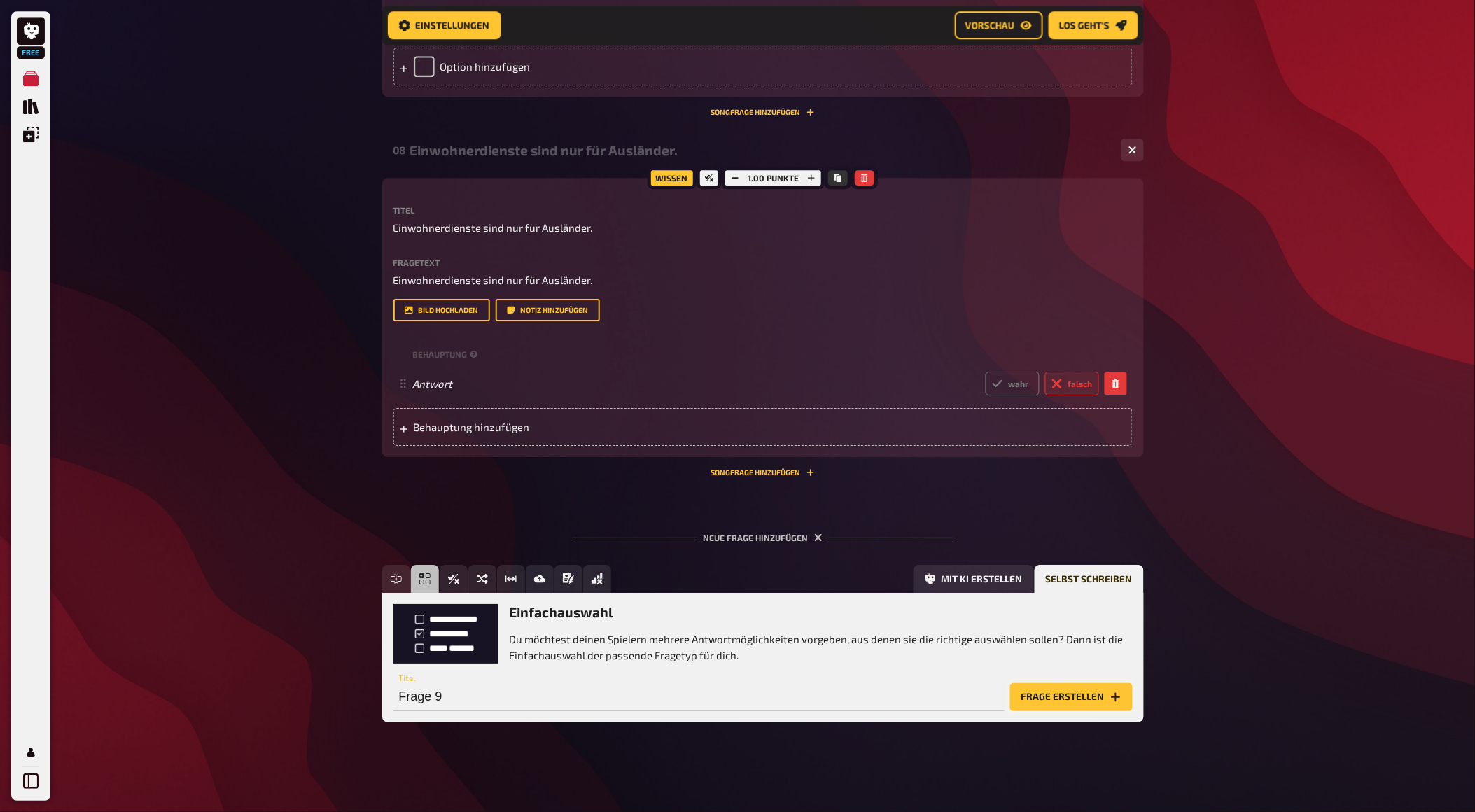
click at [1100, 702] on button "Frage erstellen" at bounding box center [1072, 697] width 123 height 28
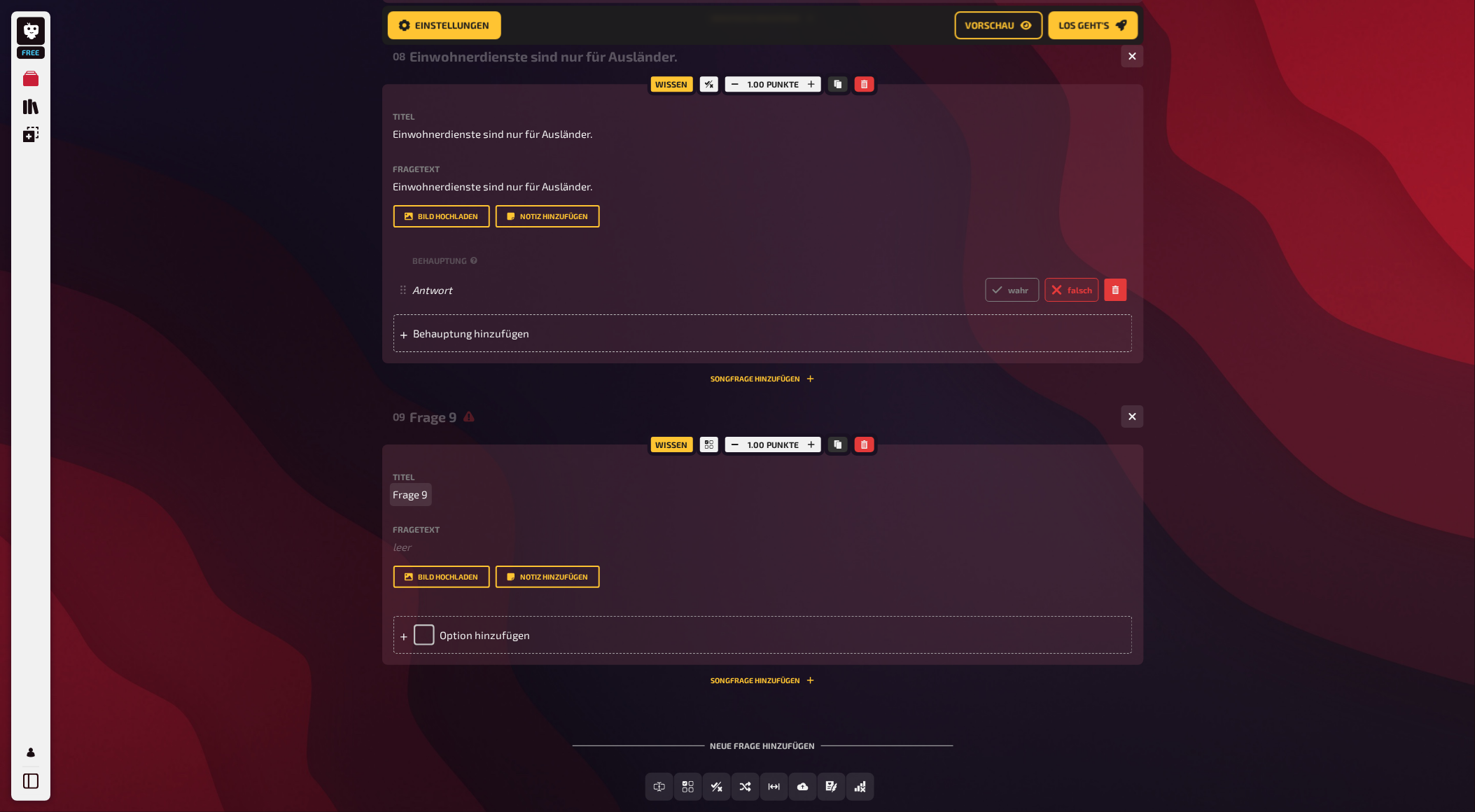
click at [413, 502] on span "Frage 9" at bounding box center [411, 495] width 35 height 16
drag, startPoint x: 428, startPoint y: 585, endPoint x: 341, endPoint y: 580, distance: 87.1
paste span
click at [411, 588] on div "Titel Welche dieser ausländerrechtlichen Bewilligung gibt es nicht? Fragetext ﻿…" at bounding box center [763, 530] width 740 height 115
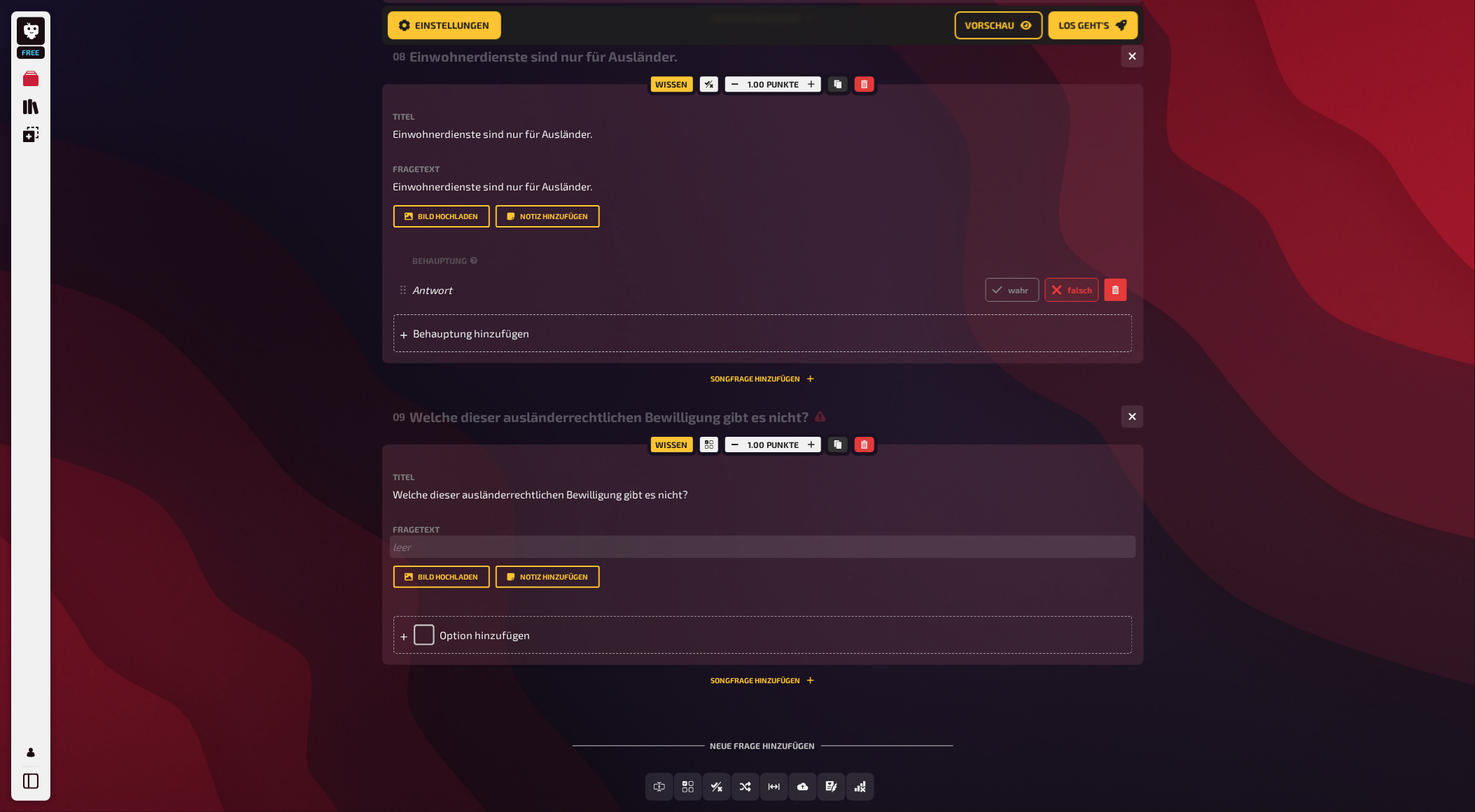
click at [413, 555] on p "﻿ leer" at bounding box center [763, 547] width 740 height 16
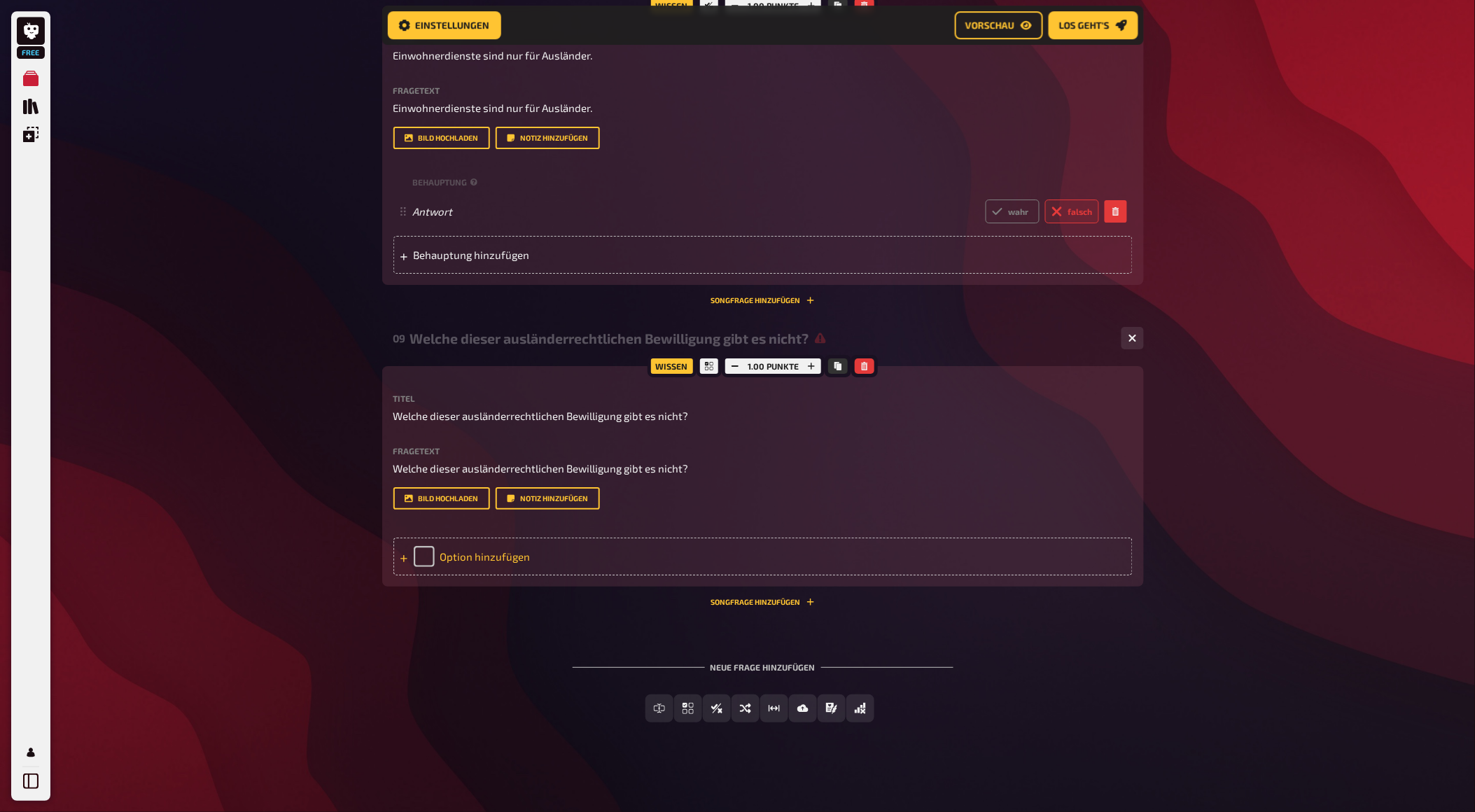
click at [470, 575] on div "Option hinzufügen" at bounding box center [763, 556] width 740 height 38
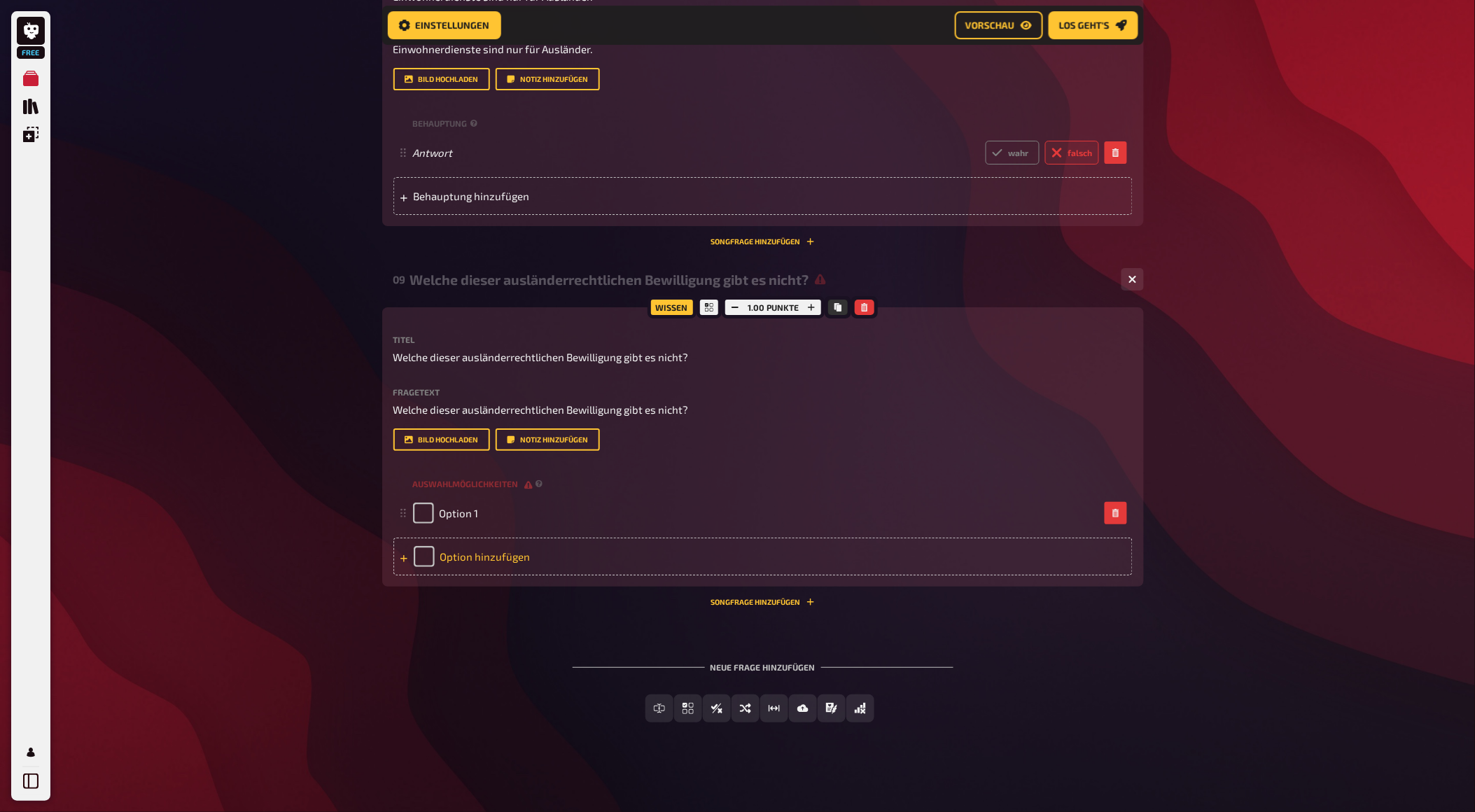
click at [982, 575] on div "Option hinzufügen" at bounding box center [763, 556] width 740 height 38
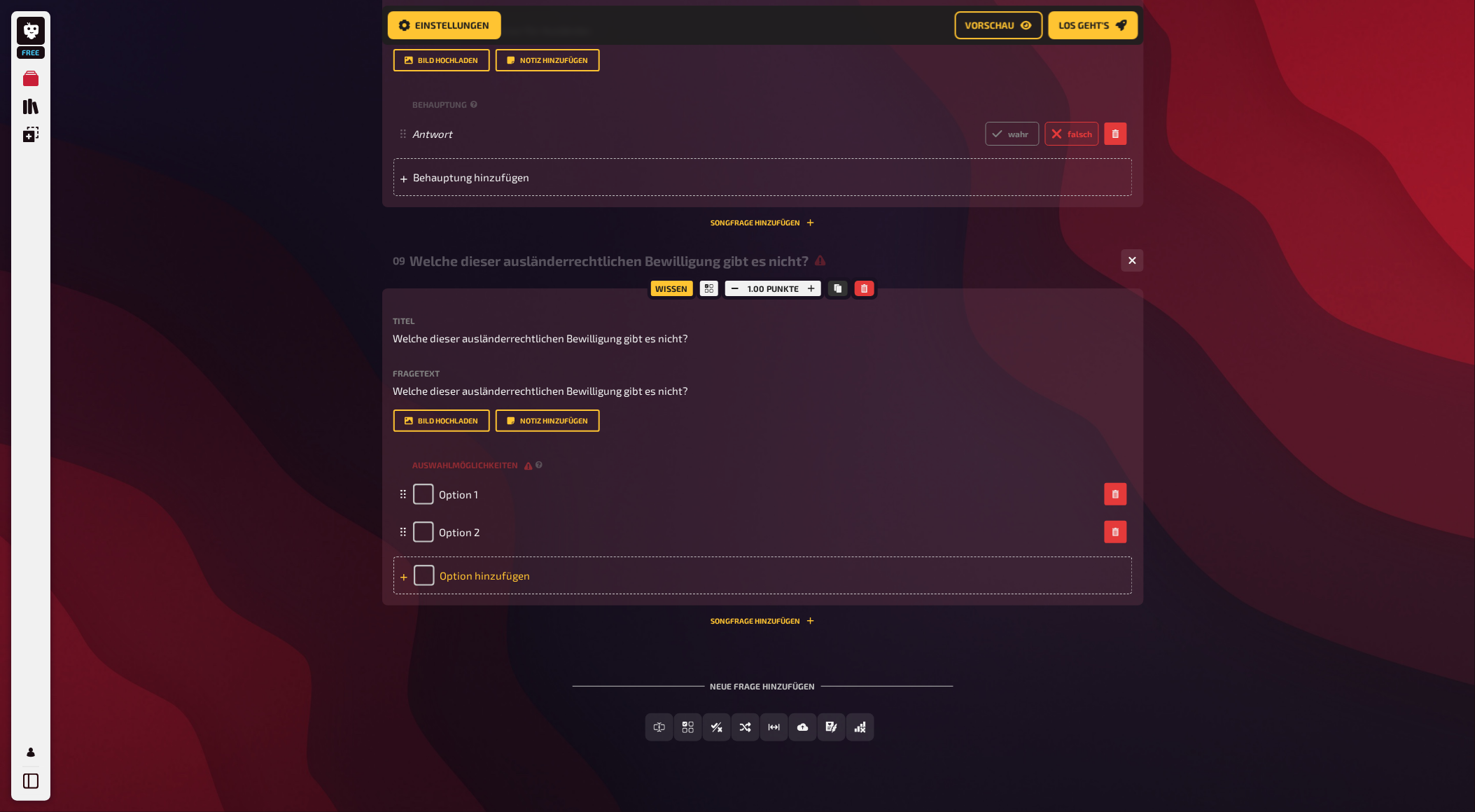
click at [973, 594] on div "Option hinzufügen" at bounding box center [763, 575] width 740 height 38
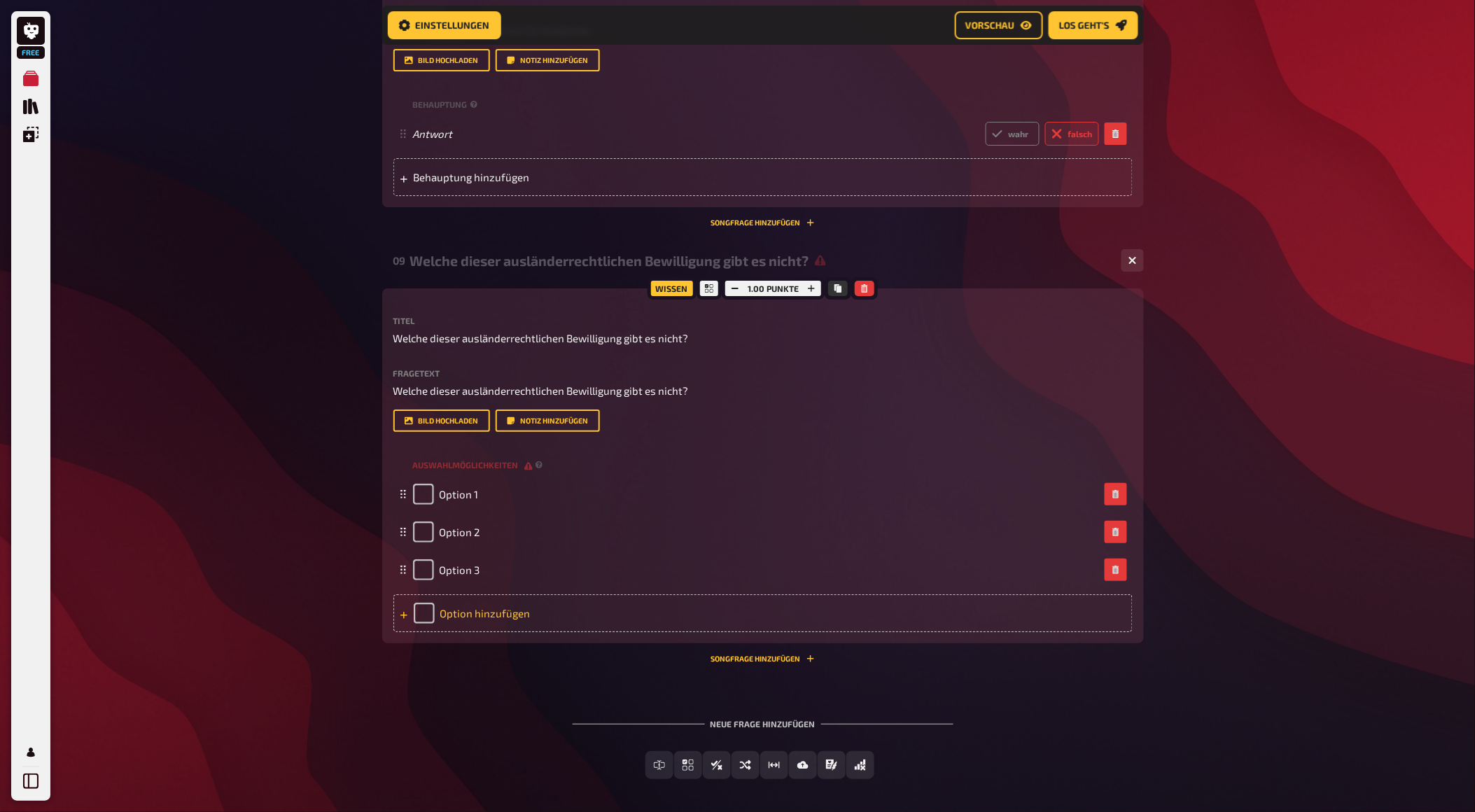
click at [959, 632] on div "Option hinzufügen" at bounding box center [763, 613] width 740 height 38
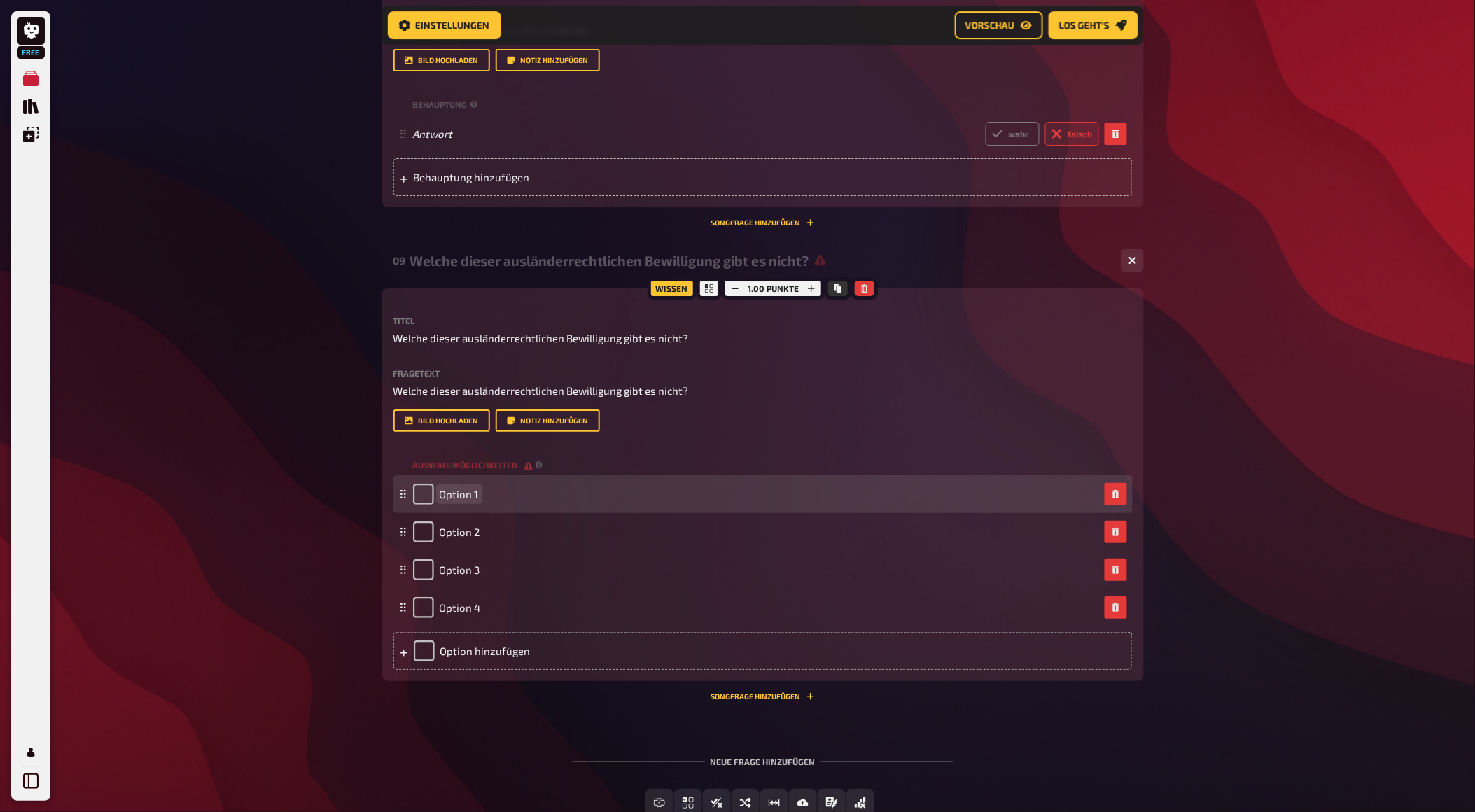
click at [454, 500] on span "Option 1" at bounding box center [459, 493] width 39 height 12
paste span
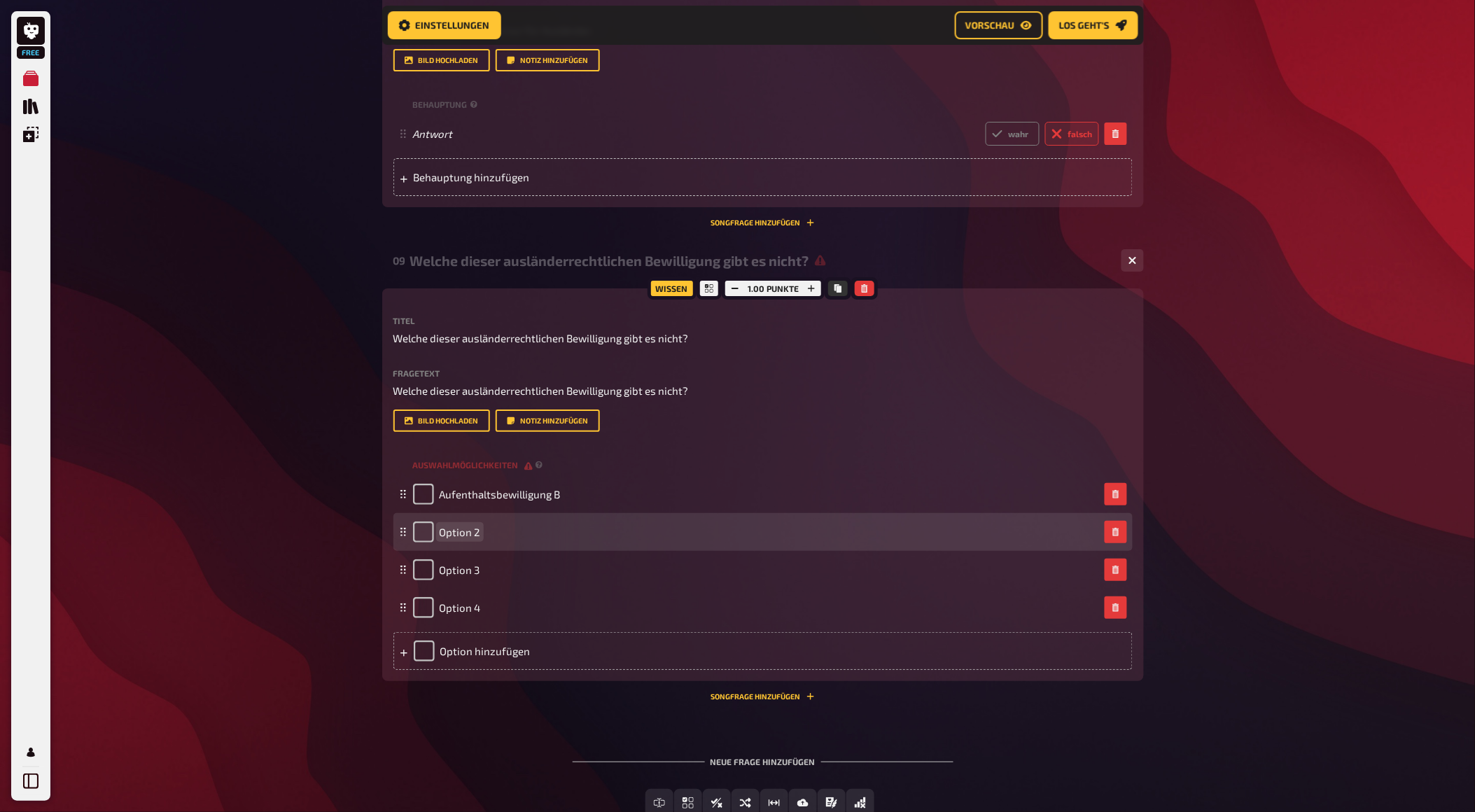
click at [449, 538] on span "Option 2" at bounding box center [460, 532] width 41 height 12
paste span
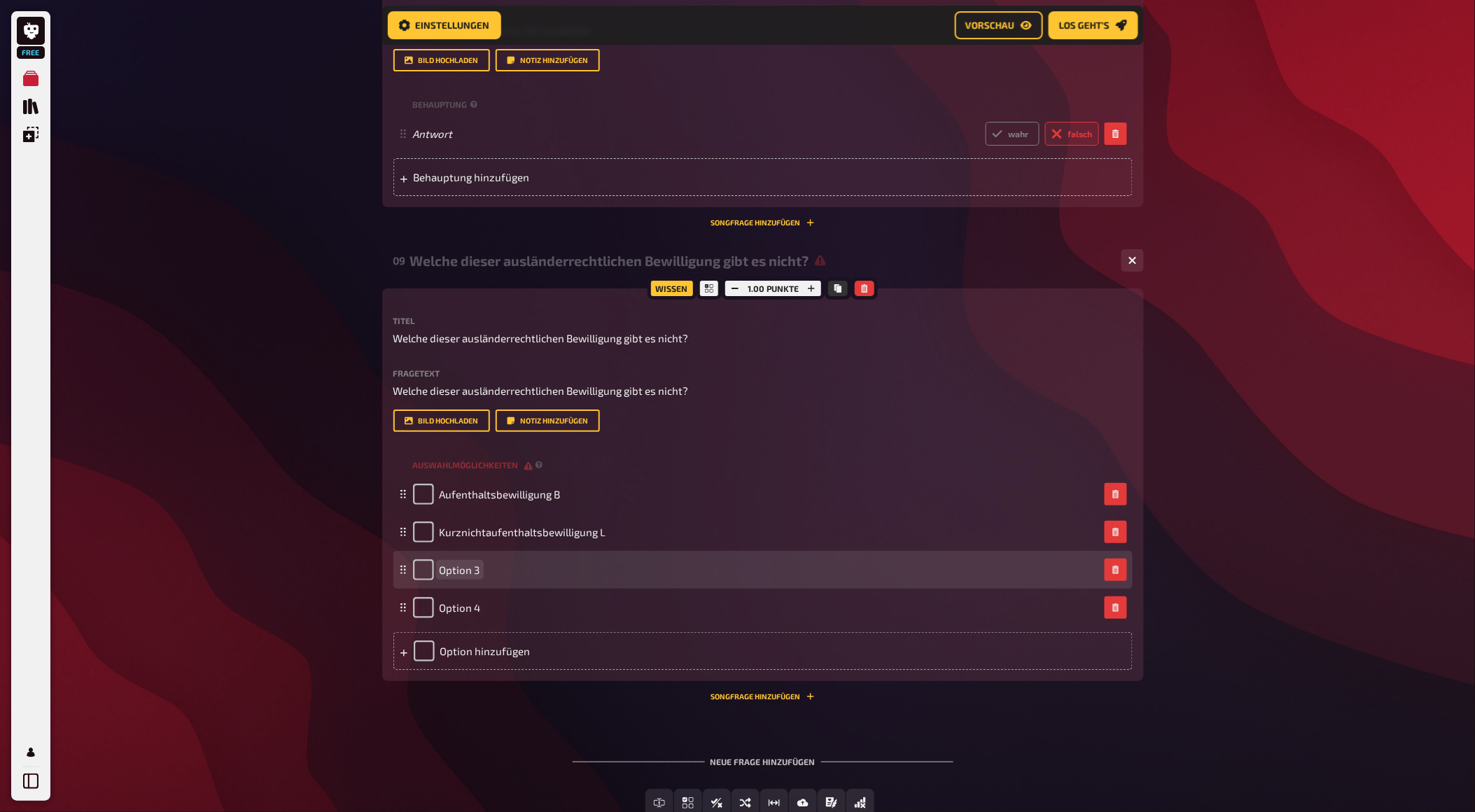
click at [482, 580] on div "Option 3" at bounding box center [756, 570] width 686 height 21
paste span
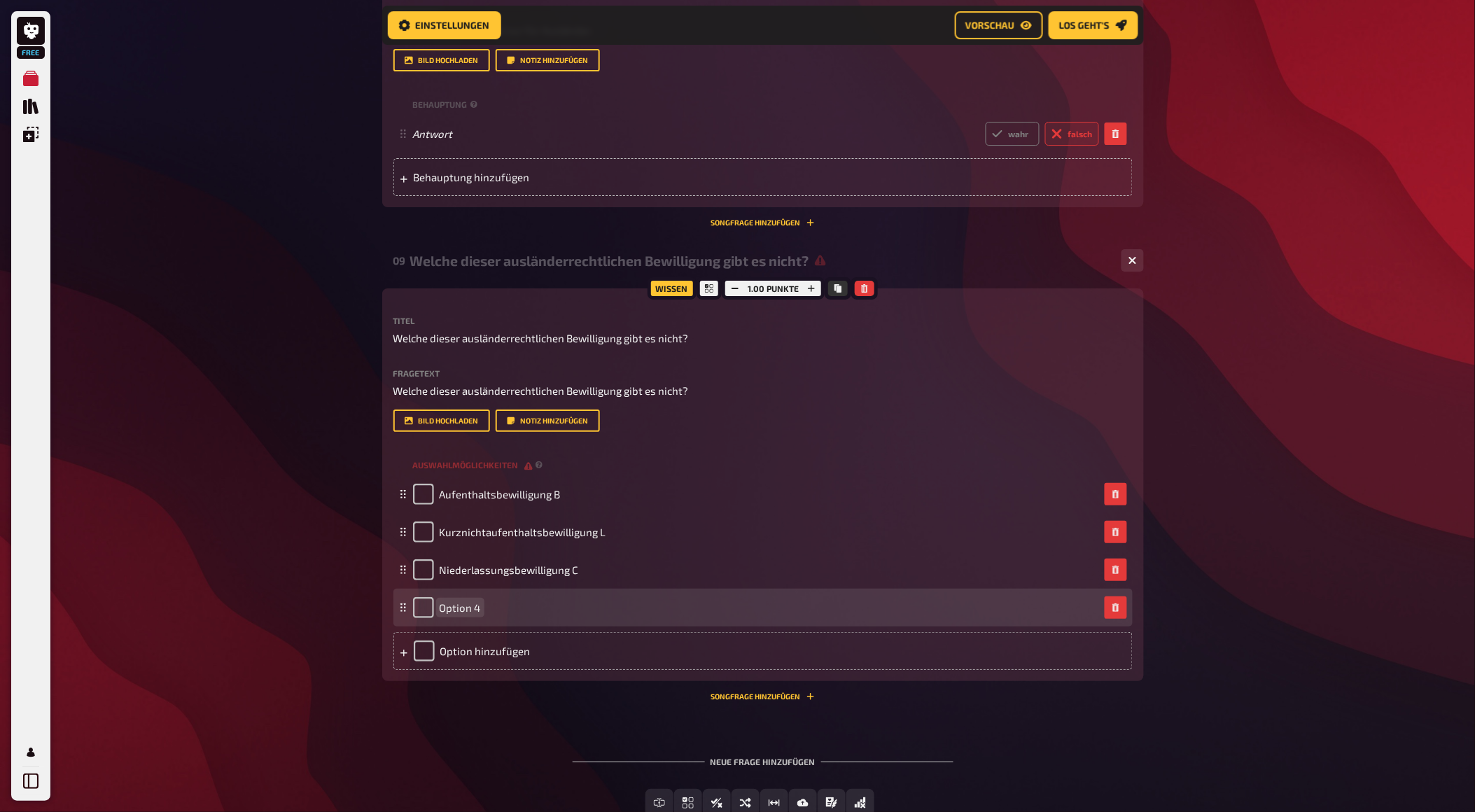
click at [452, 613] on span "Option 4" at bounding box center [460, 607] width 41 height 12
paste span
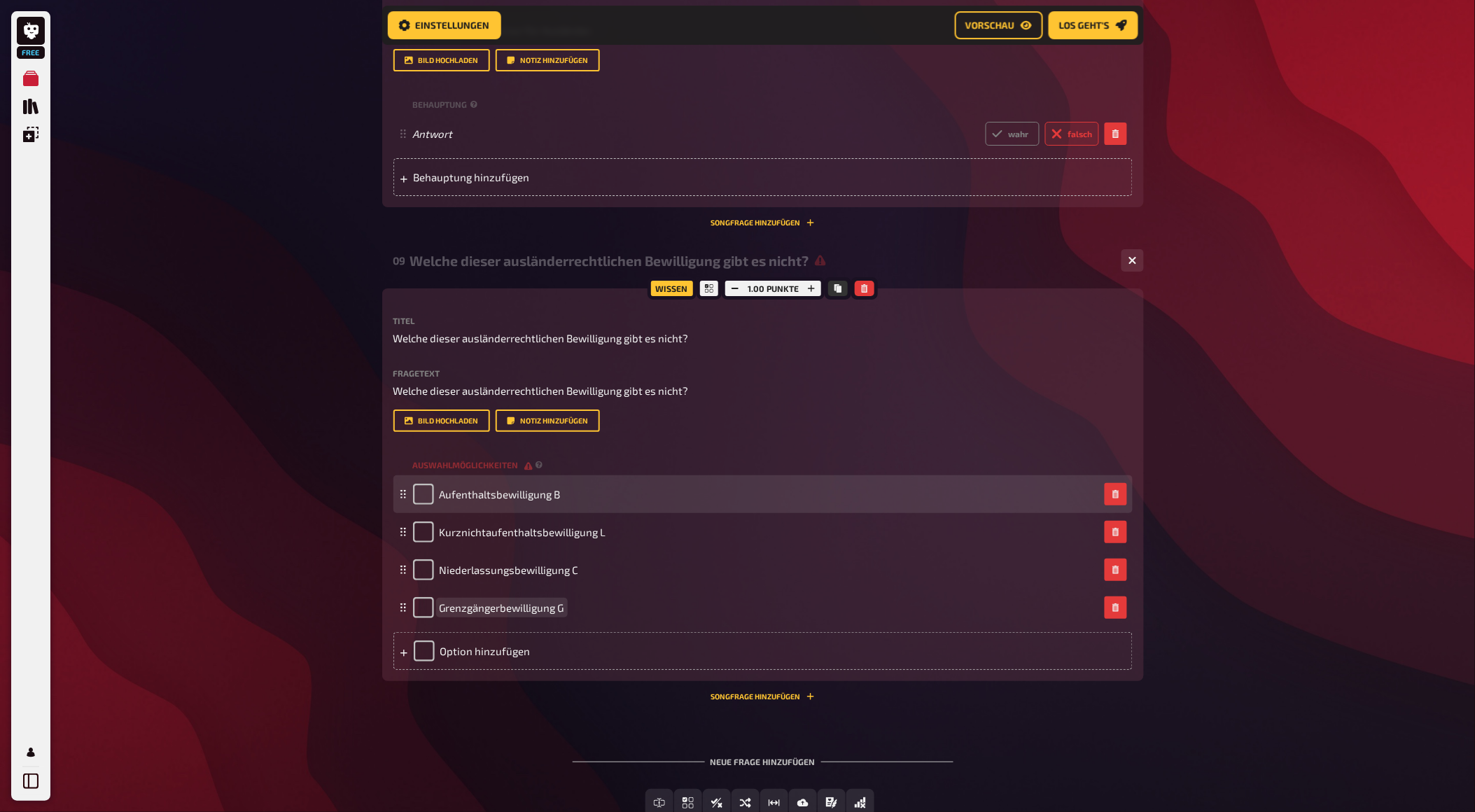
scroll to position [3760, 0]
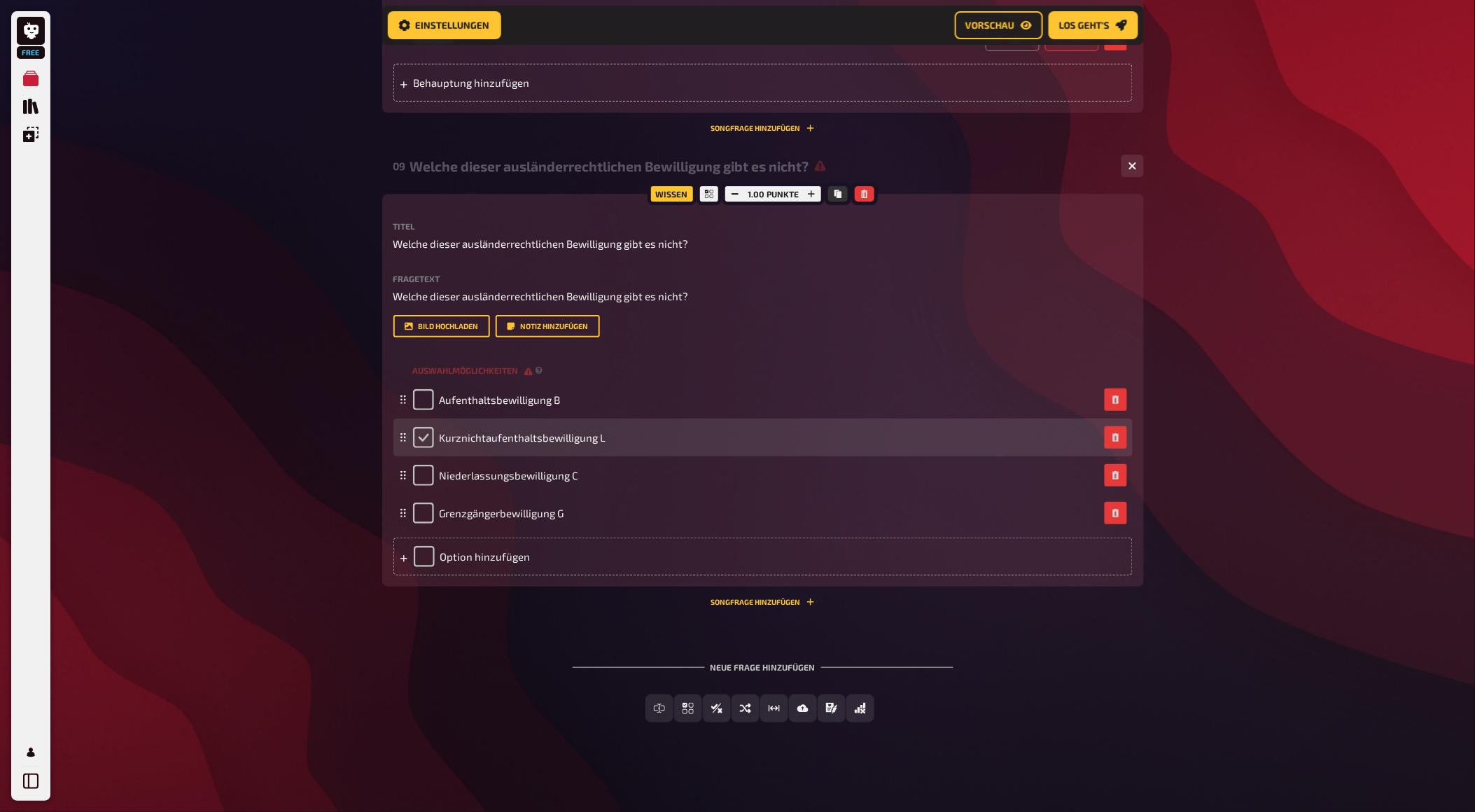
click at [422, 448] on input "checkbox" at bounding box center [424, 437] width 21 height 21
checkbox input "true"
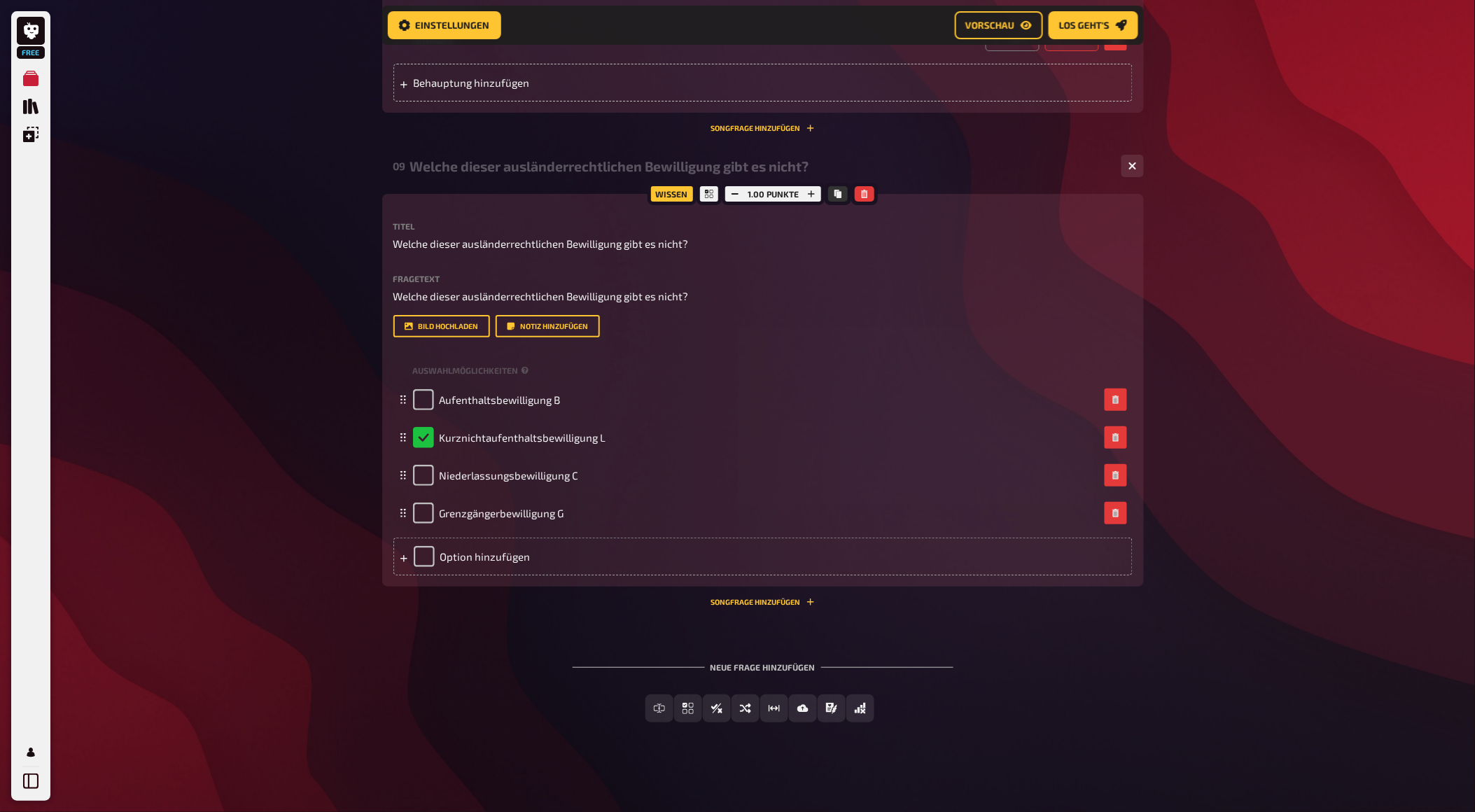
scroll to position [3839, 0]
click at [655, 704] on span "Einfachauswahl" at bounding box center [697, 709] width 83 height 10
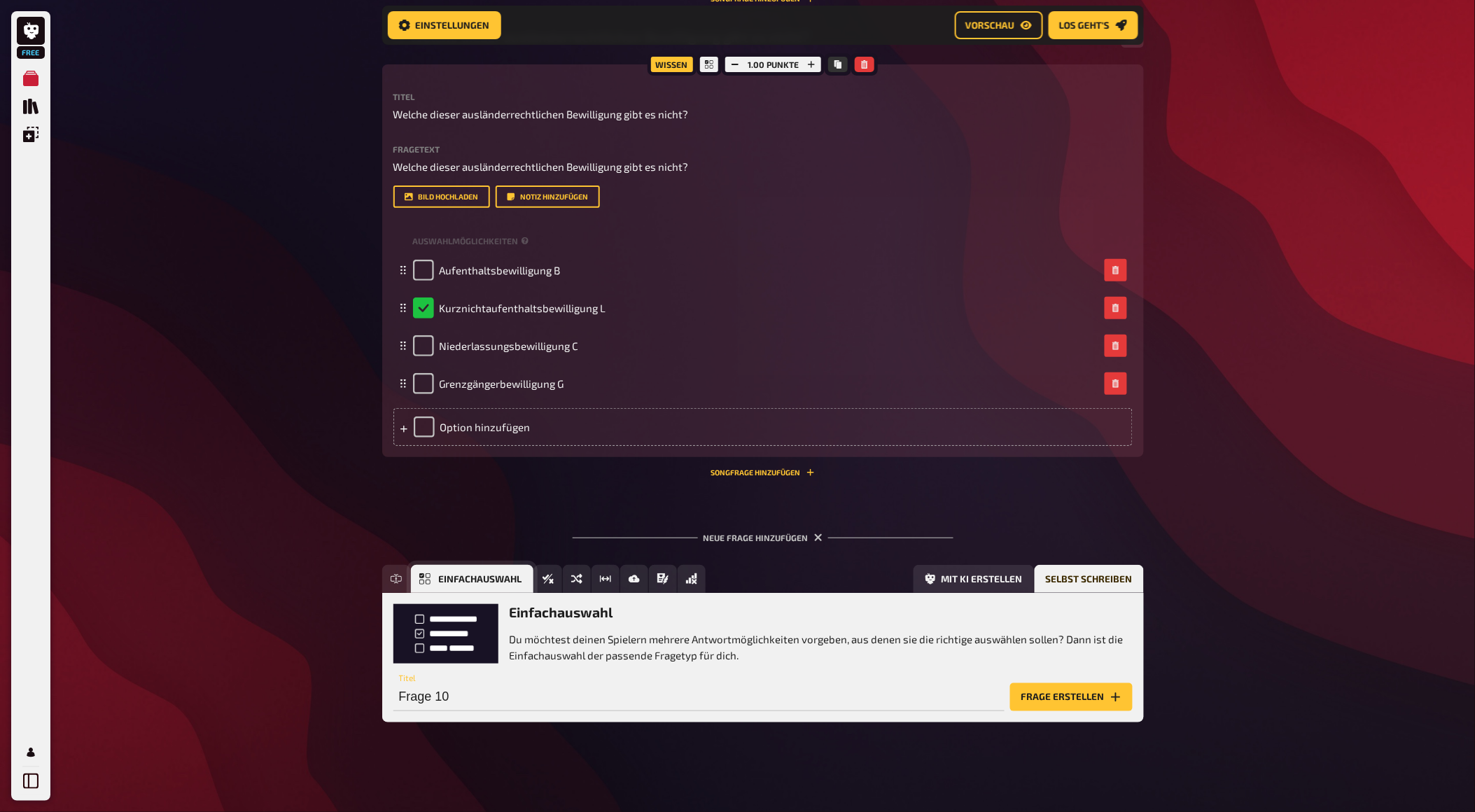
scroll to position [3970, 0]
click at [1028, 703] on button "Frage erstellen" at bounding box center [1072, 697] width 123 height 28
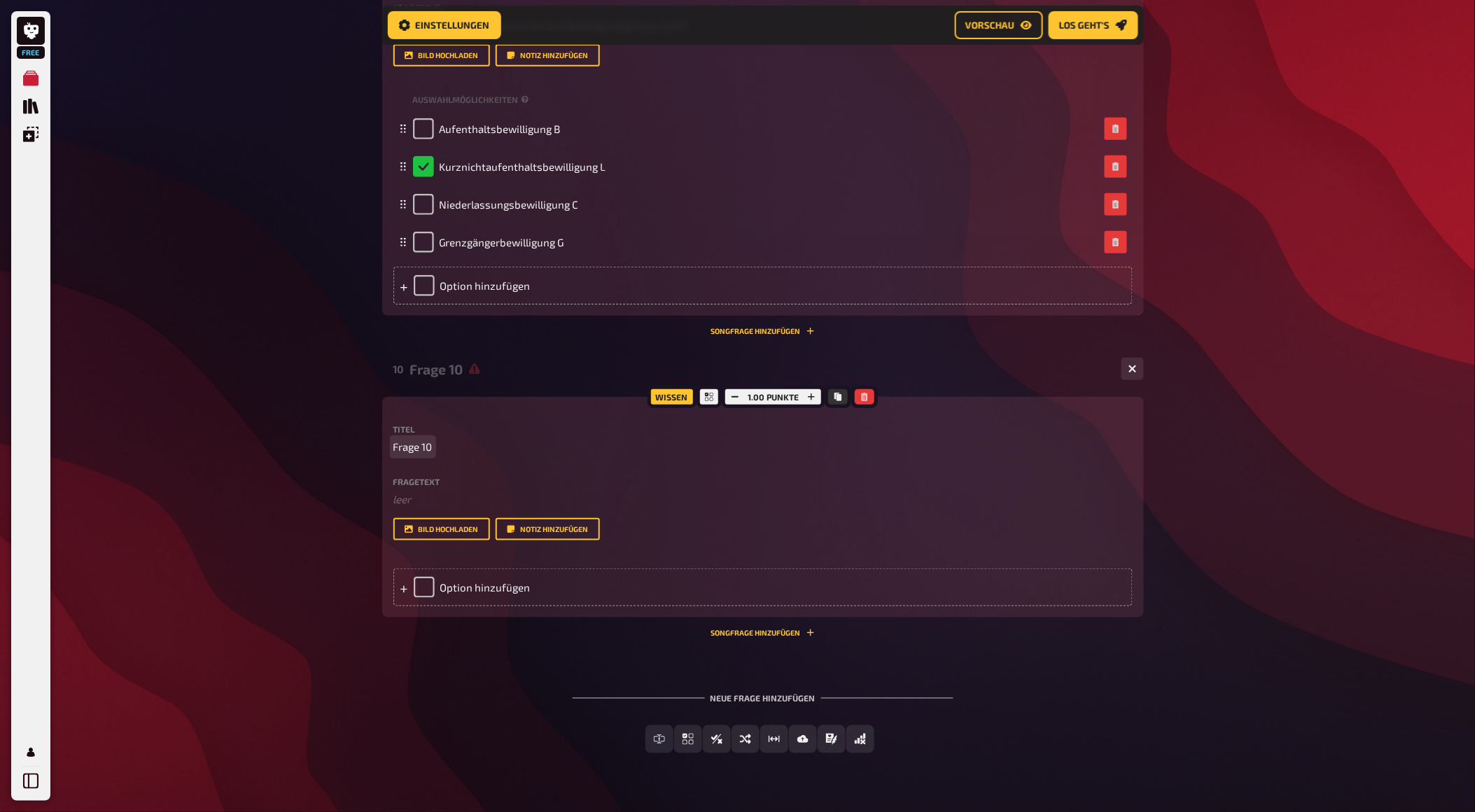
click at [425, 455] on span "Frage 10" at bounding box center [413, 447] width 39 height 16
paste span
click at [421, 486] on label "Fragetext" at bounding box center [763, 482] width 740 height 8
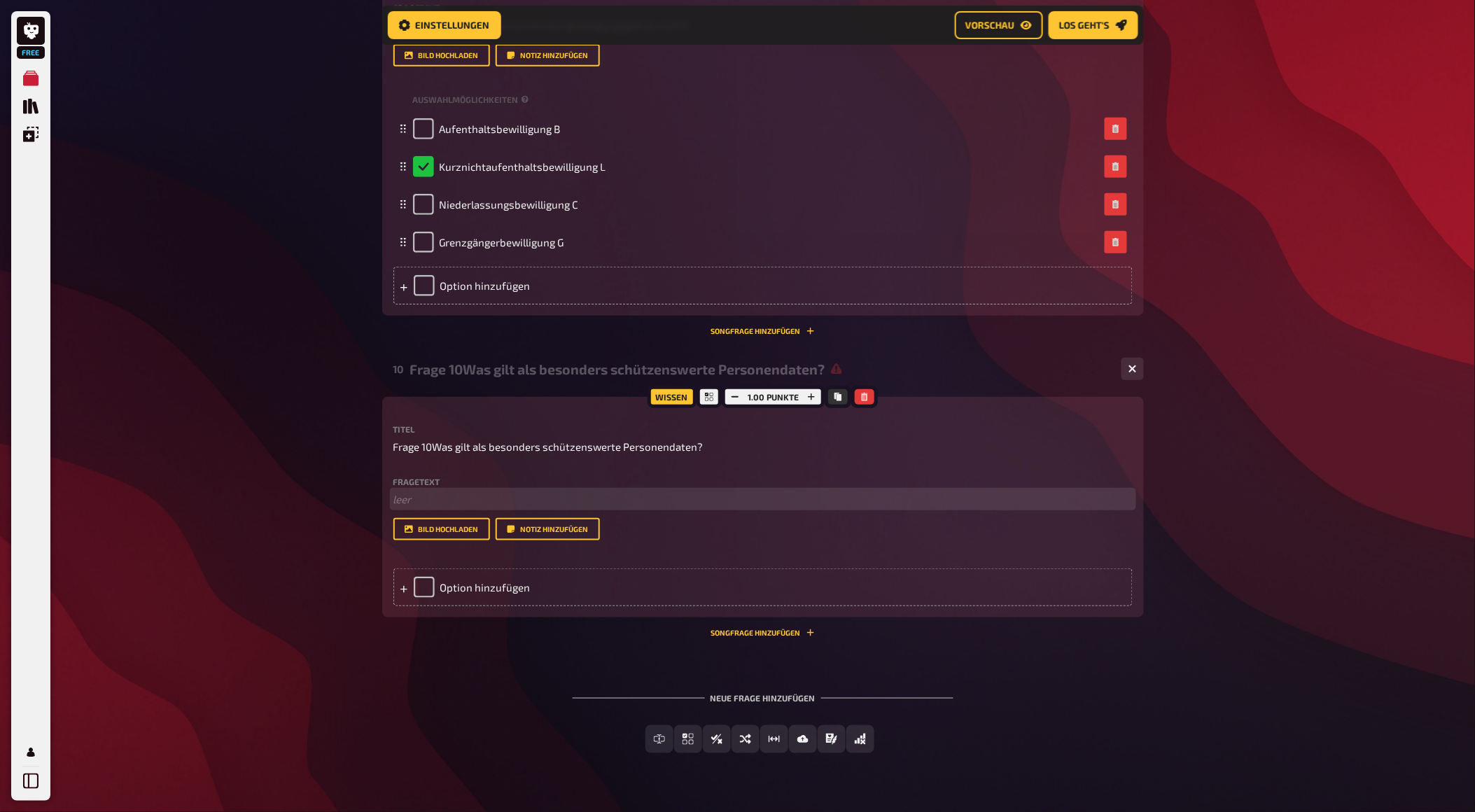
click at [419, 507] on p "﻿ leer" at bounding box center [763, 500] width 740 height 16
drag, startPoint x: 429, startPoint y: 585, endPoint x: 284, endPoint y: 576, distance: 145.3
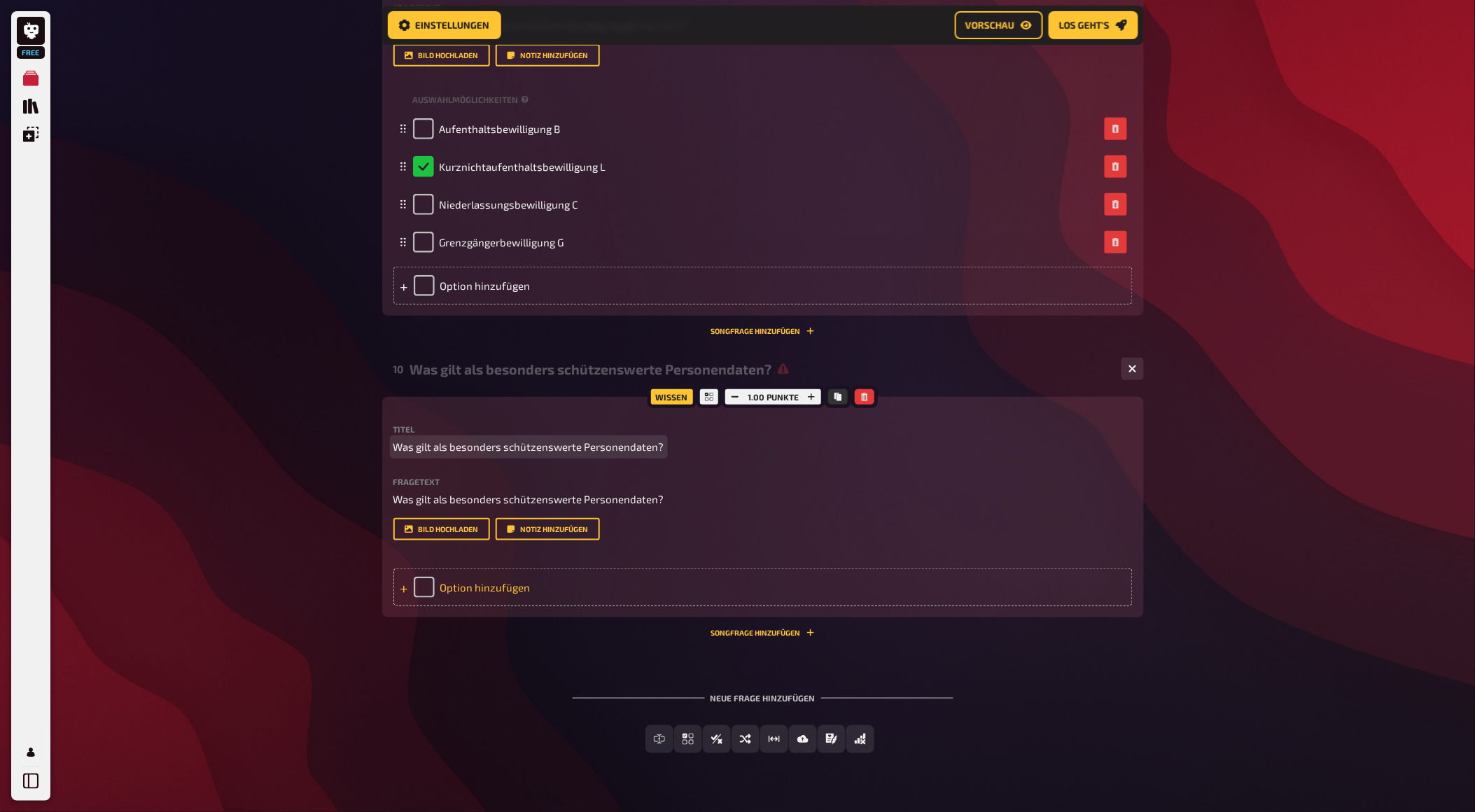
scroll to position [4125, 0]
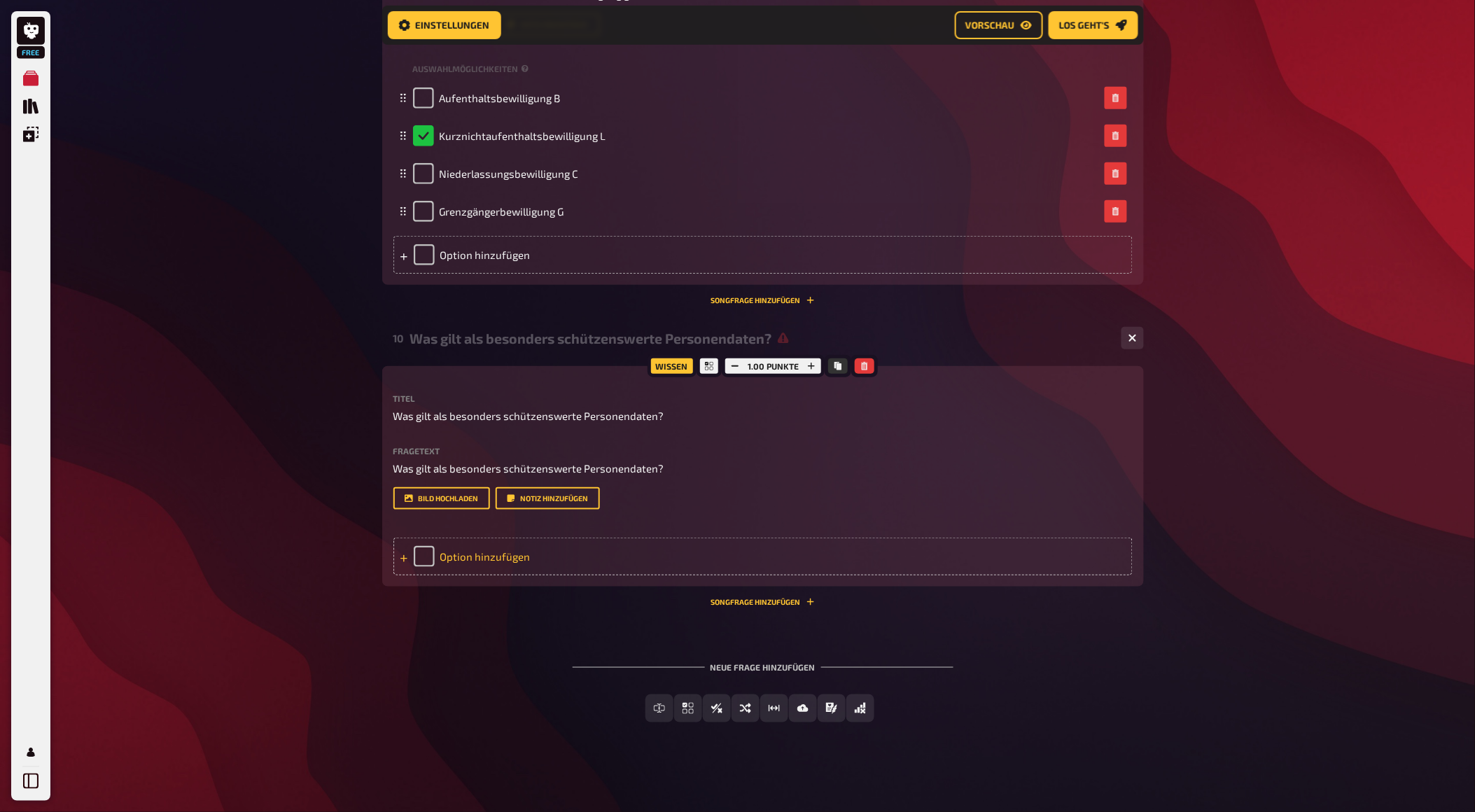
click at [527, 575] on div "Option hinzufügen" at bounding box center [763, 556] width 740 height 38
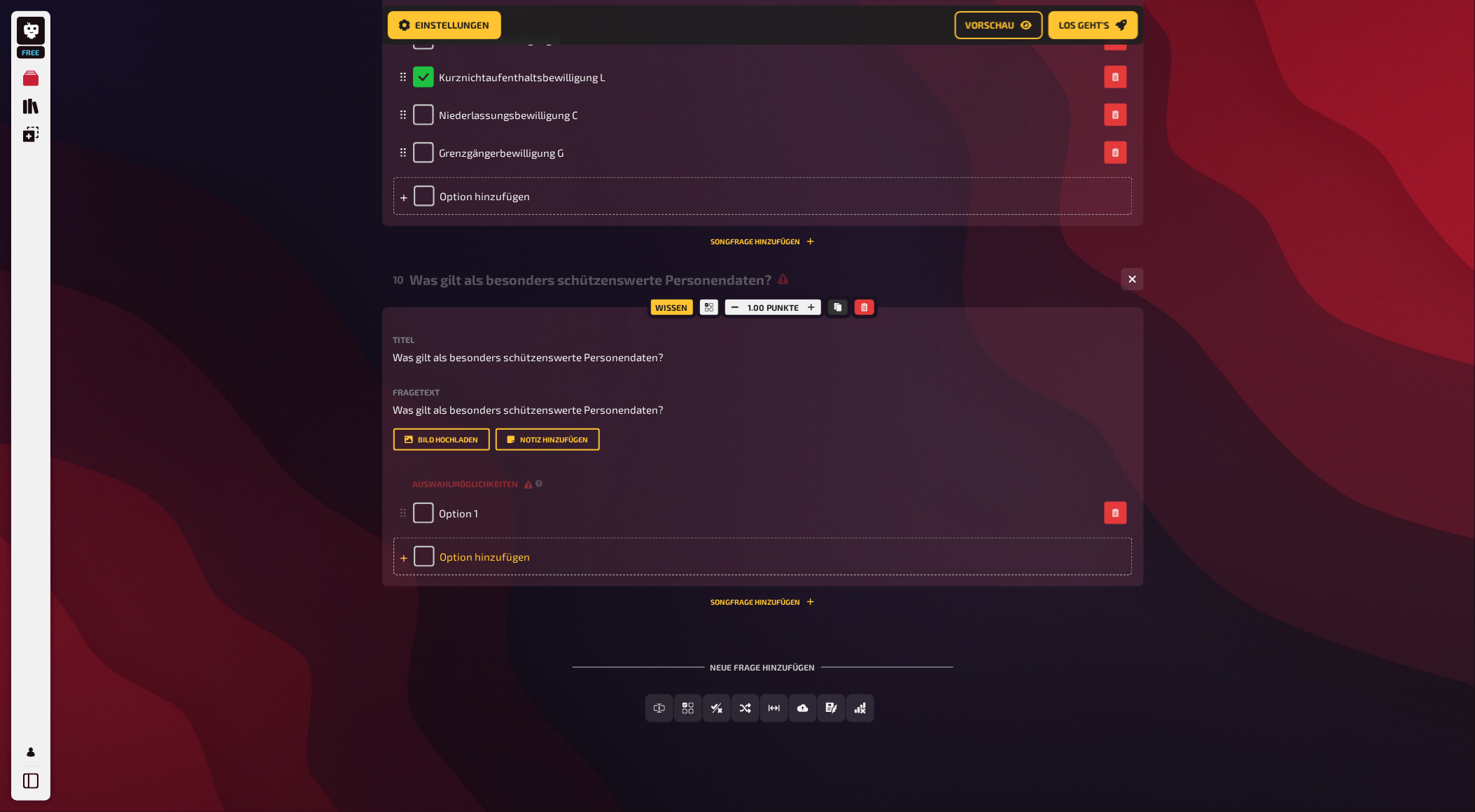
click at [527, 575] on div "Option hinzufügen" at bounding box center [763, 556] width 740 height 38
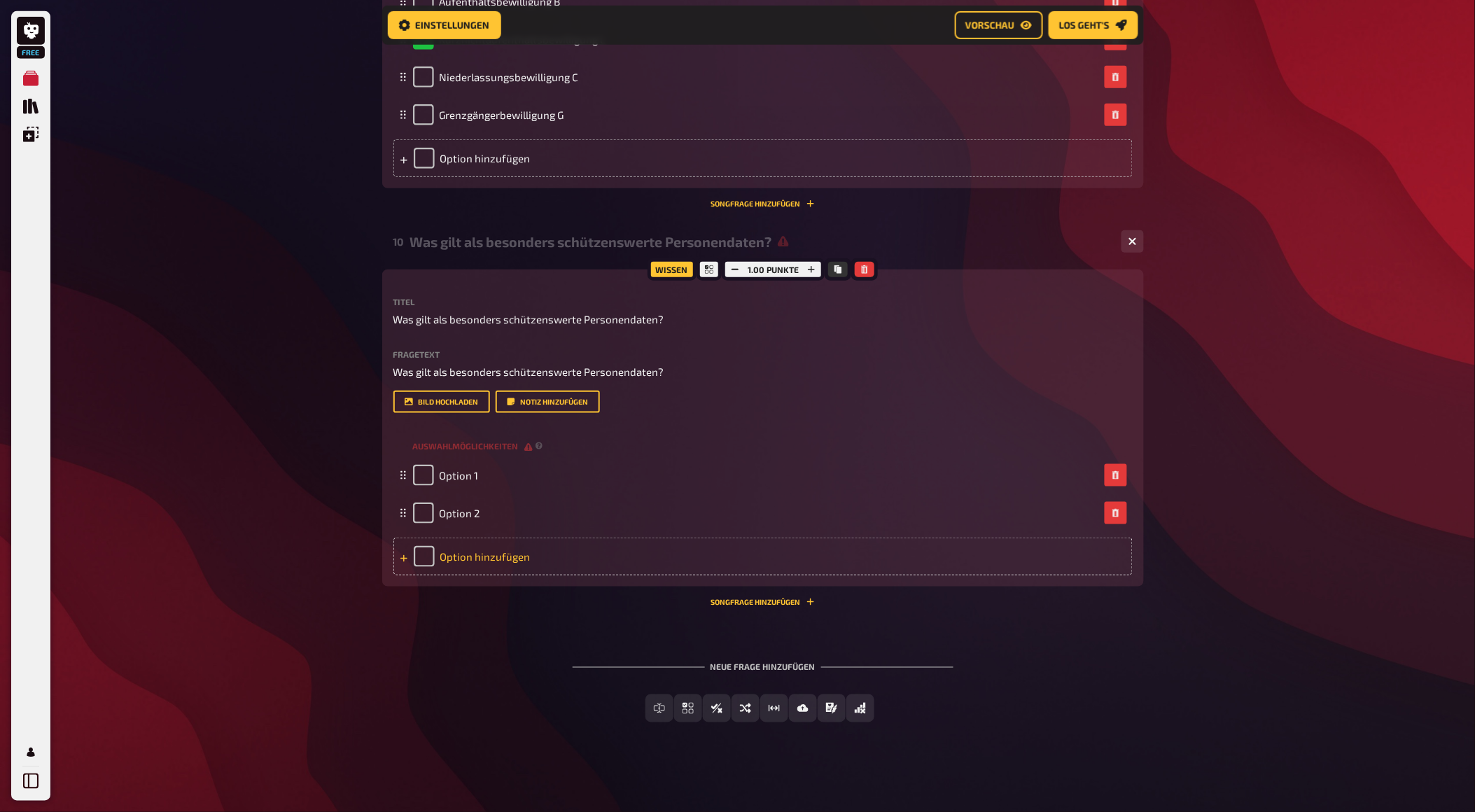
click at [519, 575] on div "Option hinzufügen" at bounding box center [763, 556] width 740 height 38
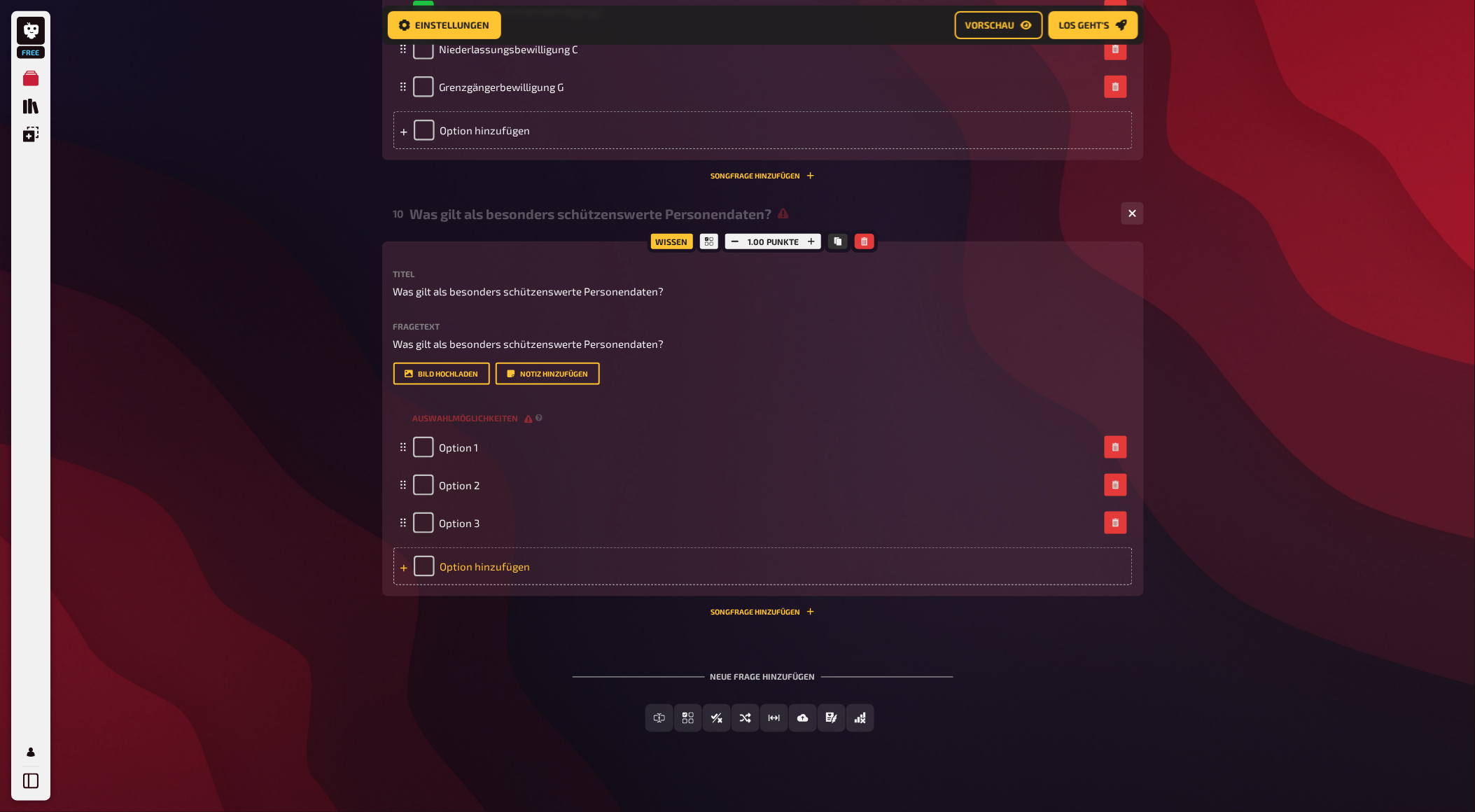
click at [515, 585] on div "Option hinzufügen" at bounding box center [763, 566] width 740 height 38
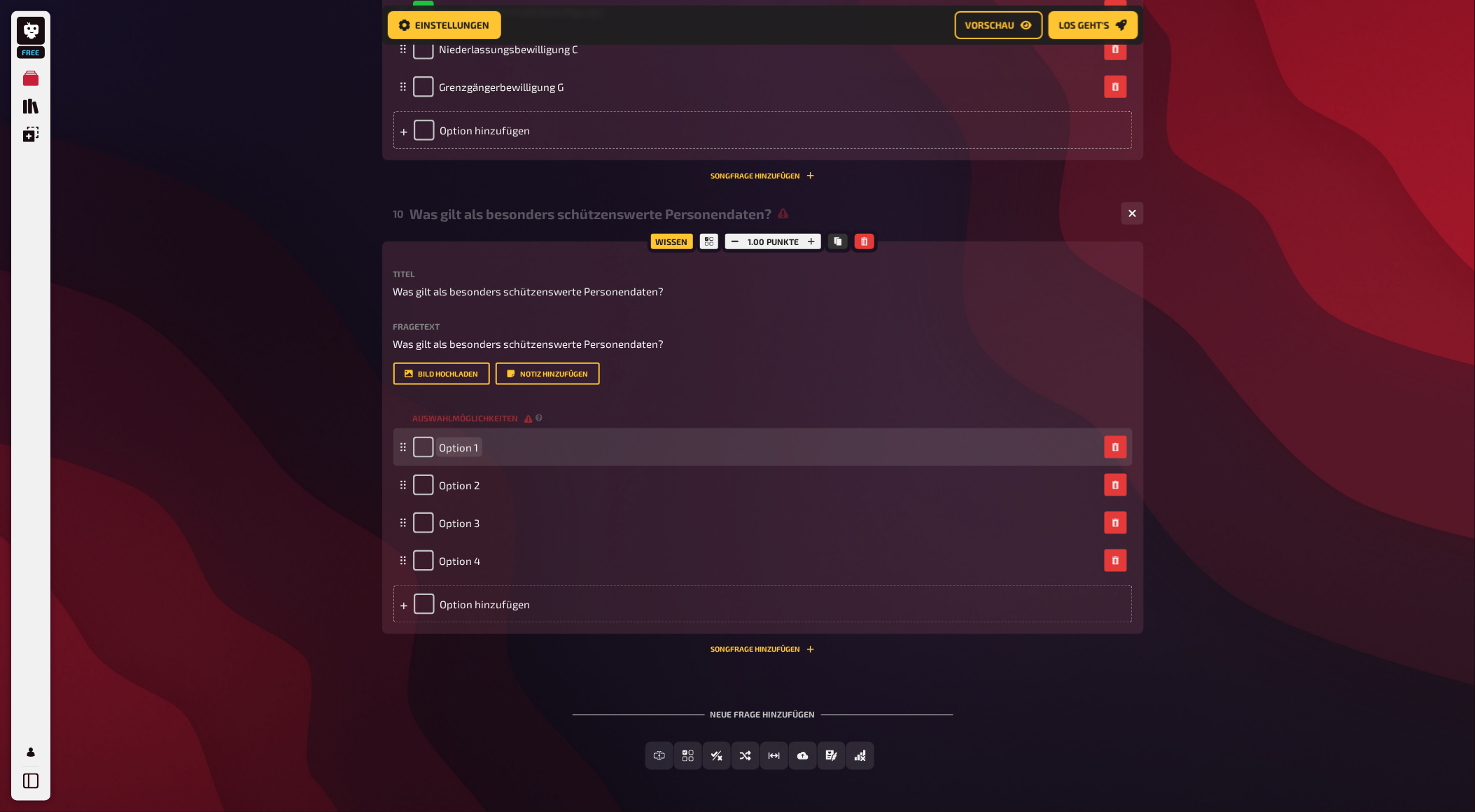
click at [462, 458] on div "Option 1" at bounding box center [446, 447] width 65 height 21
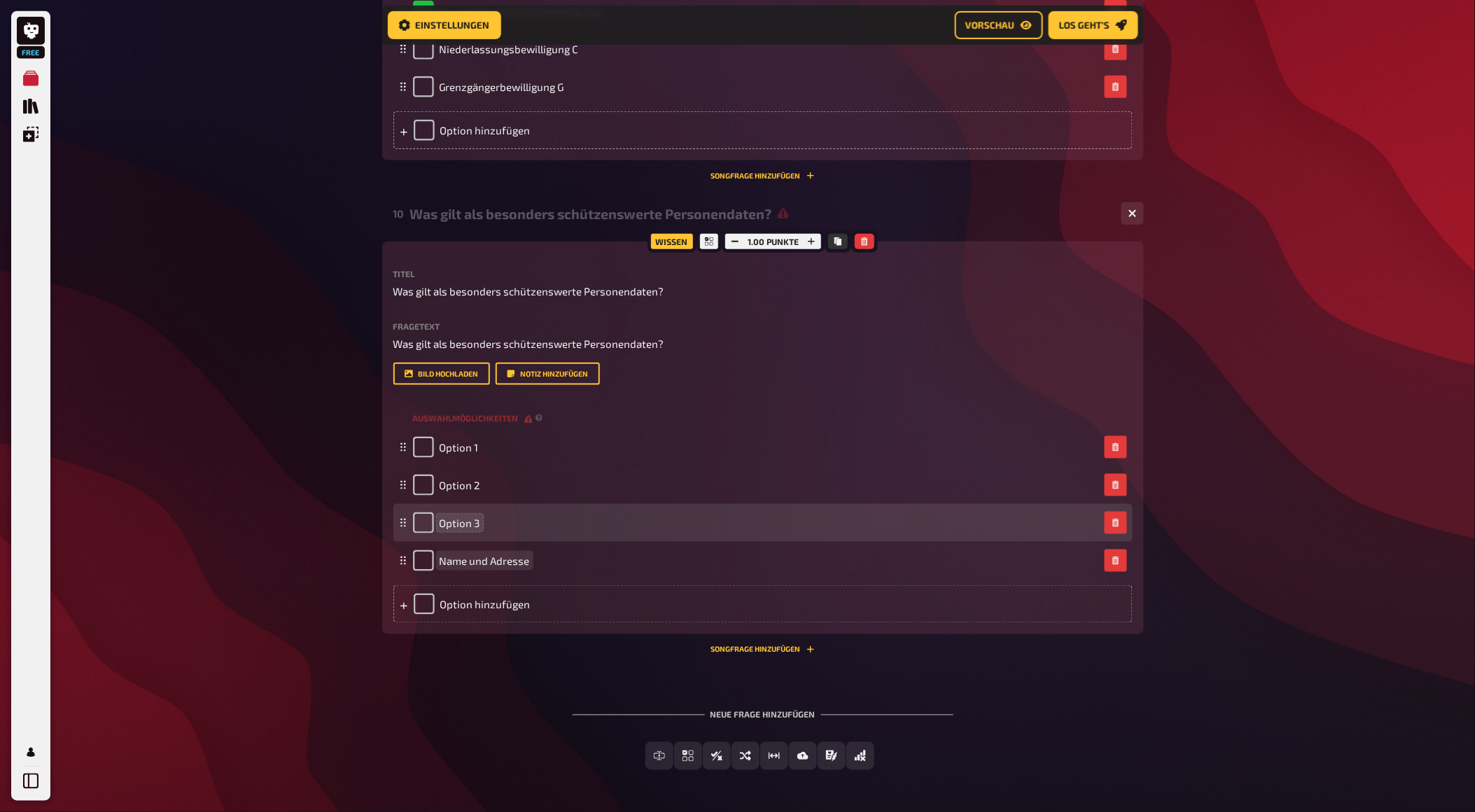
click at [463, 529] on span "Option 3" at bounding box center [460, 523] width 41 height 12
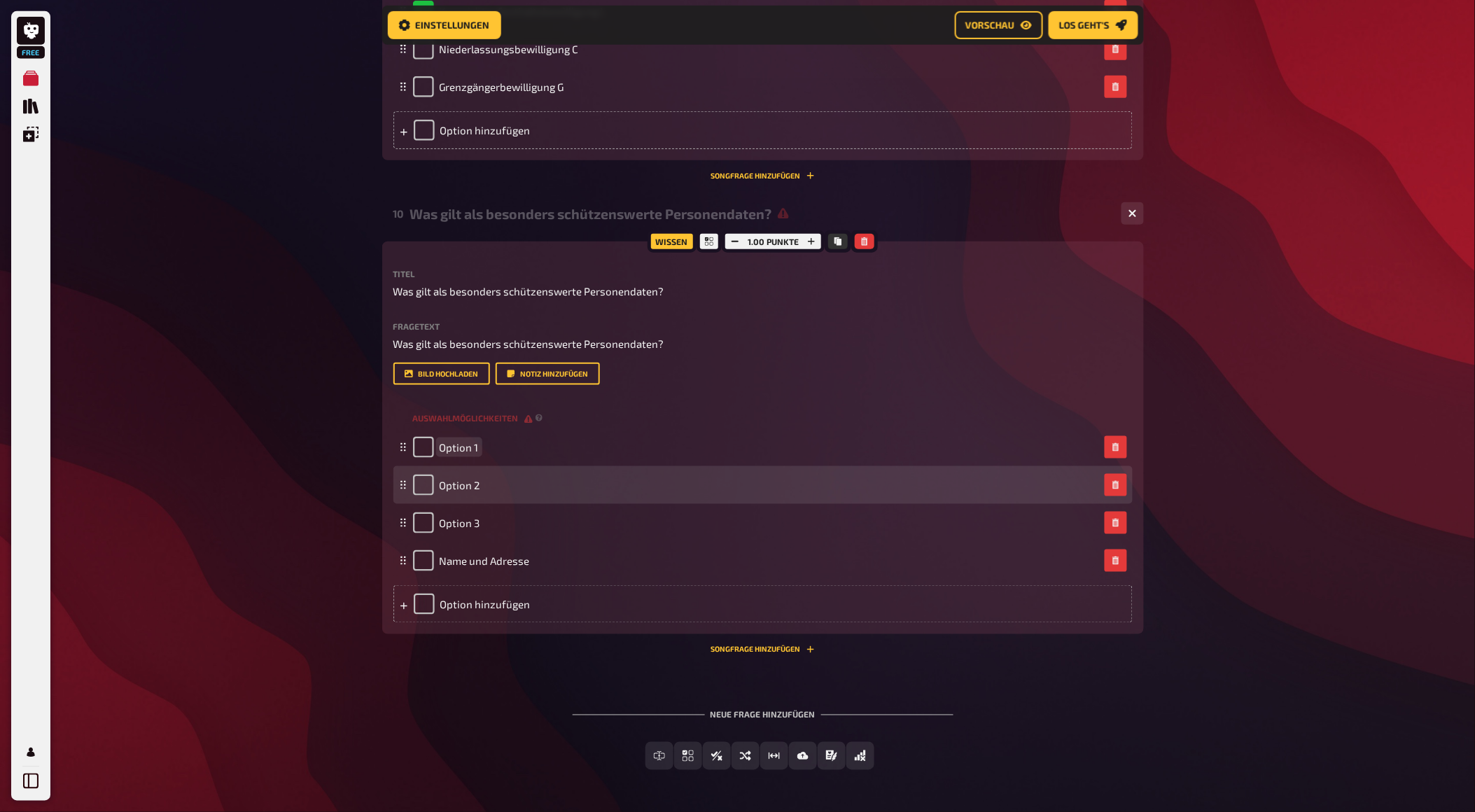
click at [557, 504] on div "Option 2" at bounding box center [763, 485] width 740 height 38
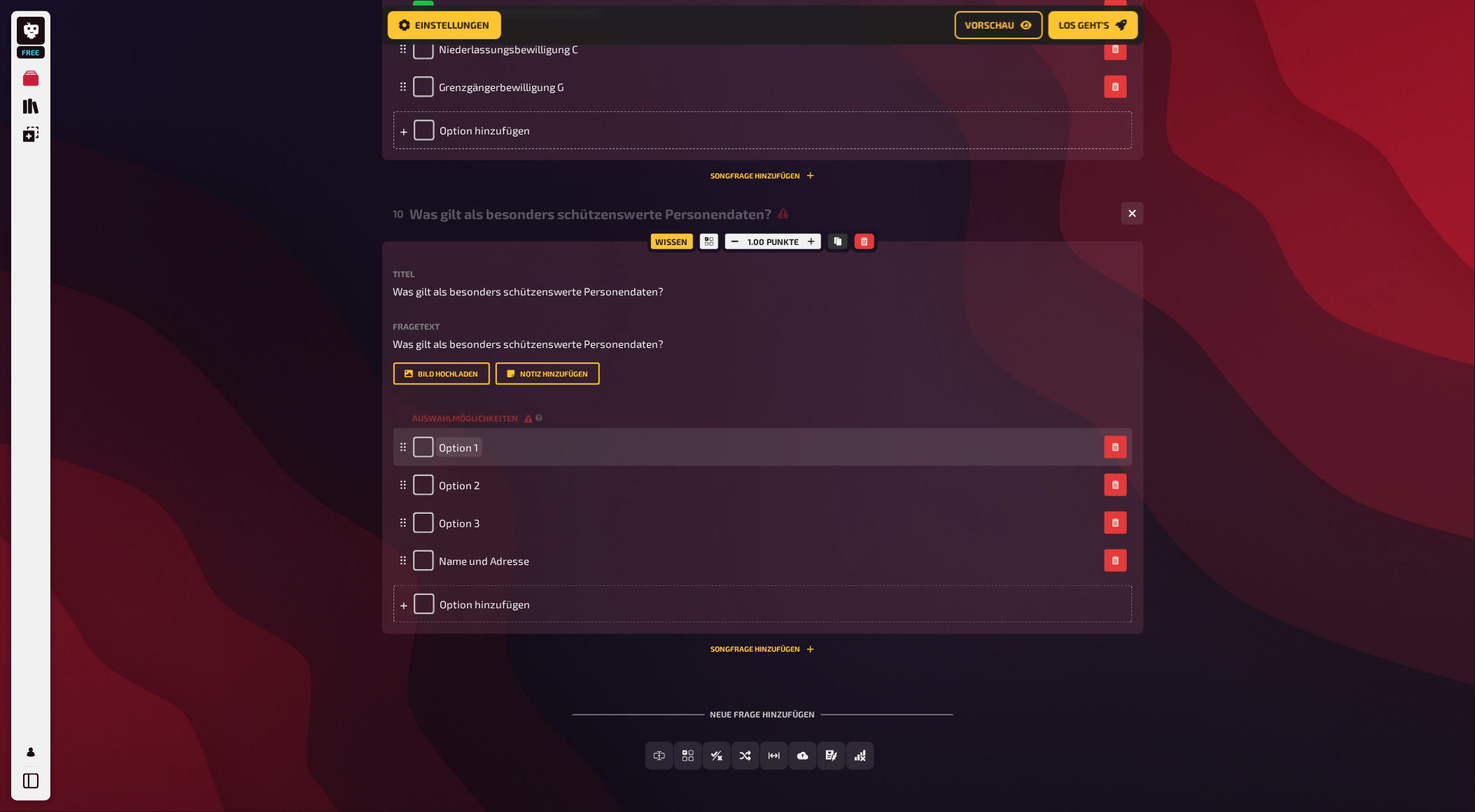
click at [461, 466] on div "Option 1" at bounding box center [763, 447] width 740 height 38
click at [456, 454] on span "Option 1" at bounding box center [459, 446] width 39 height 12
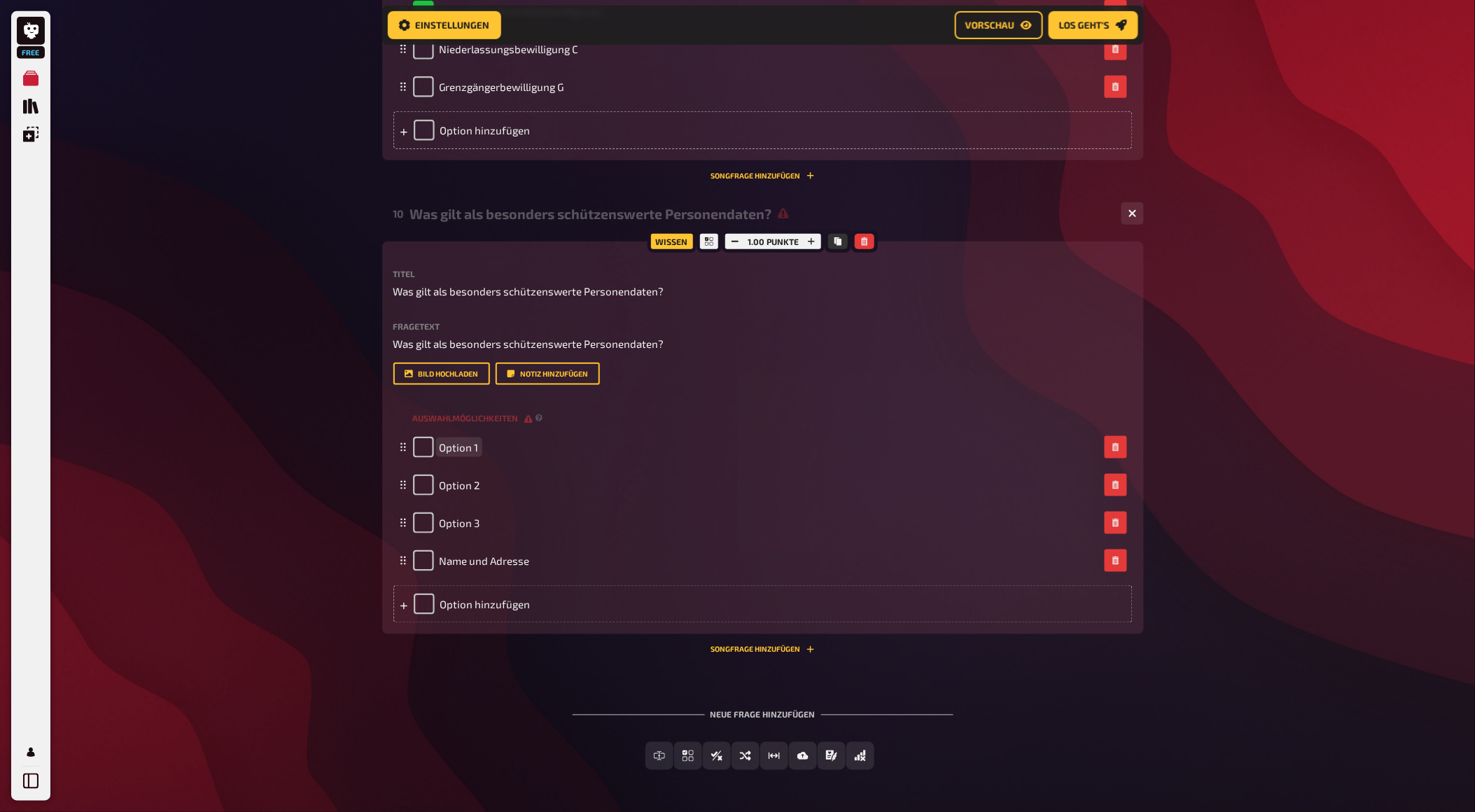
click at [725, 580] on div "Titel Was gilt als besonders schützenswerte Personendaten? Fragetext Was gilt a…" at bounding box center [763, 446] width 740 height 353
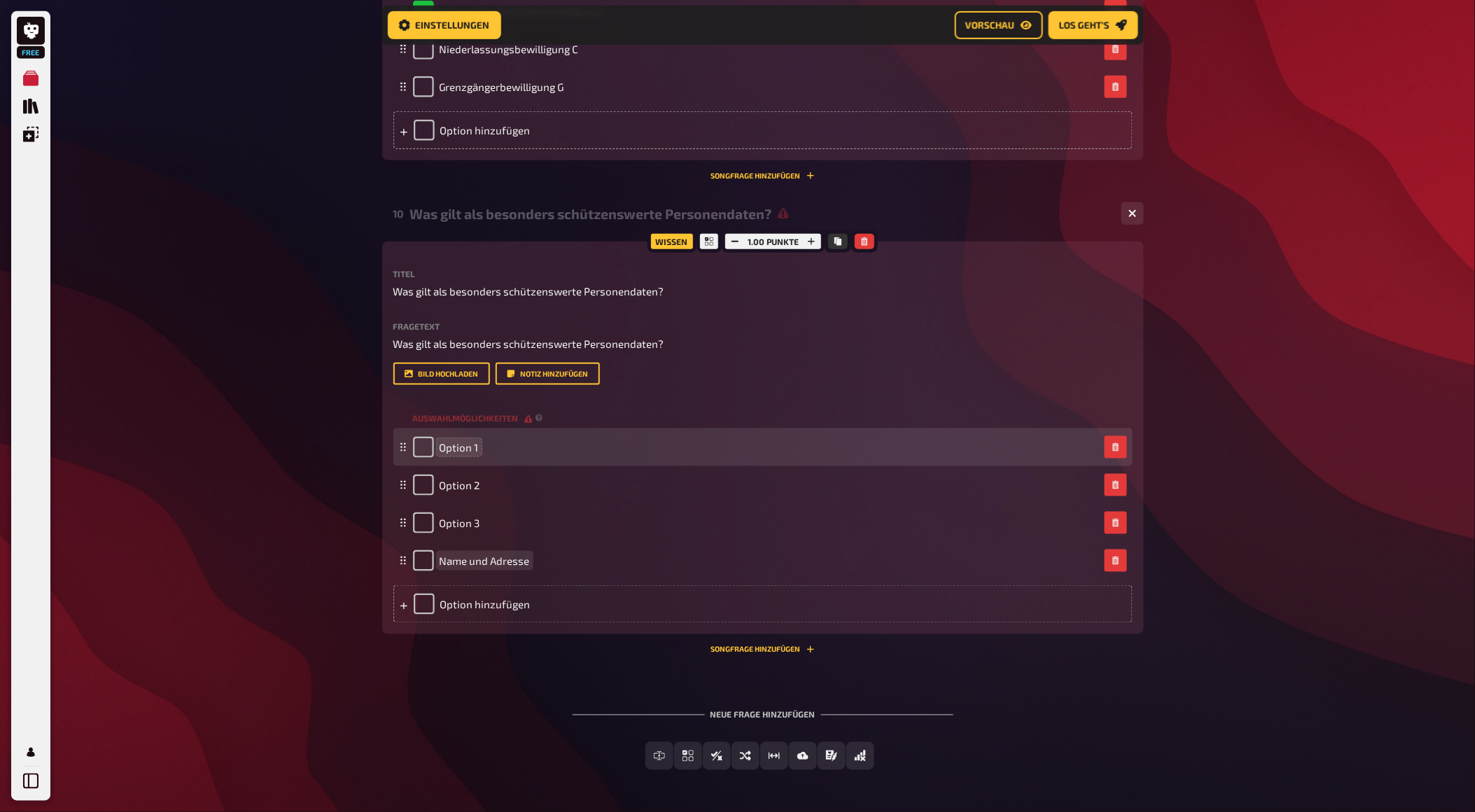
click at [456, 454] on span "Option 1" at bounding box center [459, 446] width 39 height 12
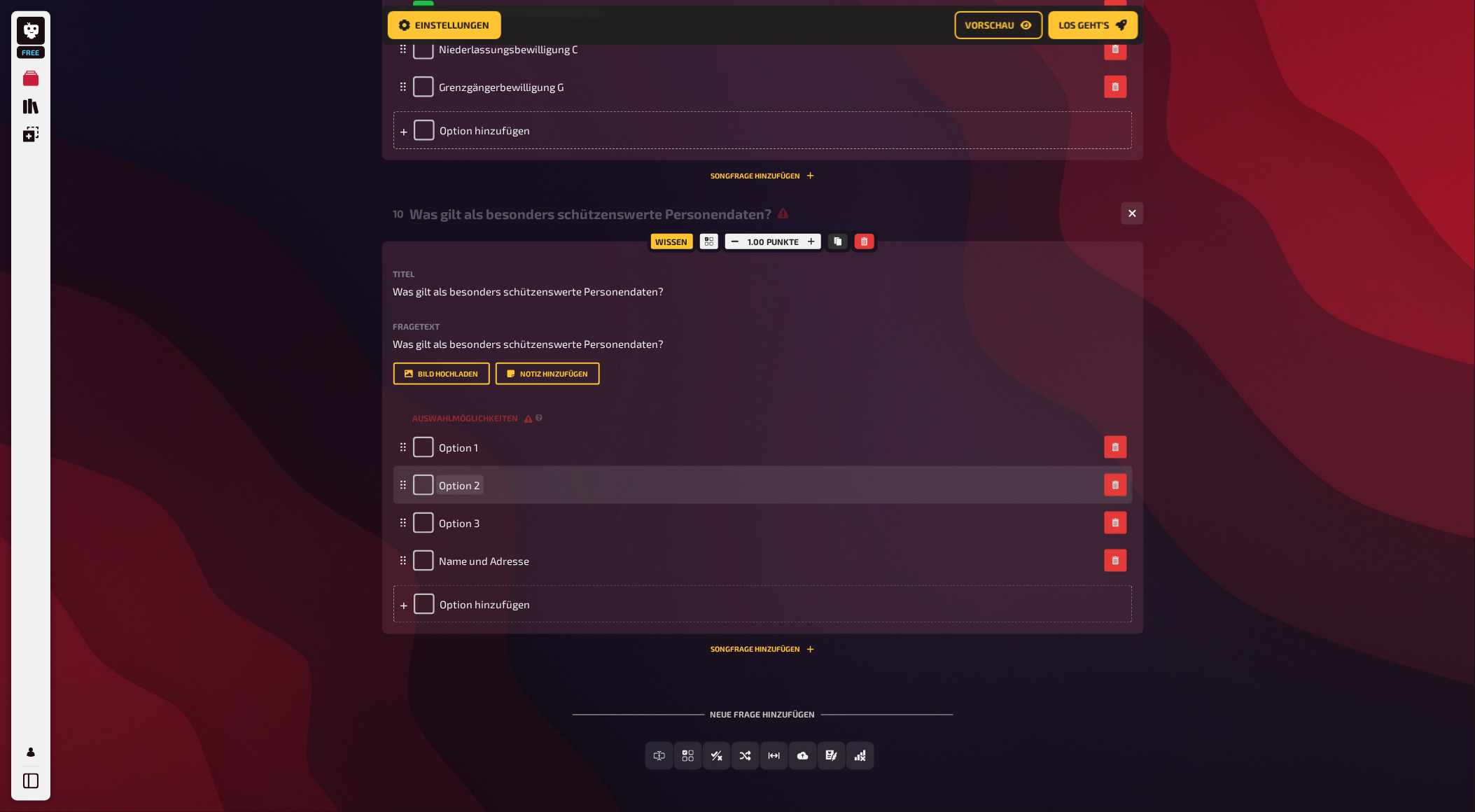
click at [459, 496] on div "Option 2" at bounding box center [447, 485] width 67 height 21
paste span
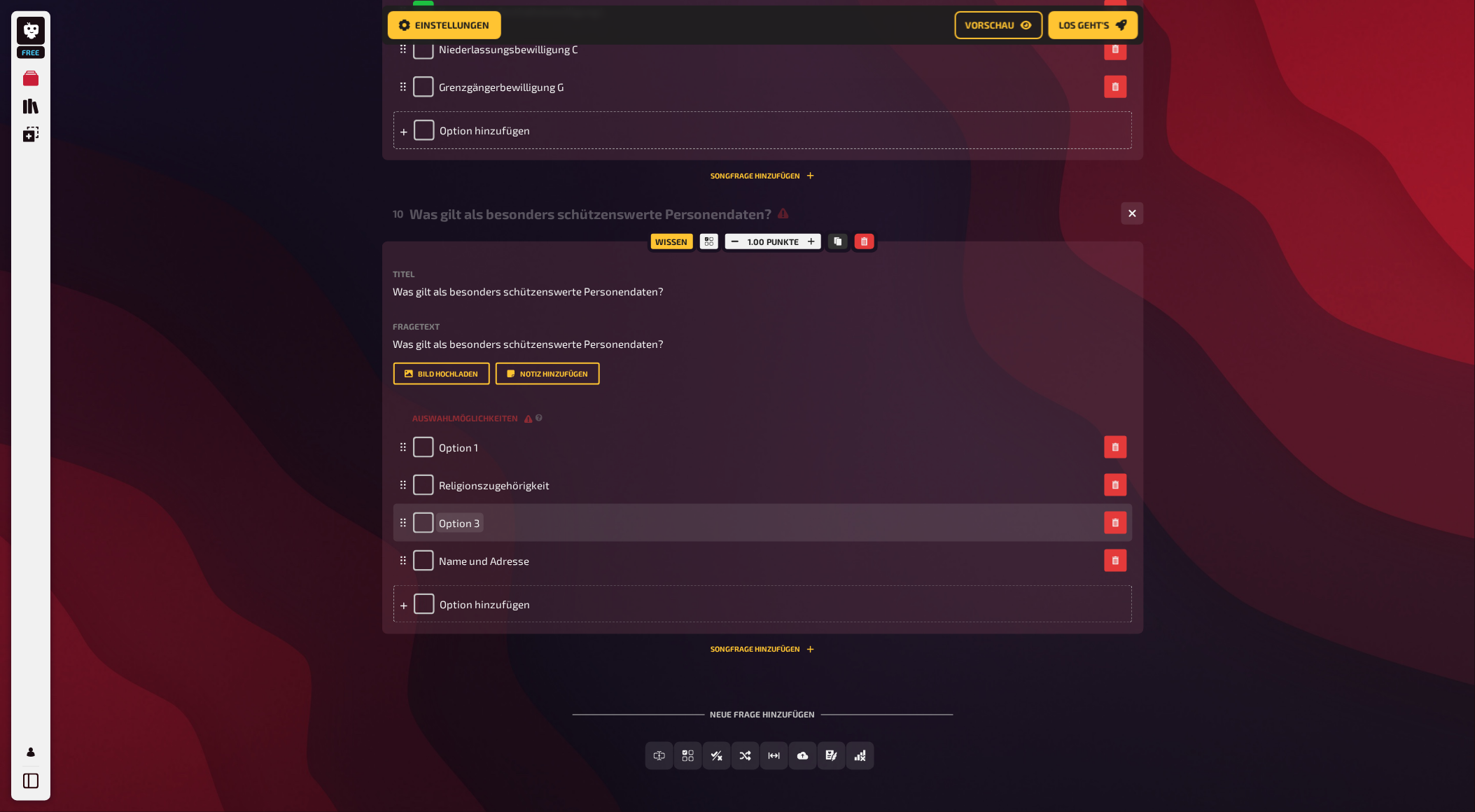
click at [450, 529] on span "Option 3" at bounding box center [460, 523] width 41 height 12
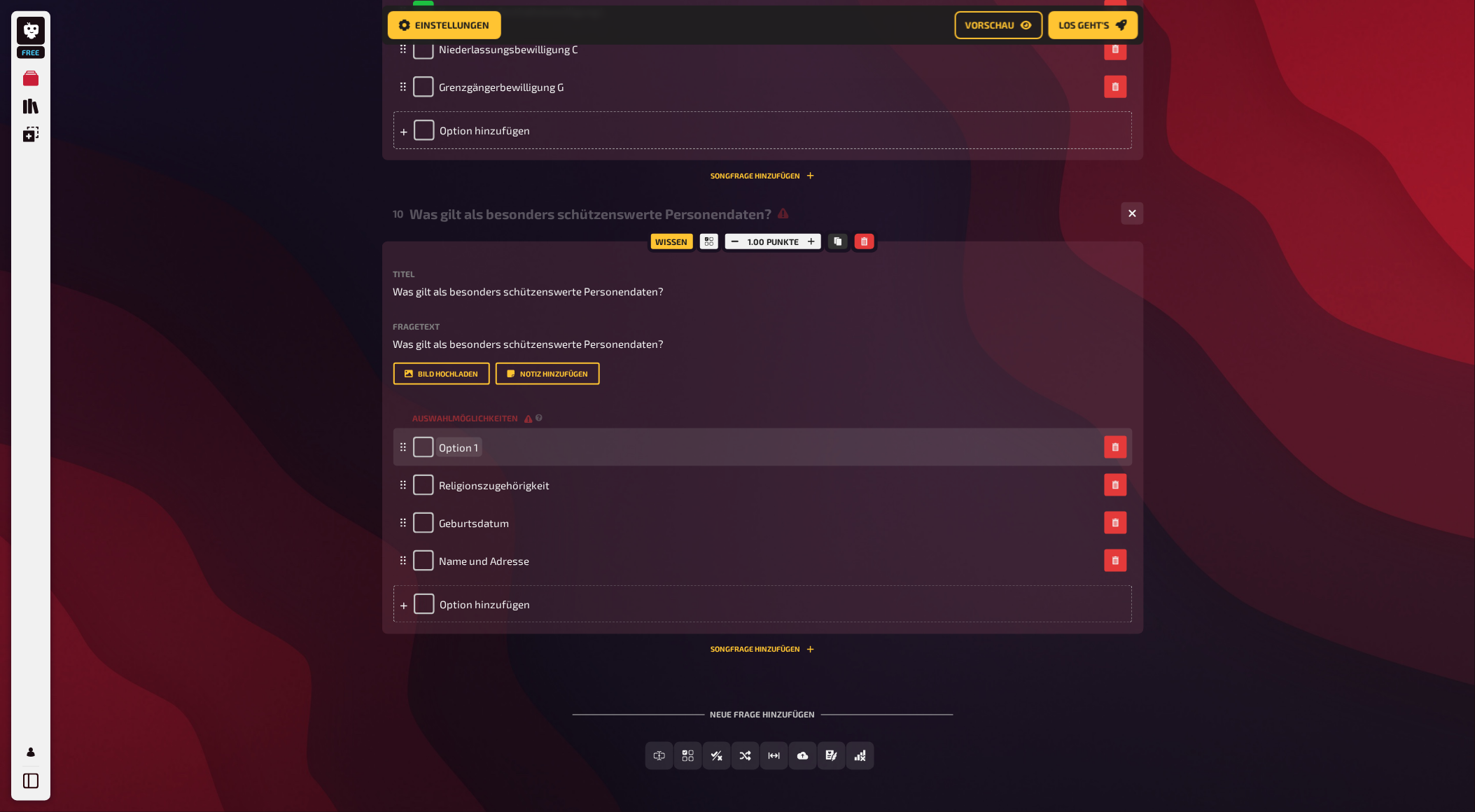
click at [449, 454] on span "Option 1" at bounding box center [459, 446] width 39 height 12
paste span
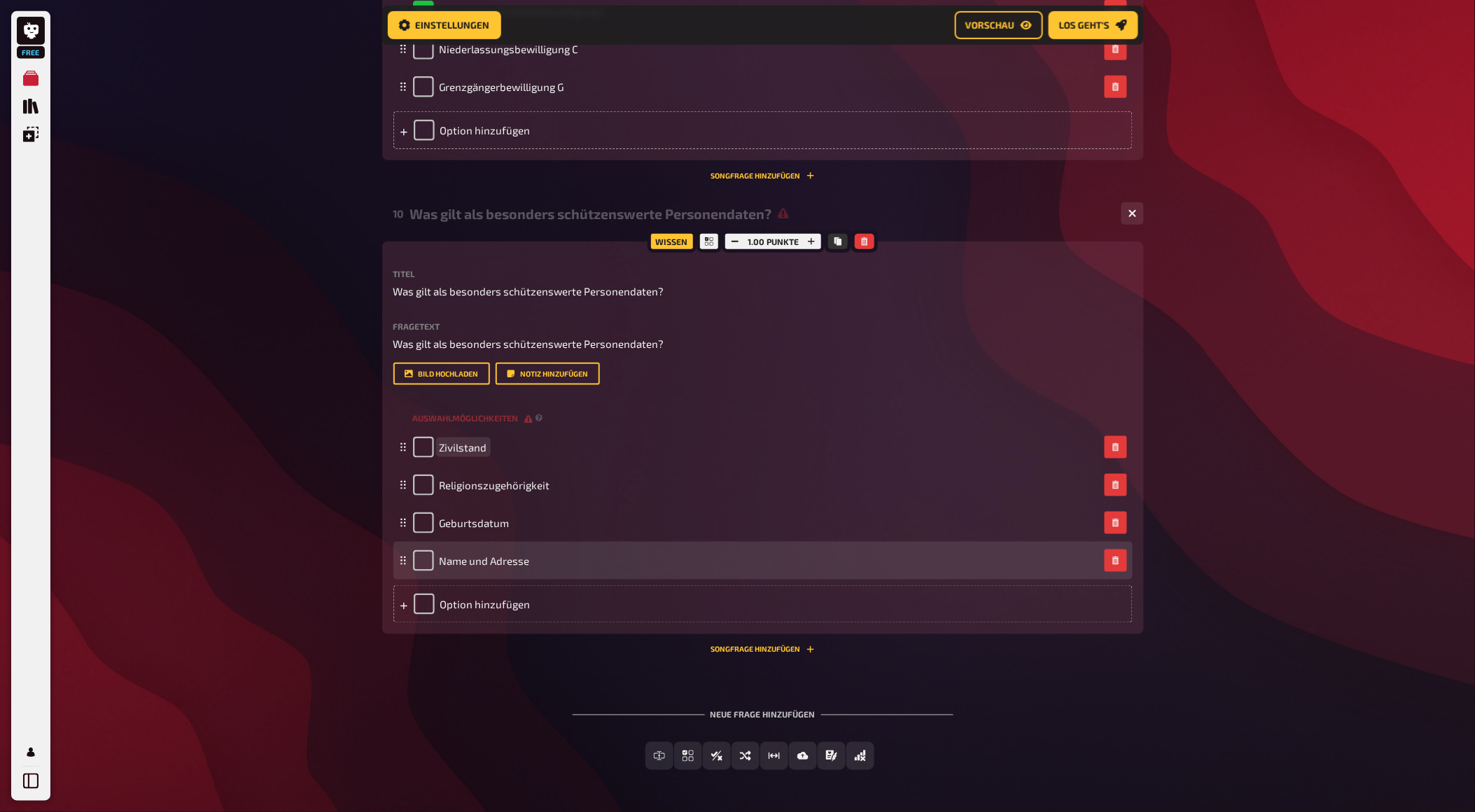
scroll to position [4361, 0]
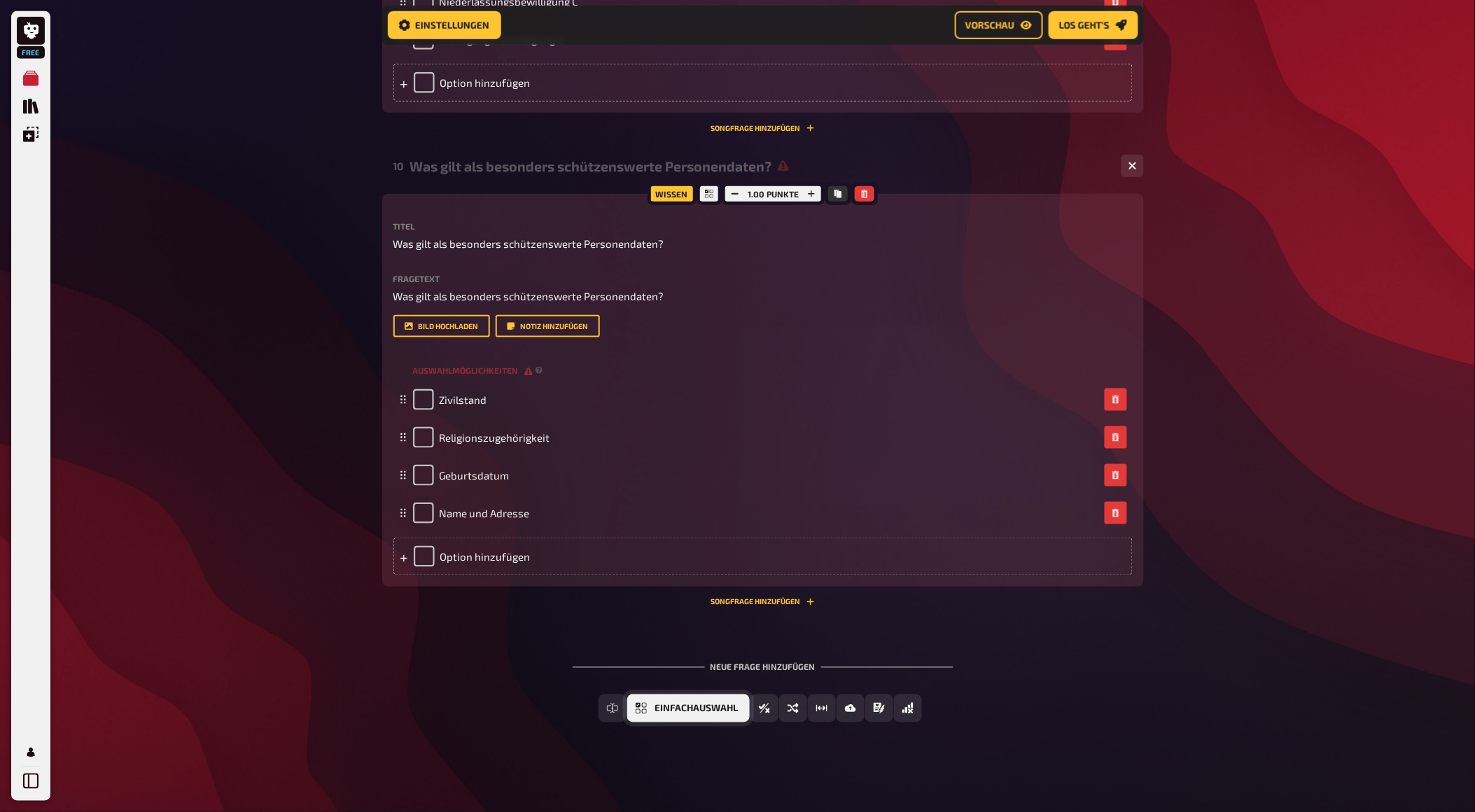
click at [685, 706] on span "Einfachauswahl" at bounding box center [697, 709] width 83 height 10
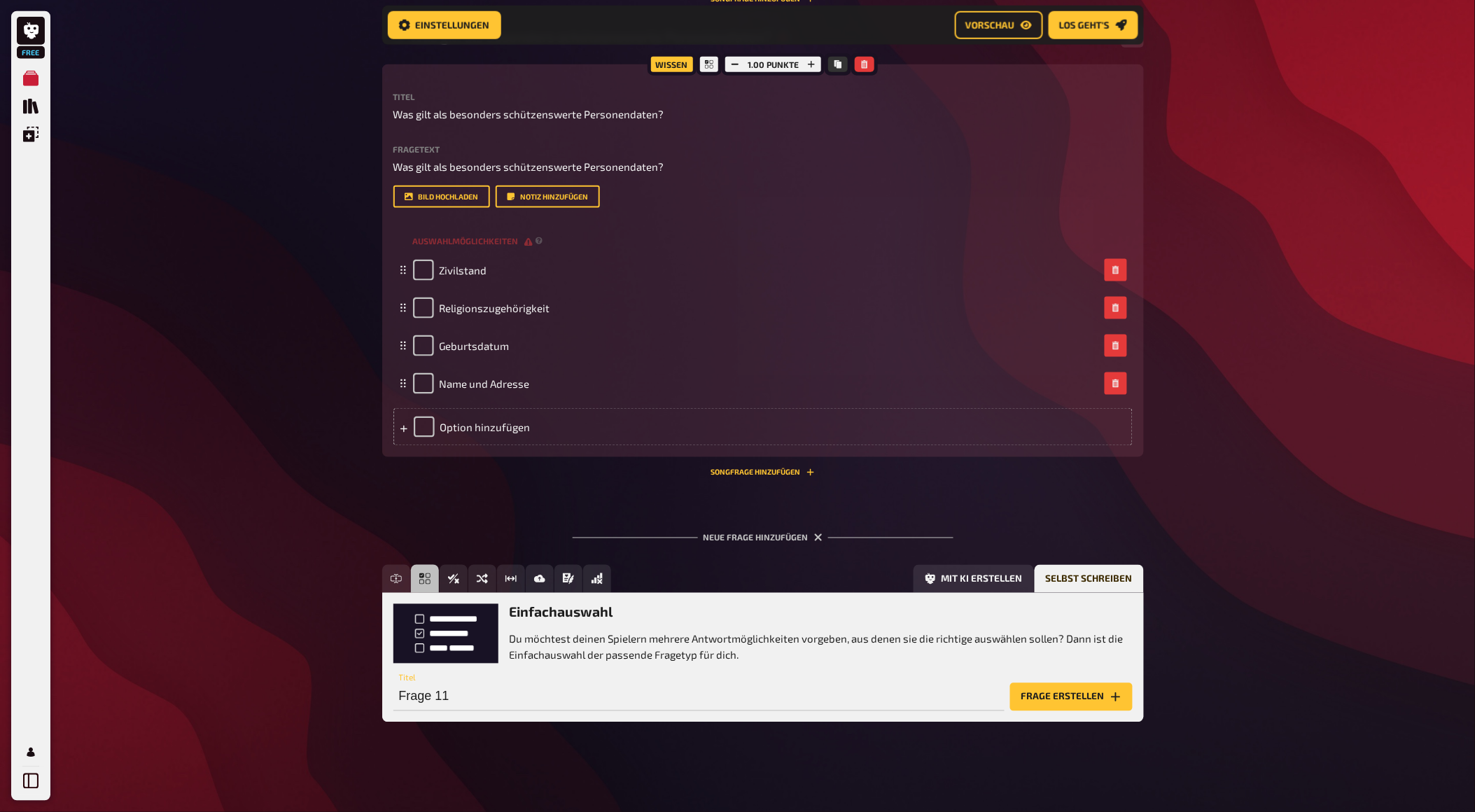
click at [800, 537] on div "Neue Frage hinzufügen" at bounding box center [763, 532] width 381 height 43
click at [1069, 696] on button "Frage erstellen" at bounding box center [1072, 697] width 123 height 28
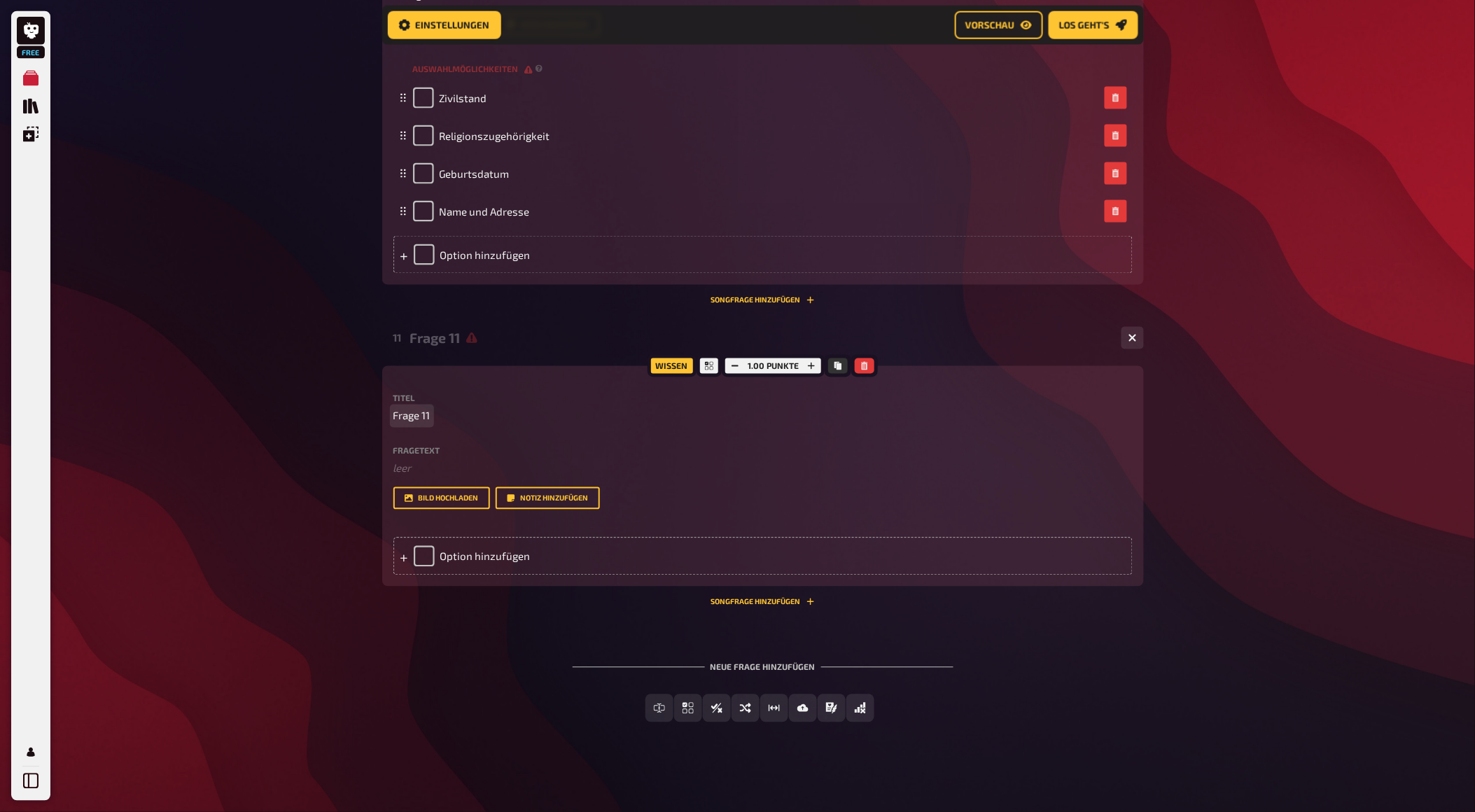
click at [416, 424] on span "Frage 11" at bounding box center [411, 416] width 37 height 16
drag, startPoint x: 429, startPoint y: 586, endPoint x: 320, endPoint y: 579, distance: 109.2
paste span
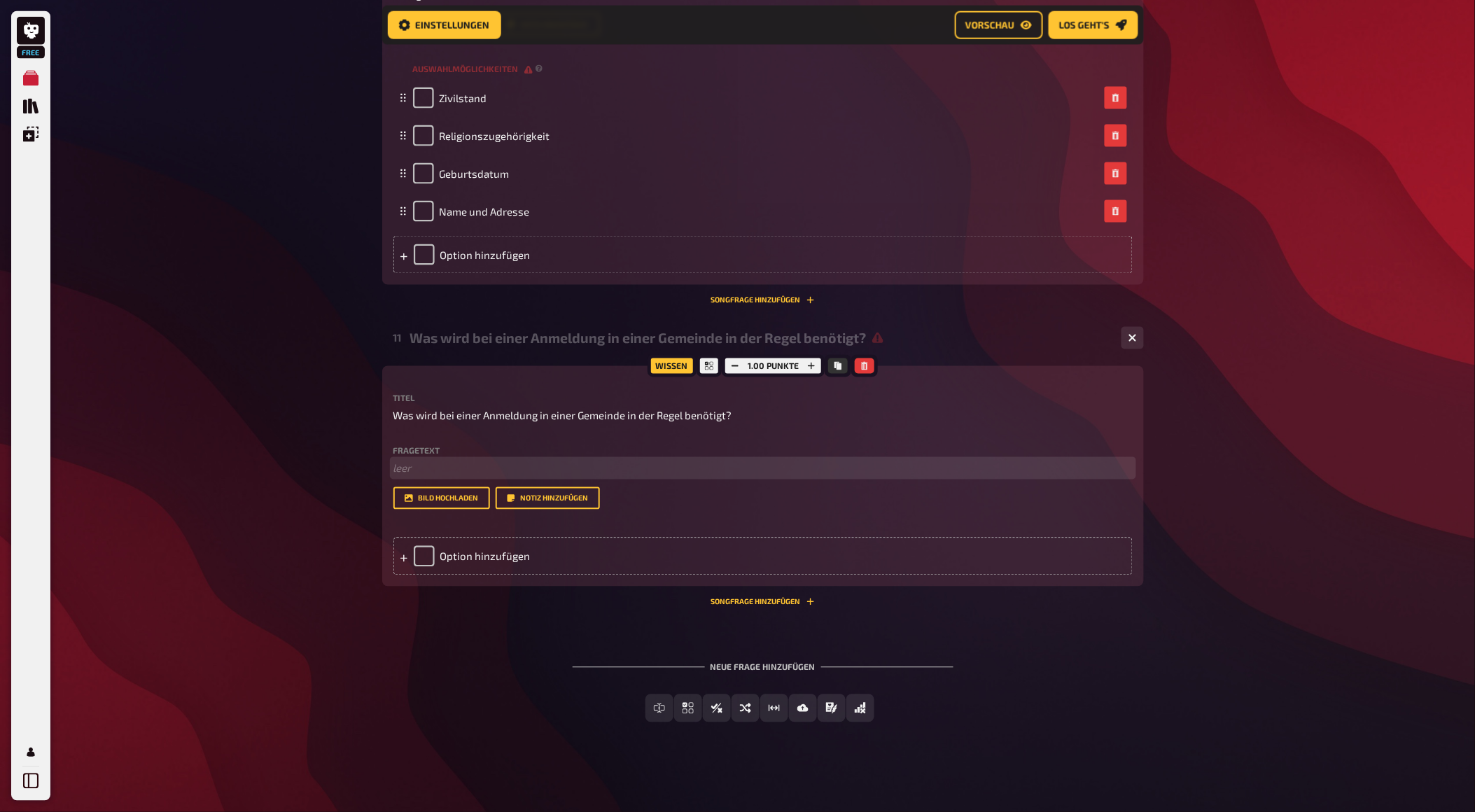
click at [410, 477] on p "﻿ leer" at bounding box center [763, 469] width 740 height 16
click at [546, 575] on div "Option hinzufügen" at bounding box center [763, 556] width 740 height 38
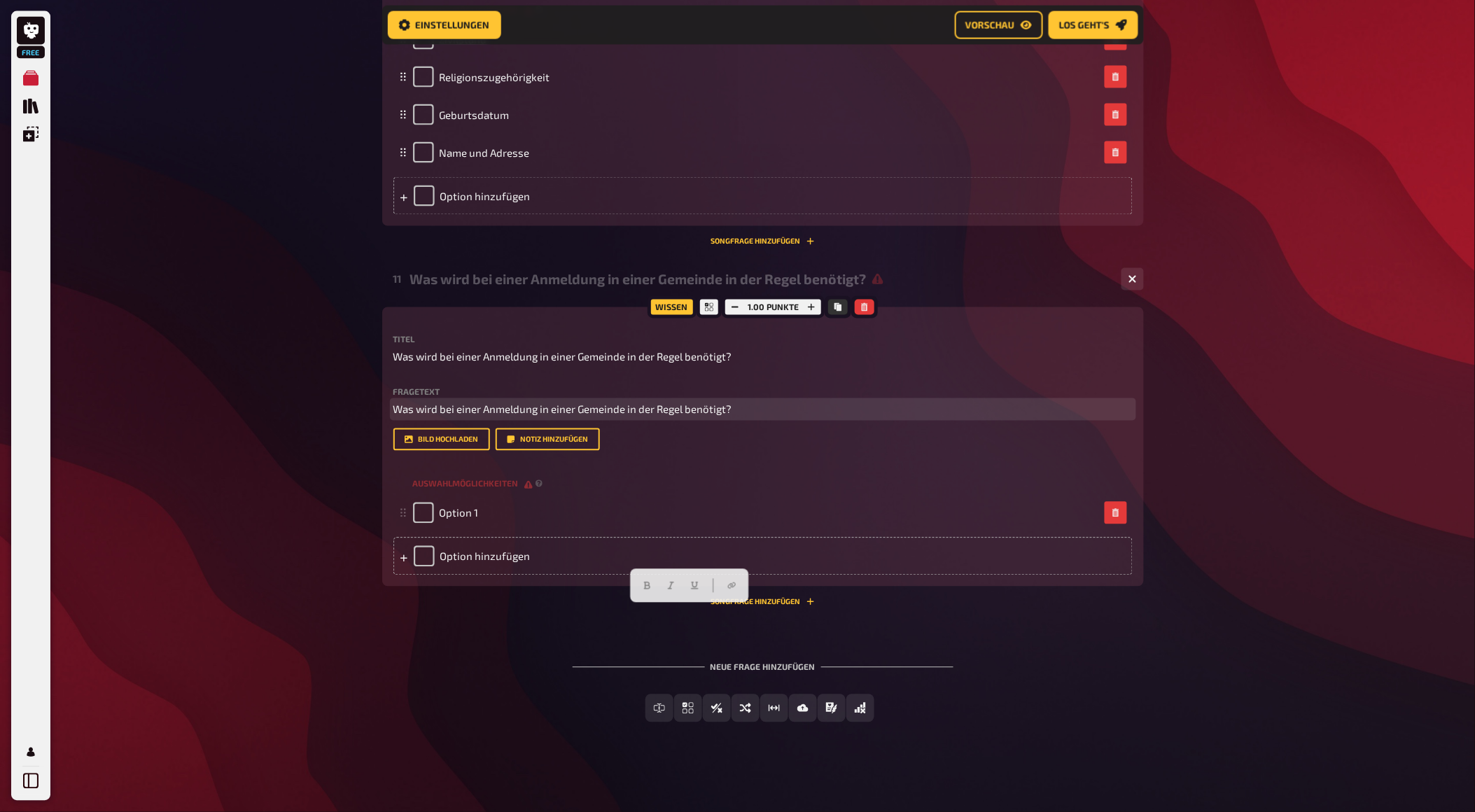
drag, startPoint x: 754, startPoint y: 499, endPoint x: 196, endPoint y: 486, distance: 558.2
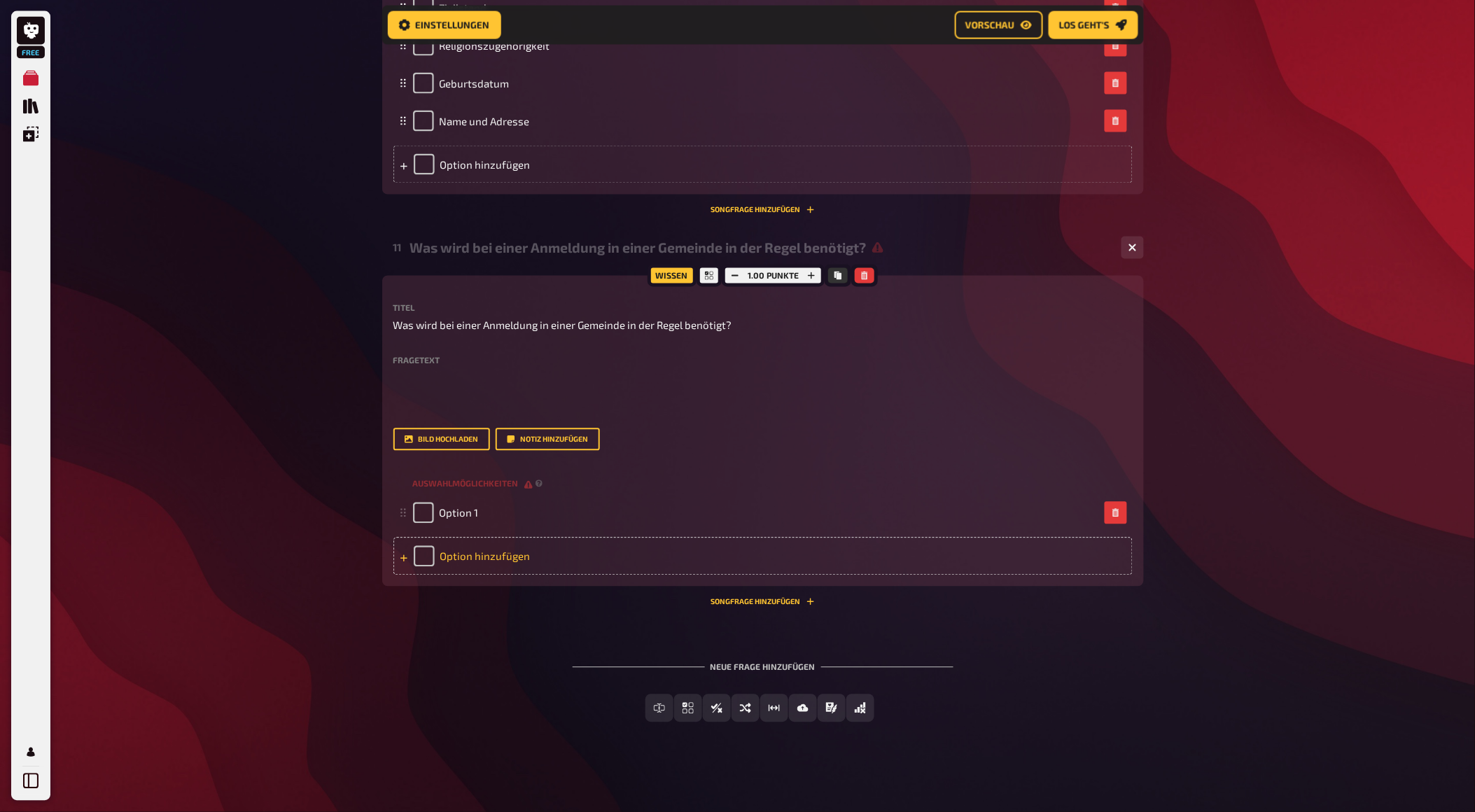
click at [478, 575] on div "Option hinzufügen" at bounding box center [763, 556] width 740 height 38
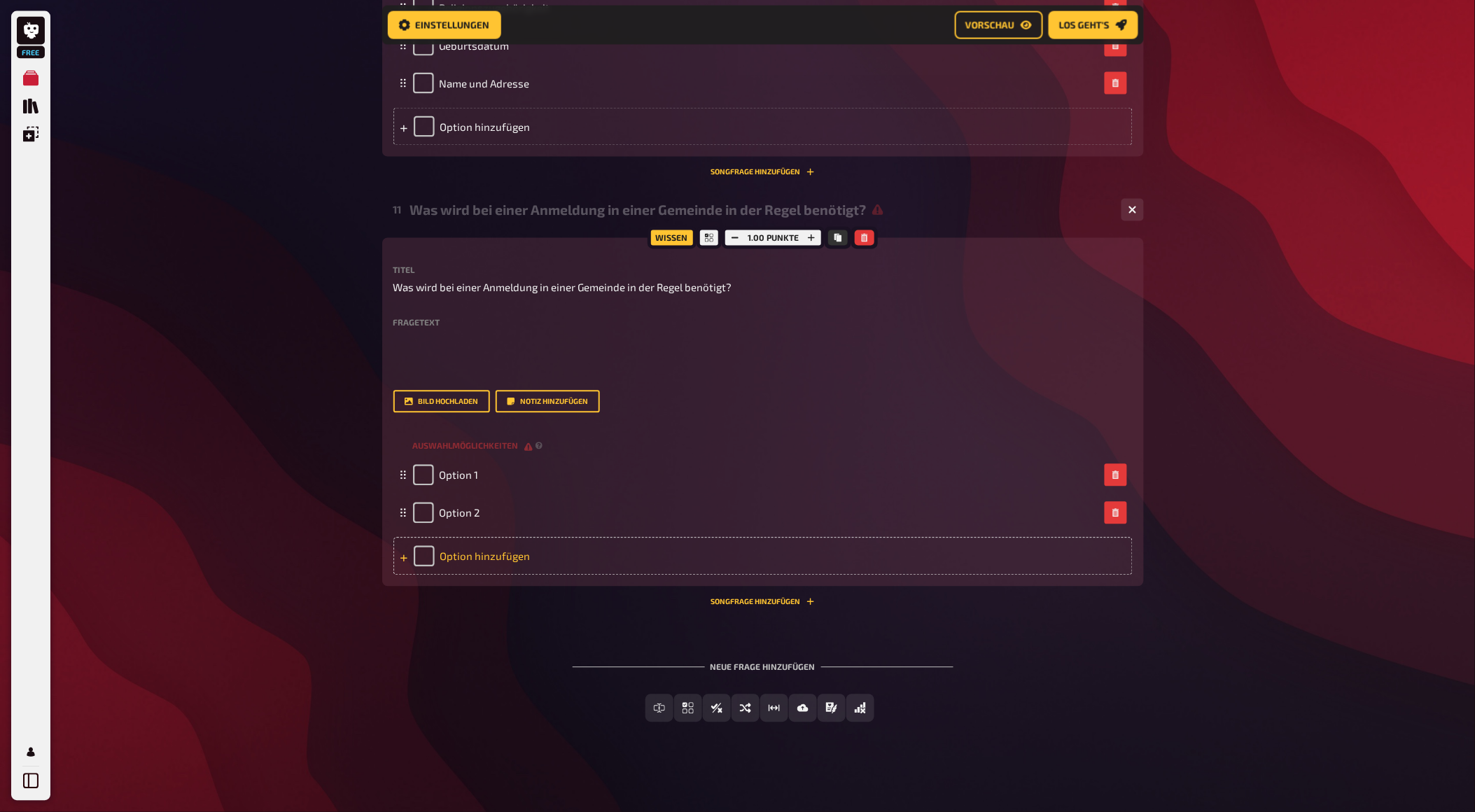
click at [479, 575] on div "Option hinzufügen" at bounding box center [763, 556] width 740 height 38
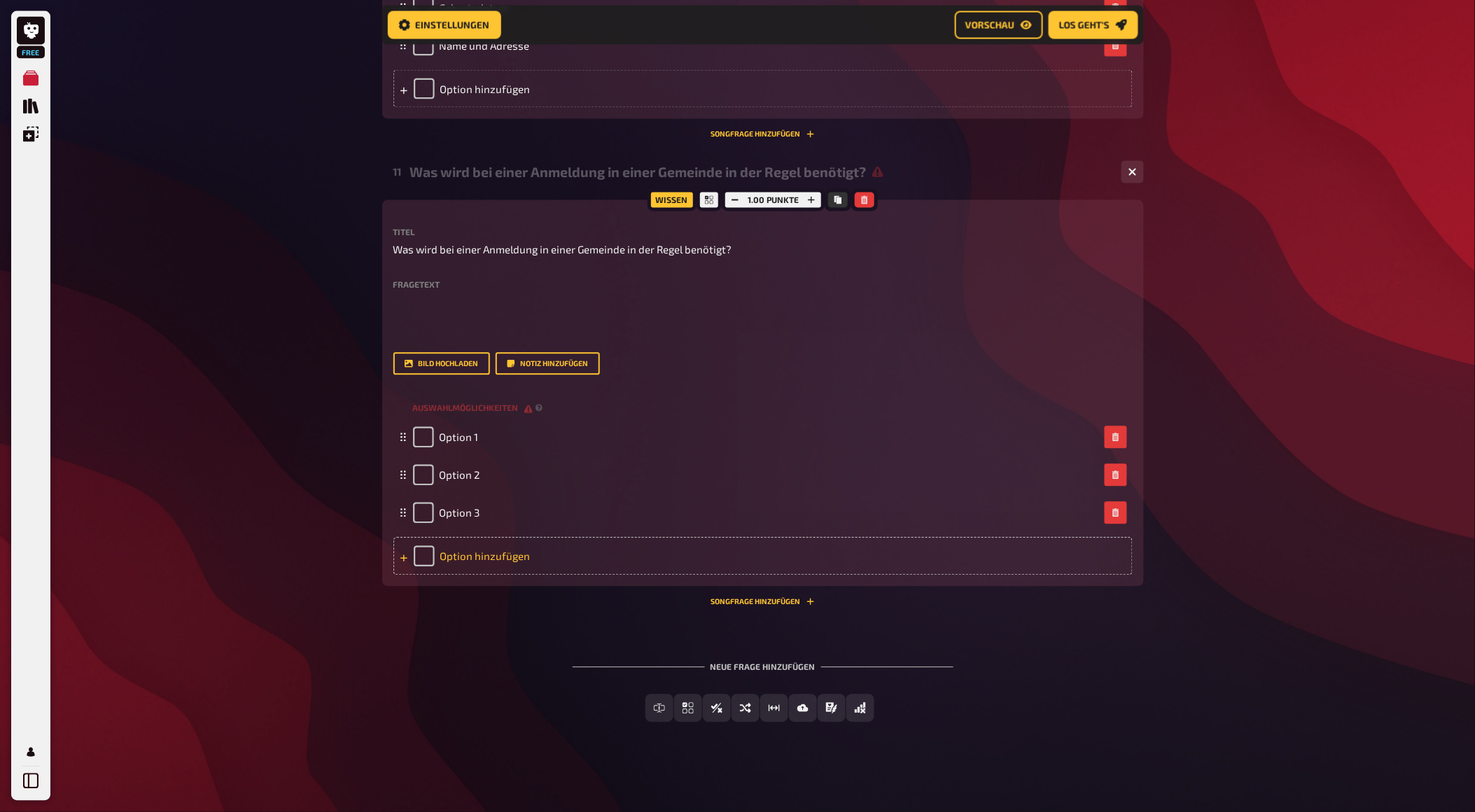
click at [502, 575] on div "Option hinzufügen" at bounding box center [763, 556] width 740 height 38
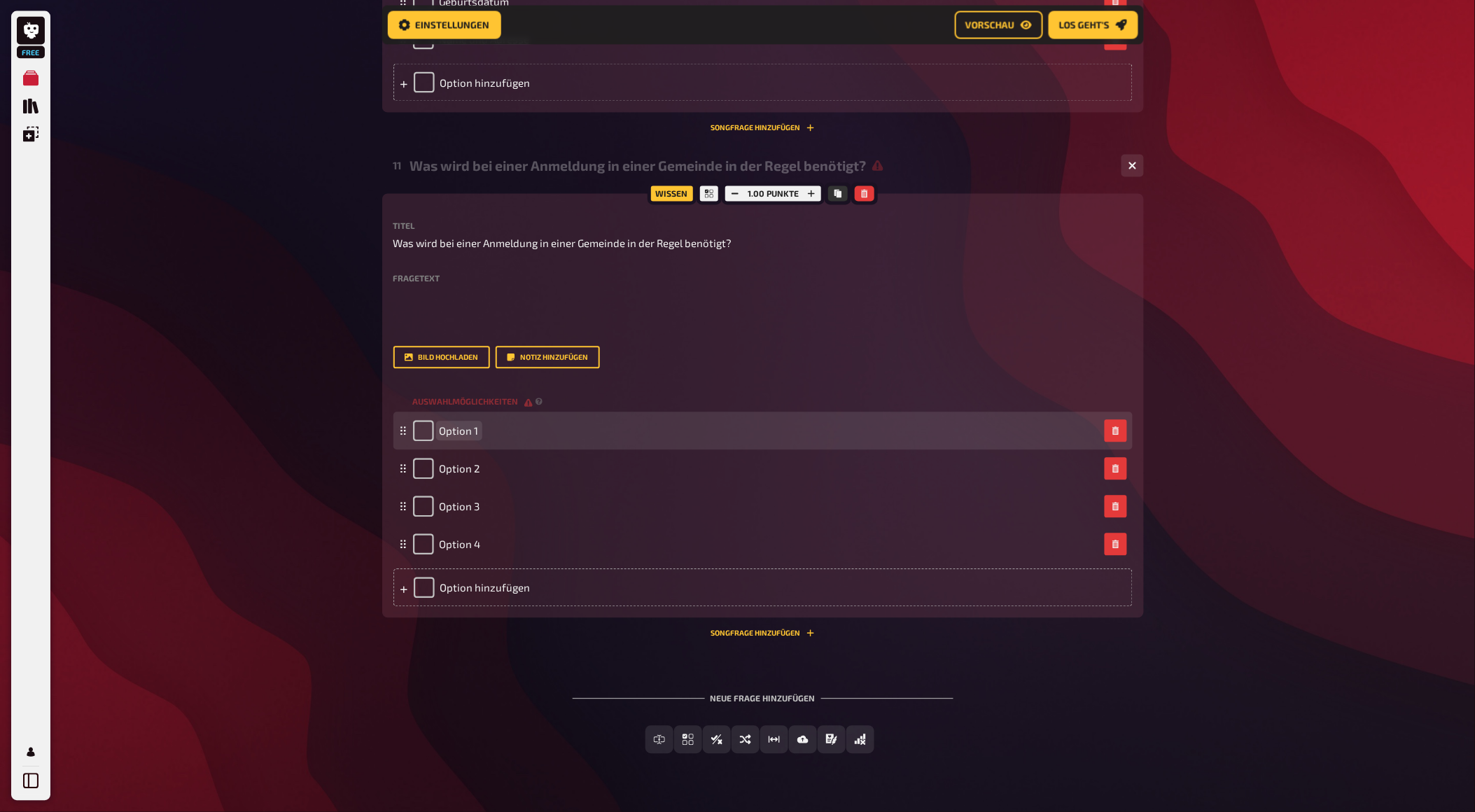
click at [465, 437] on span "Option 1" at bounding box center [459, 430] width 39 height 12
click at [459, 437] on span "Option 1" at bounding box center [459, 430] width 39 height 12
paste span
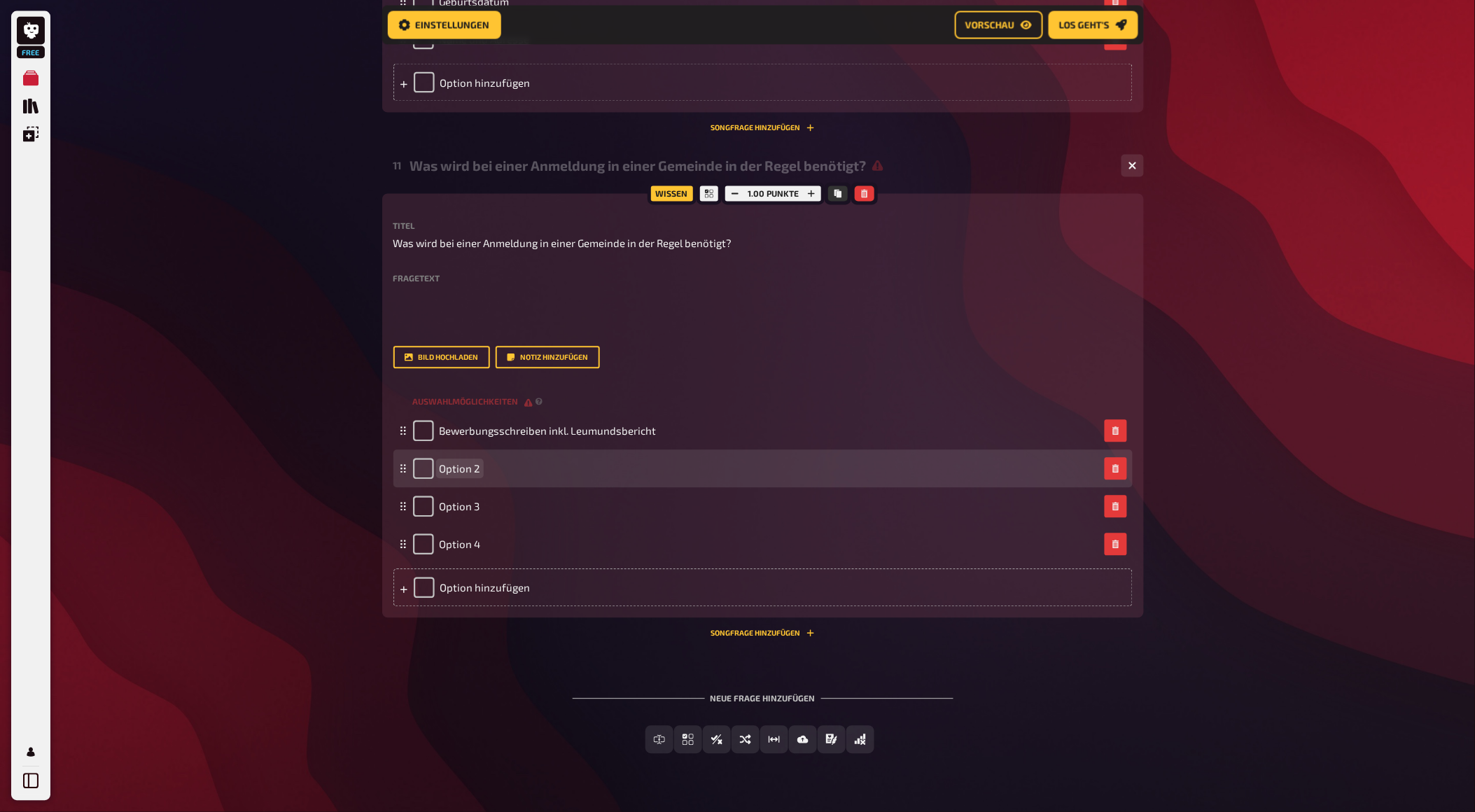
click at [449, 475] on span "Option 2" at bounding box center [460, 469] width 41 height 12
paste span
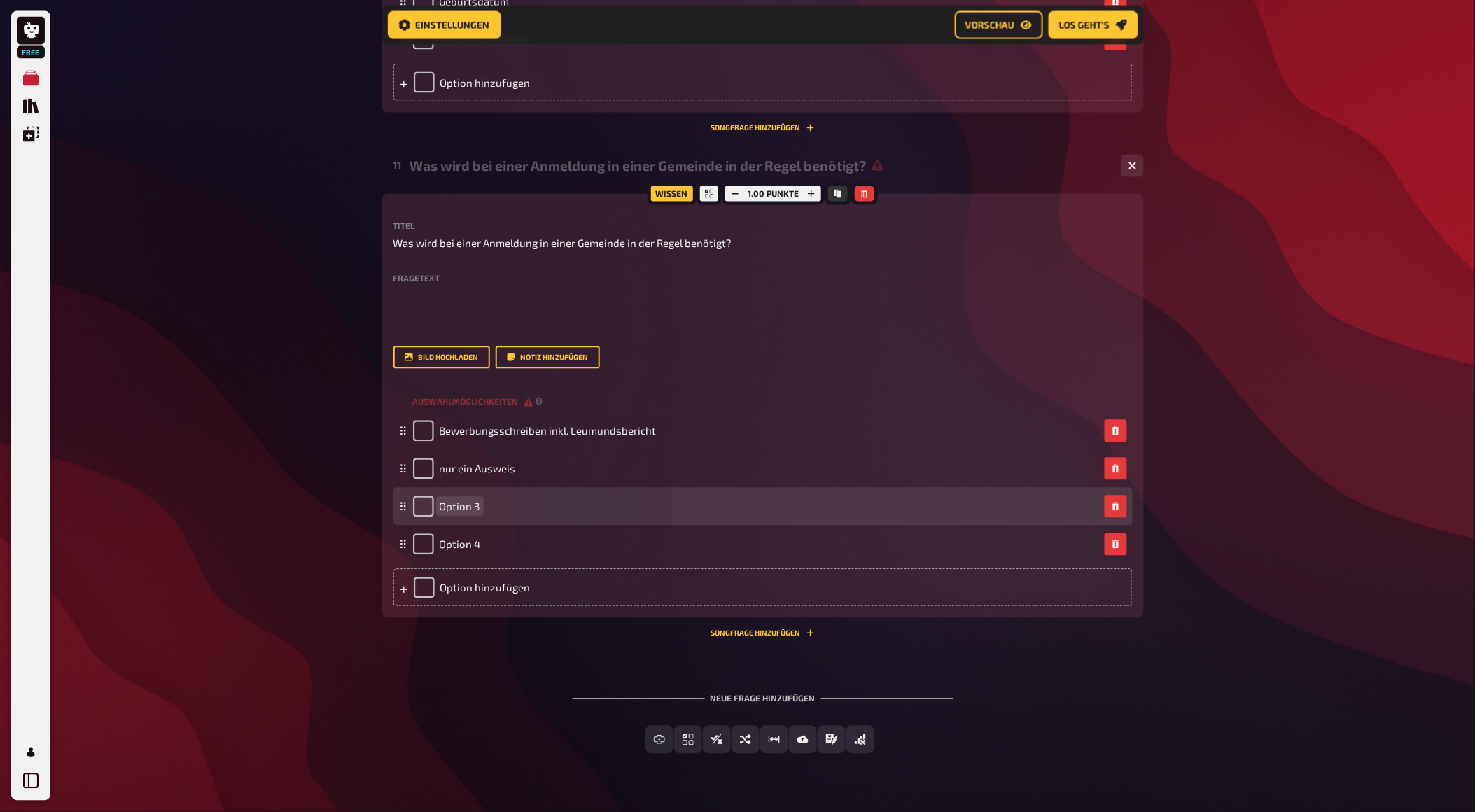
click at [449, 513] on span "Option 3" at bounding box center [460, 506] width 41 height 12
paste span
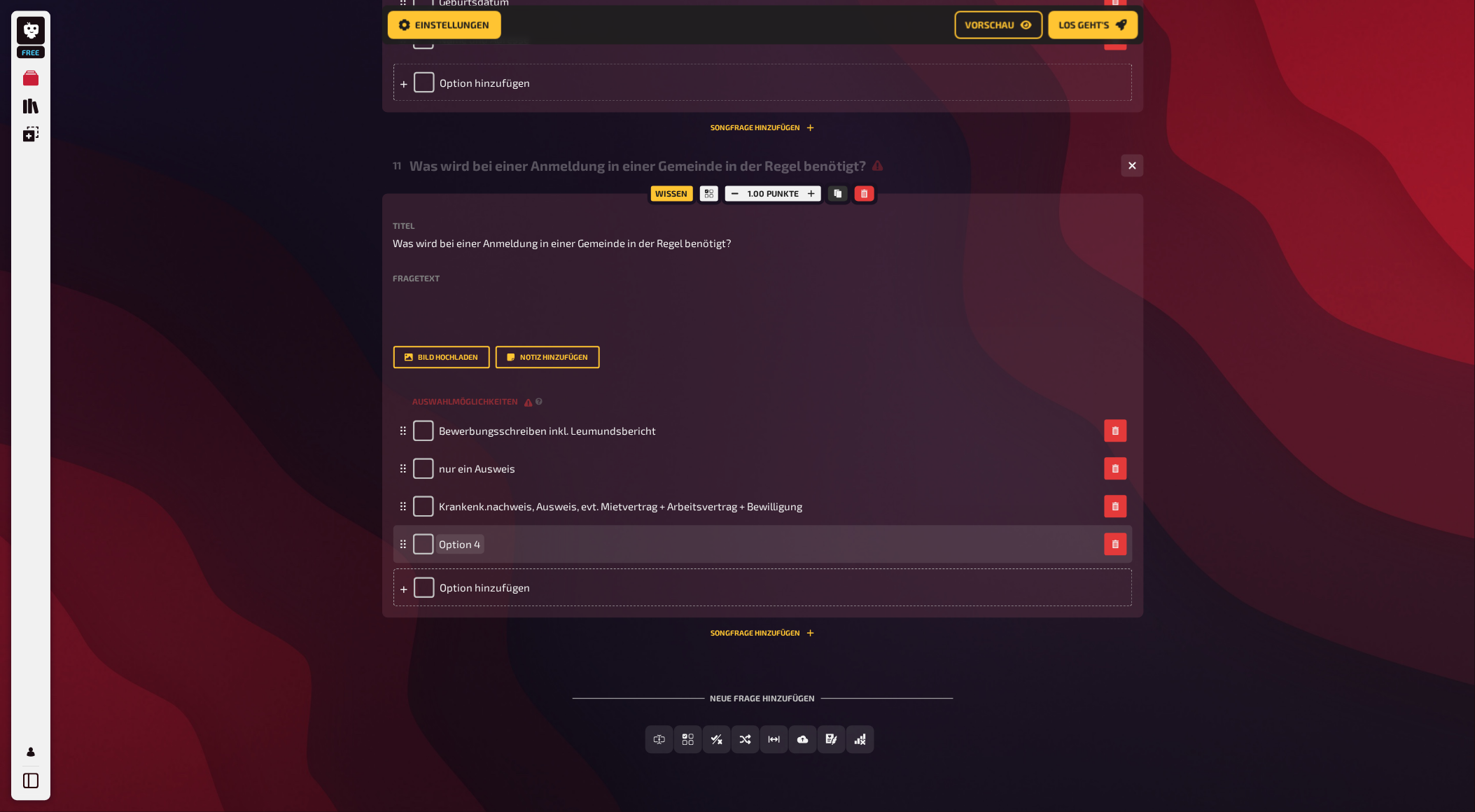
click at [466, 550] on span "Option 4" at bounding box center [460, 544] width 41 height 12
paste span
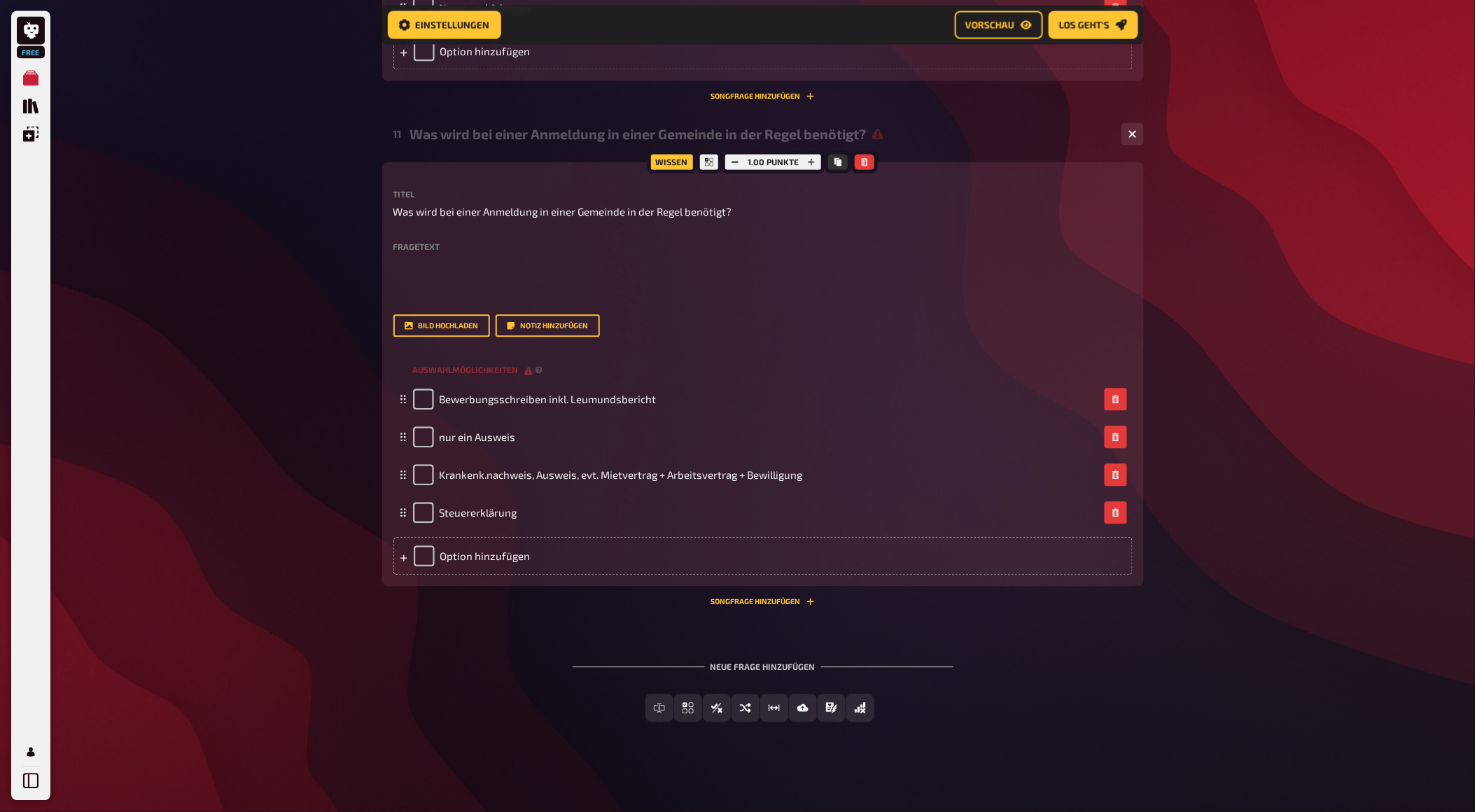
scroll to position [4866, 0]
click at [654, 707] on button "Einfachauswahl" at bounding box center [689, 708] width 123 height 28
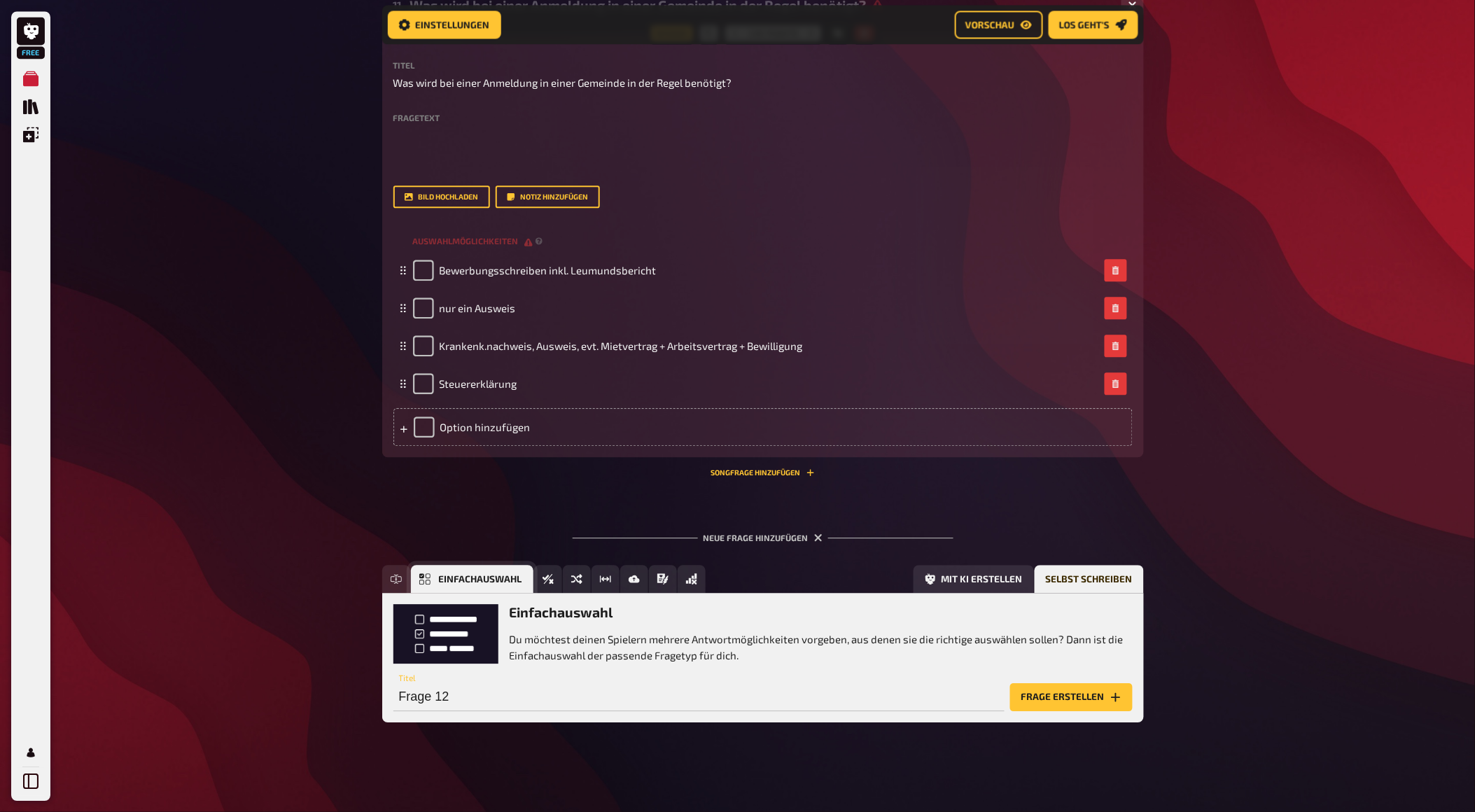
scroll to position [4996, 0]
click at [1089, 706] on button "Frage erstellen" at bounding box center [1072, 697] width 123 height 28
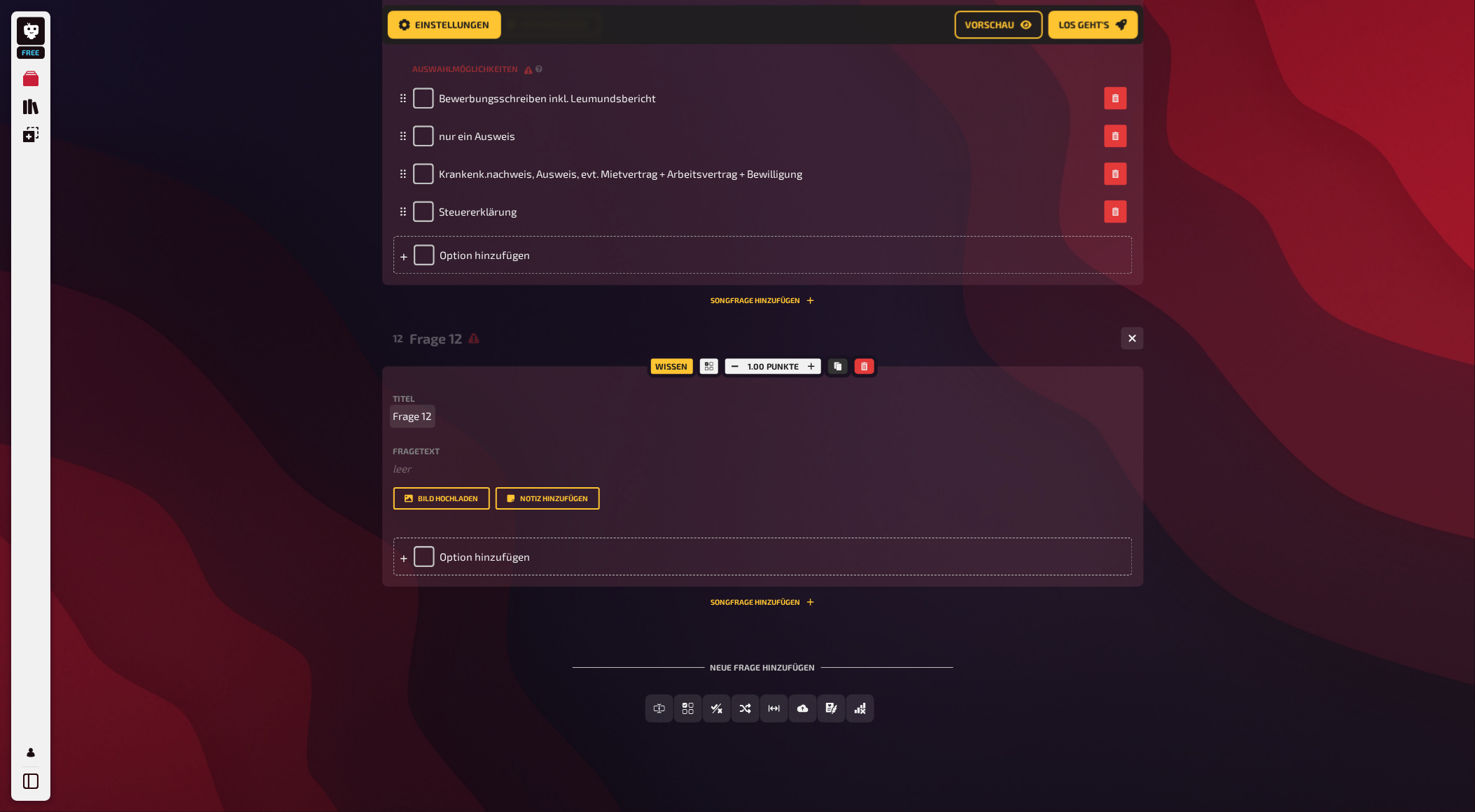
click at [400, 424] on span "Frage 12" at bounding box center [412, 416] width 38 height 16
drag, startPoint x: 390, startPoint y: 585, endPoint x: 500, endPoint y: 599, distance: 110.9
click at [500, 586] on div "Wissen 1.00 Punkte Titel Frage 12 Fragetext ﻿ leer Hier hinziehen für Dateiuplo…" at bounding box center [762, 477] width 762 height 221
drag, startPoint x: 430, startPoint y: 585, endPoint x: 375, endPoint y: 584, distance: 55.0
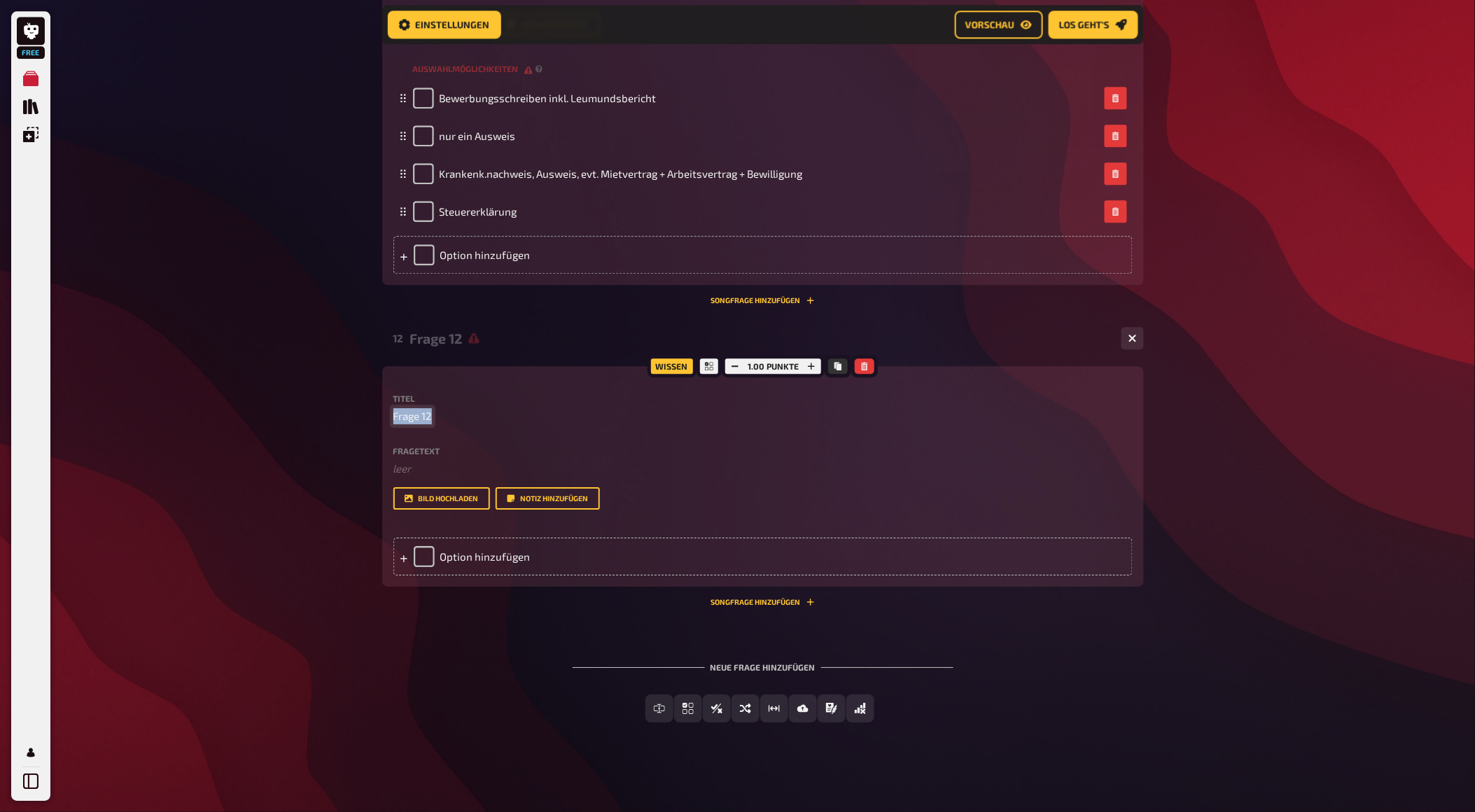
paste span
click at [453, 575] on div "Option hinzufügen" at bounding box center [763, 556] width 740 height 38
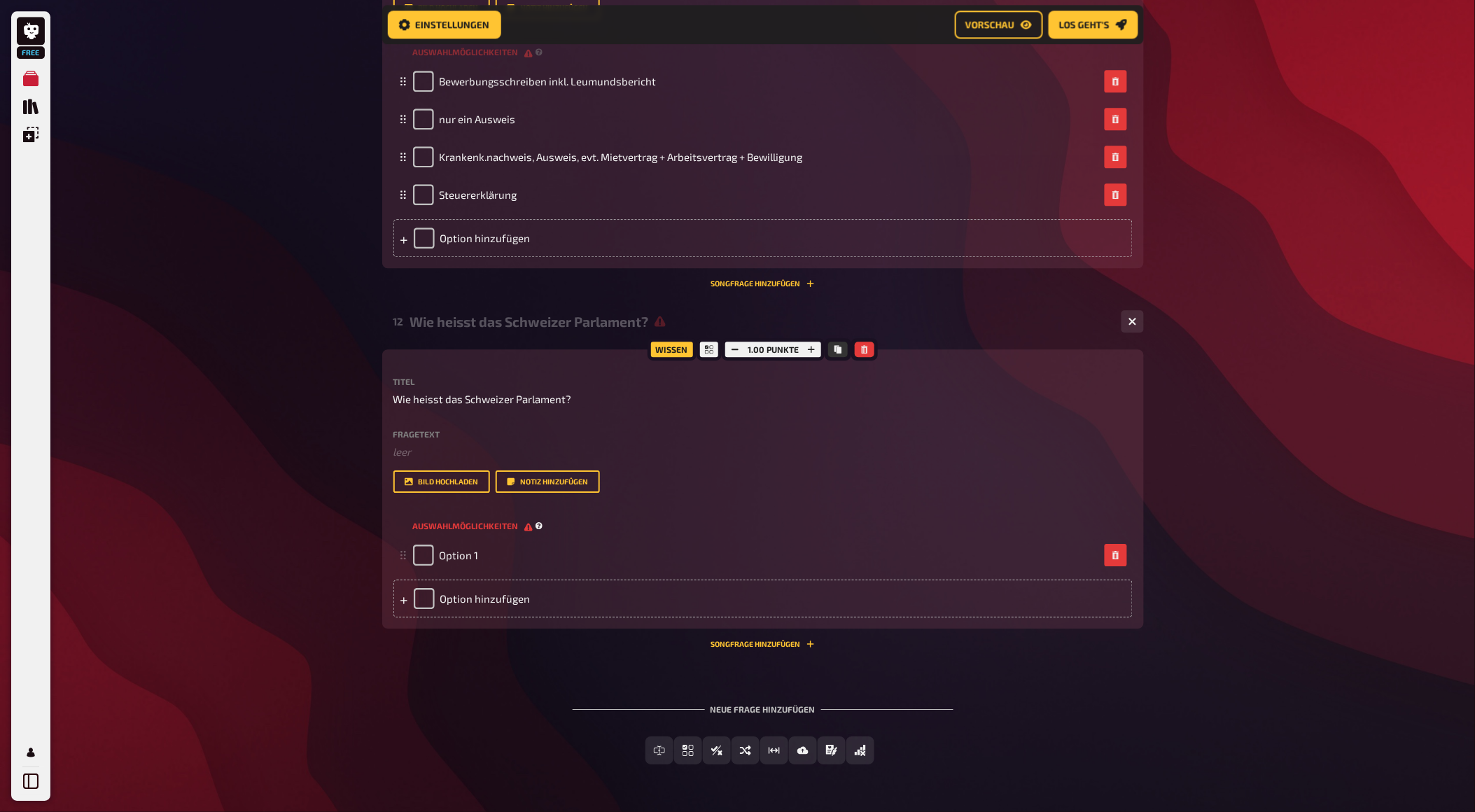
scroll to position [5226, 0]
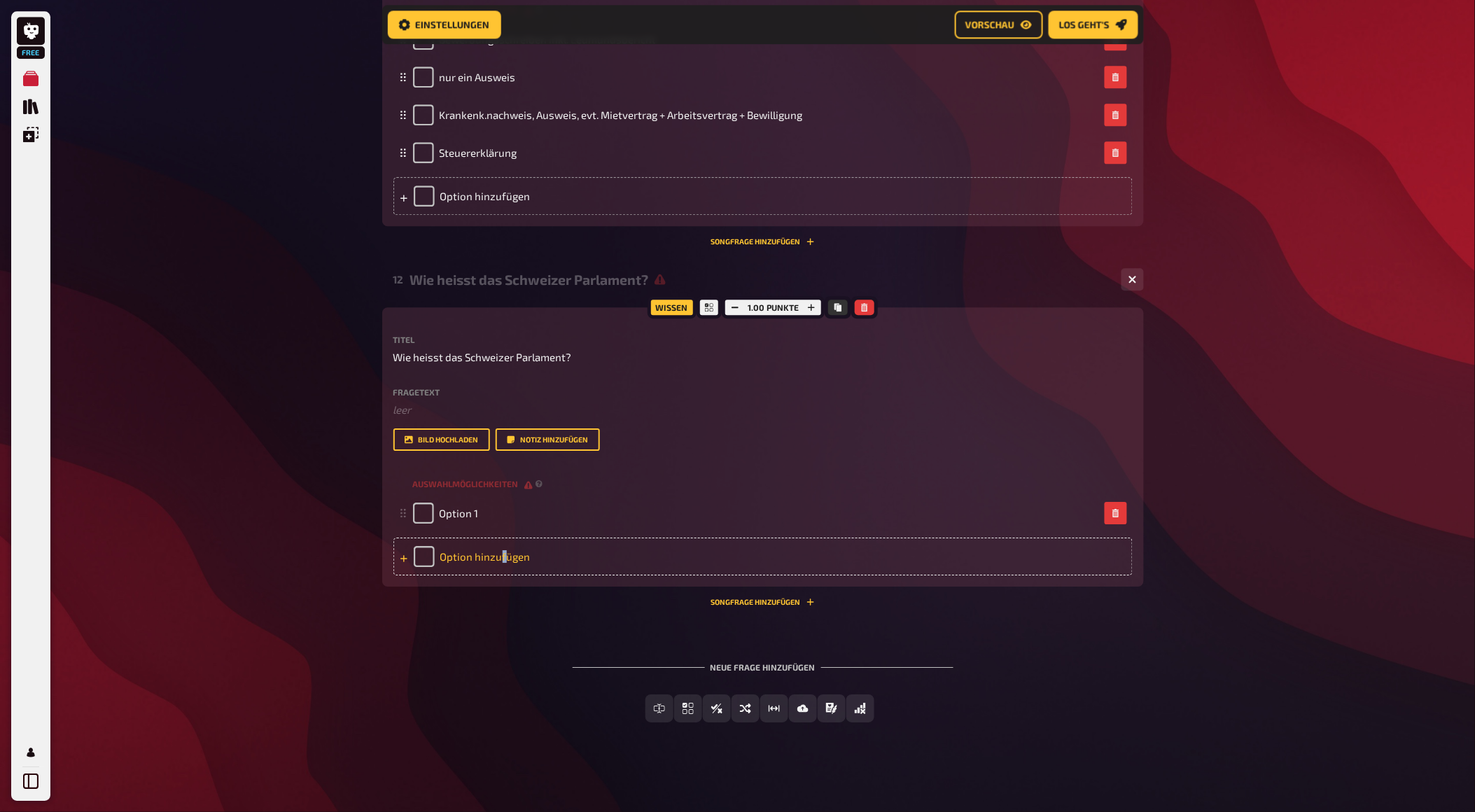
click at [502, 555] on div "Option hinzufügen" at bounding box center [763, 556] width 740 height 38
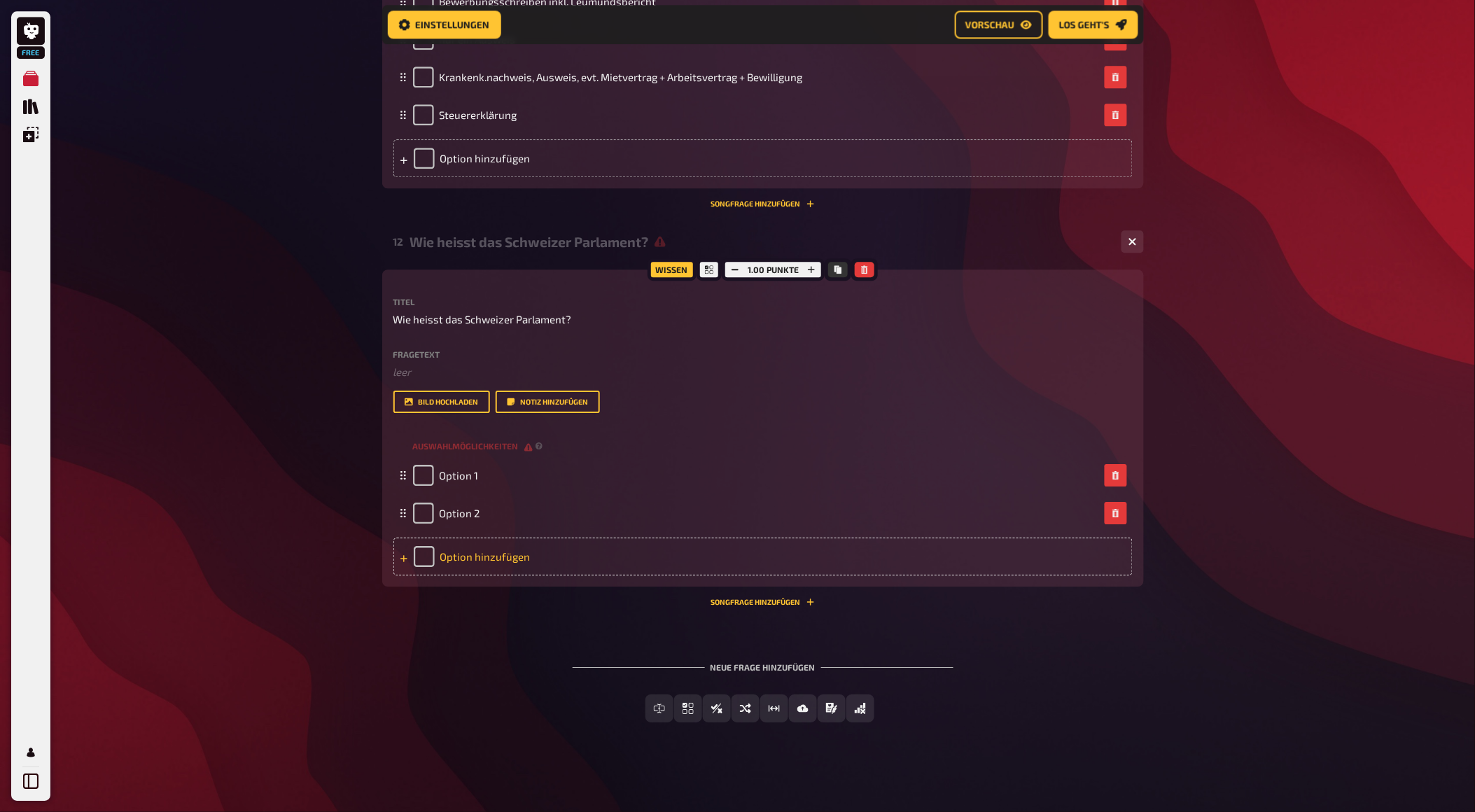
drag, startPoint x: 502, startPoint y: 555, endPoint x: 493, endPoint y: 617, distance: 62.6
click at [492, 575] on div "Option hinzufügen" at bounding box center [763, 556] width 740 height 38
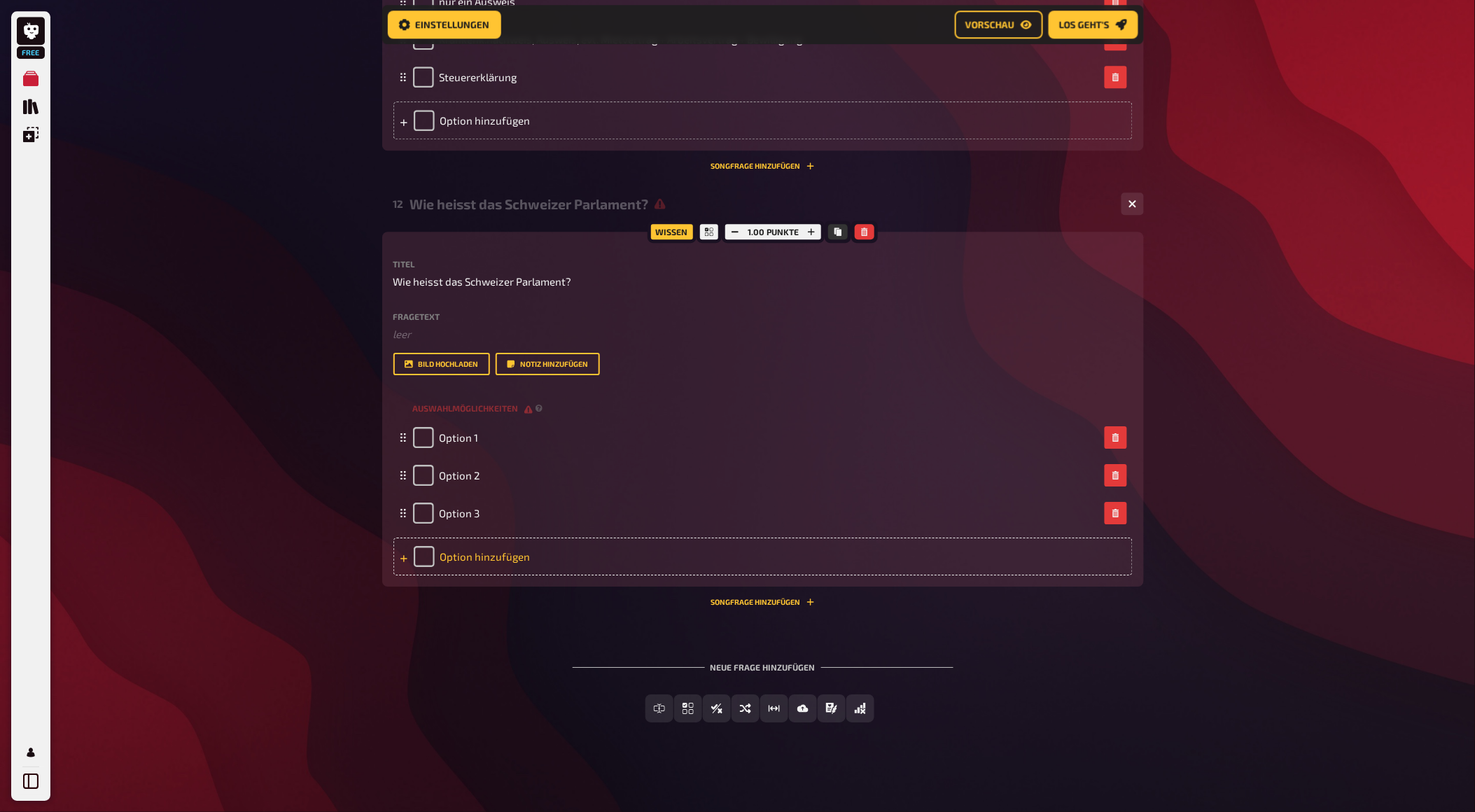
click at [493, 575] on div "Option hinzufügen" at bounding box center [763, 556] width 740 height 38
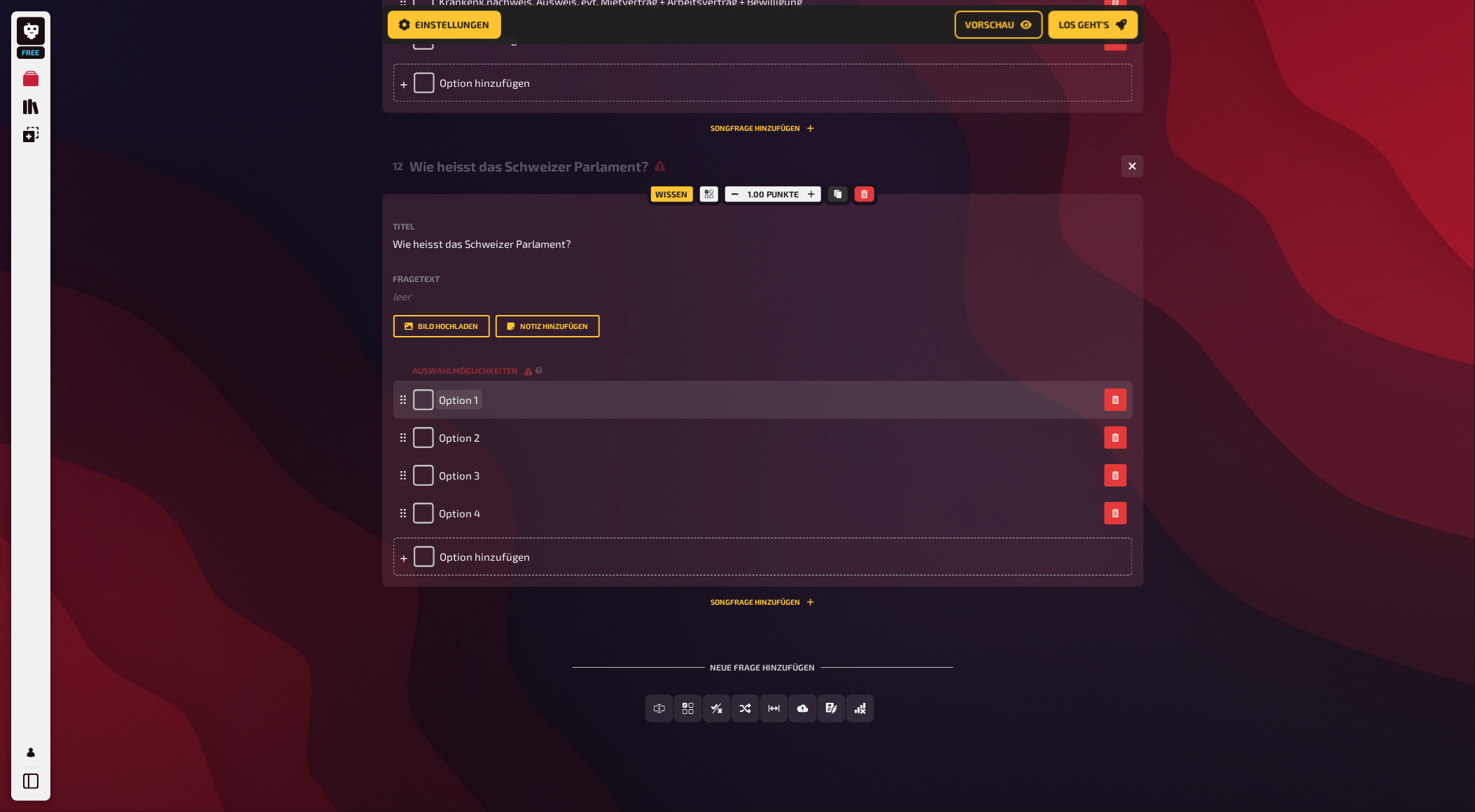
click at [455, 406] on span "Option 1" at bounding box center [459, 399] width 39 height 12
paste span
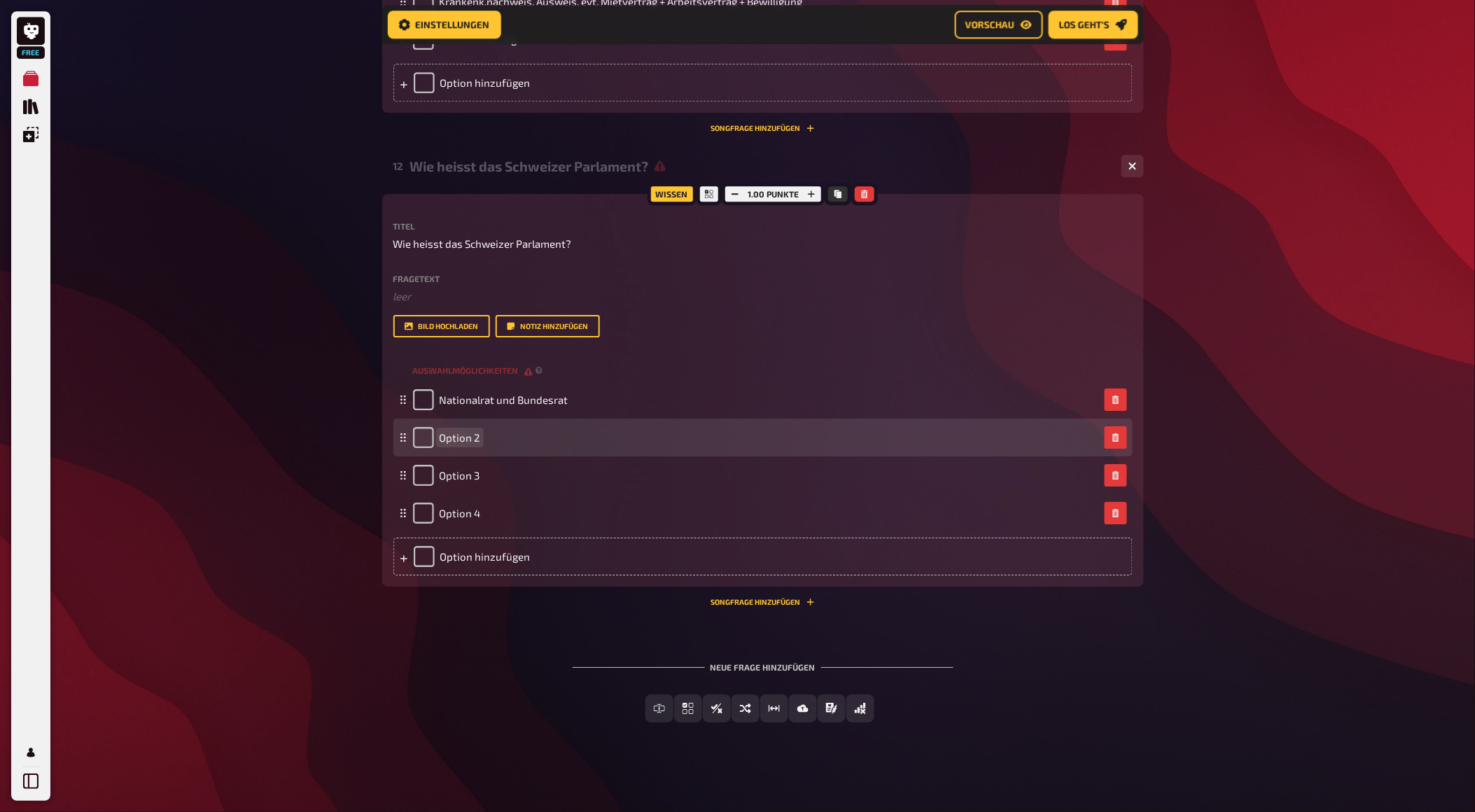
click at [444, 444] on span "Option 2" at bounding box center [460, 437] width 41 height 12
paste span
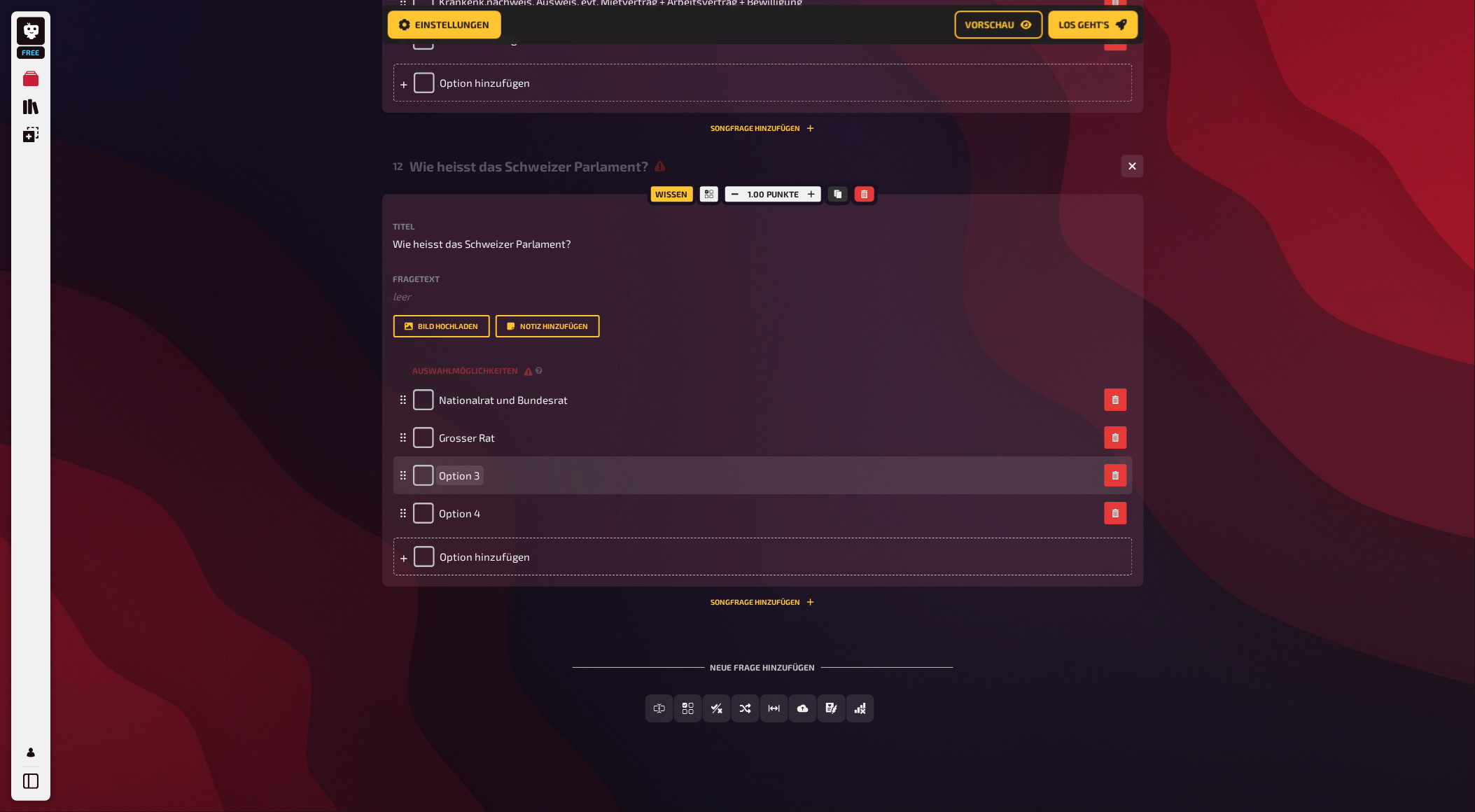
click at [460, 486] on div "Option 3" at bounding box center [447, 475] width 67 height 21
paste span
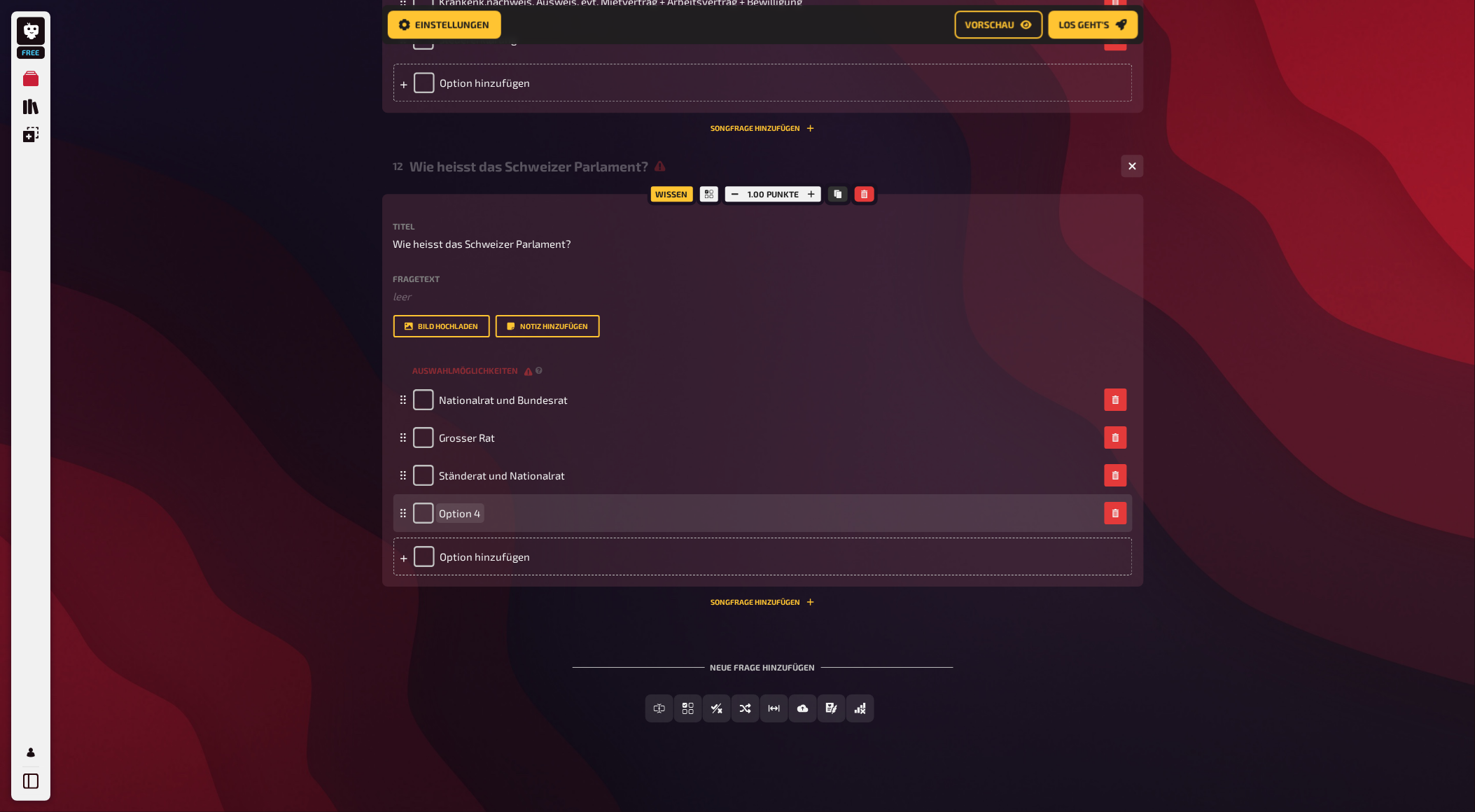
click at [459, 519] on span "Option 4" at bounding box center [460, 513] width 41 height 12
paste span
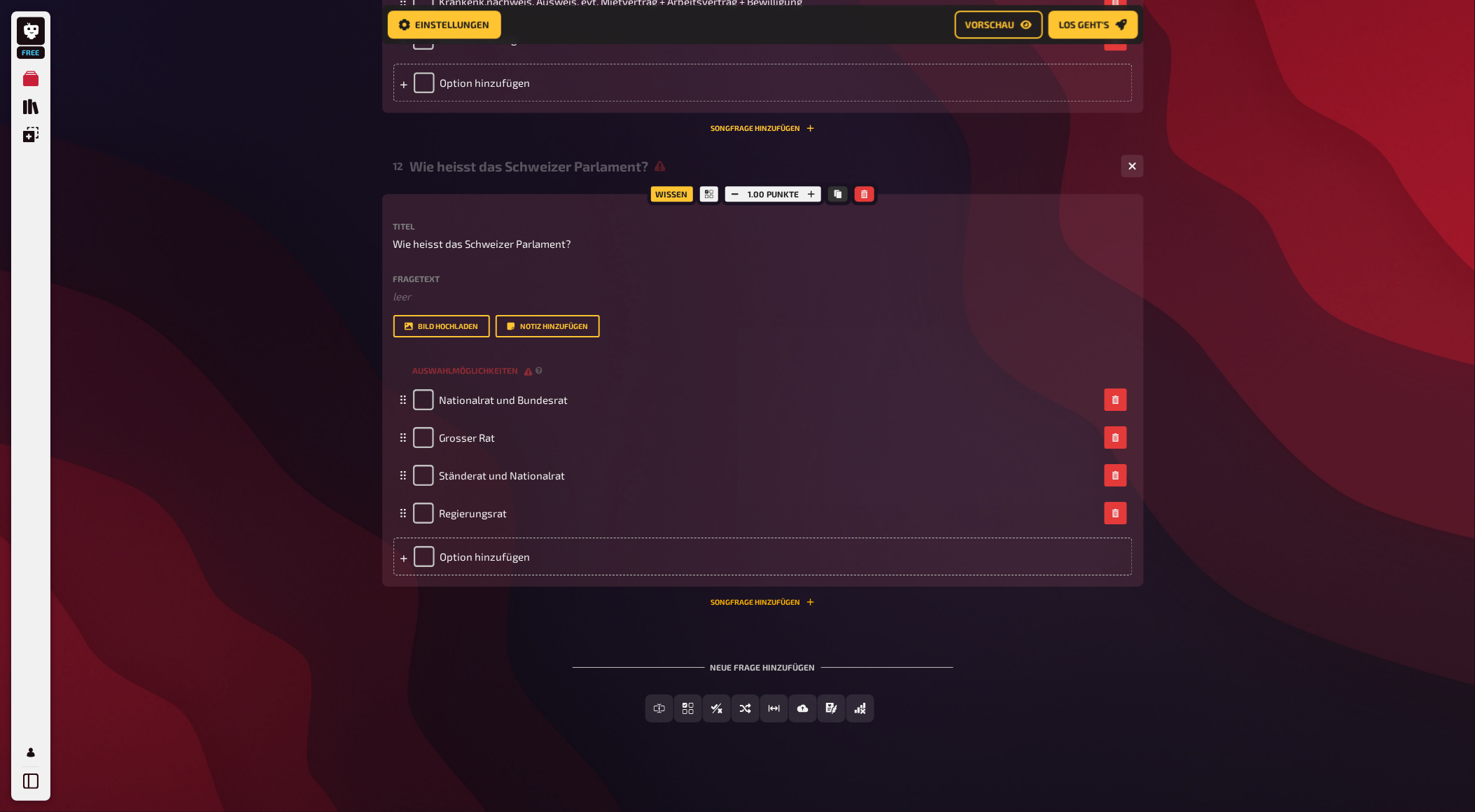
click at [753, 606] on button "Songfrage hinzufügen" at bounding box center [762, 602] width 104 height 8
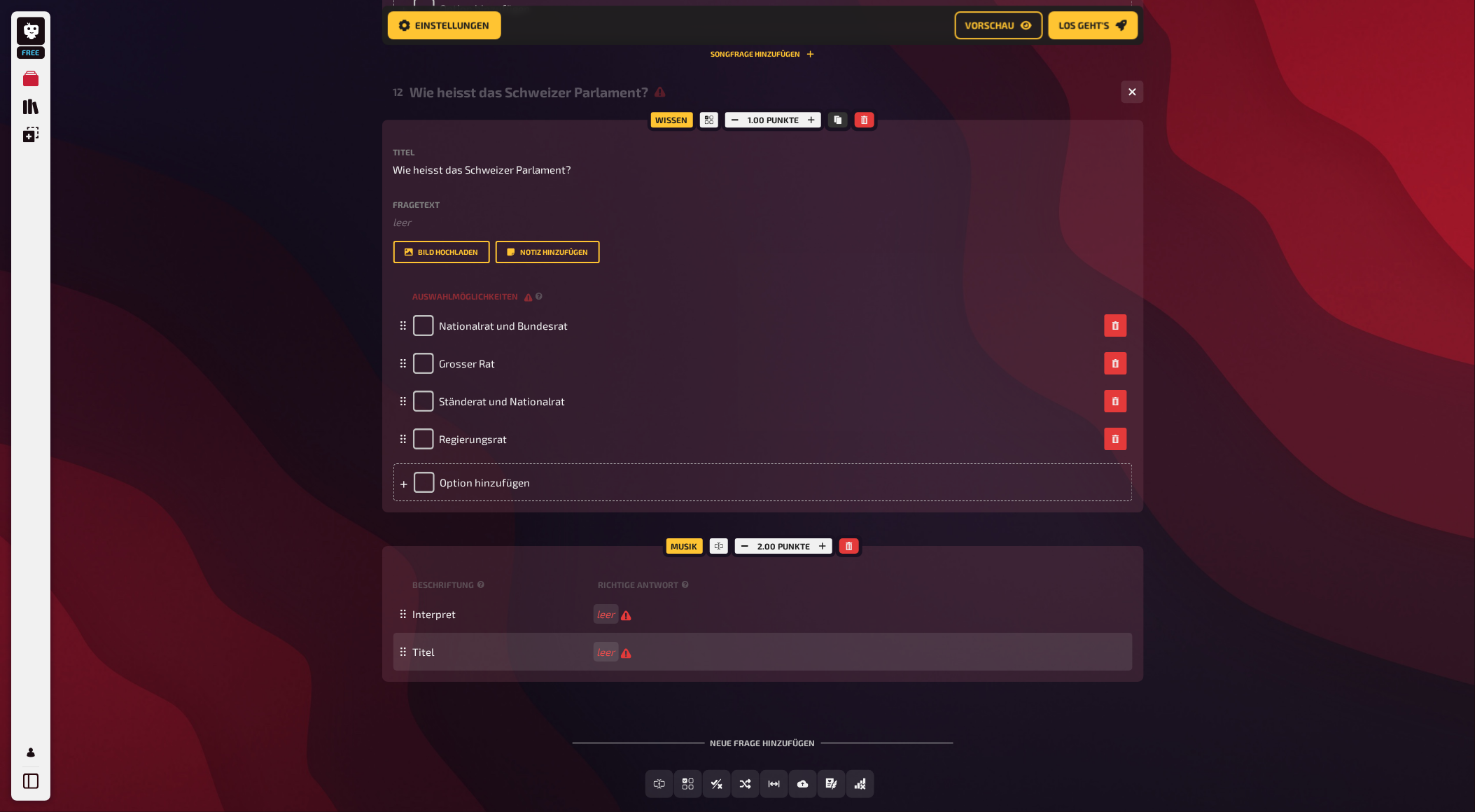
scroll to position [5459, 0]
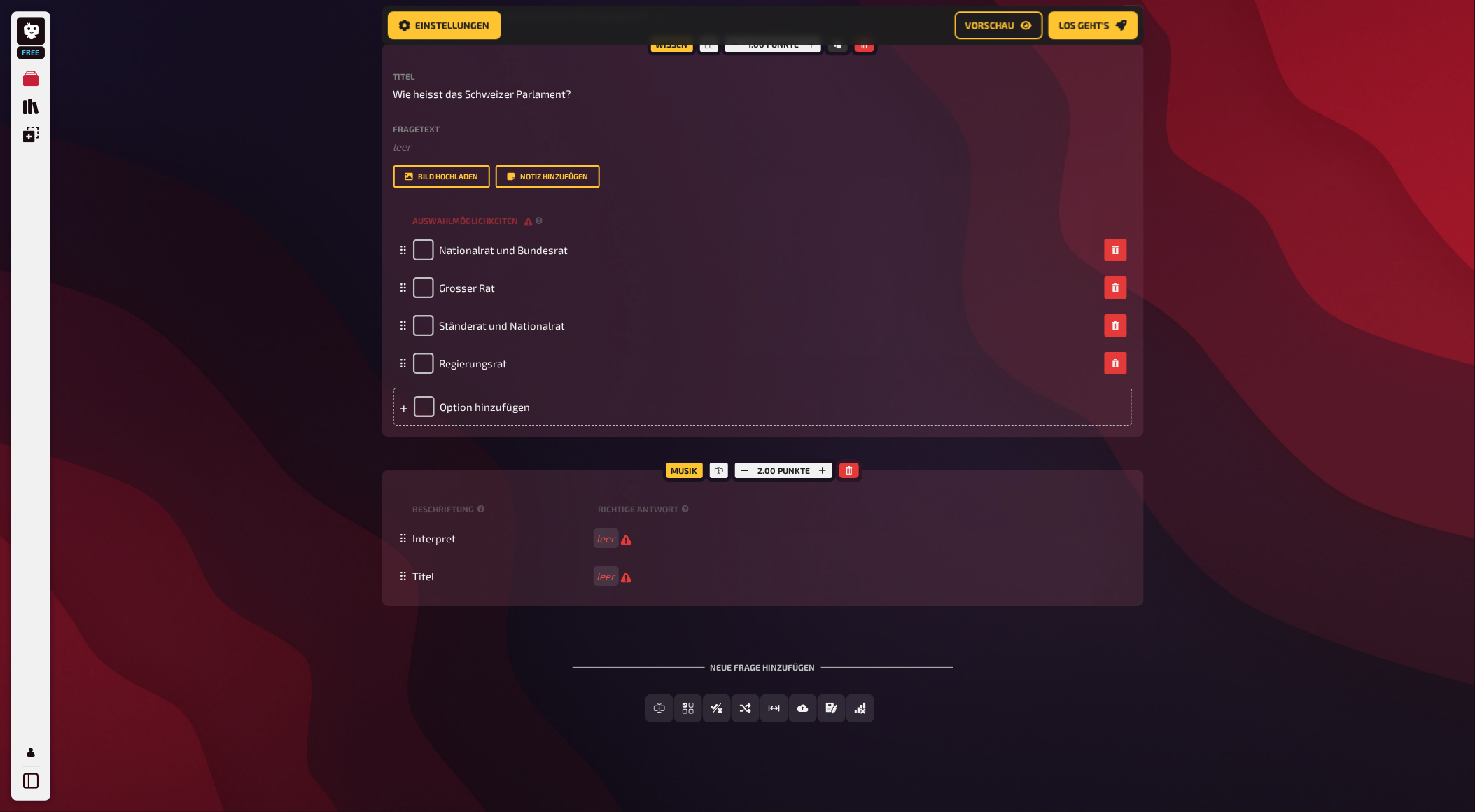
click at [857, 478] on button "button" at bounding box center [849, 470] width 20 height 16
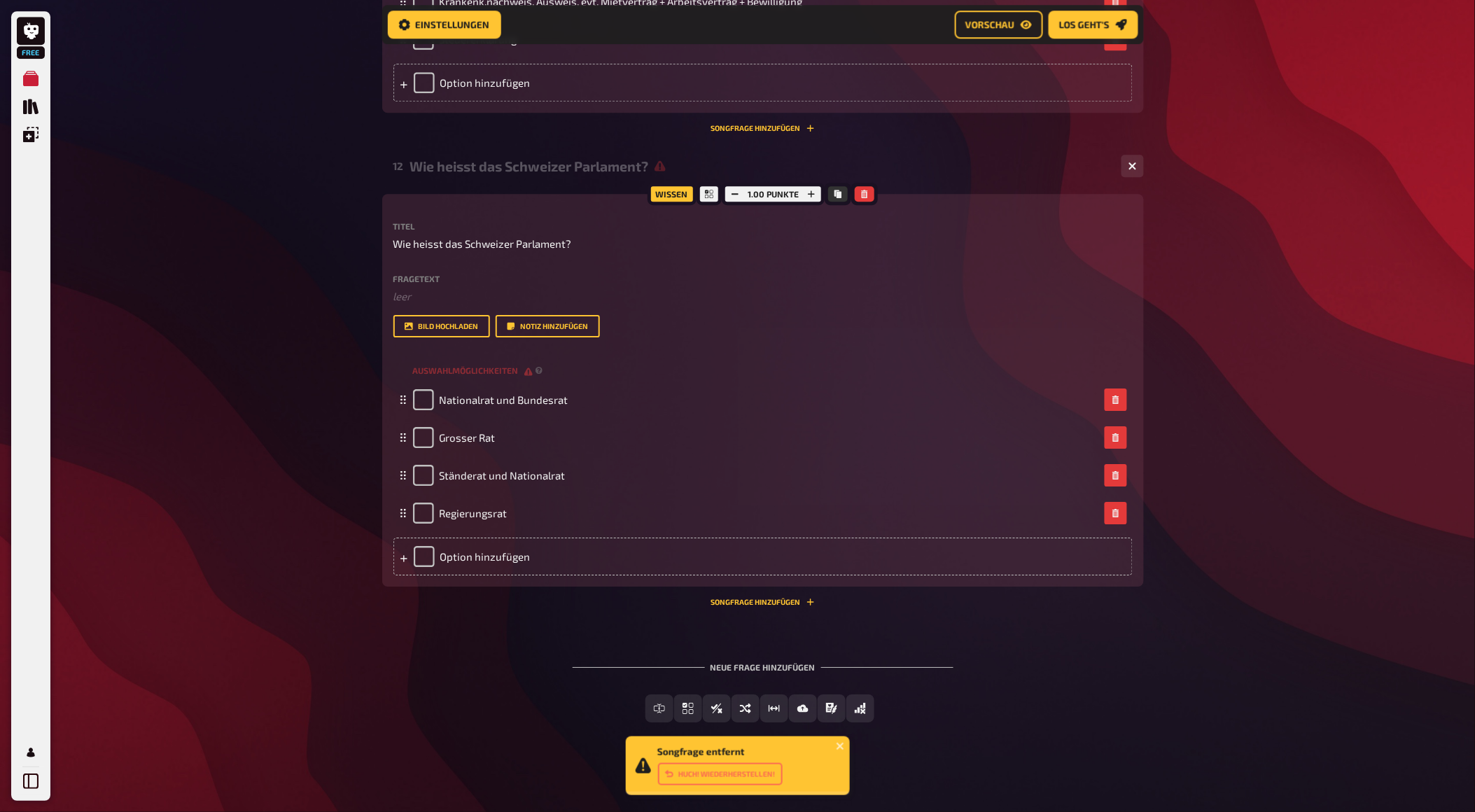
scroll to position [5340, 0]
click at [644, 705] on icon "Einfachauswahl" at bounding box center [641, 708] width 11 height 11
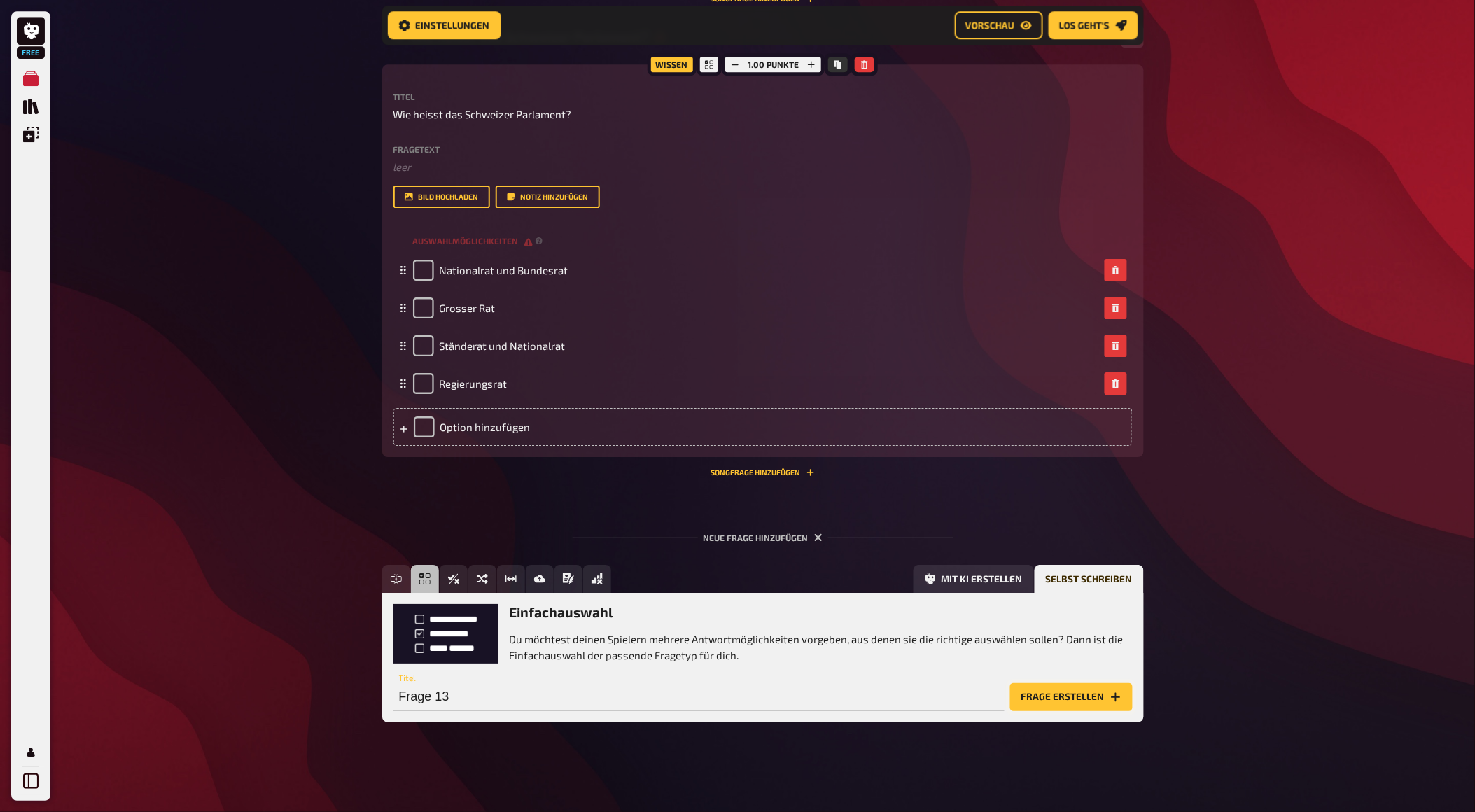
click at [1048, 686] on button "Frage erstellen" at bounding box center [1072, 697] width 123 height 28
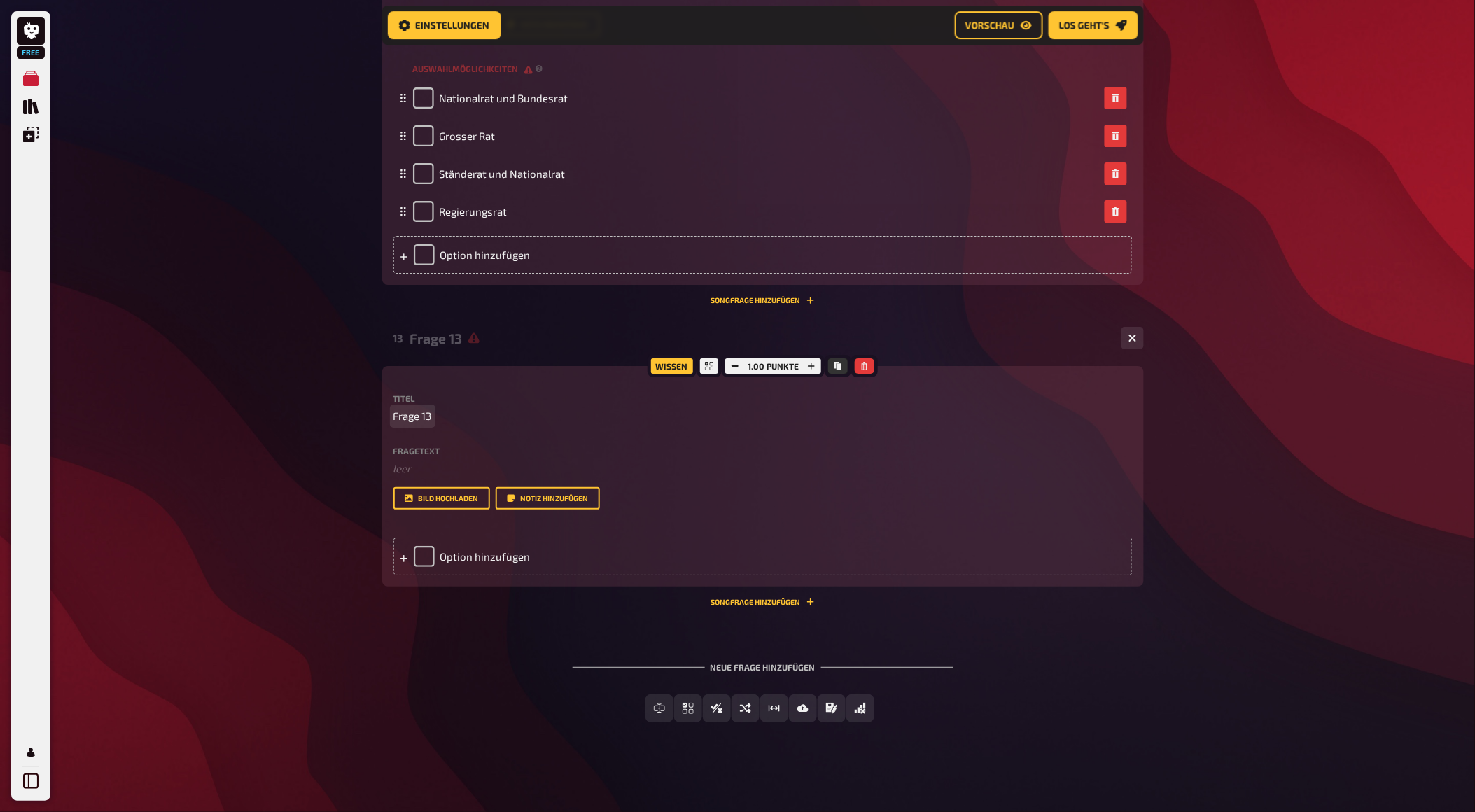
click at [415, 424] on span "Frage 13" at bounding box center [412, 416] width 38 height 16
drag, startPoint x: 444, startPoint y: 588, endPoint x: 332, endPoint y: 577, distance: 112.5
drag, startPoint x: 395, startPoint y: 590, endPoint x: 444, endPoint y: 589, distance: 49.0
click at [444, 424] on p "Frage 13" at bounding box center [763, 416] width 740 height 16
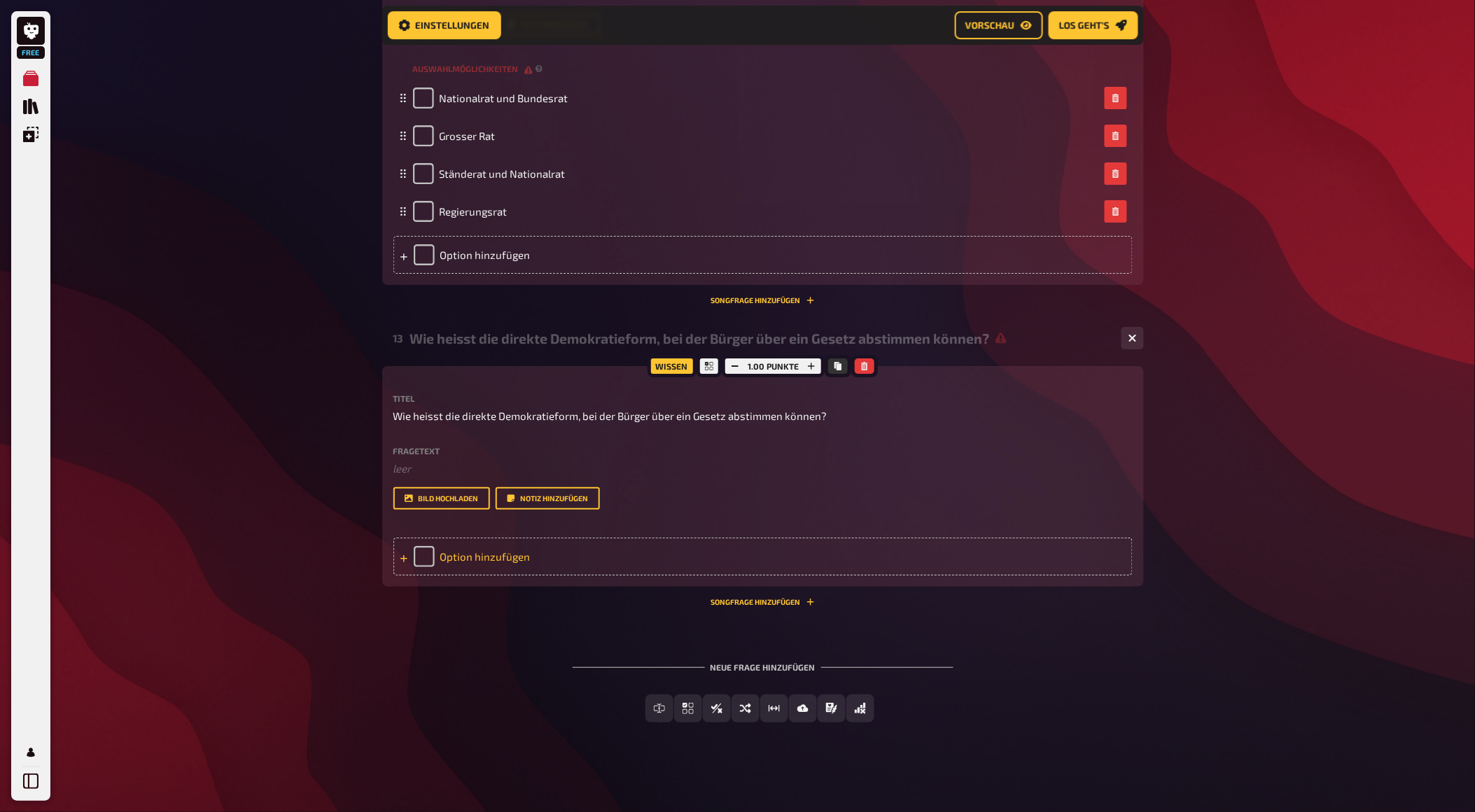
click at [479, 575] on div "Option hinzufügen" at bounding box center [763, 556] width 740 height 38
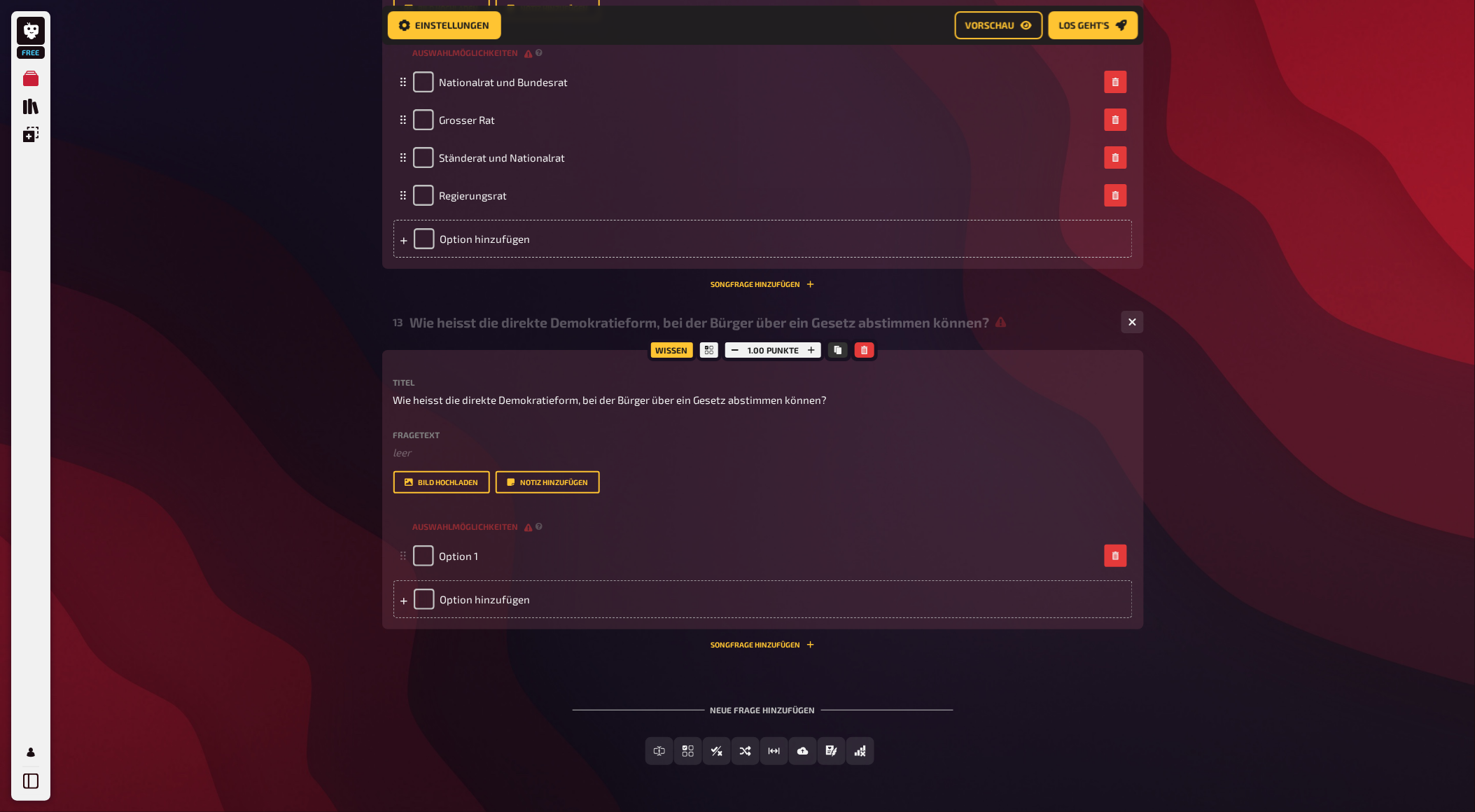
scroll to position [5700, 0]
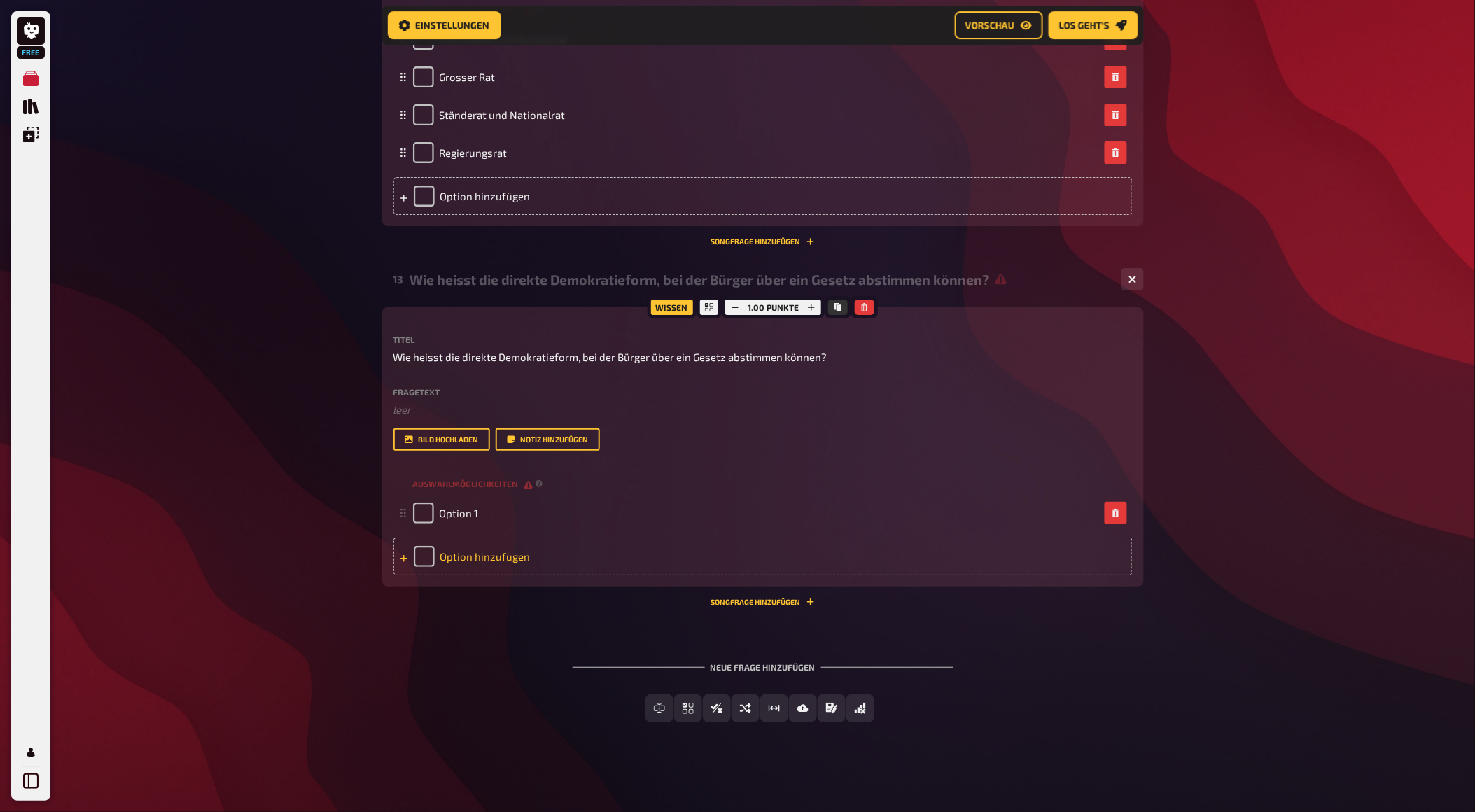
click at [499, 541] on div "Option hinzufügen" at bounding box center [763, 556] width 740 height 38
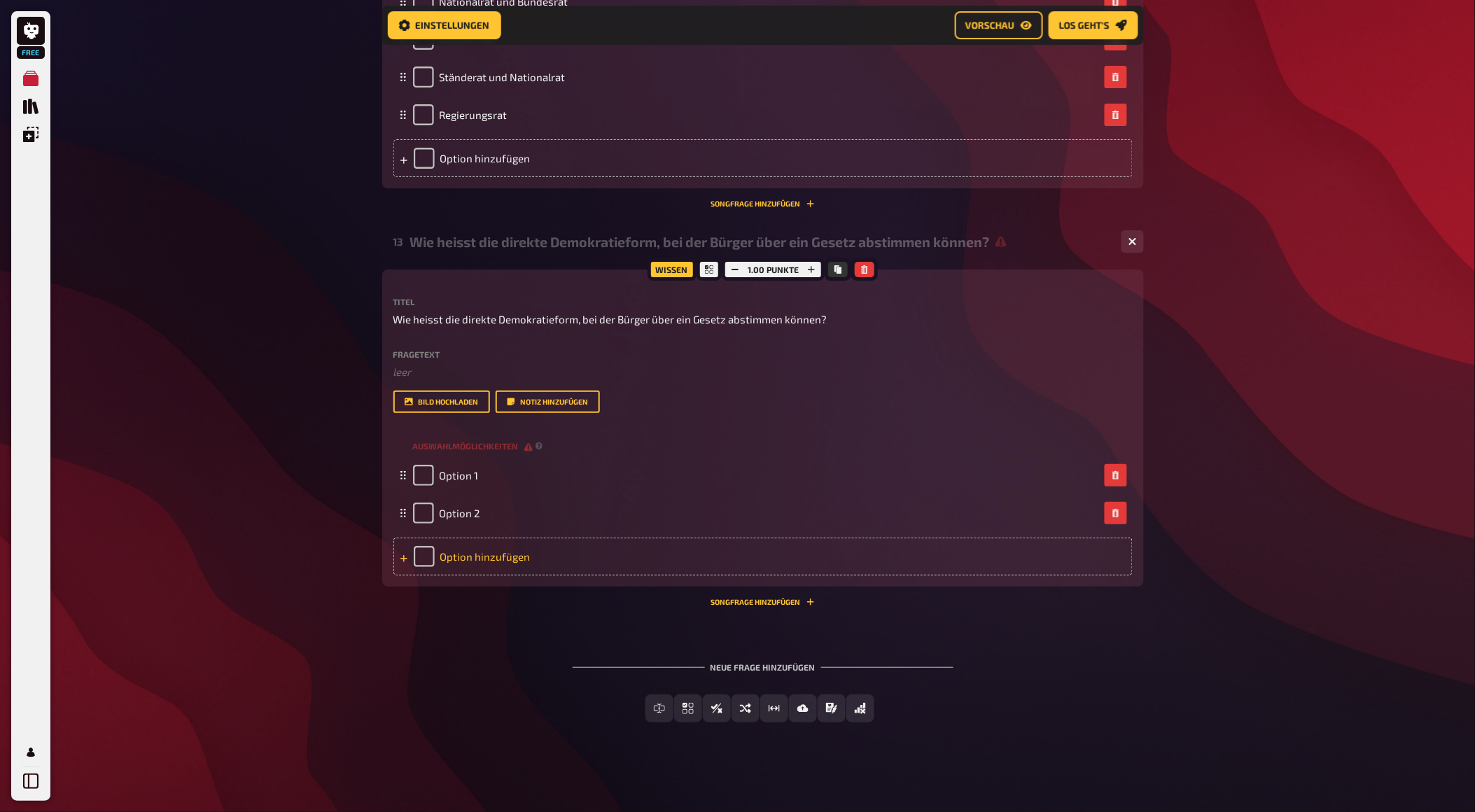
click at [497, 575] on div "Option hinzufügen" at bounding box center [763, 556] width 740 height 38
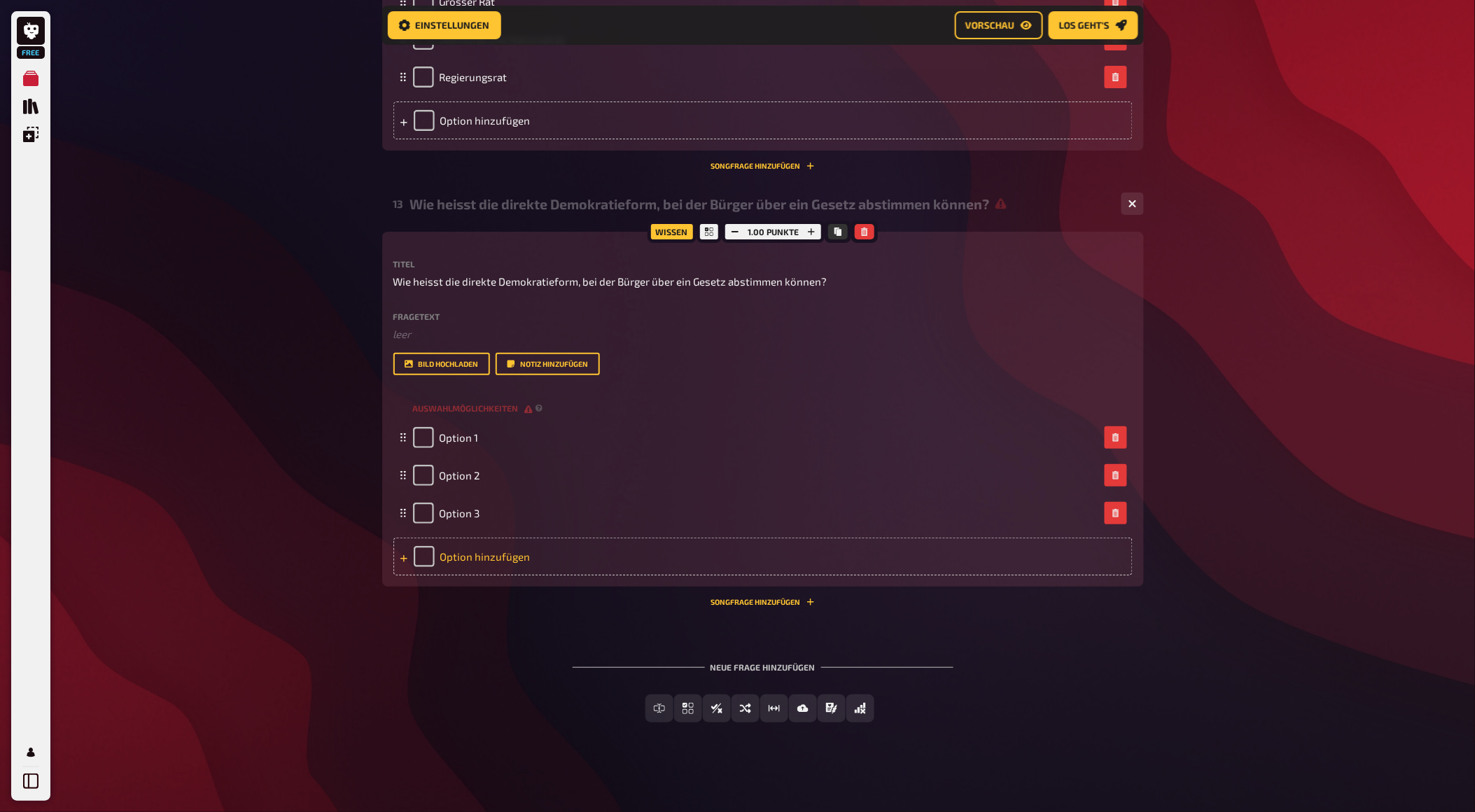
click at [488, 575] on div "Option hinzufügen" at bounding box center [763, 556] width 740 height 38
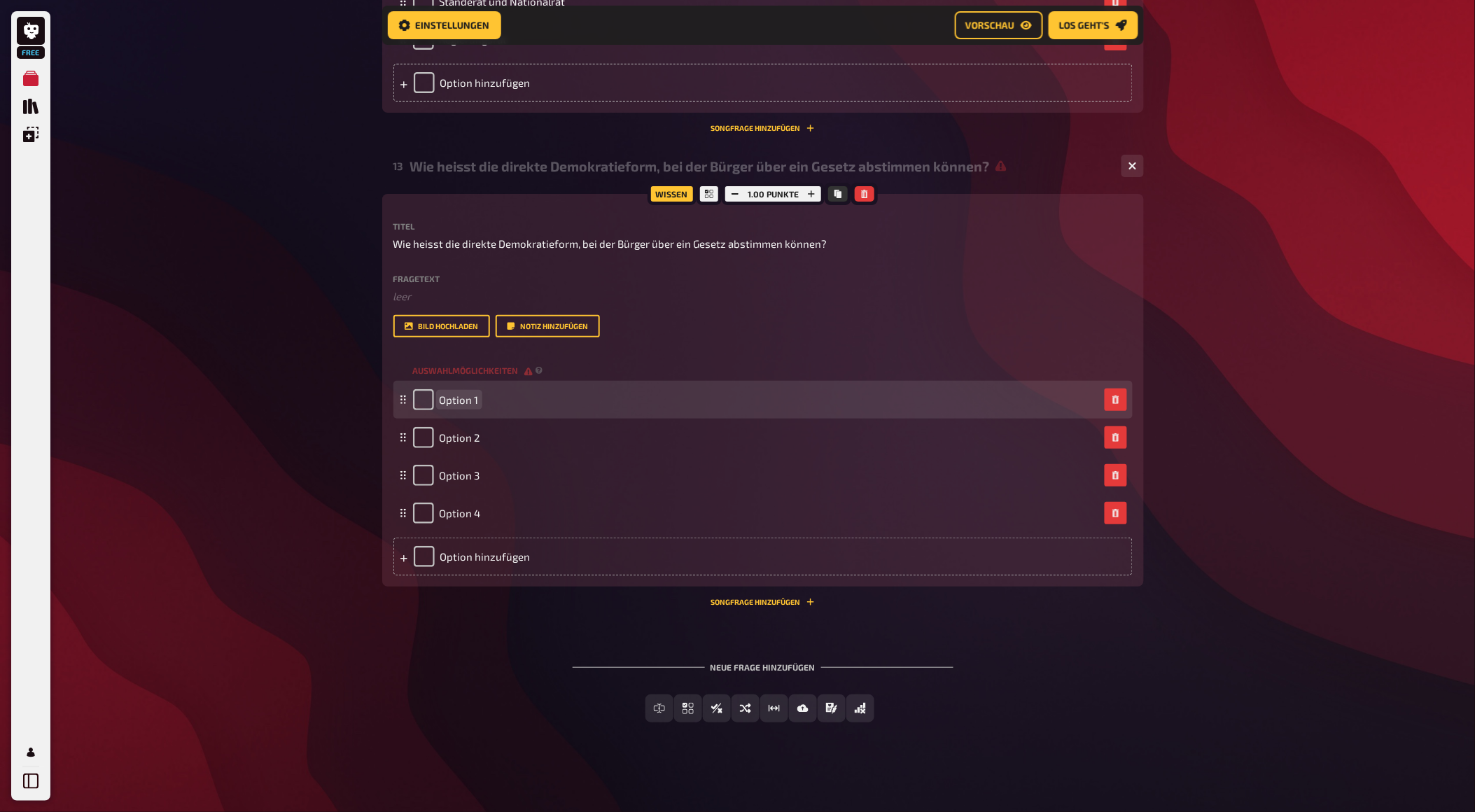
click at [478, 406] on span "Option 1" at bounding box center [459, 399] width 39 height 12
paste span
drag, startPoint x: 476, startPoint y: 513, endPoint x: 430, endPoint y: 508, distance: 46.3
click at [430, 410] on div "Option 1" at bounding box center [446, 400] width 65 height 21
paste span
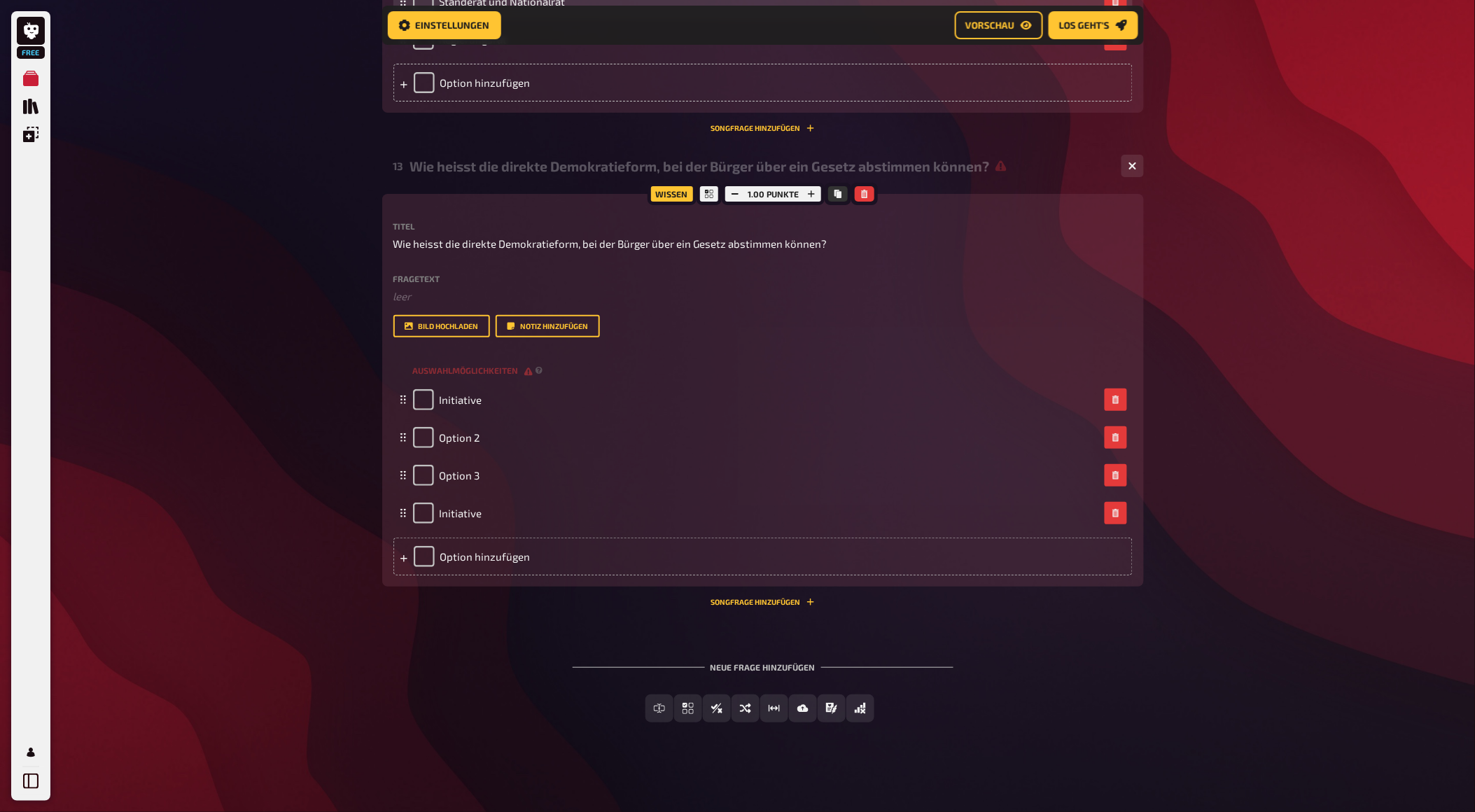
scroll to position [5467, 0]
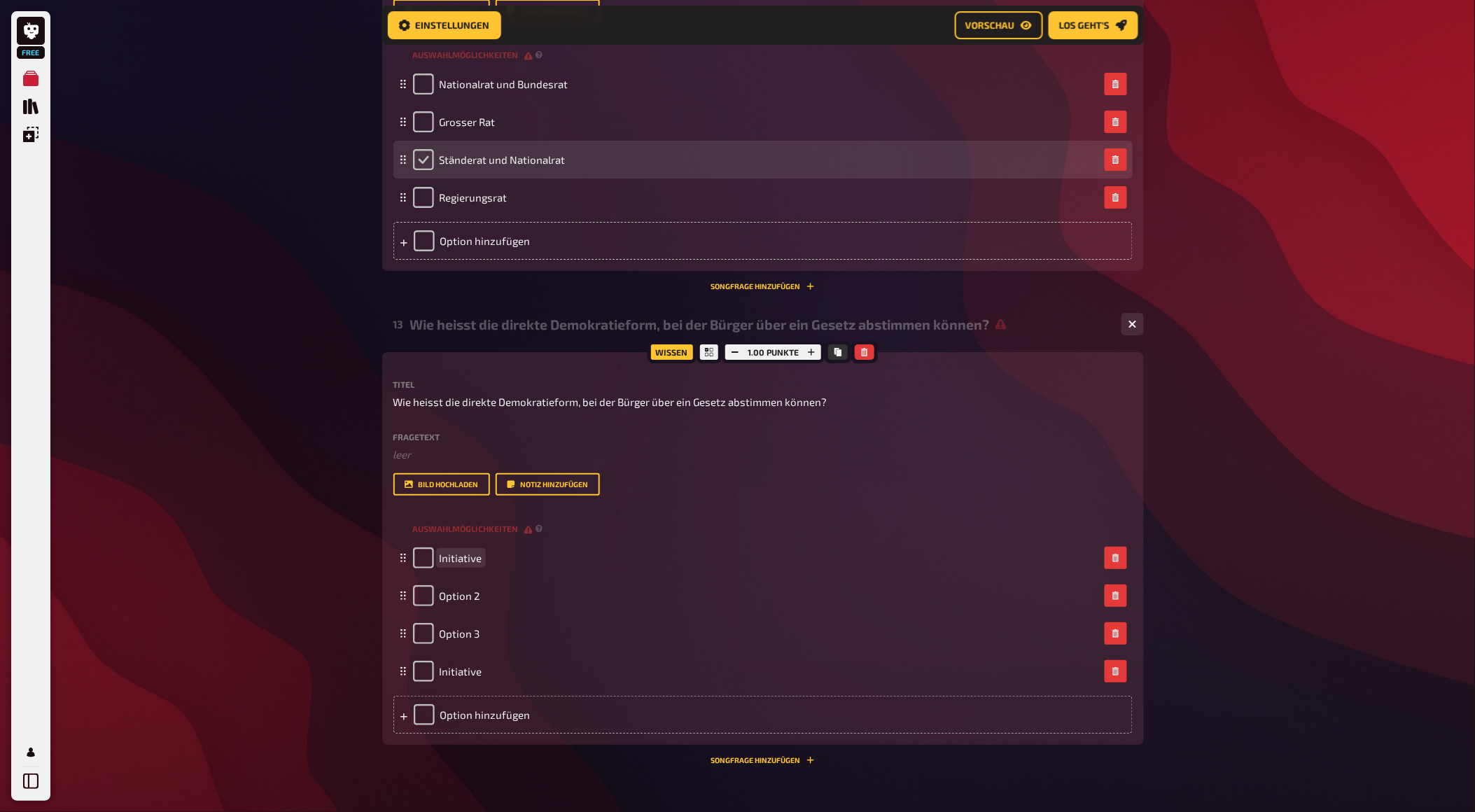
click at [429, 170] on input "checkbox" at bounding box center [424, 159] width 21 height 21
checkbox input "true"
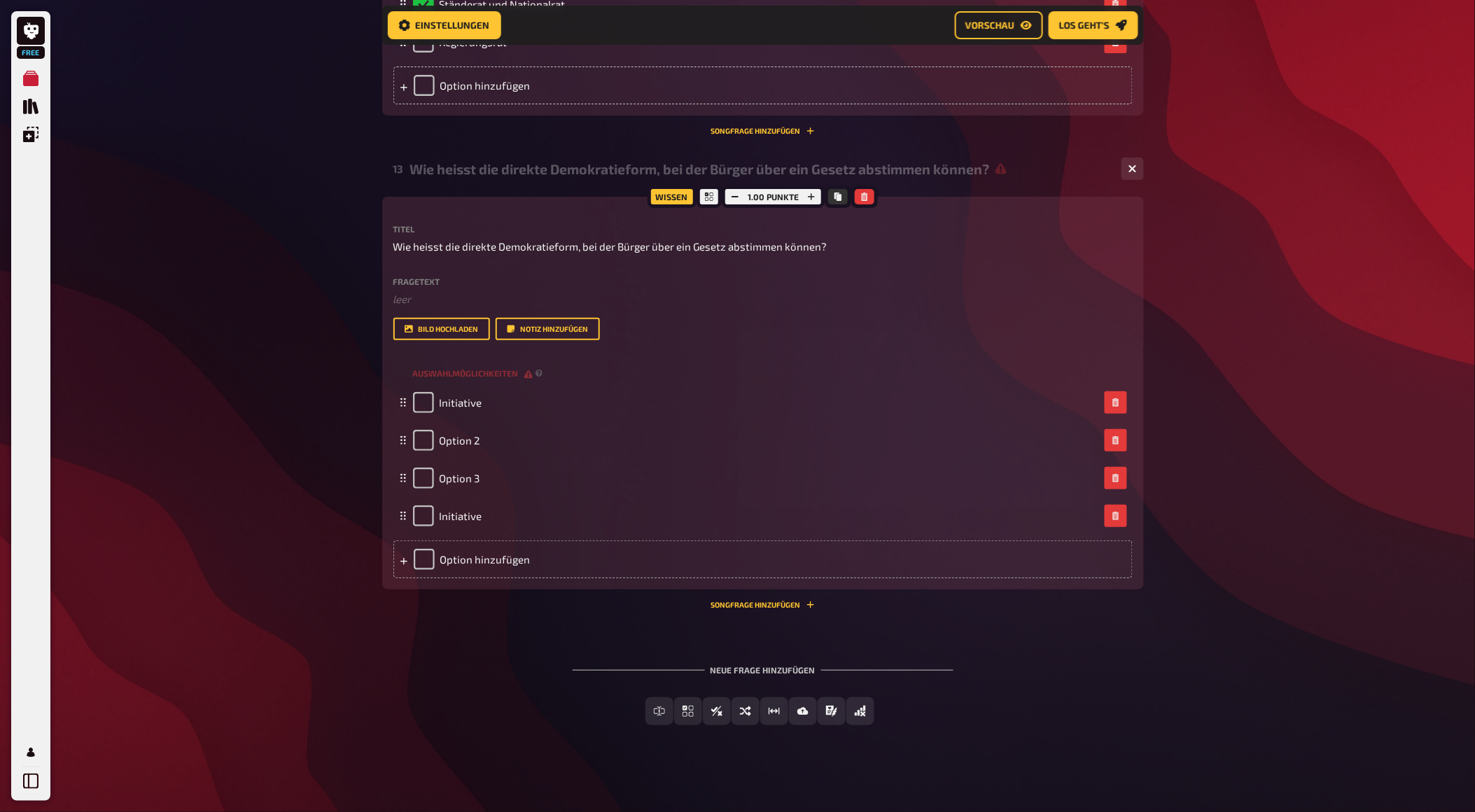
scroll to position [5700, 0]
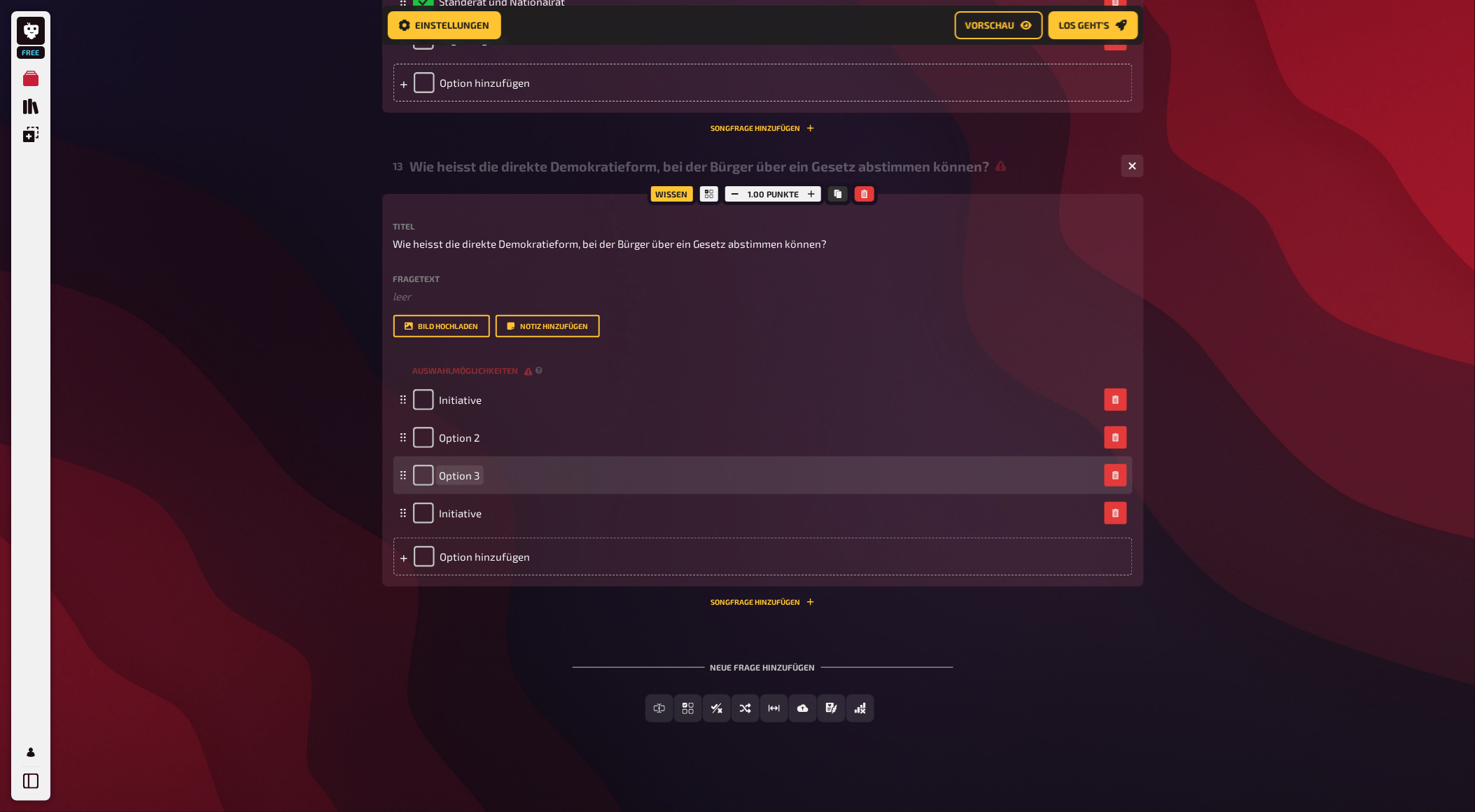
click at [463, 482] on span "Option 3" at bounding box center [460, 474] width 41 height 12
paste span
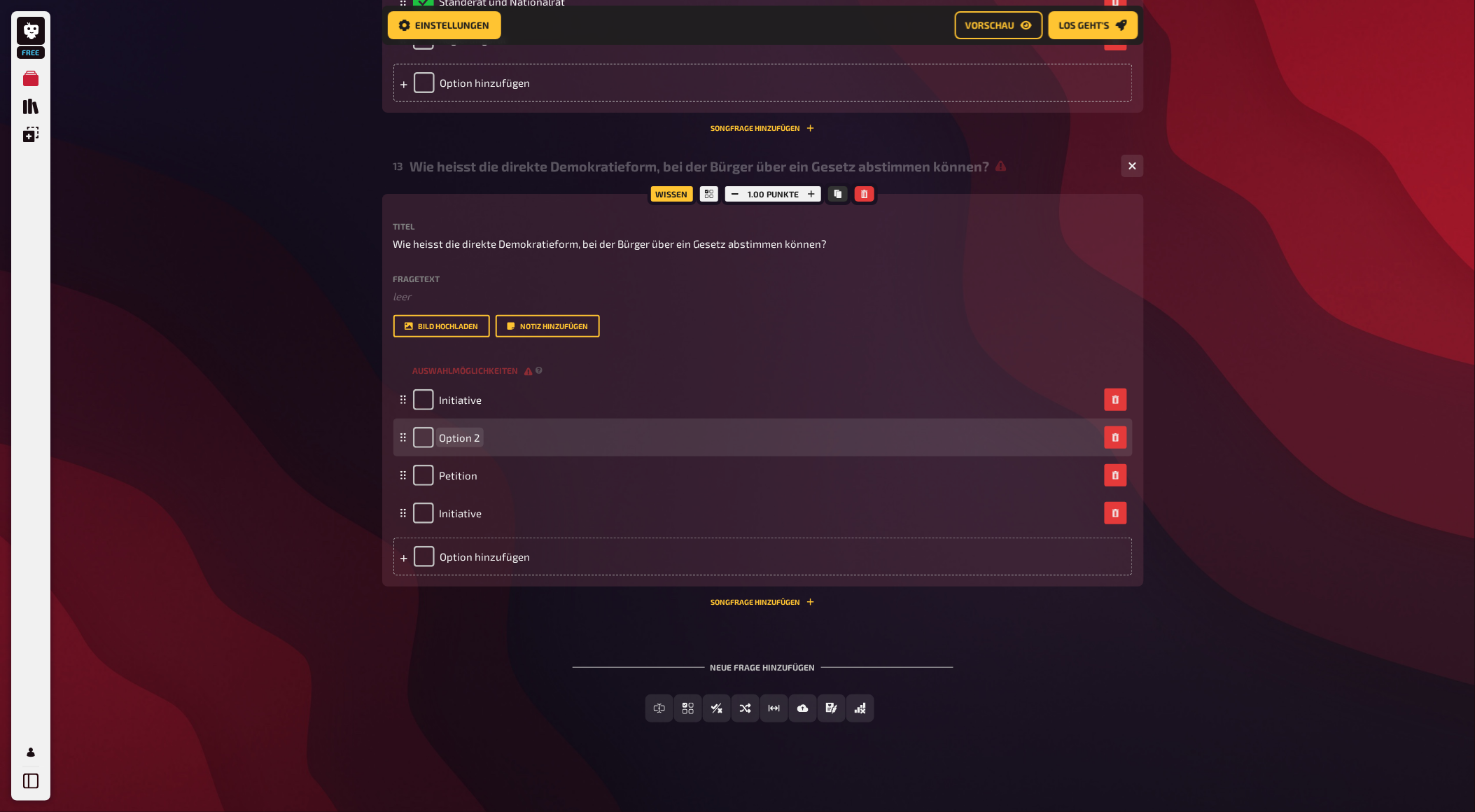
click at [458, 444] on span "Option 2" at bounding box center [460, 437] width 41 height 12
click at [443, 456] on div "Option 2" at bounding box center [763, 437] width 740 height 38
click at [450, 444] on span "Option 2" at bounding box center [460, 437] width 41 height 12
paste span
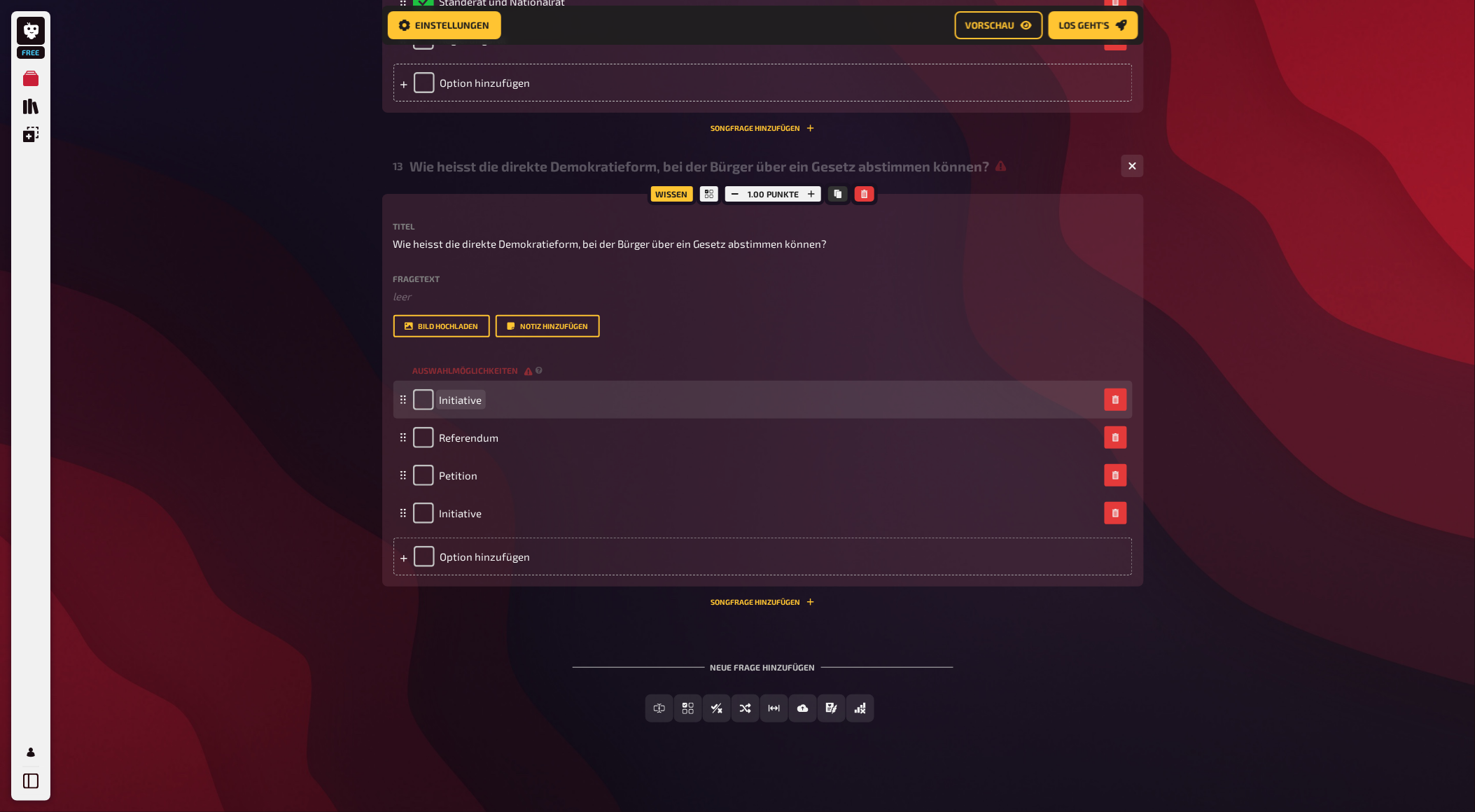
click at [456, 406] on span "Initiative" at bounding box center [461, 399] width 43 height 12
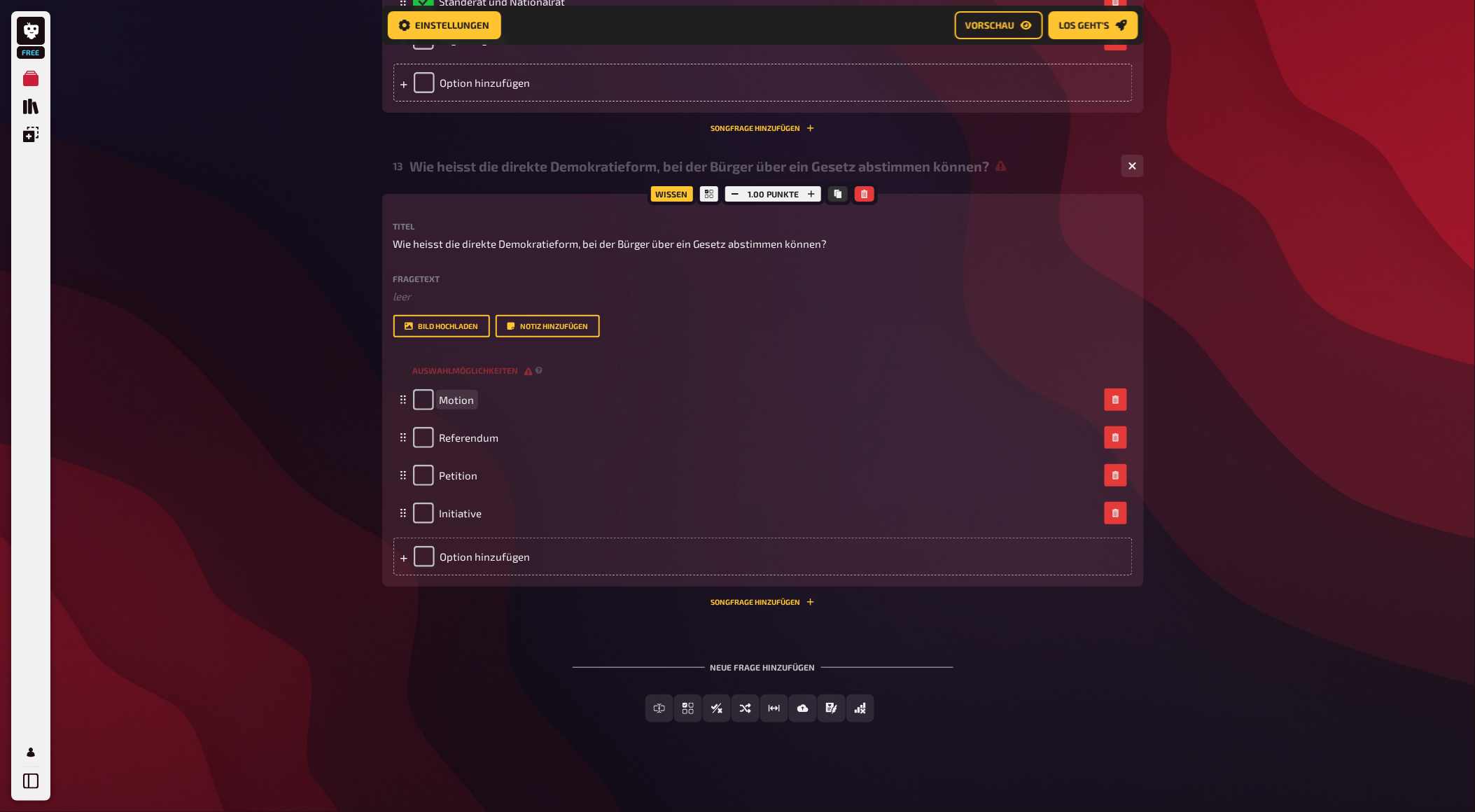
scroll to position [5813, 0]
click at [655, 707] on span "Einfachauswahl" at bounding box center [697, 709] width 83 height 10
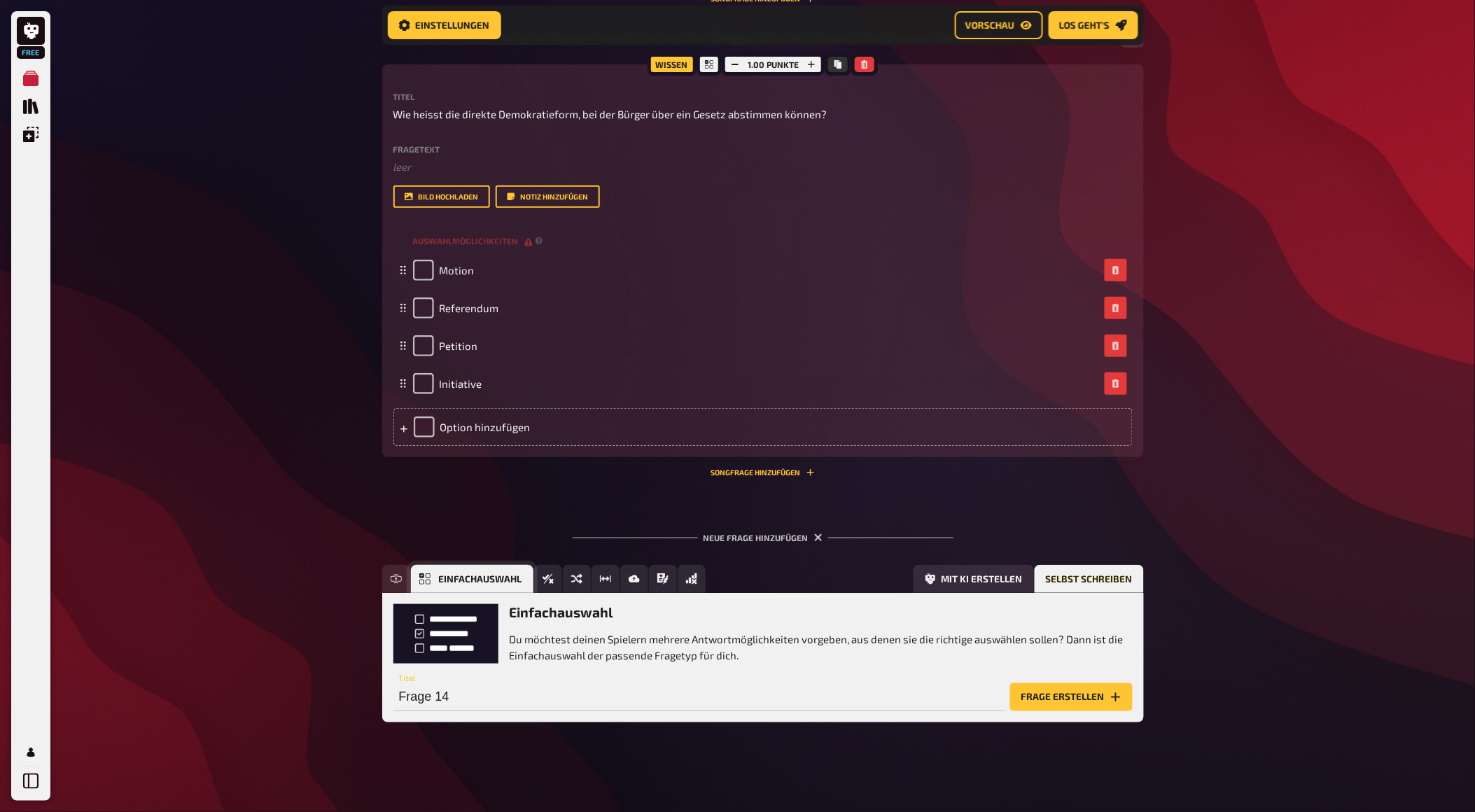
scroll to position [5943, 0]
click at [1073, 691] on button "Frage erstellen" at bounding box center [1072, 697] width 123 height 28
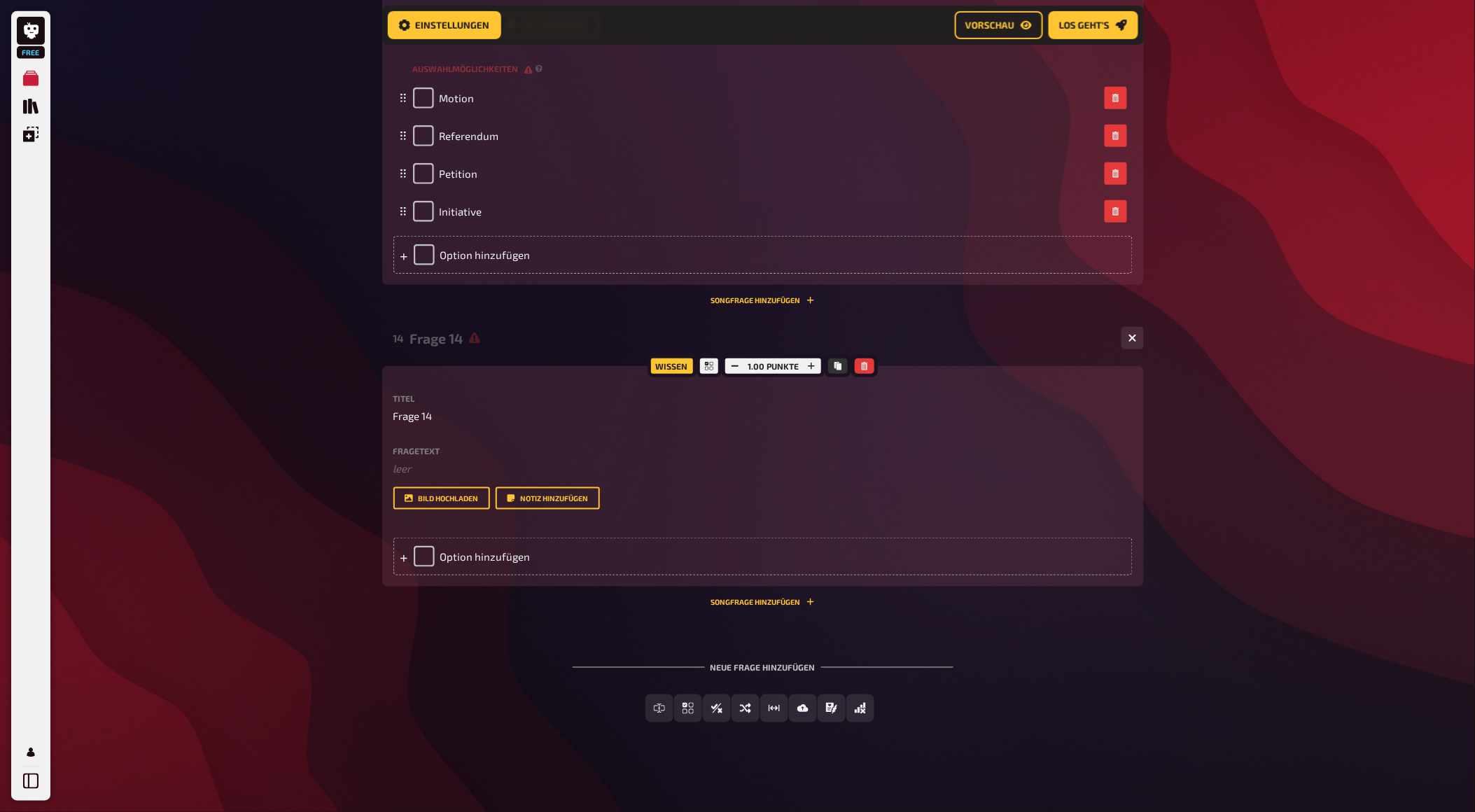
scroll to position [6114, 0]
click at [422, 415] on span "Frage 14" at bounding box center [413, 416] width 39 height 16
drag, startPoint x: 432, startPoint y: 415, endPoint x: 355, endPoint y: 410, distance: 77.2
paste span
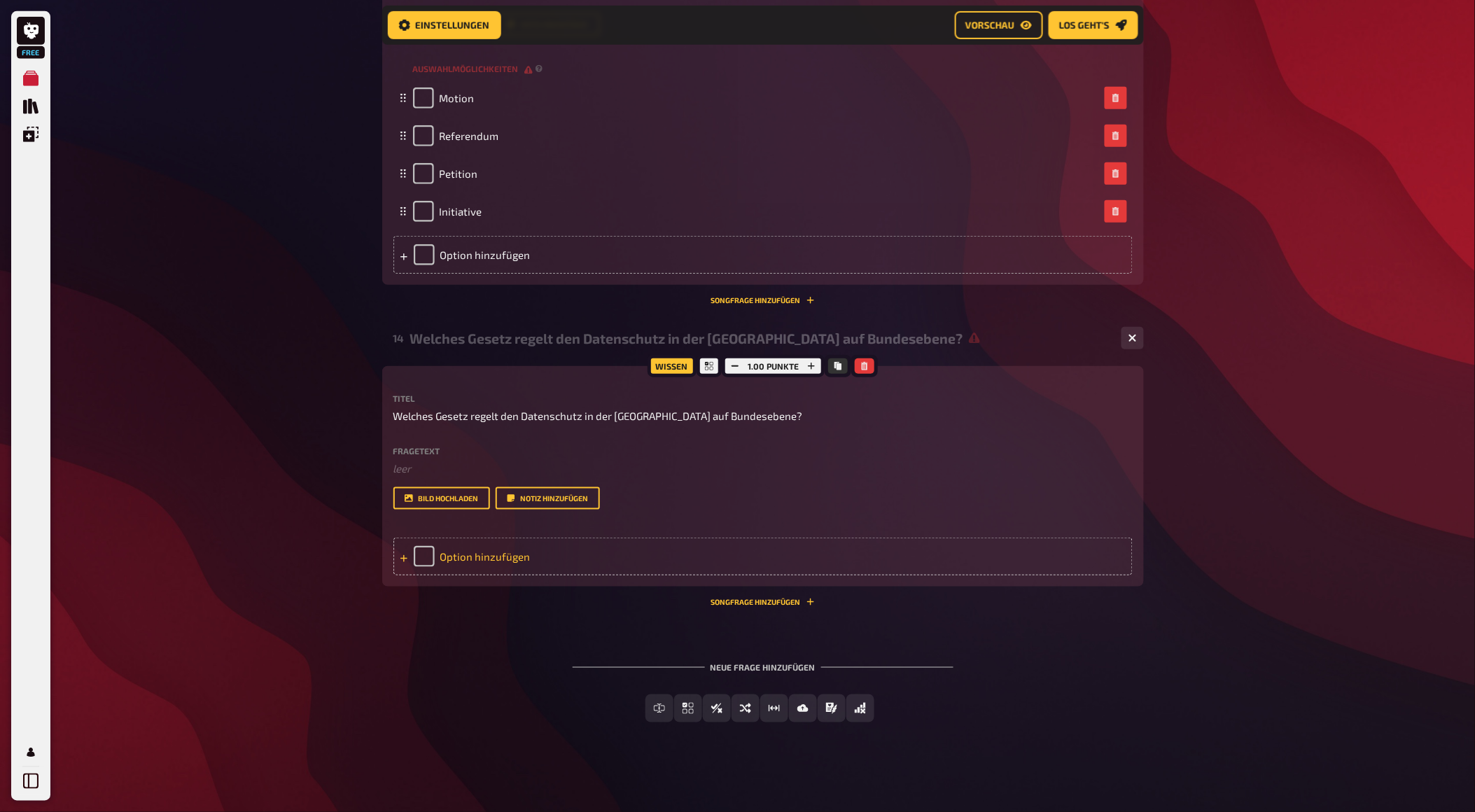
click at [498, 570] on div "Option hinzufügen" at bounding box center [763, 556] width 740 height 38
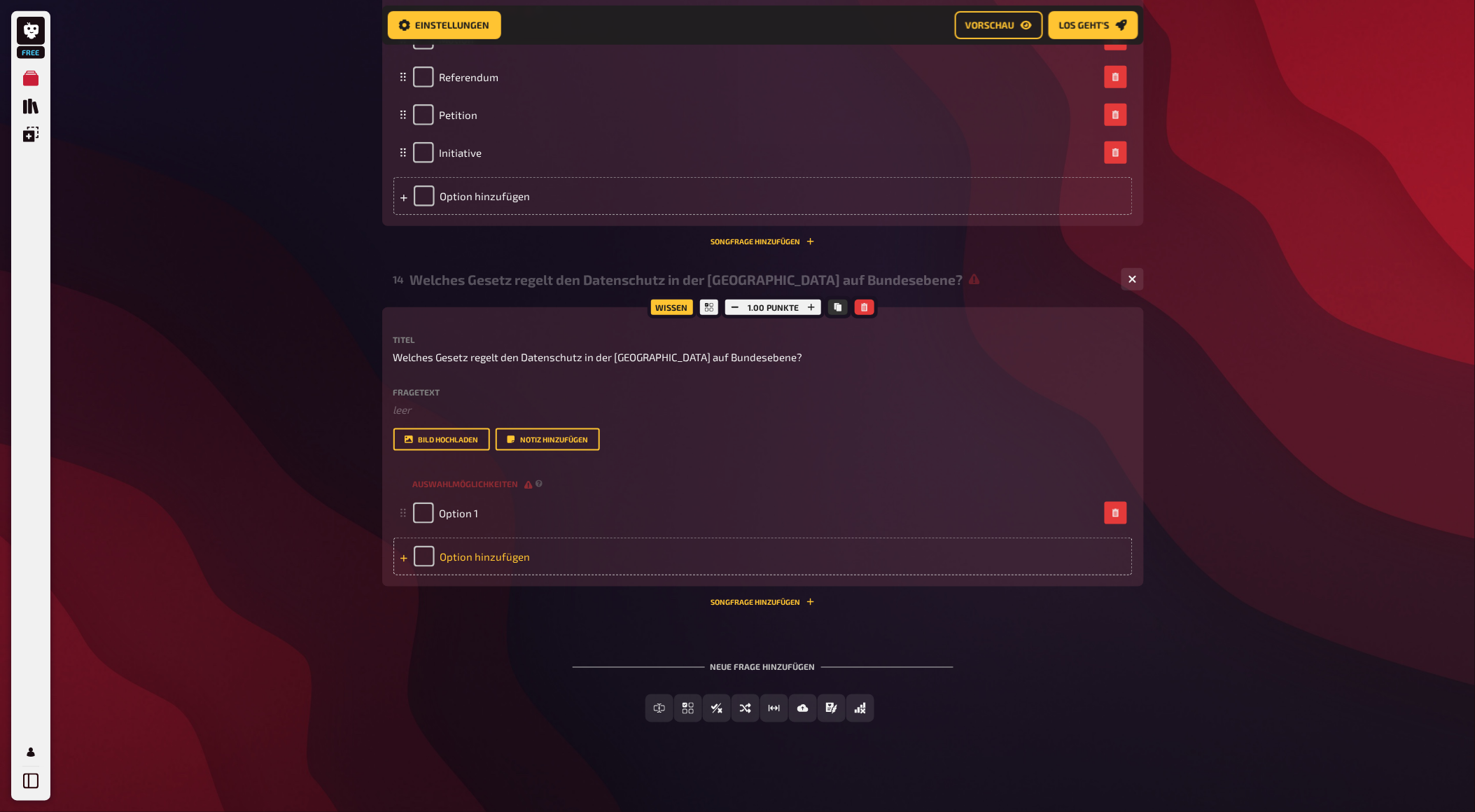
click at [492, 575] on div "Option hinzufügen" at bounding box center [763, 556] width 740 height 38
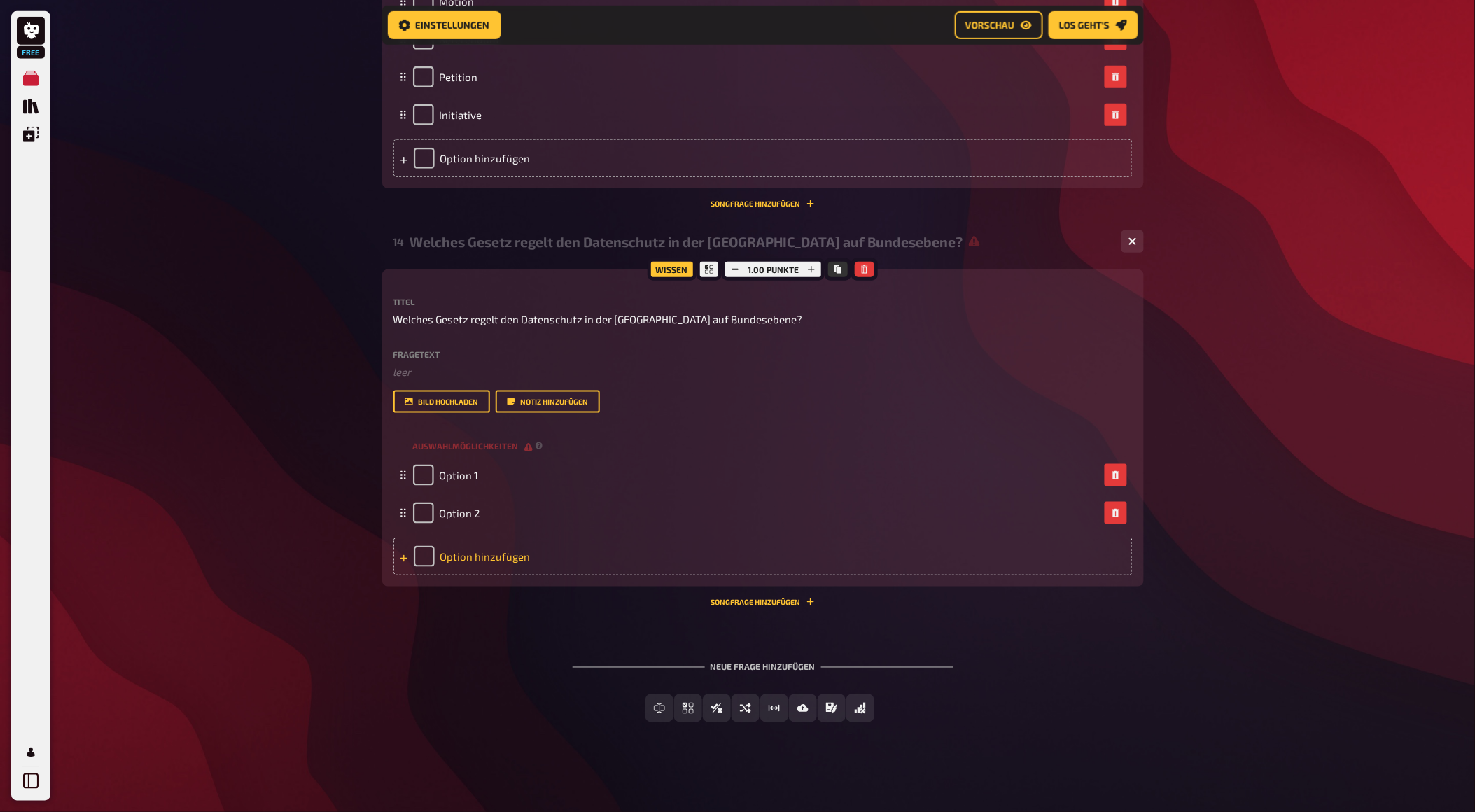
click at [488, 575] on div "Option hinzufügen" at bounding box center [763, 556] width 740 height 38
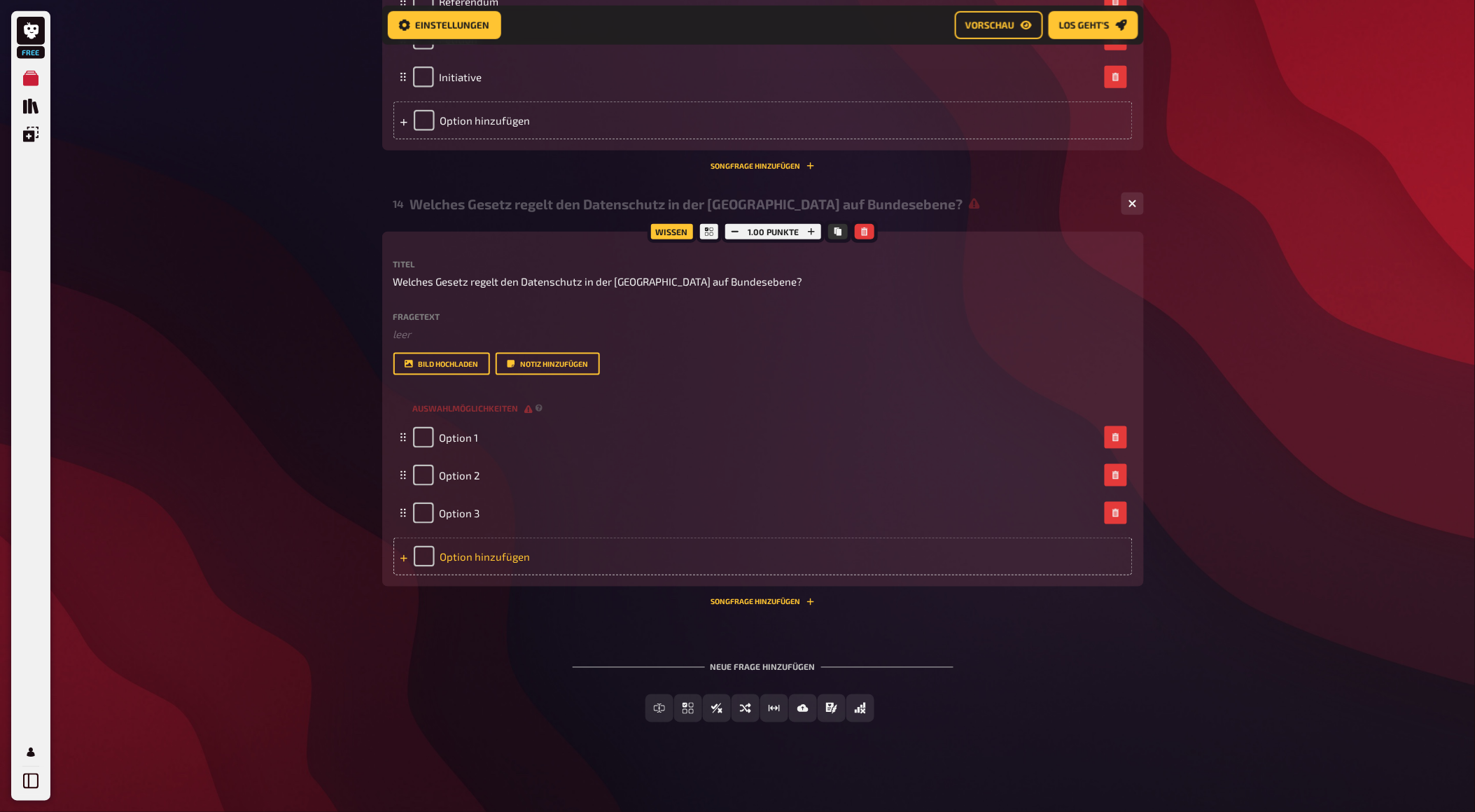
click at [486, 575] on div "Option hinzufügen" at bounding box center [763, 556] width 740 height 38
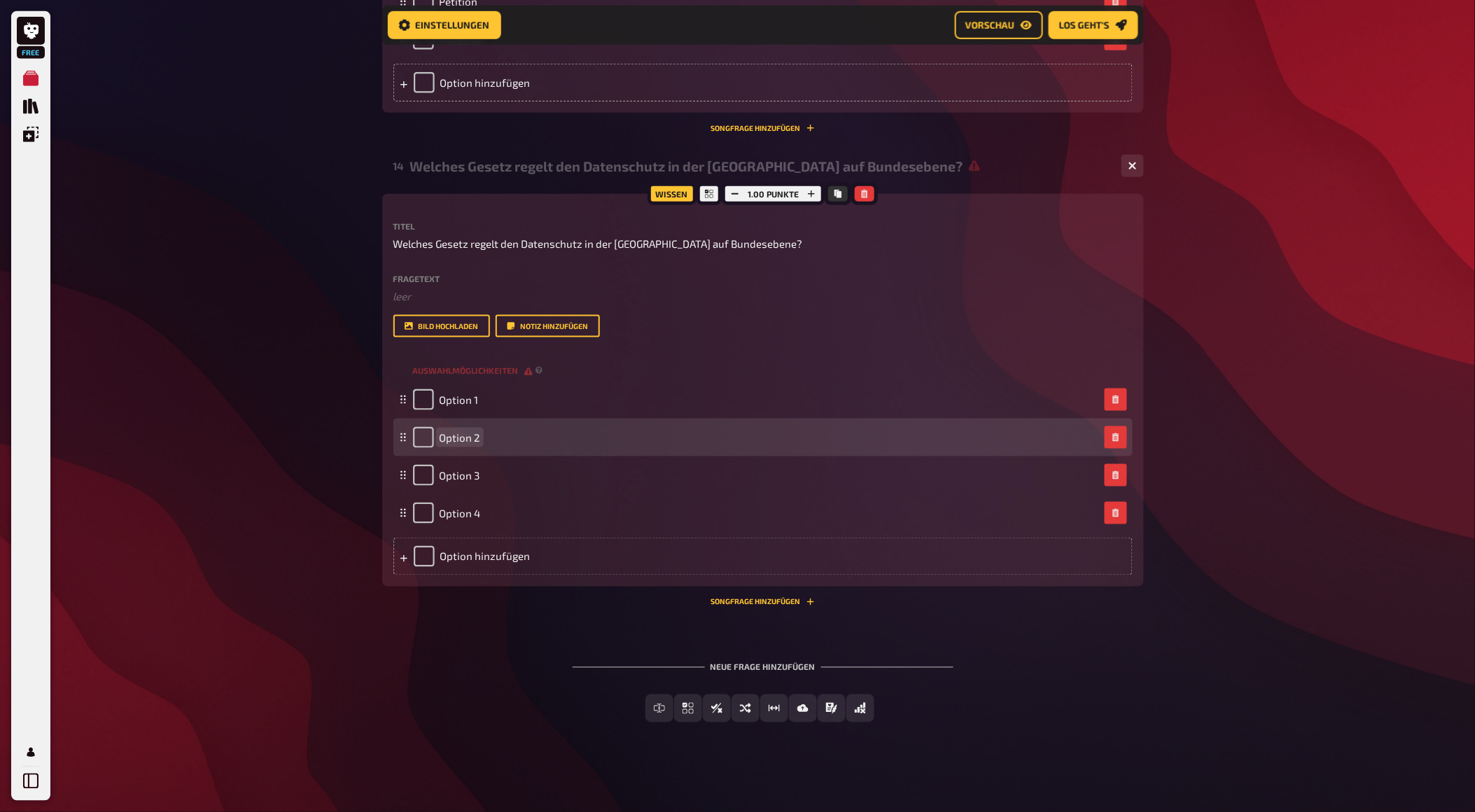
click at [460, 444] on span "Option 2" at bounding box center [460, 437] width 41 height 12
paste span
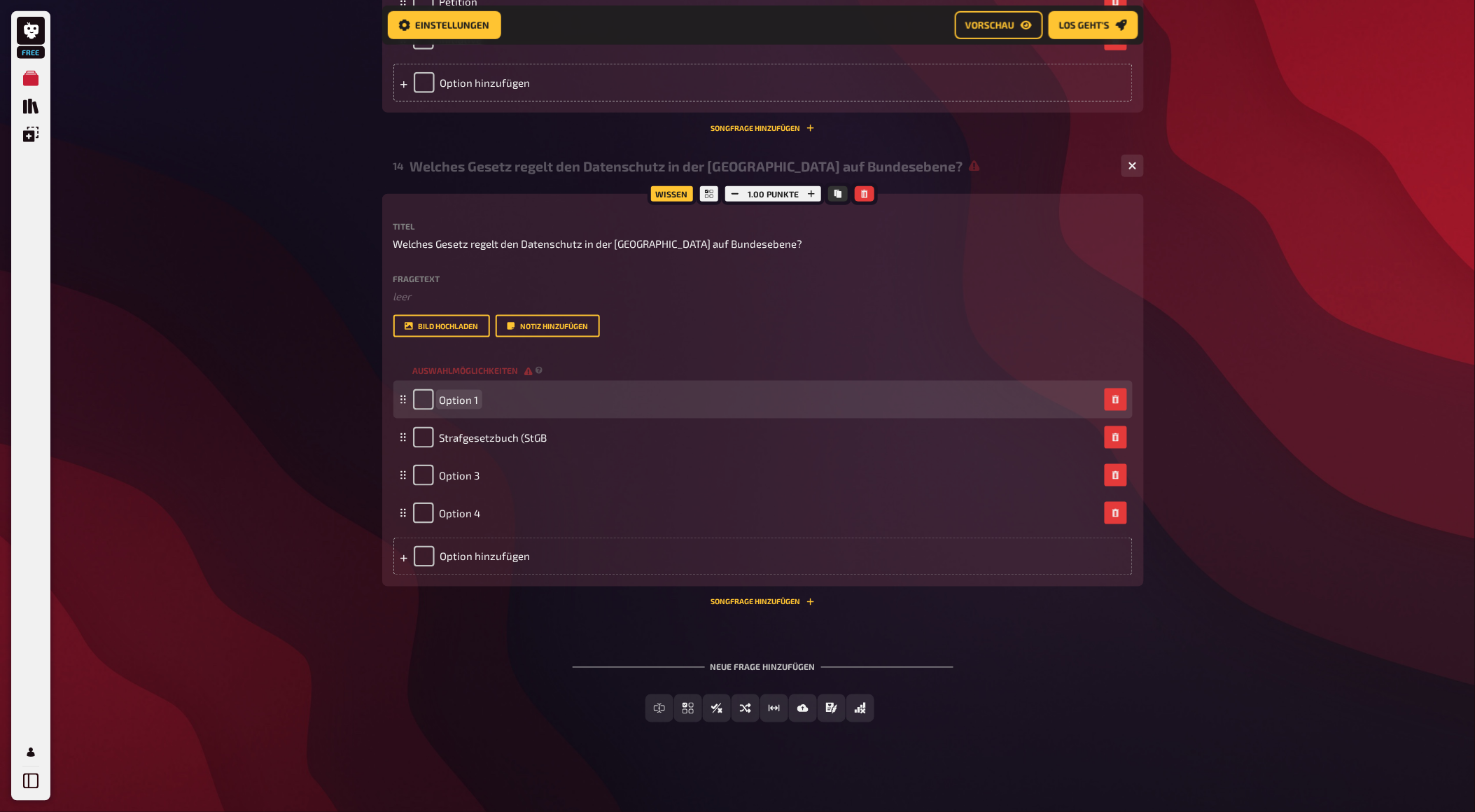
click at [478, 406] on span "Option 1" at bounding box center [459, 399] width 39 height 12
paste span
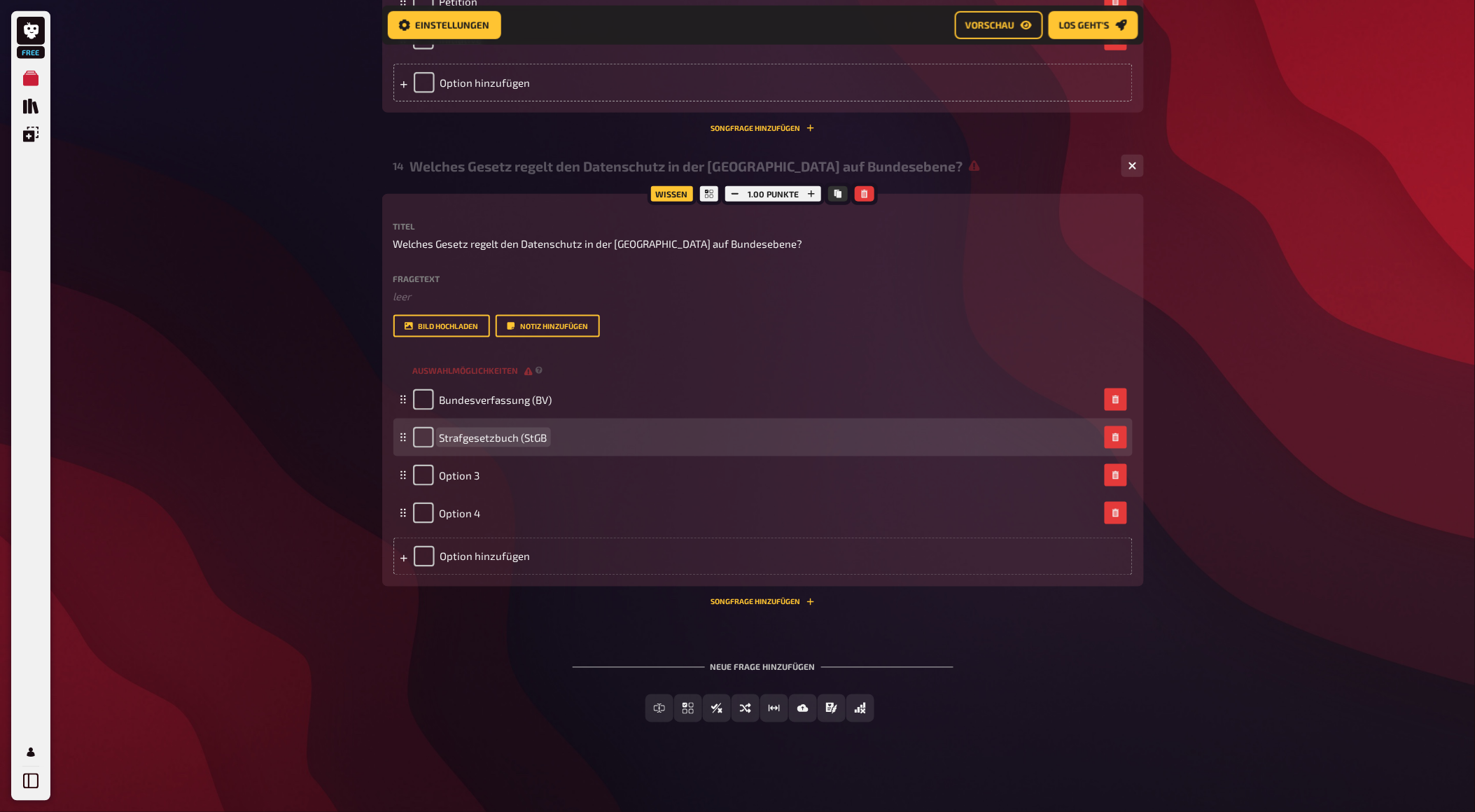
click at [556, 448] on div "Strafgesetzbuch (StGB" at bounding box center [756, 437] width 686 height 21
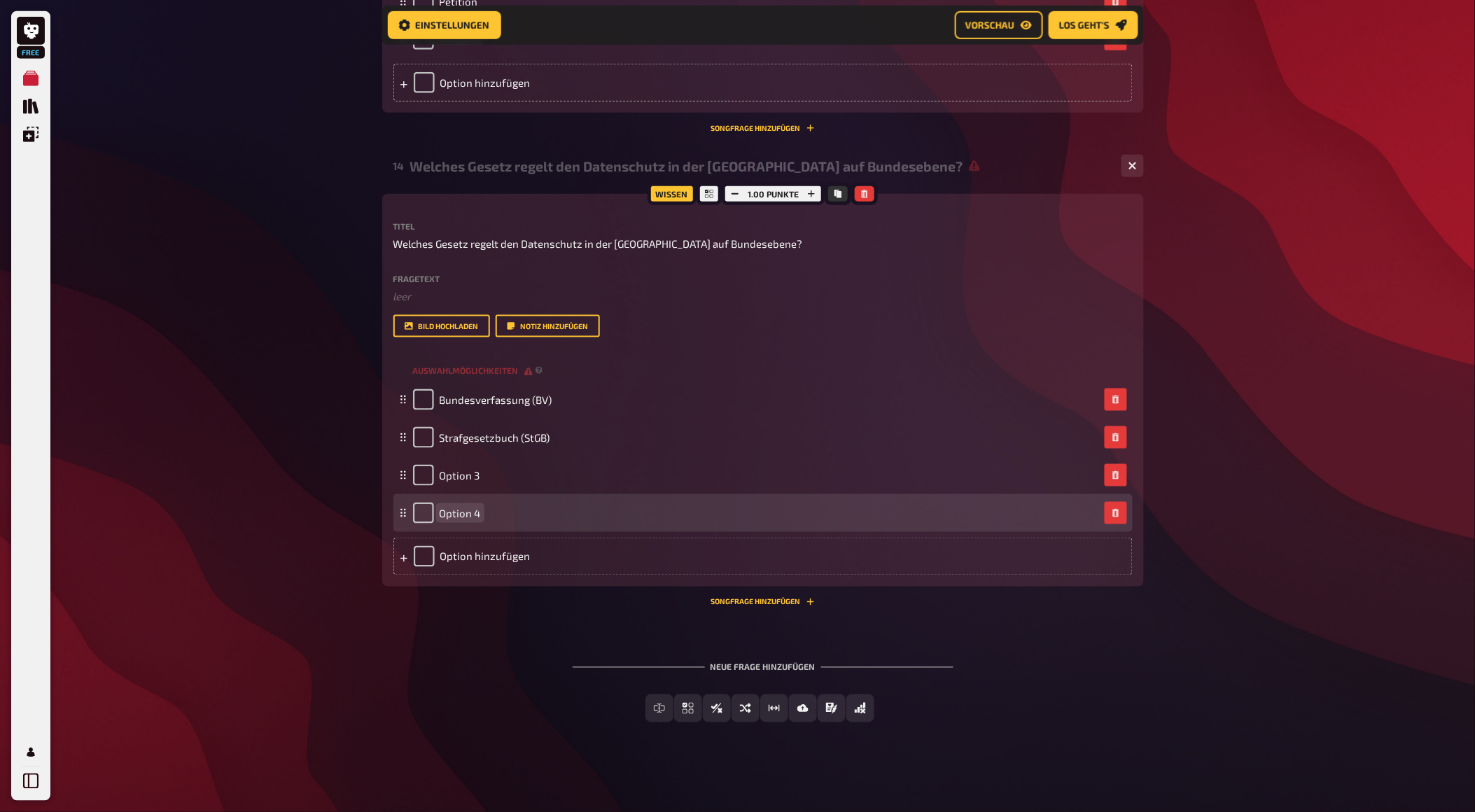
click at [517, 523] on div "Option 4" at bounding box center [756, 513] width 686 height 21
paste span
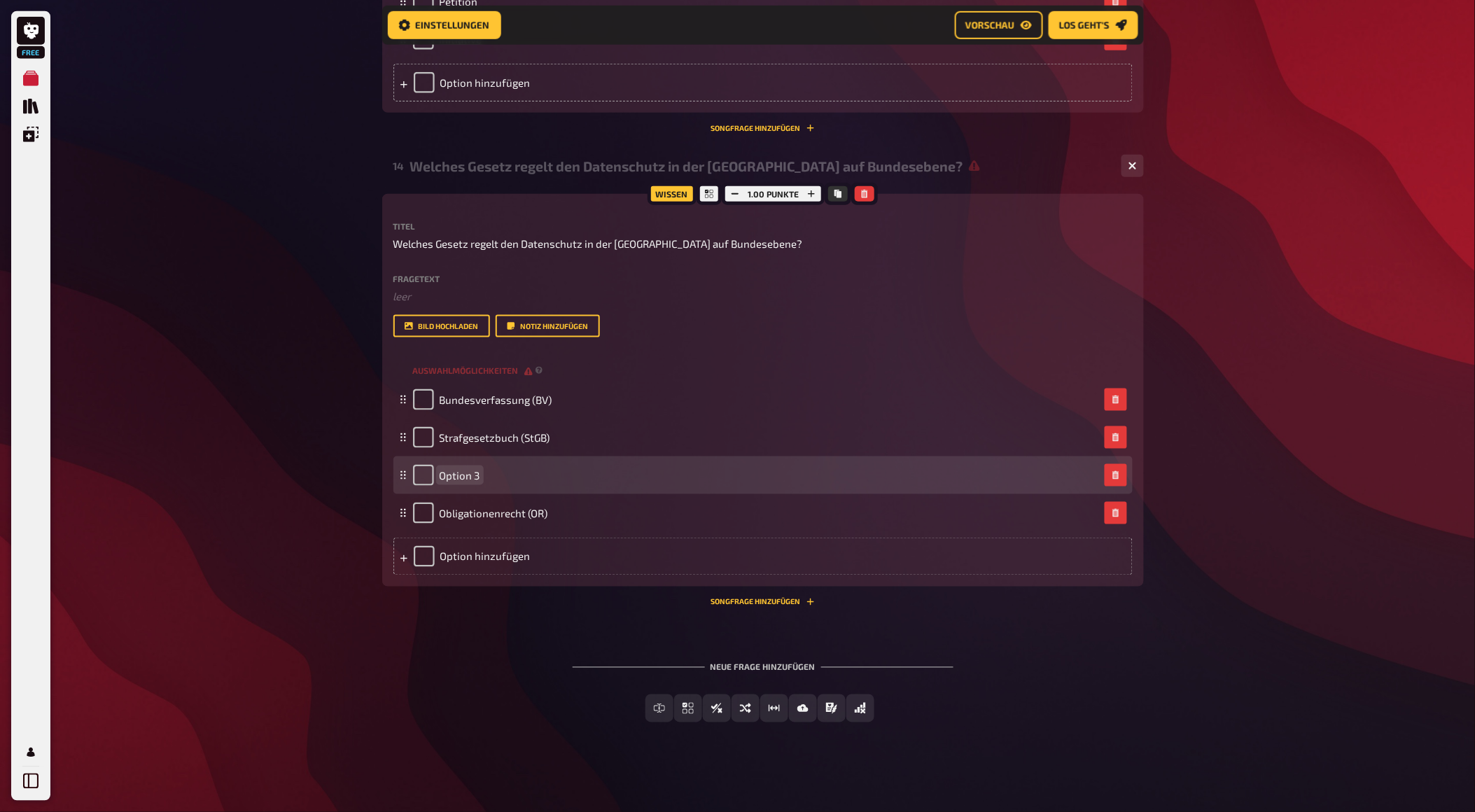
click at [473, 482] on span "Option 3" at bounding box center [460, 474] width 41 height 12
paste span
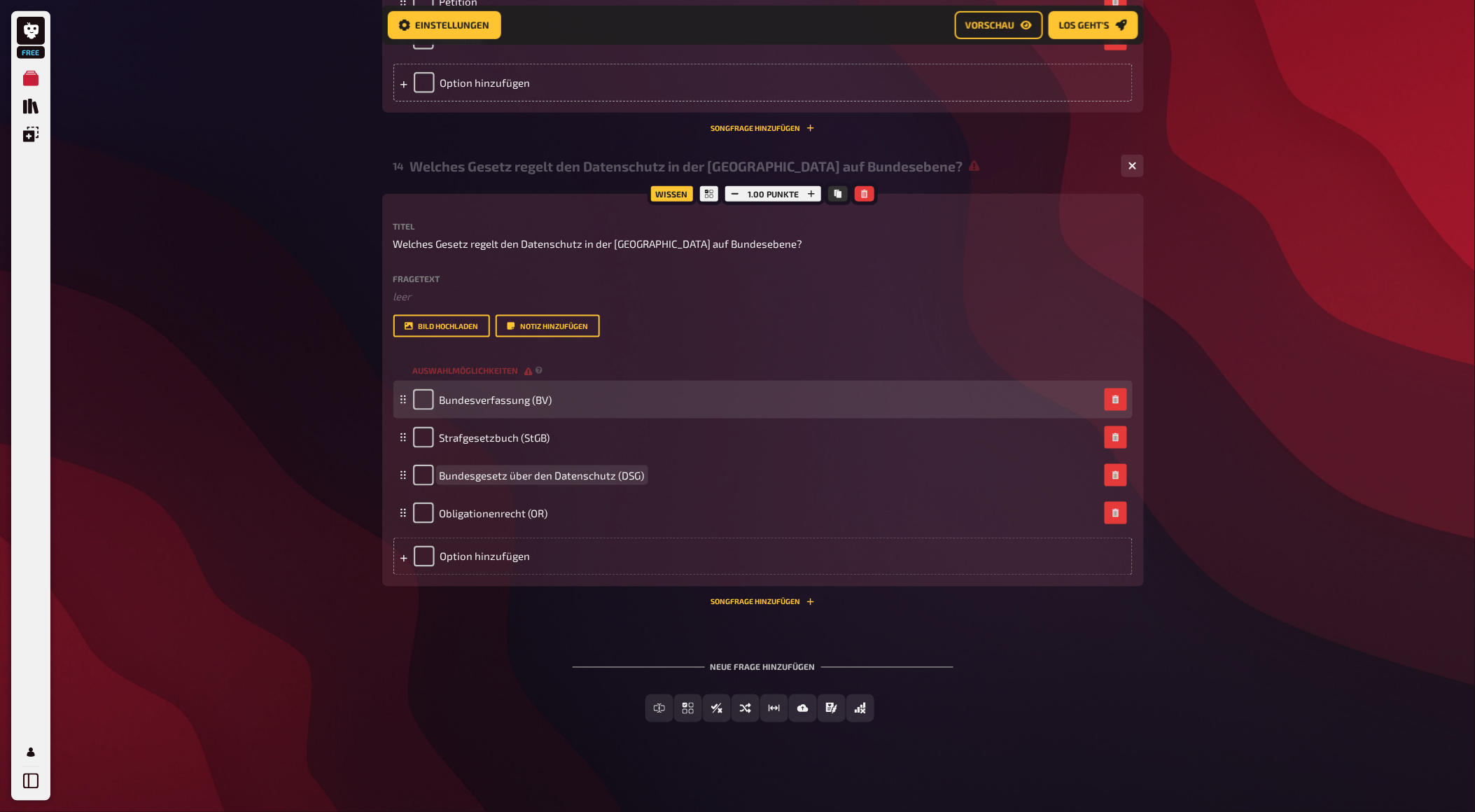
scroll to position [6287, 0]
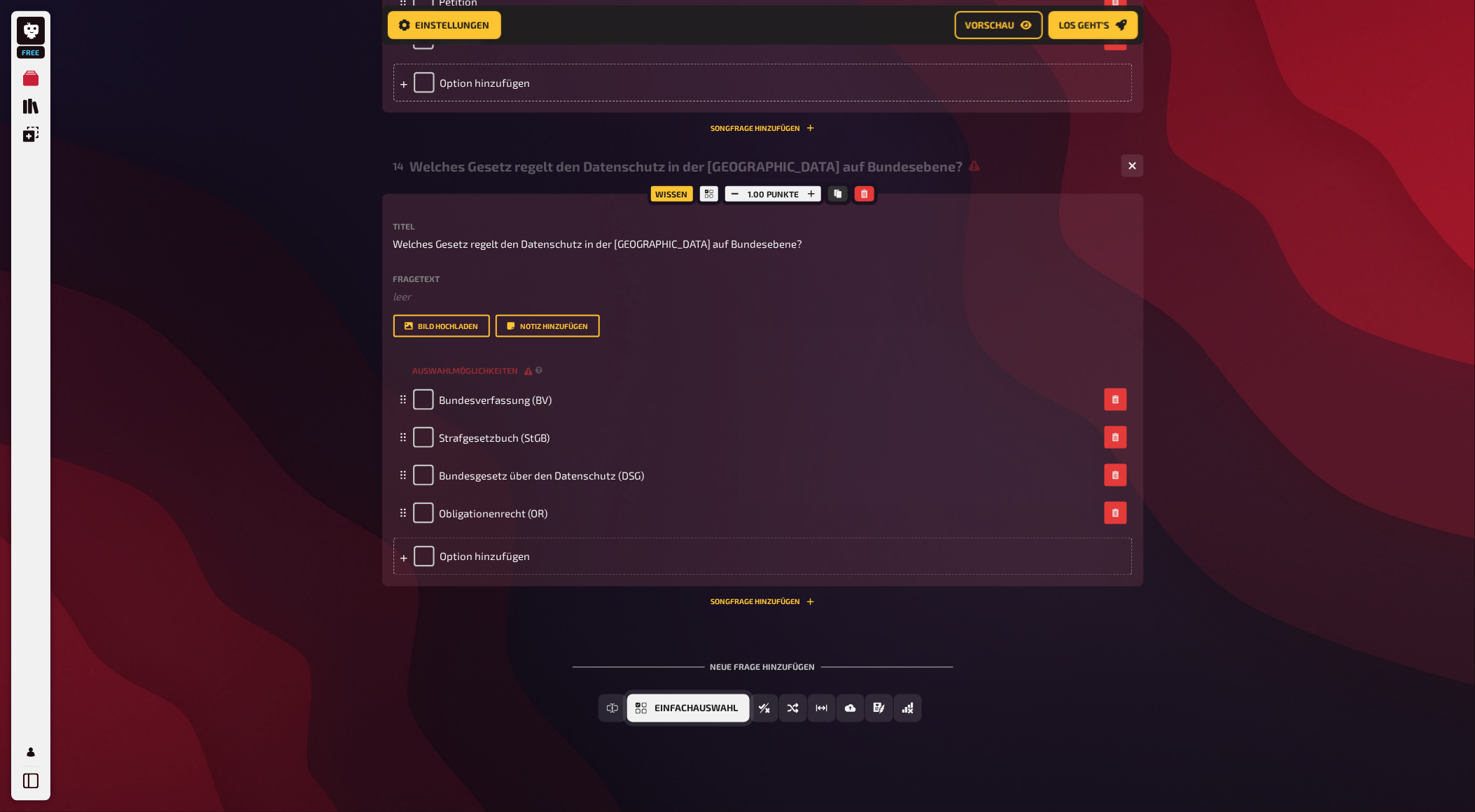
click at [653, 703] on button "Einfachauswahl" at bounding box center [689, 708] width 123 height 28
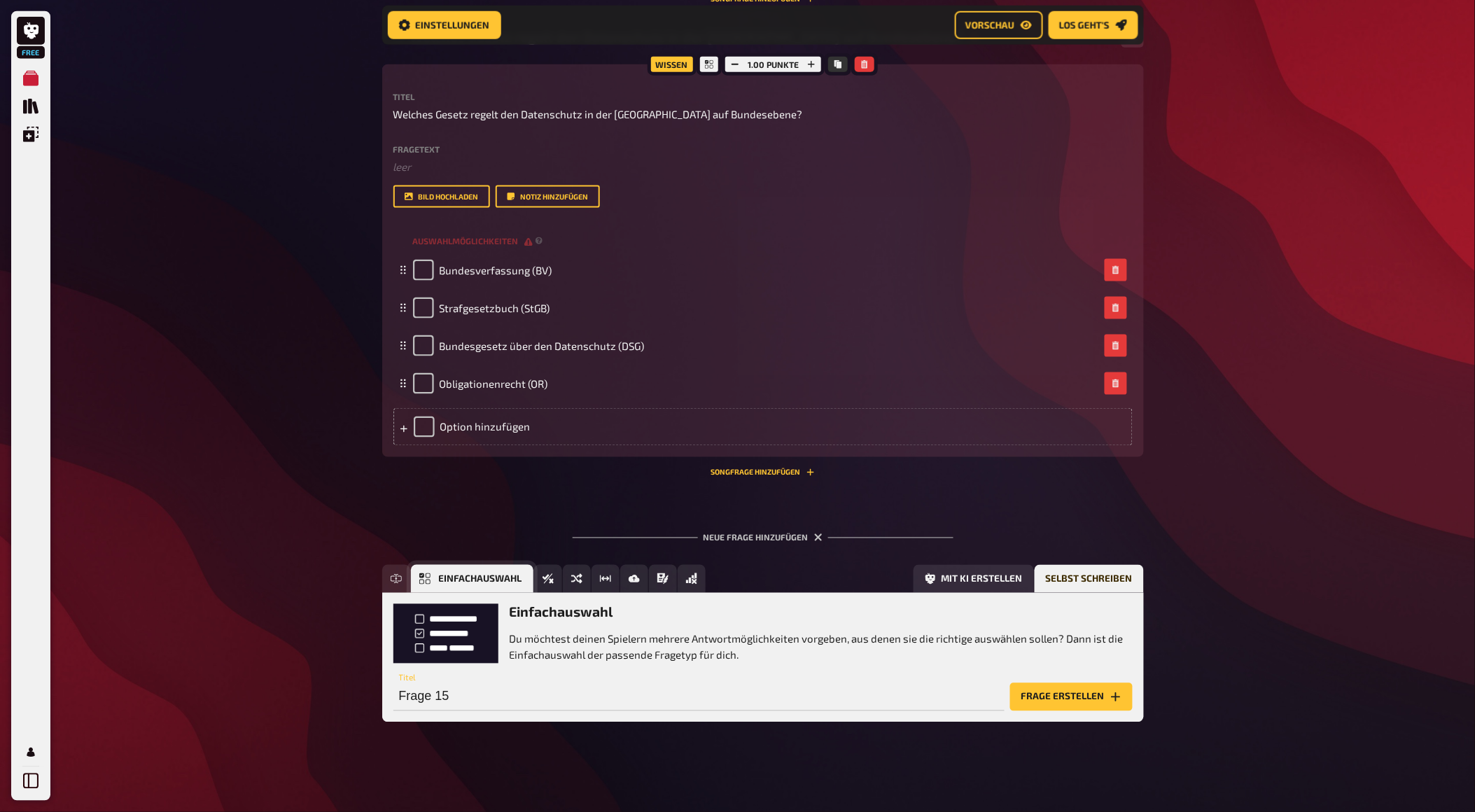
scroll to position [6417, 0]
click at [1062, 711] on div "Einfachauswahl Du möchtest deinen Spielern mehrere Antwortmöglichkeiten vorgebe…" at bounding box center [762, 657] width 762 height 128
click at [1059, 696] on button "Frage erstellen" at bounding box center [1072, 697] width 123 height 28
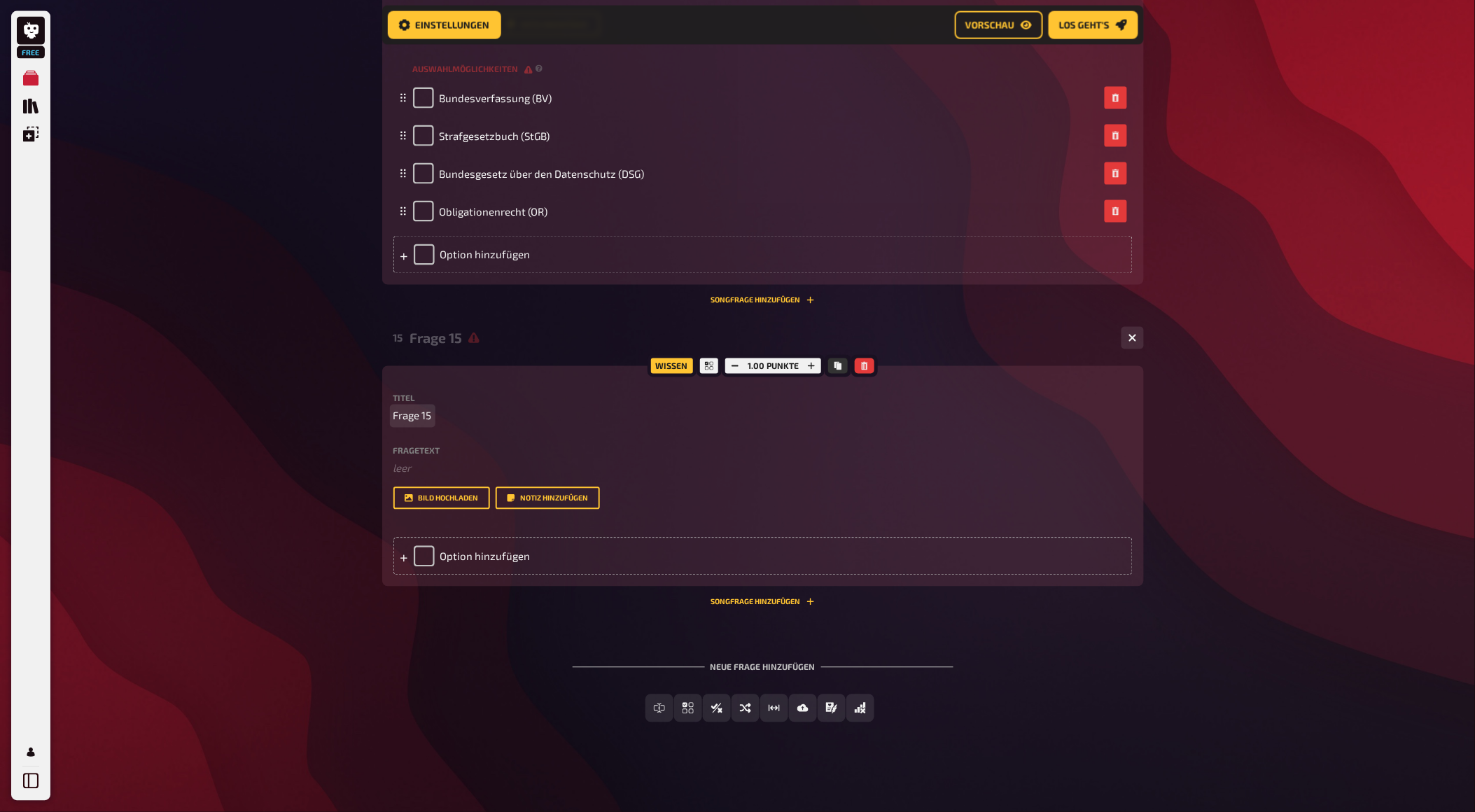
click at [423, 424] on span "Frage 15" at bounding box center [412, 416] width 38 height 16
drag, startPoint x: 430, startPoint y: 588, endPoint x: 333, endPoint y: 592, distance: 97.1
click at [618, 424] on p "Was wird zwingend für eine Adressauskunft" at bounding box center [763, 416] width 740 height 16
click at [600, 424] on span "Was wird zwingend für eine Adressauskunft" at bounding box center [500, 416] width 213 height 16
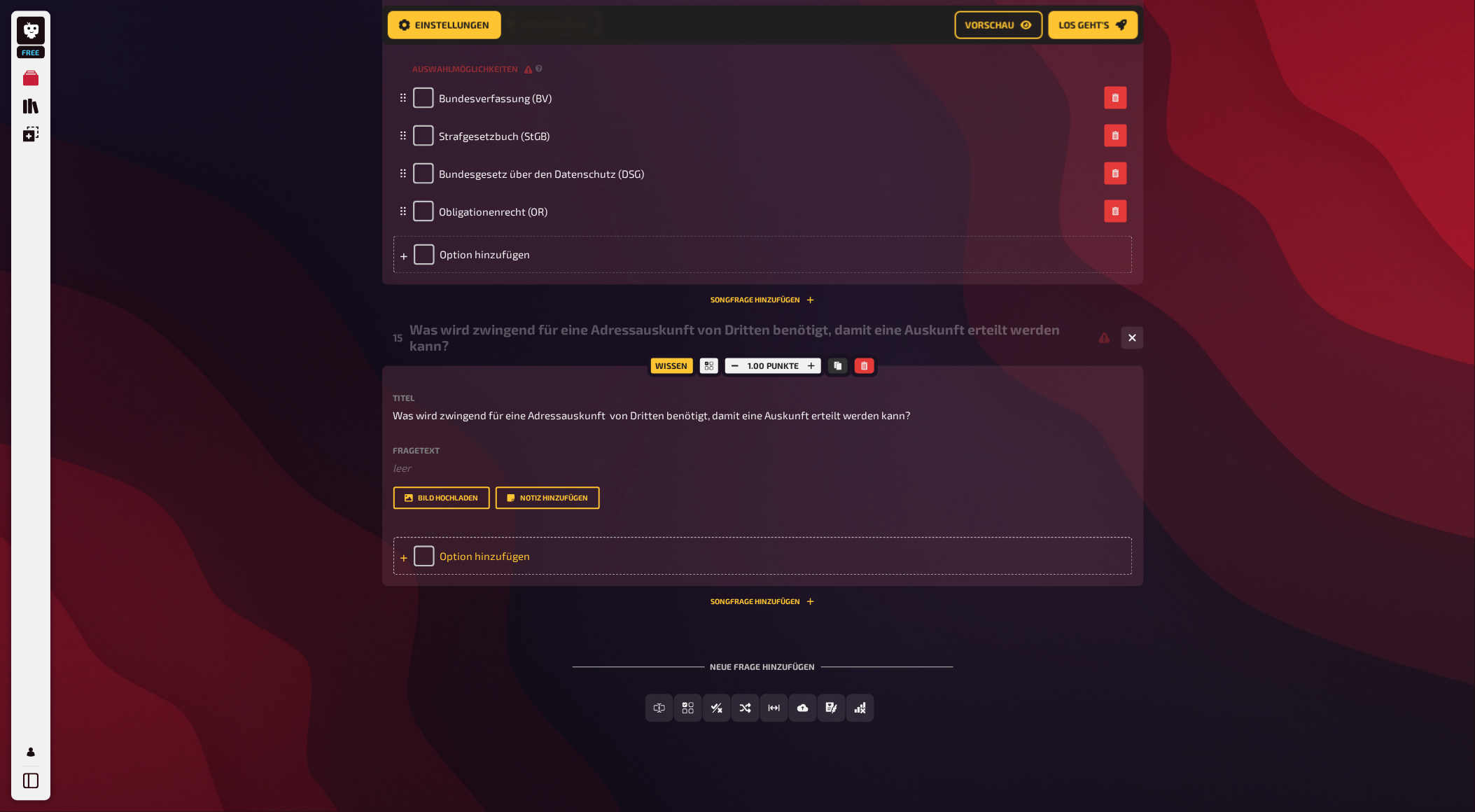
click at [429, 575] on div "Option hinzufügen" at bounding box center [763, 556] width 740 height 38
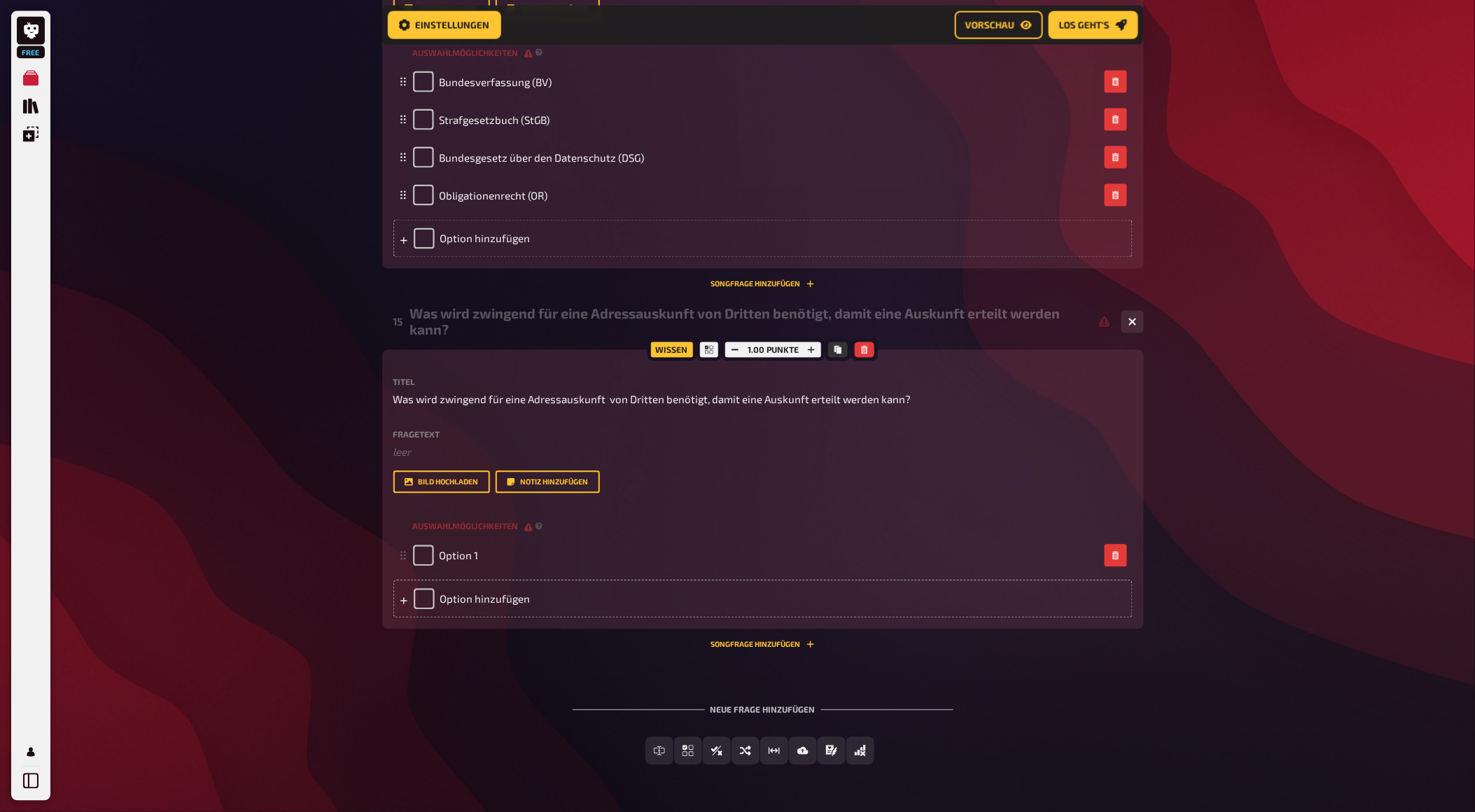
scroll to position [6572, 0]
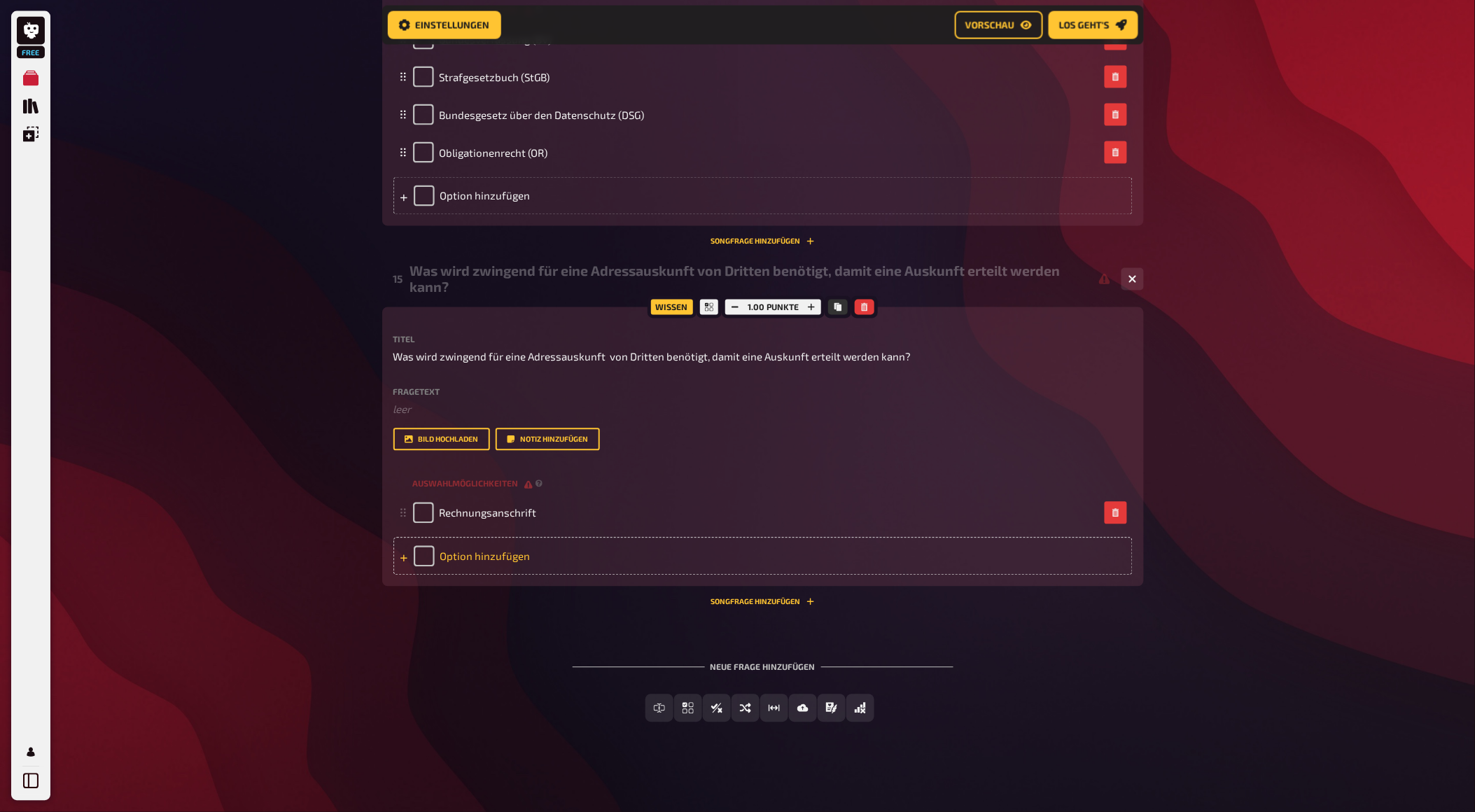
click at [521, 575] on div "Option hinzufügen" at bounding box center [763, 556] width 740 height 38
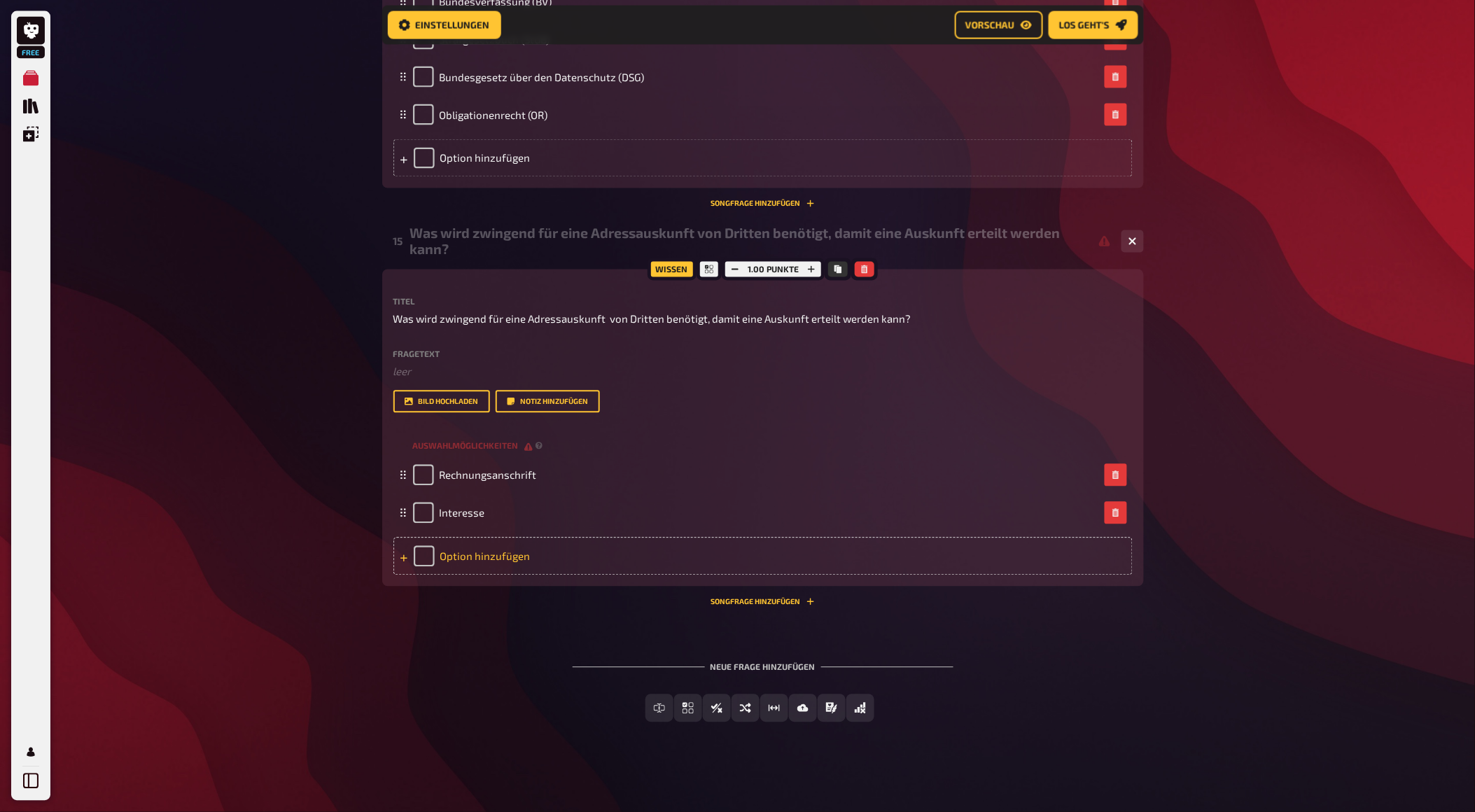
click at [513, 575] on div "Option hinzufügen" at bounding box center [763, 556] width 740 height 38
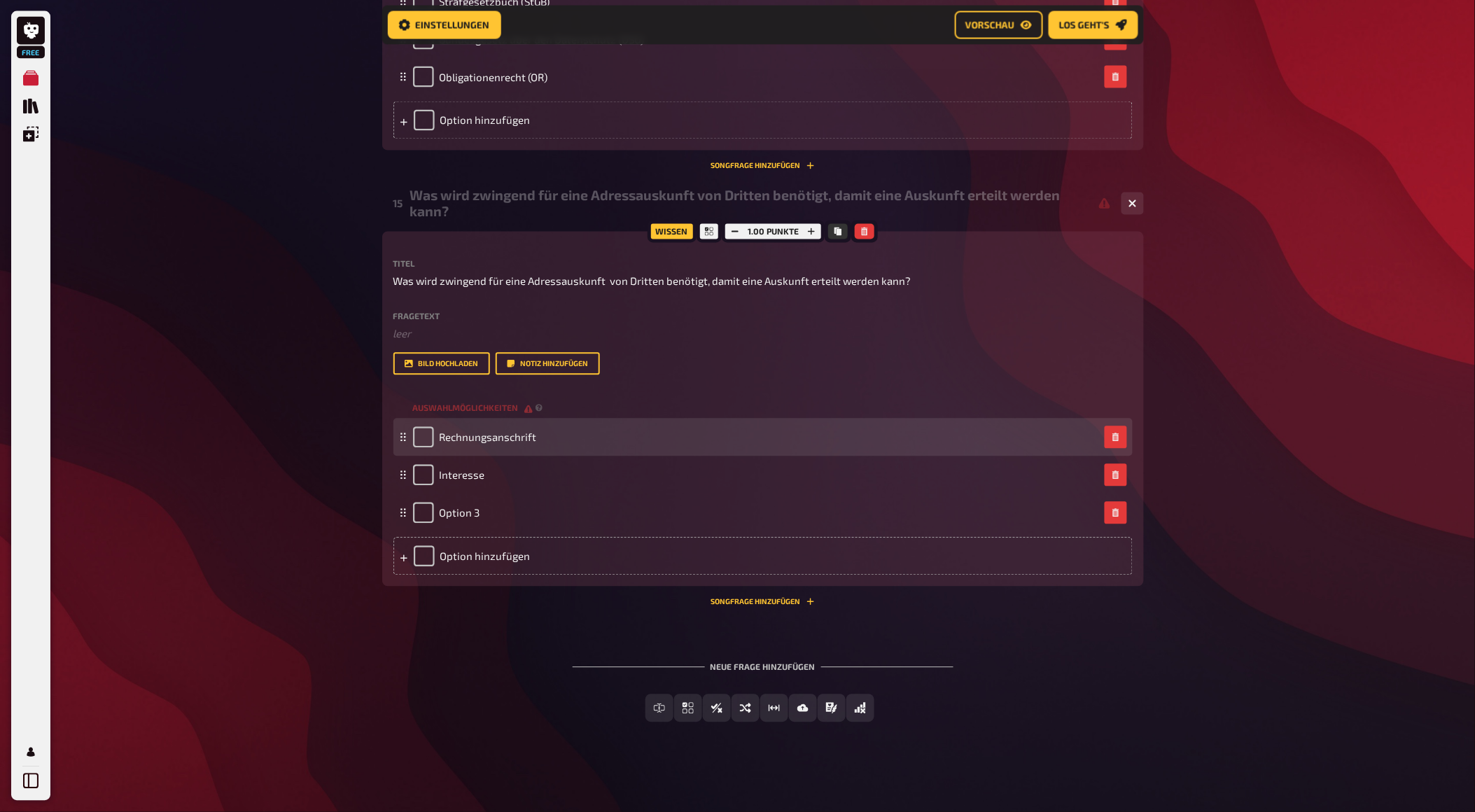
scroll to position [6650, 0]
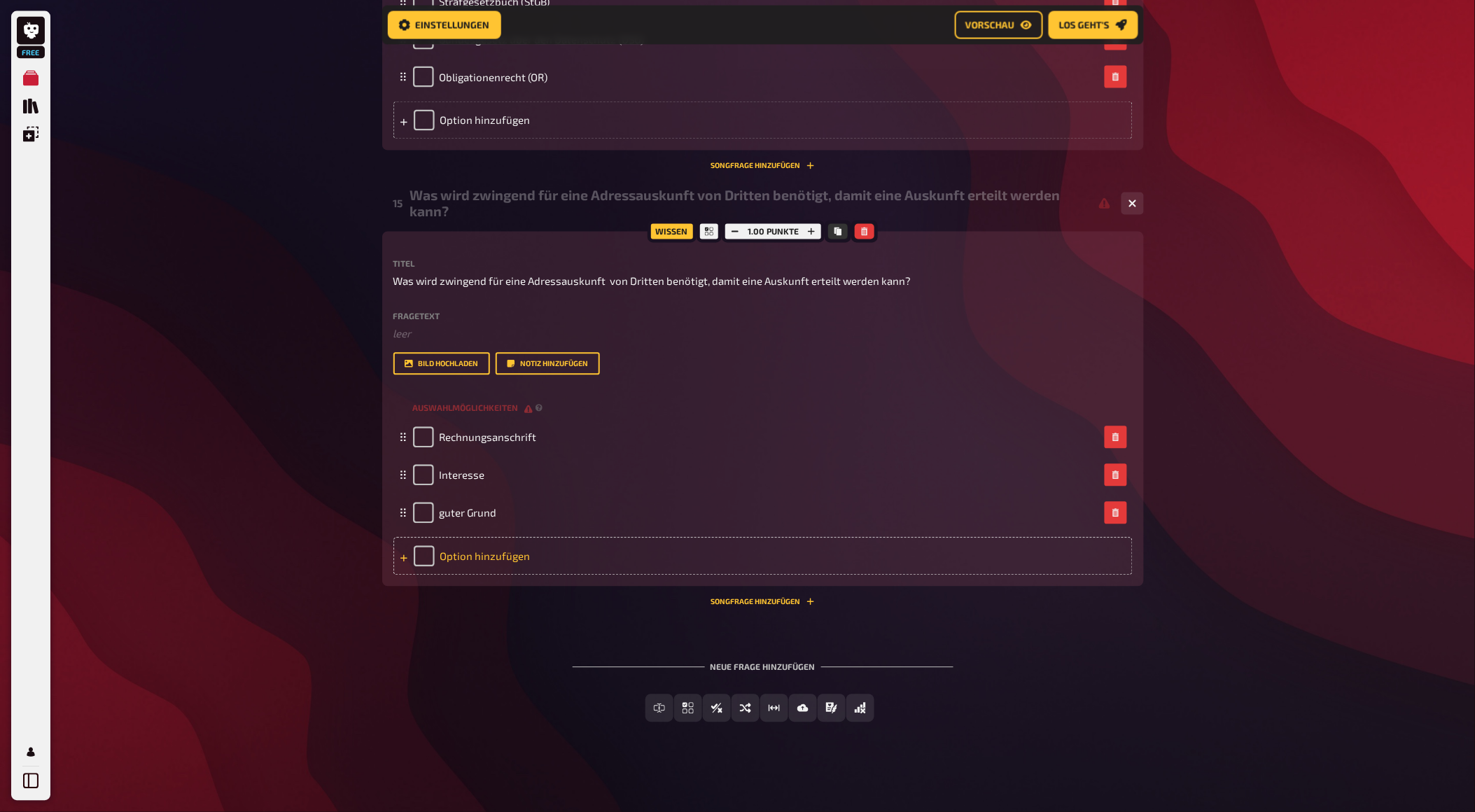
click at [590, 575] on div "Option hinzufügen" at bounding box center [763, 556] width 740 height 38
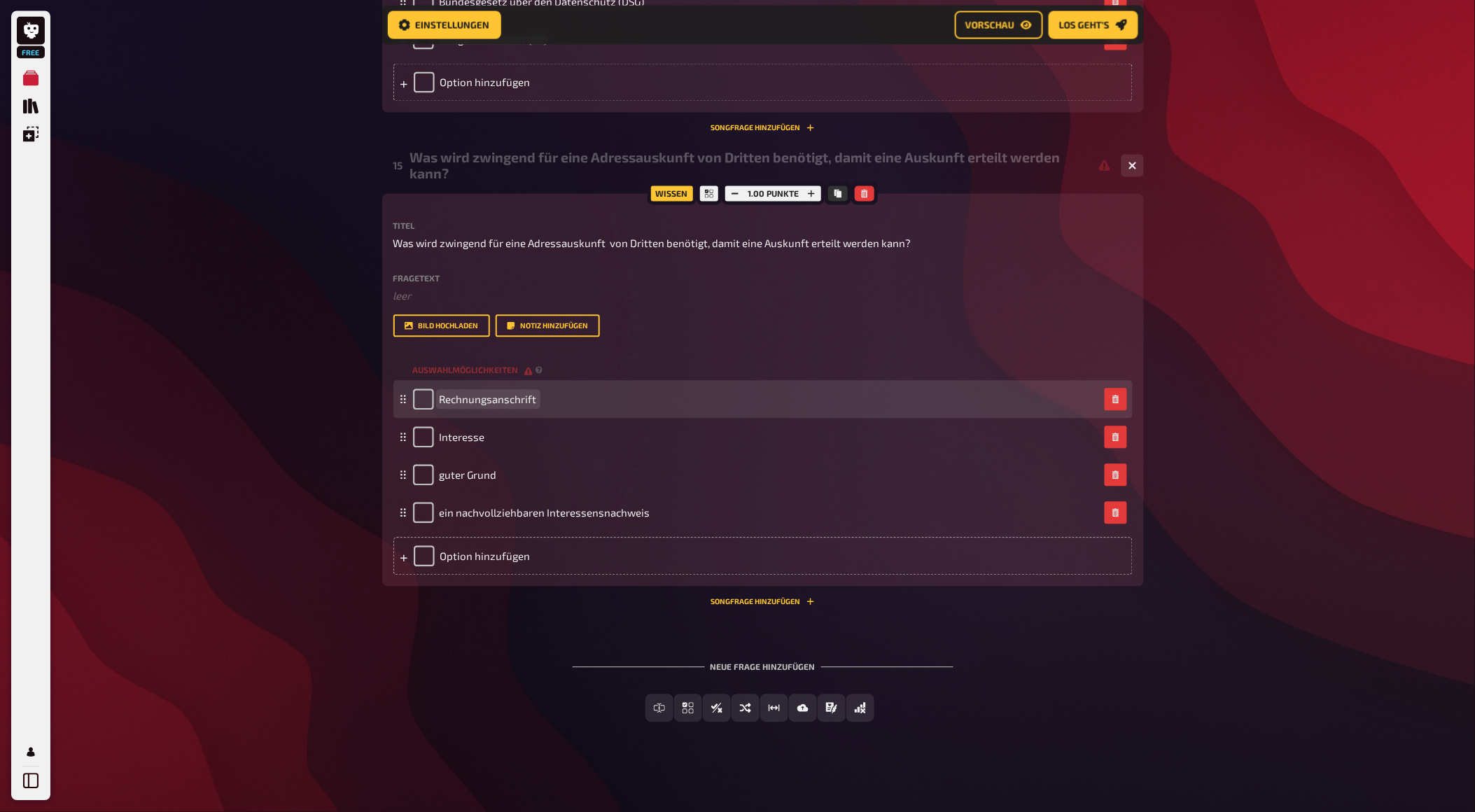
click at [576, 410] on div "Rechnungsanschrift" at bounding box center [756, 400] width 686 height 21
click at [530, 406] on span "Rechnungsanschrift" at bounding box center [488, 399] width 97 height 12
click at [533, 406] on span "Rechnungsanschrift" at bounding box center [488, 399] width 97 height 12
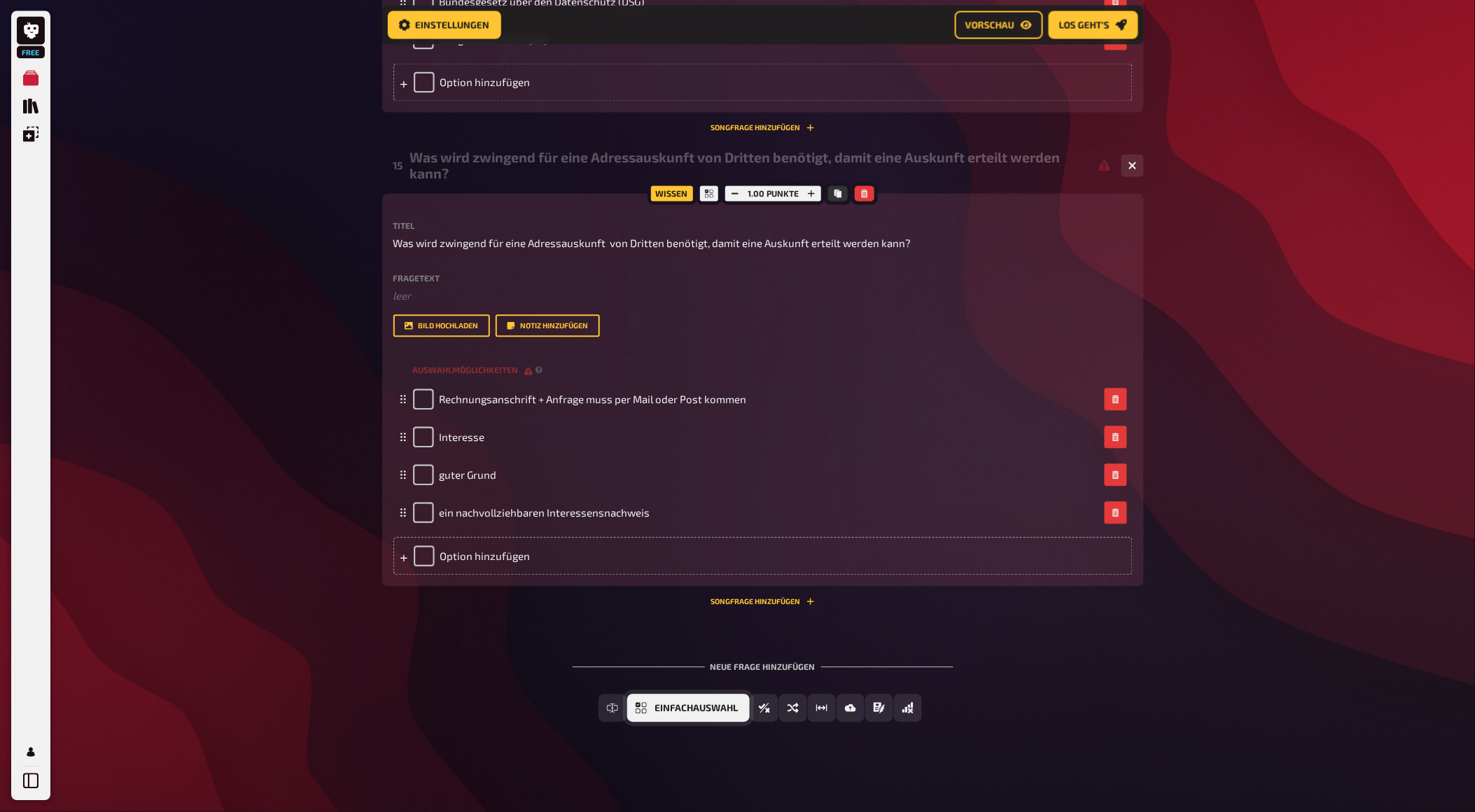
click at [643, 710] on icon "Einfachauswahl" at bounding box center [641, 708] width 11 height 11
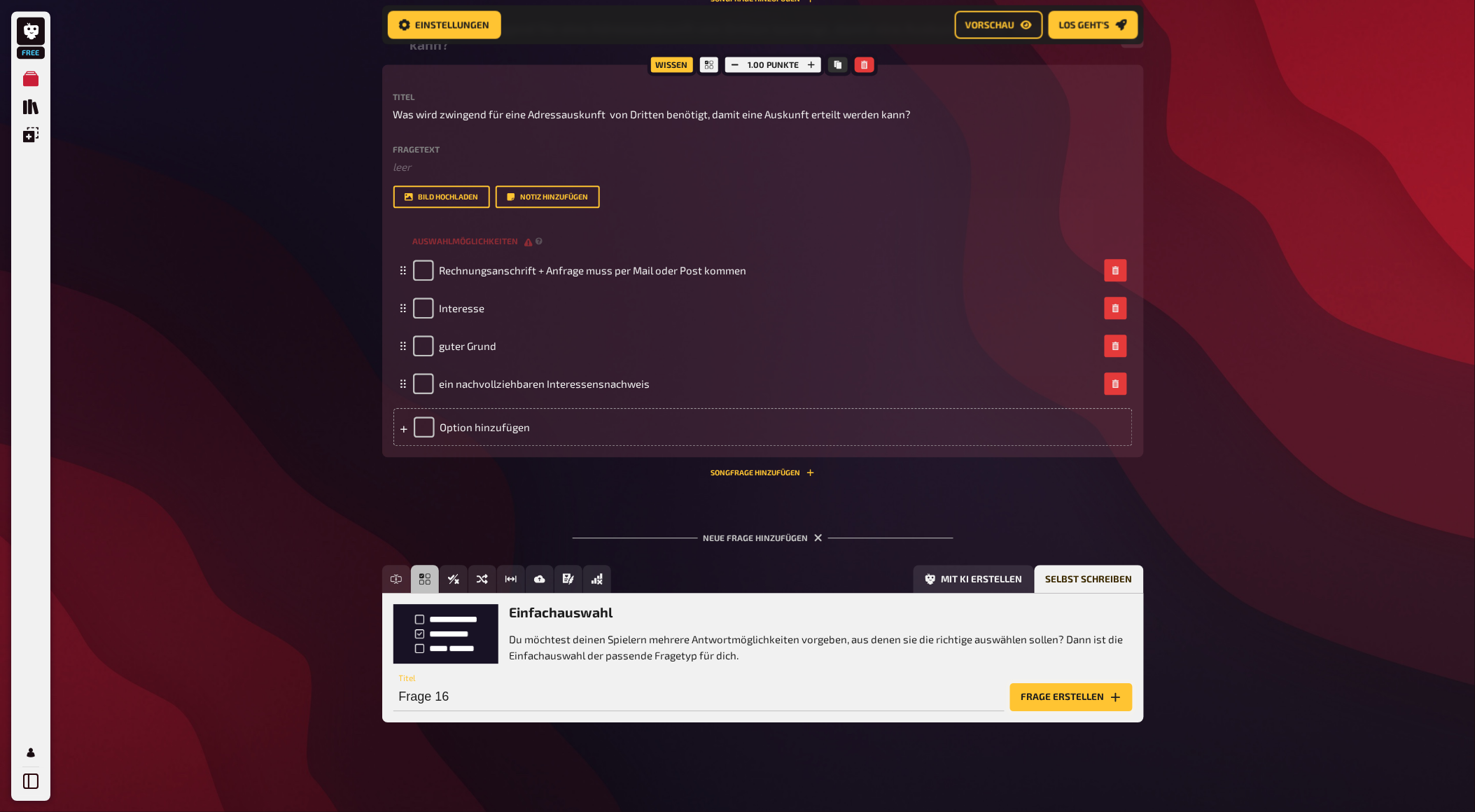
click at [1074, 705] on button "Frage erstellen" at bounding box center [1072, 697] width 123 height 28
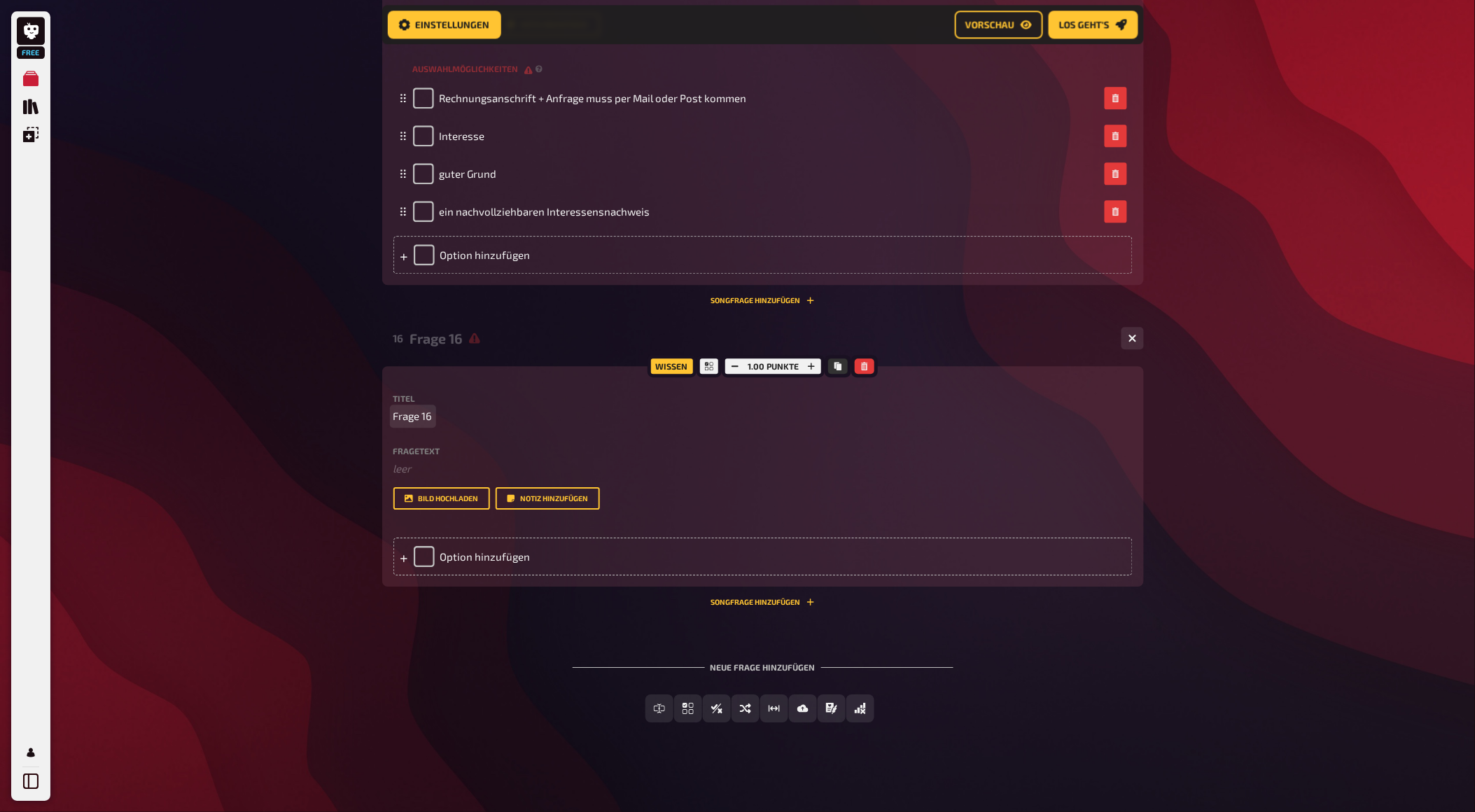
click at [442, 424] on p "Frage 16" at bounding box center [763, 416] width 740 height 16
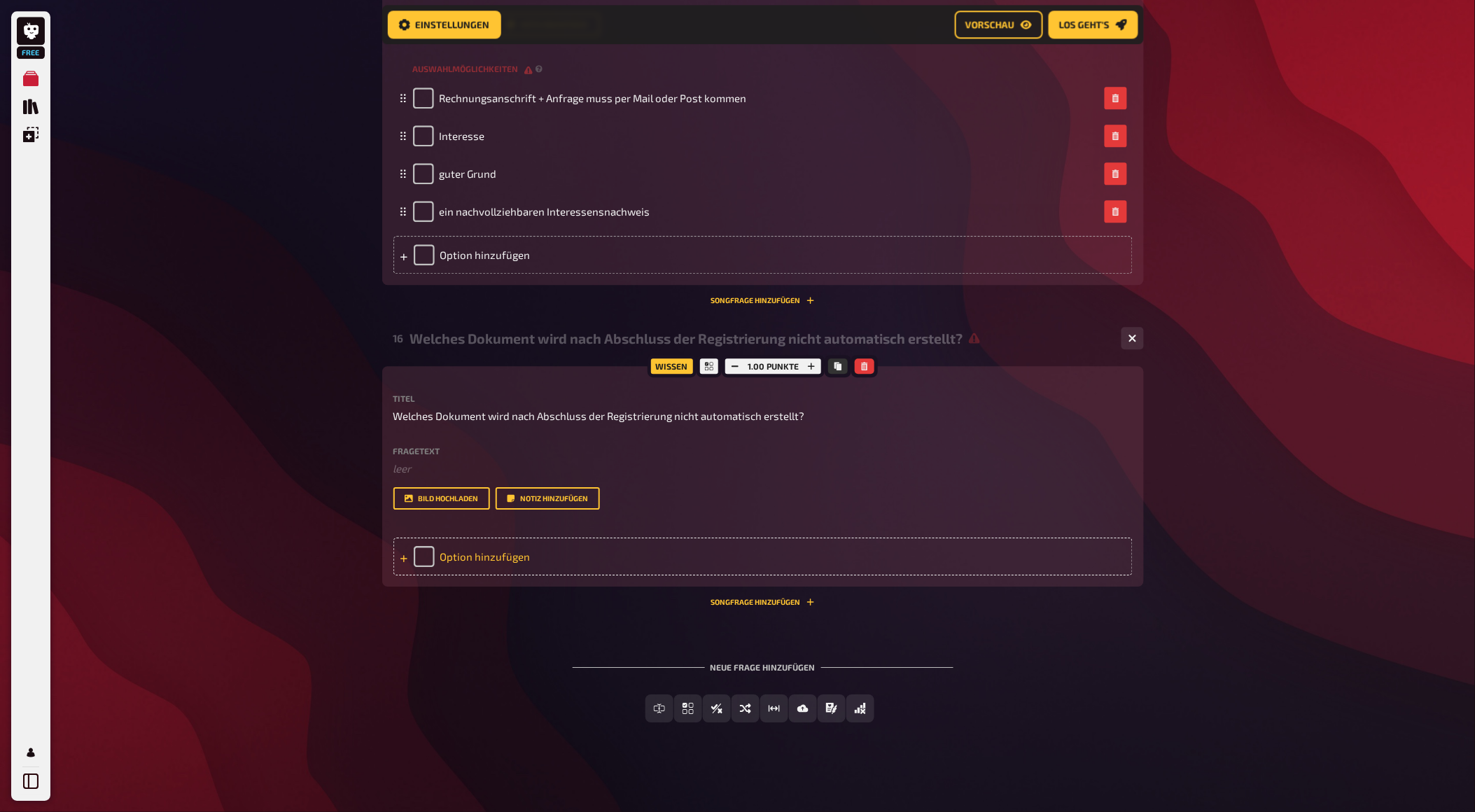
click at [468, 575] on div "Option hinzufügen" at bounding box center [763, 556] width 740 height 38
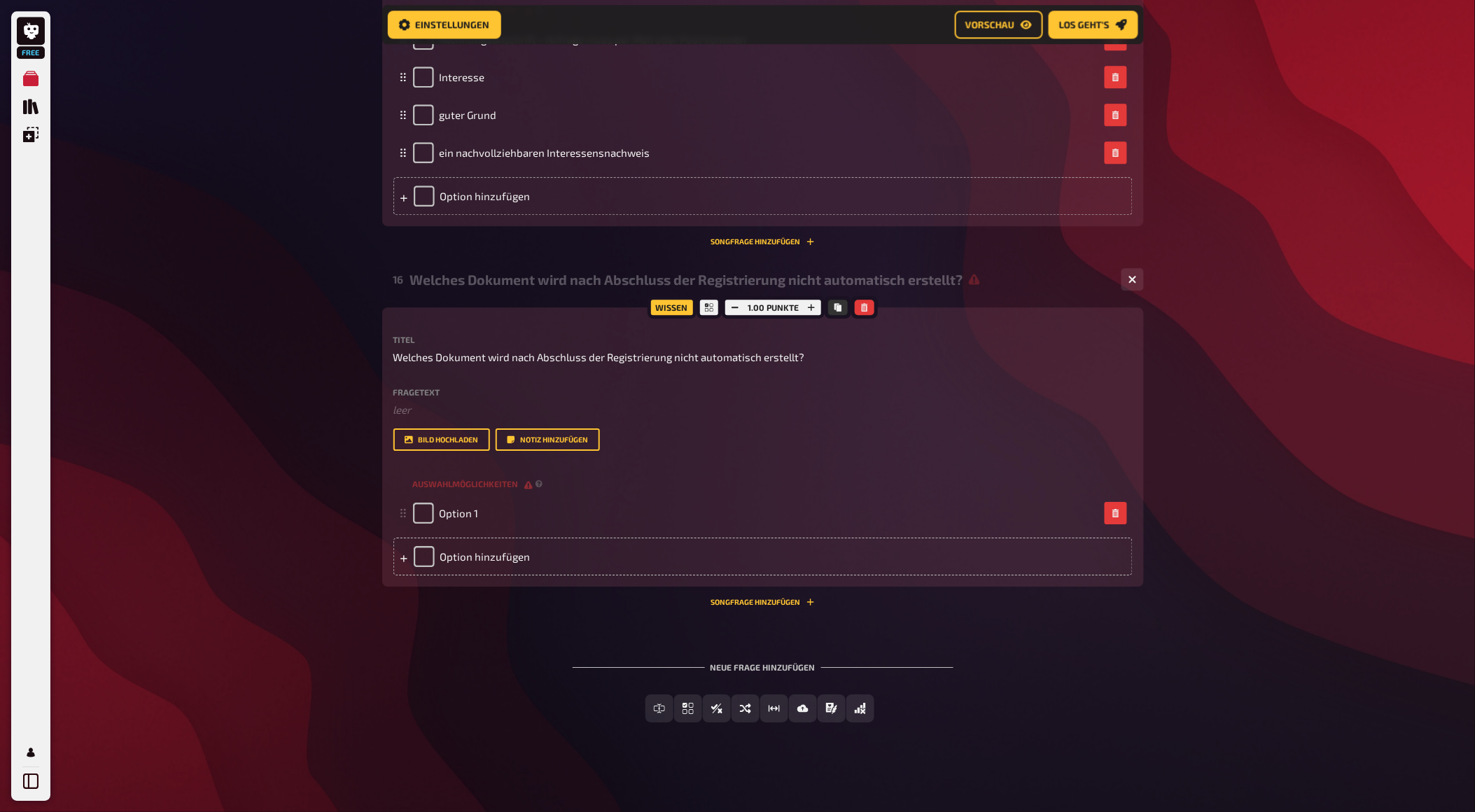
scroll to position [7121, 0]
click at [555, 555] on div "Option hinzufügen" at bounding box center [763, 556] width 740 height 38
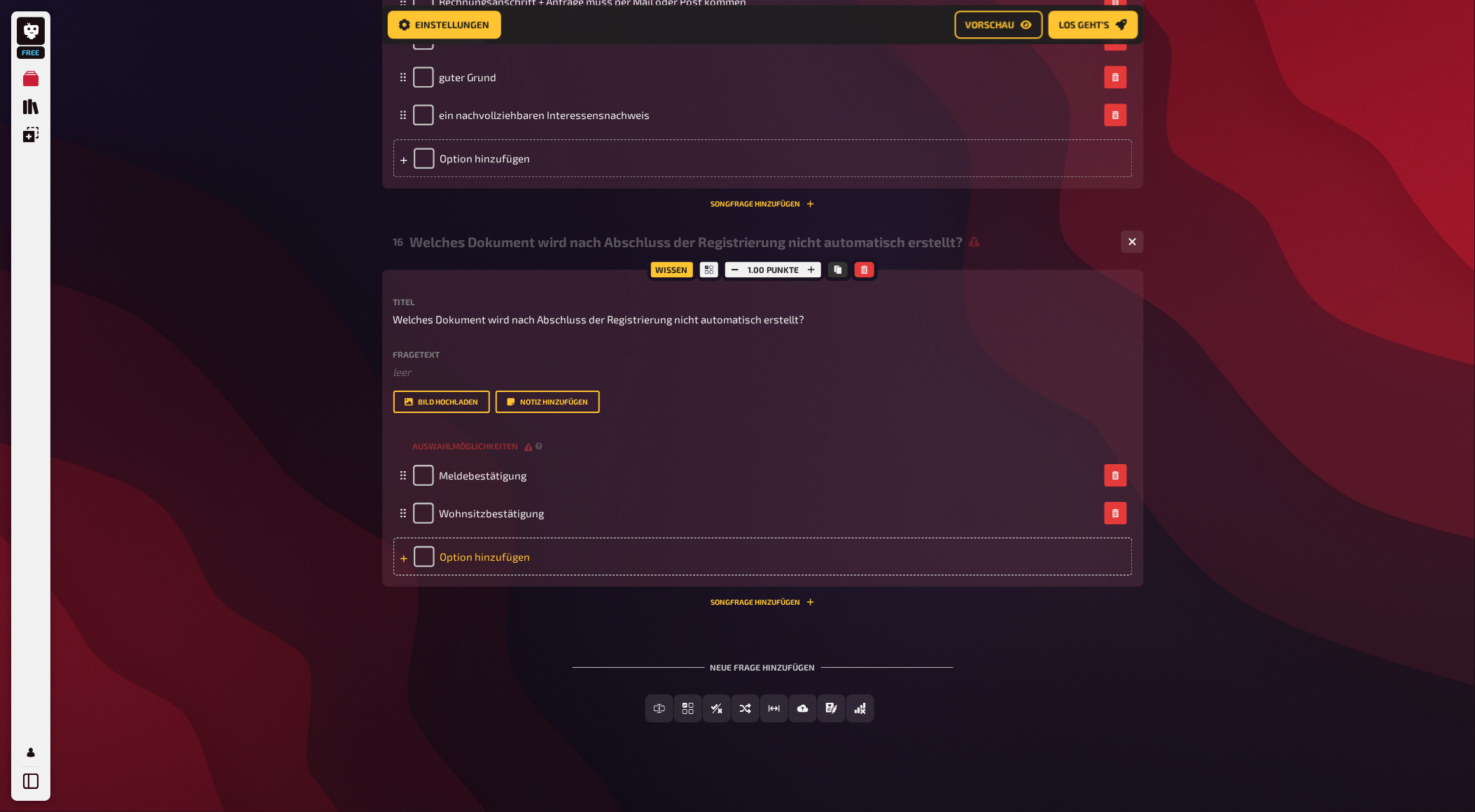
click at [514, 575] on div "Option hinzufügen" at bounding box center [763, 556] width 740 height 38
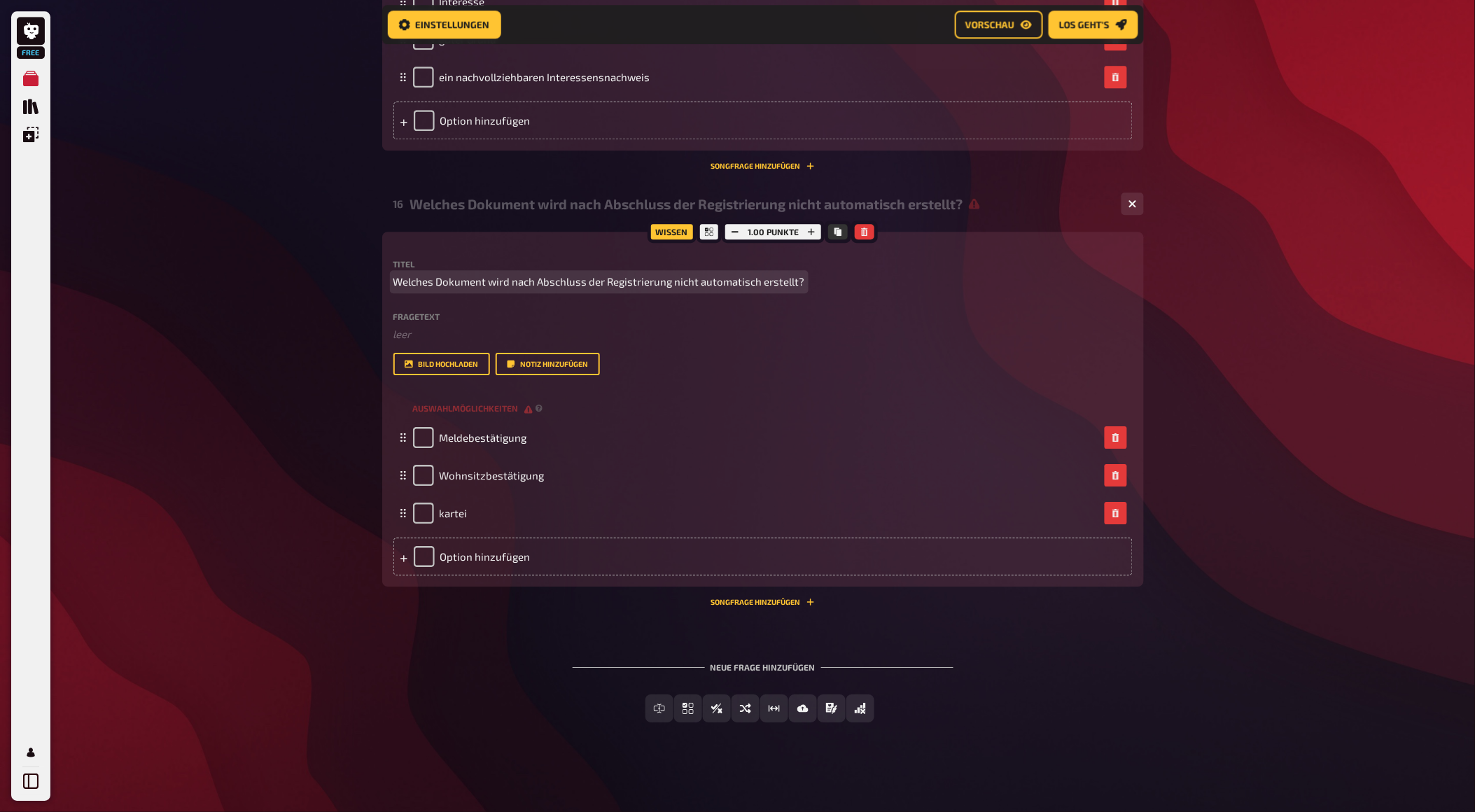
click at [758, 289] on span "Welches Dokument wird nach Abschluss der Registrierung nicht automatisch erstel…" at bounding box center [599, 282] width 411 height 16
click at [761, 289] on span "Welches Dokument wird nach Abschluss der Registrierung nicht automatisch erstel…" at bounding box center [599, 282] width 411 height 16
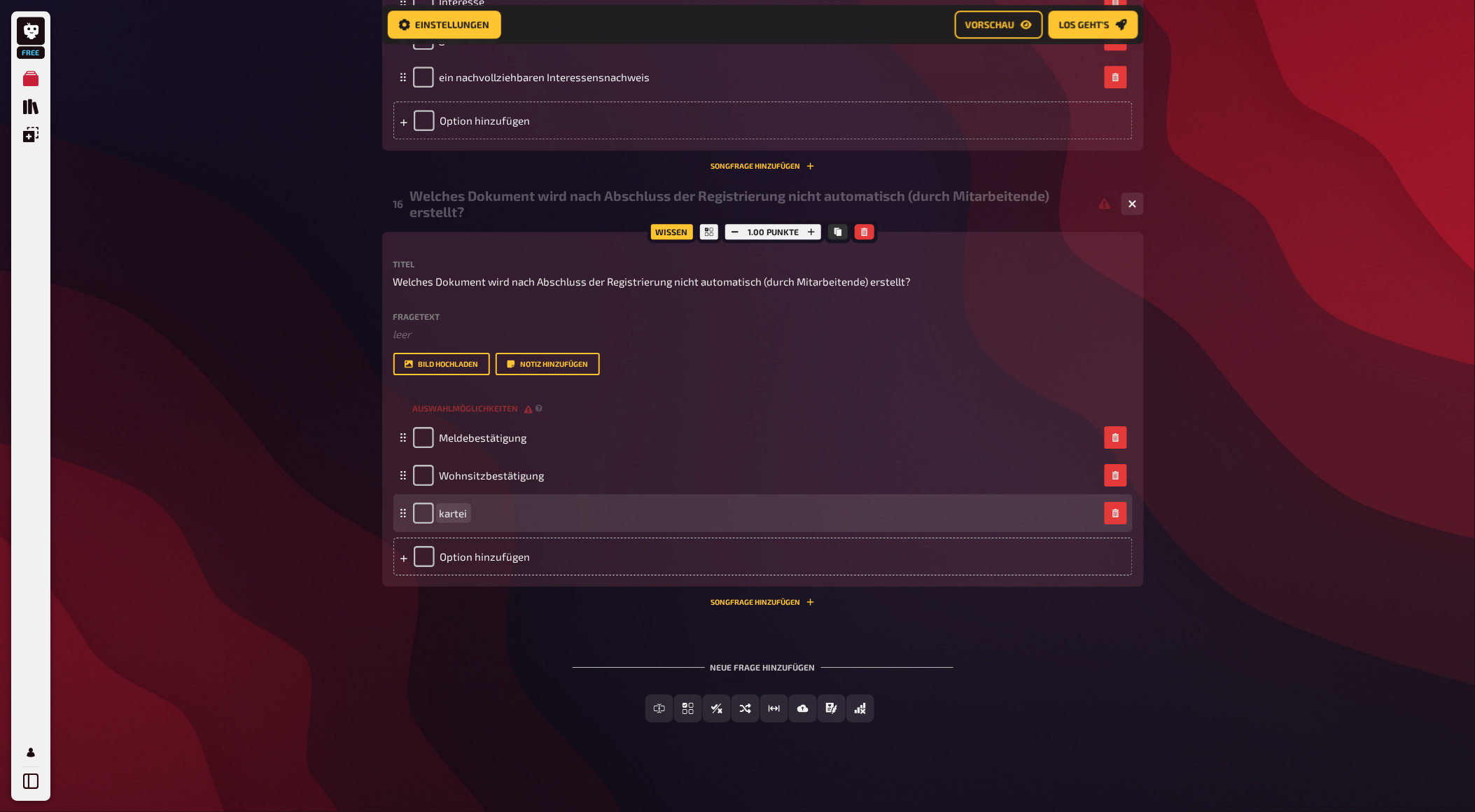
click at [444, 519] on span "kartei" at bounding box center [453, 513] width 28 height 12
click at [445, 519] on span "kartei" at bounding box center [453, 513] width 28 height 12
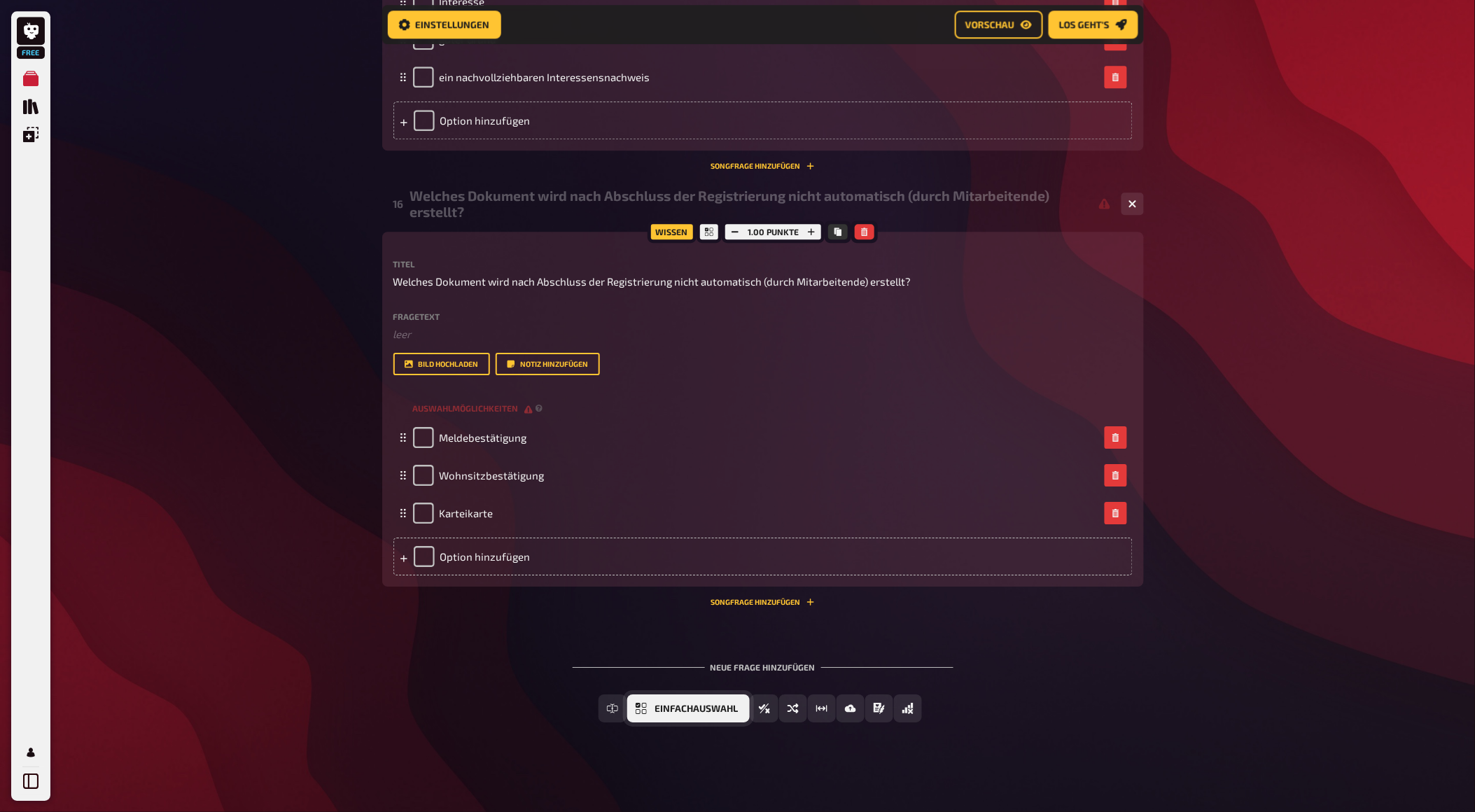
click at [667, 714] on span "Einfachauswahl" at bounding box center [697, 709] width 83 height 10
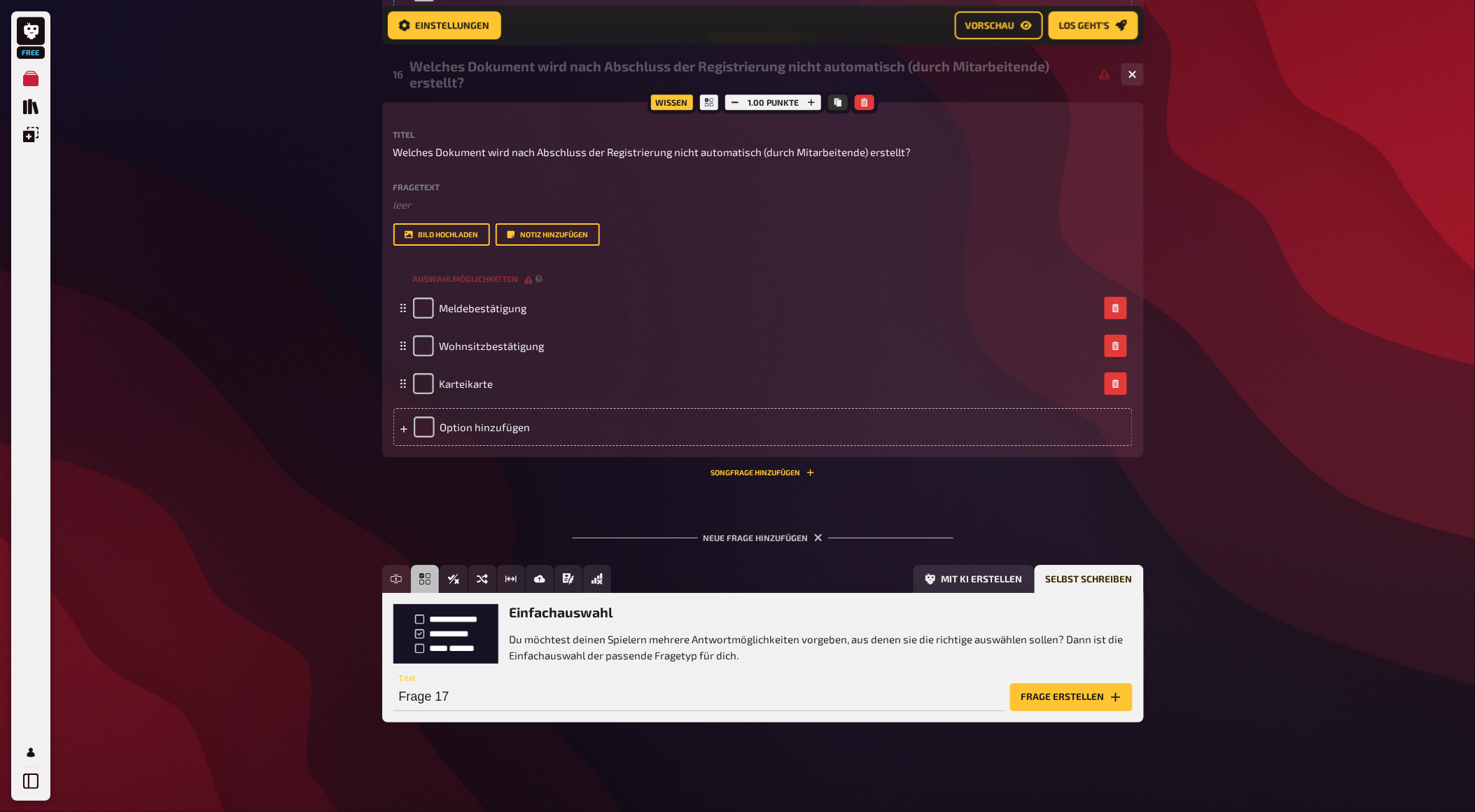
click at [1048, 707] on button "Frage erstellen" at bounding box center [1072, 697] width 123 height 28
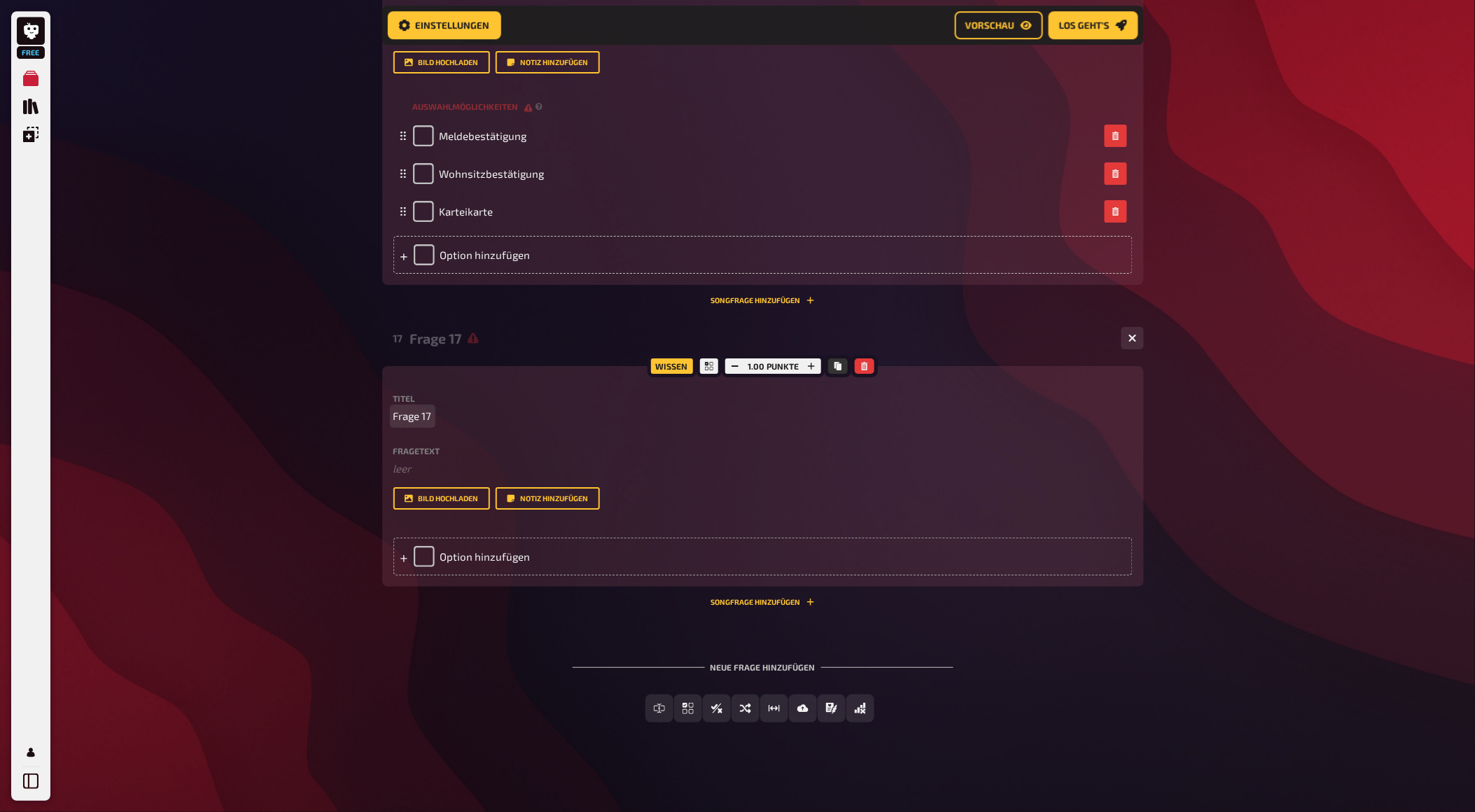
click at [416, 424] on span "Frage 17" at bounding box center [412, 416] width 38 height 16
drag, startPoint x: 393, startPoint y: 590, endPoint x: 443, endPoint y: 599, distance: 50.8
click at [443, 509] on div "Titel Frage 17 Fragetext ﻿ leer Hier hinziehen für Dateiupload Bild hochladen N…" at bounding box center [763, 451] width 740 height 115
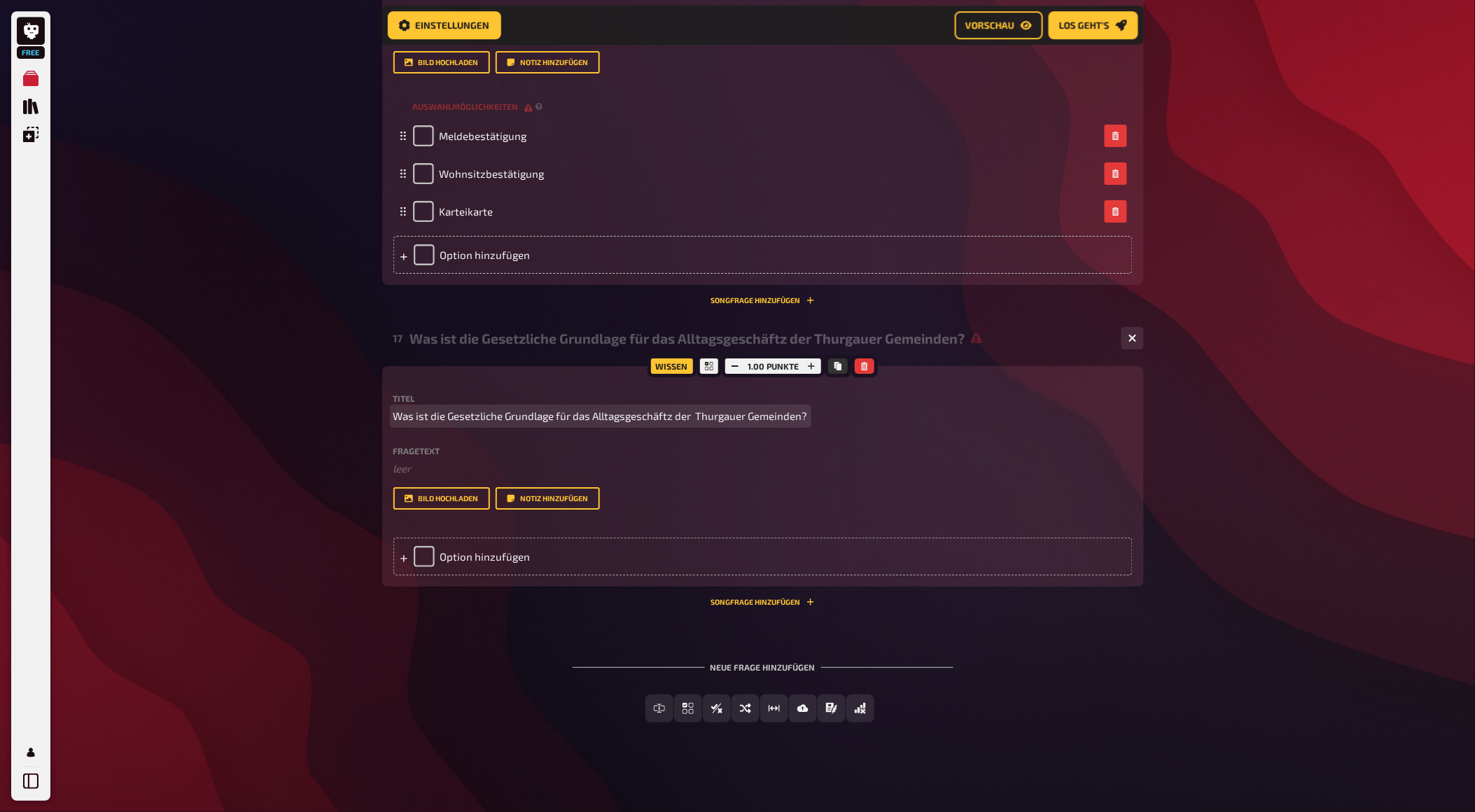
click at [798, 424] on span "Was ist die Gesetzliche Grundlage für das Alltagsgeschäftz der Thurgauer Gemein…" at bounding box center [600, 416] width 415 height 16
click at [527, 575] on div "Option hinzufügen" at bounding box center [763, 556] width 740 height 38
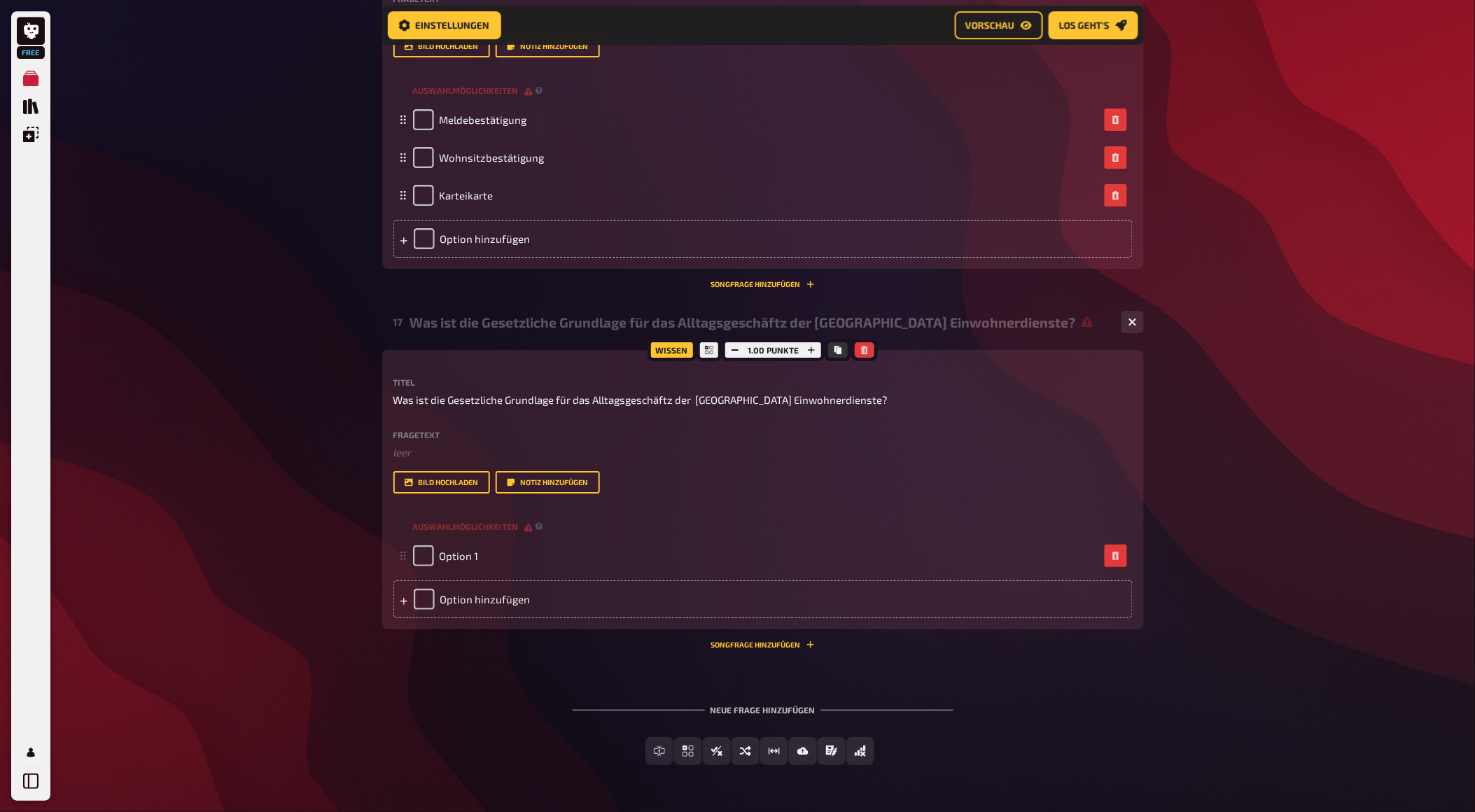
scroll to position [7556, 0]
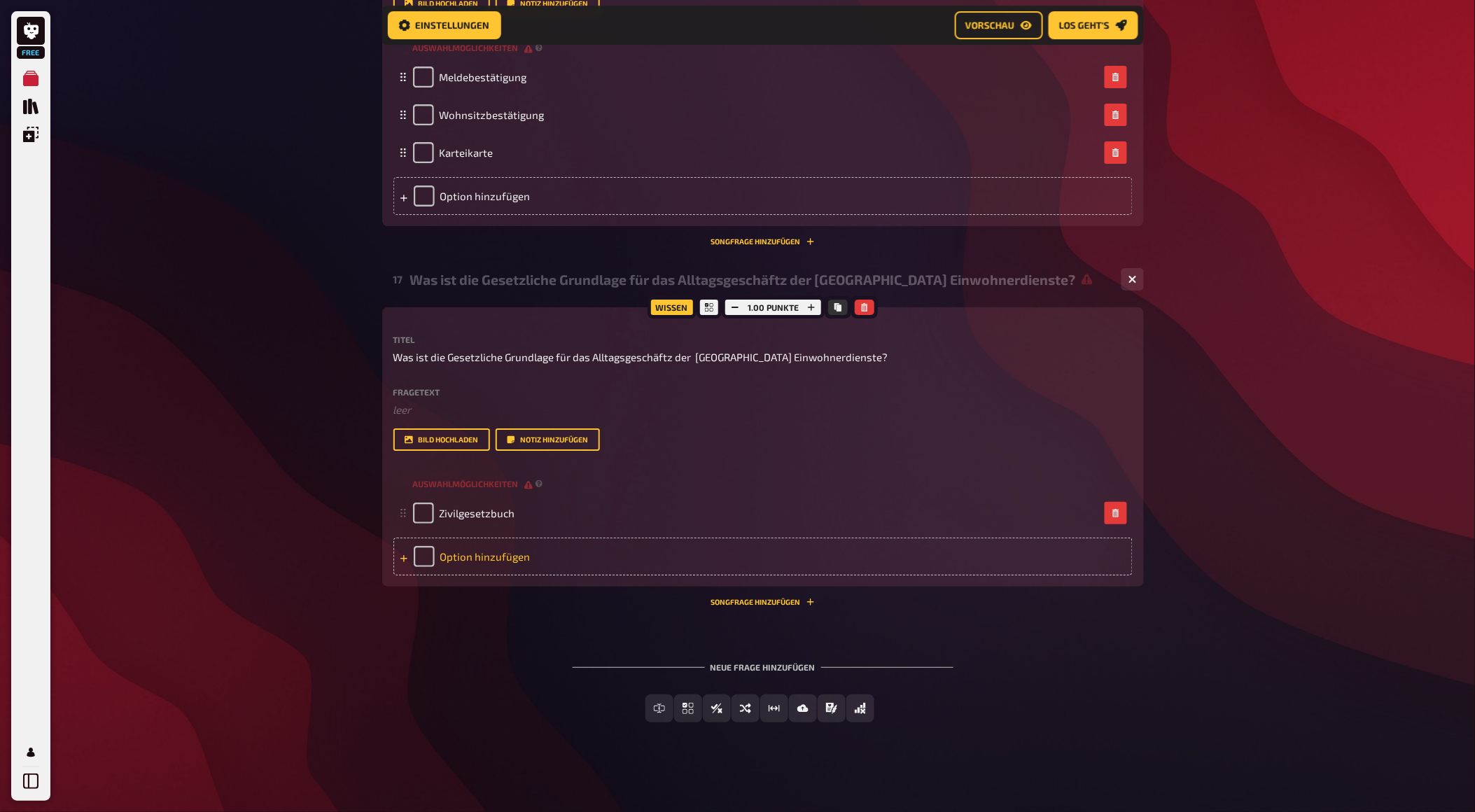
click at [655, 560] on div "Option hinzufügen" at bounding box center [763, 556] width 740 height 38
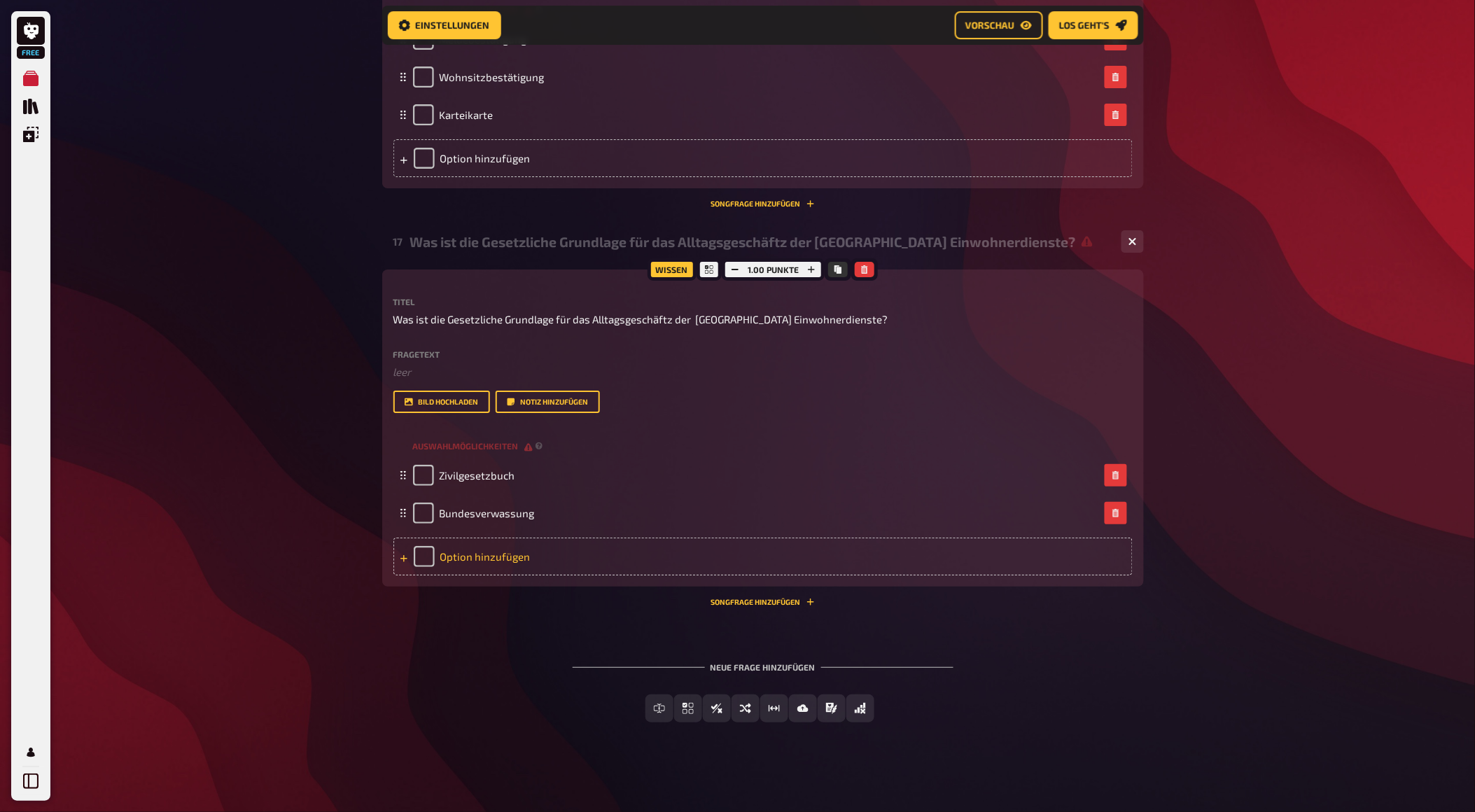
click at [455, 575] on div "Option hinzufügen" at bounding box center [763, 556] width 740 height 38
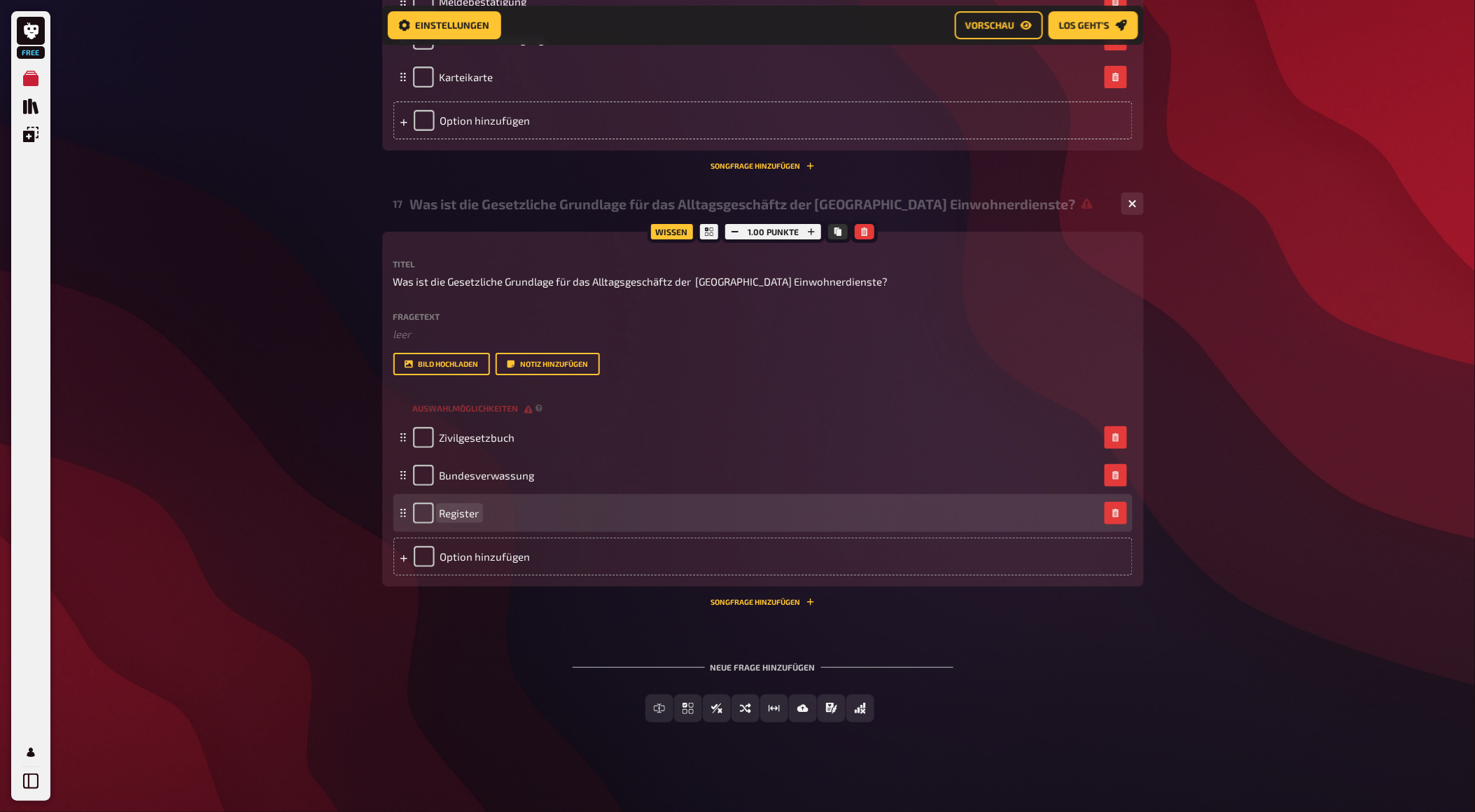
click at [463, 519] on span "Register" at bounding box center [459, 513] width 40 height 12
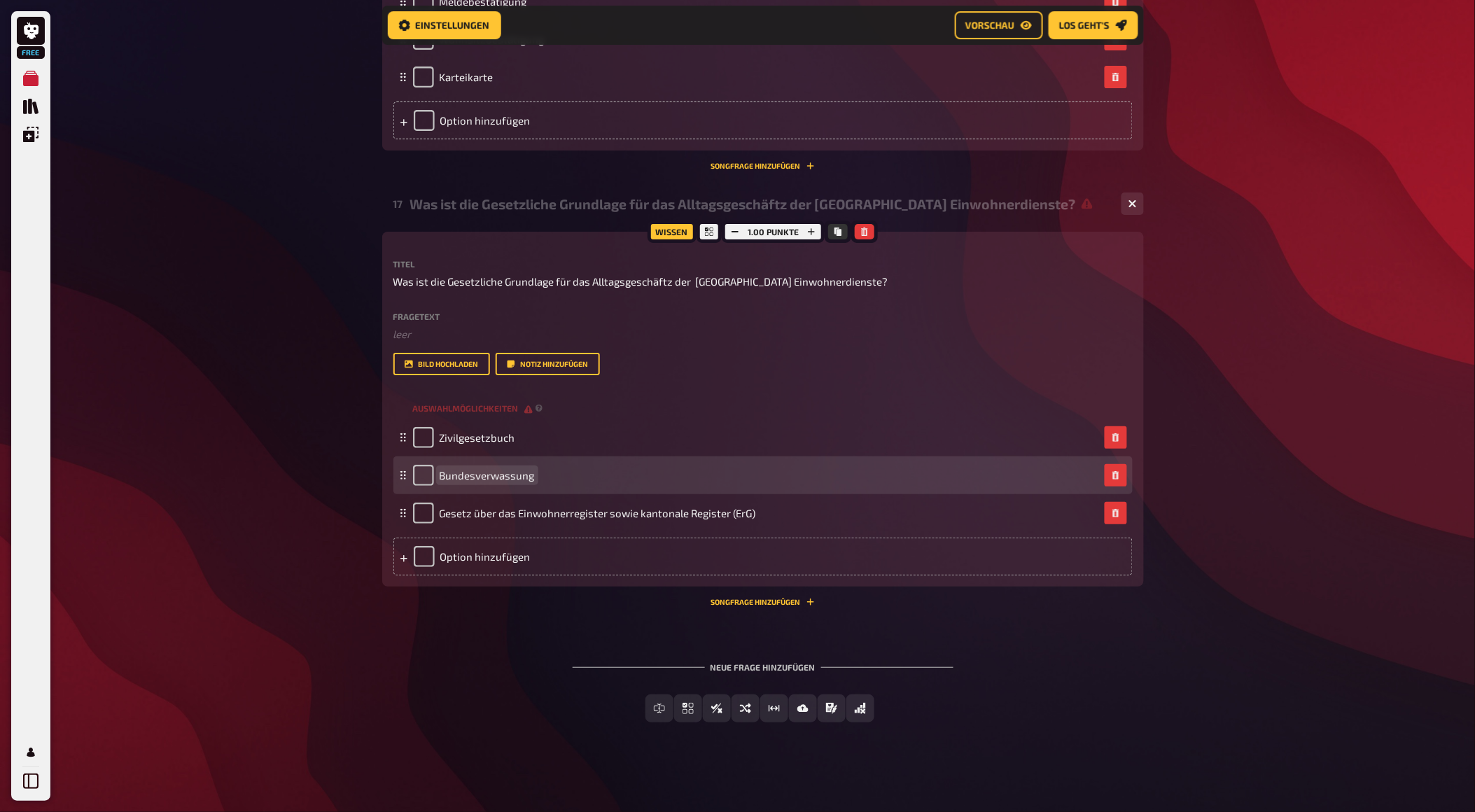
click at [467, 482] on span "Bundesverwassung" at bounding box center [487, 474] width 95 height 12
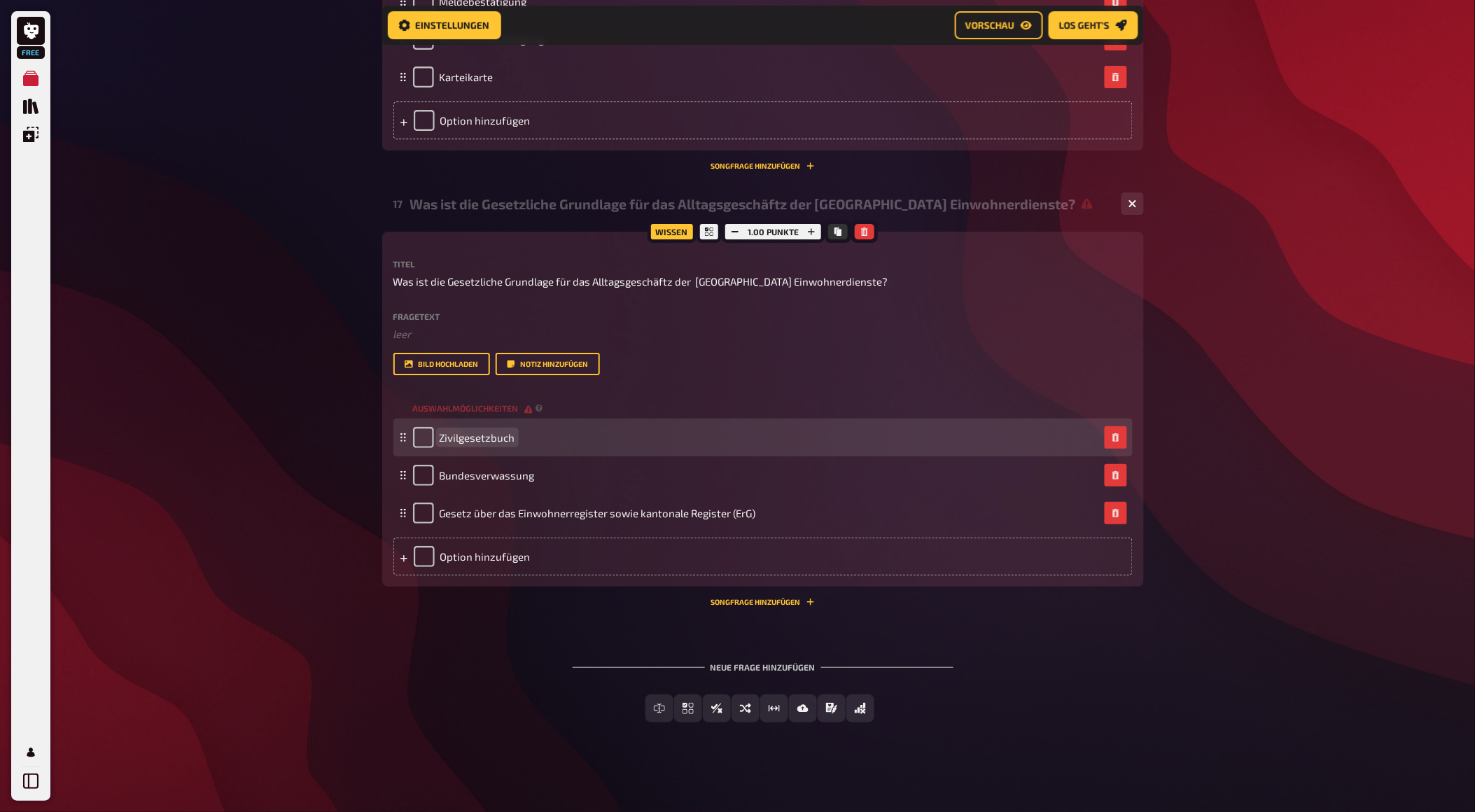
click at [459, 444] on span "Zivilgesetzbuch" at bounding box center [477, 437] width 75 height 12
drag, startPoint x: 439, startPoint y: 509, endPoint x: 578, endPoint y: 522, distance: 139.6
click at [578, 448] on div "Zivilgesetzbuch" at bounding box center [756, 437] width 686 height 21
click at [442, 444] on span "esetz über das Öffentlichkeitsprinzip (Öffentlichkeitsgesetz, ÖffG)" at bounding box center [597, 437] width 316 height 12
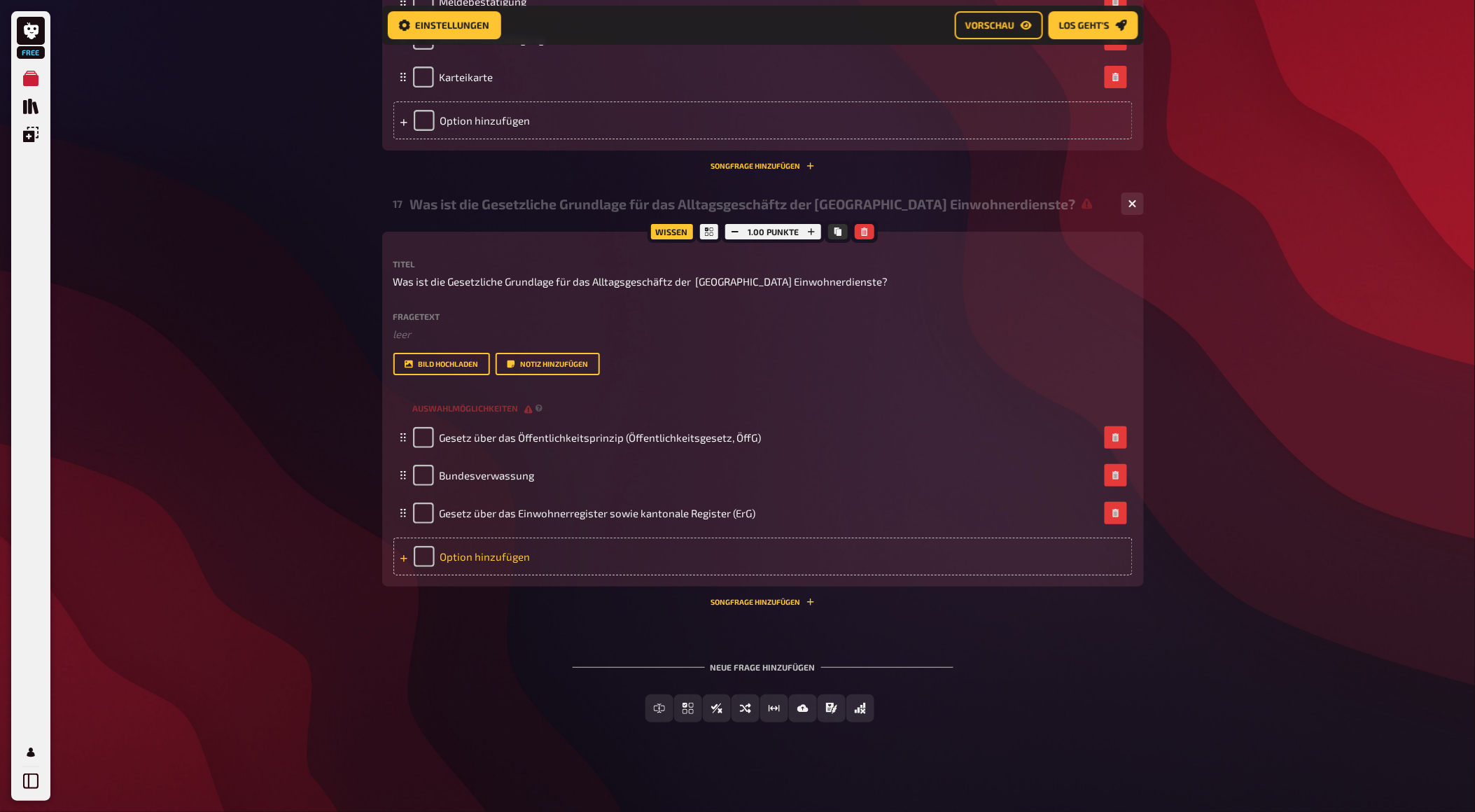
click at [512, 575] on div "Option hinzufügen" at bounding box center [763, 556] width 740 height 38
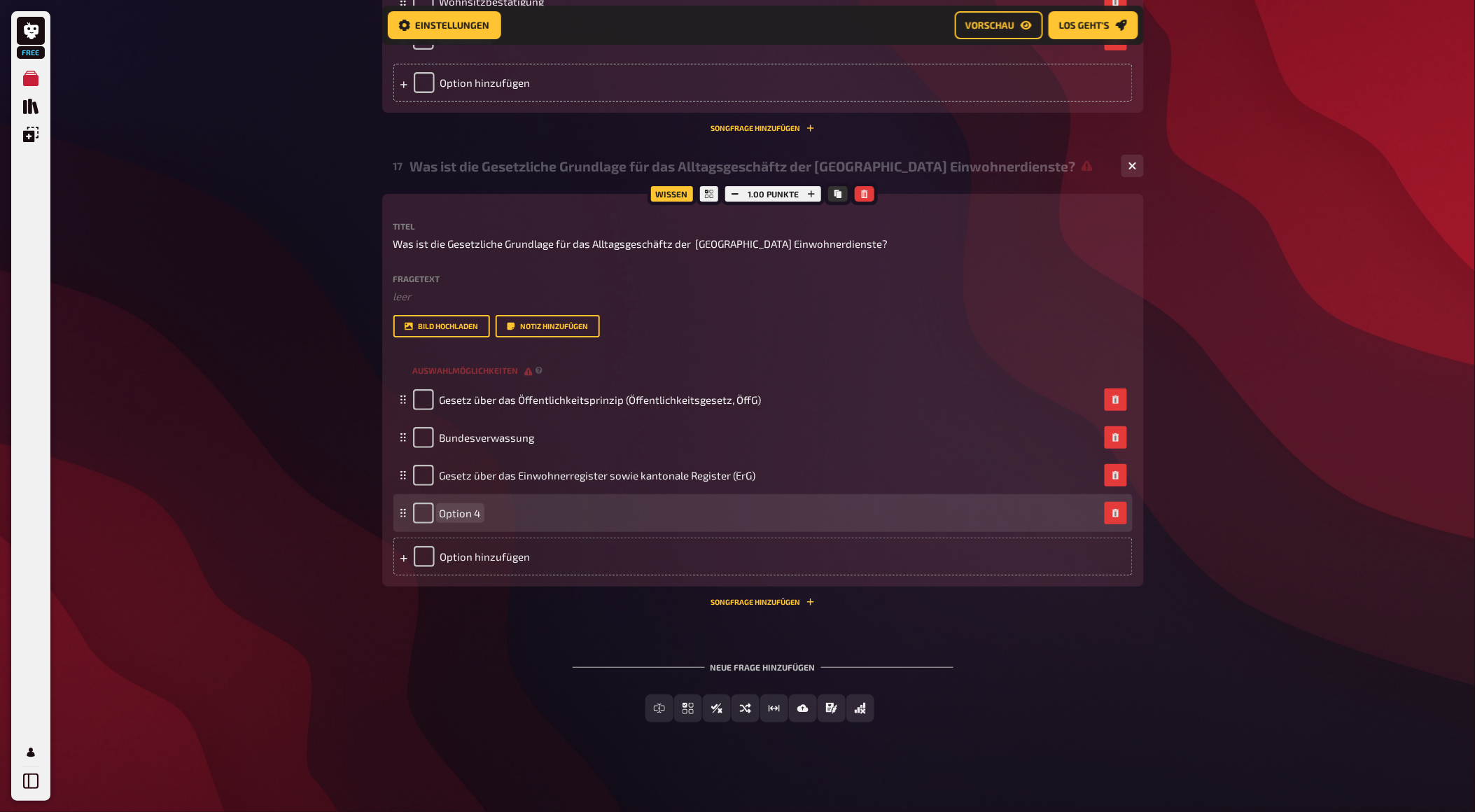
click at [473, 519] on span "Option 4" at bounding box center [460, 513] width 41 height 12
drag, startPoint x: 478, startPoint y: 625, endPoint x: 429, endPoint y: 618, distance: 49.5
click at [429, 523] on div "Option 4" at bounding box center [447, 513] width 68 height 21
paste span
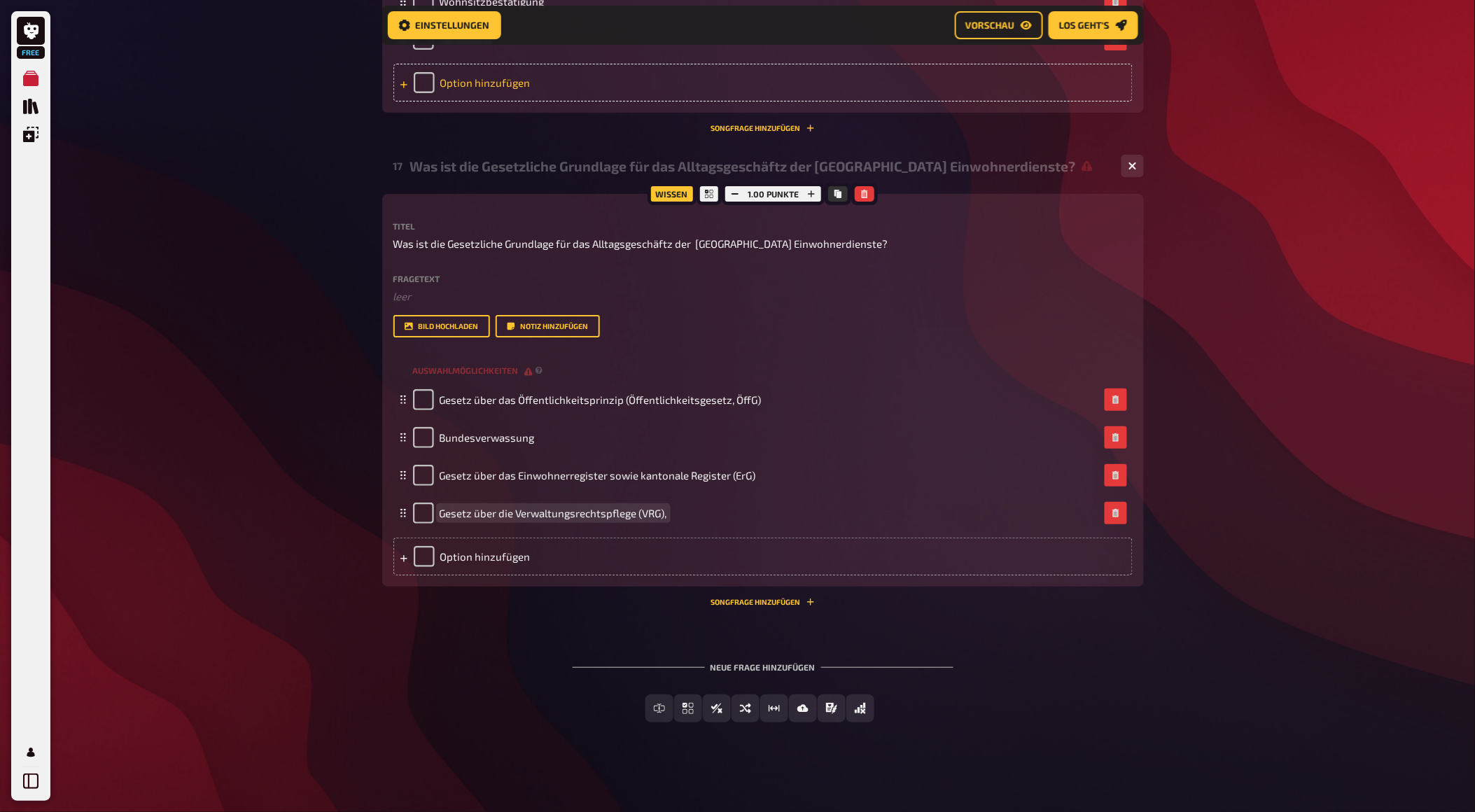
scroll to position [7400, 0]
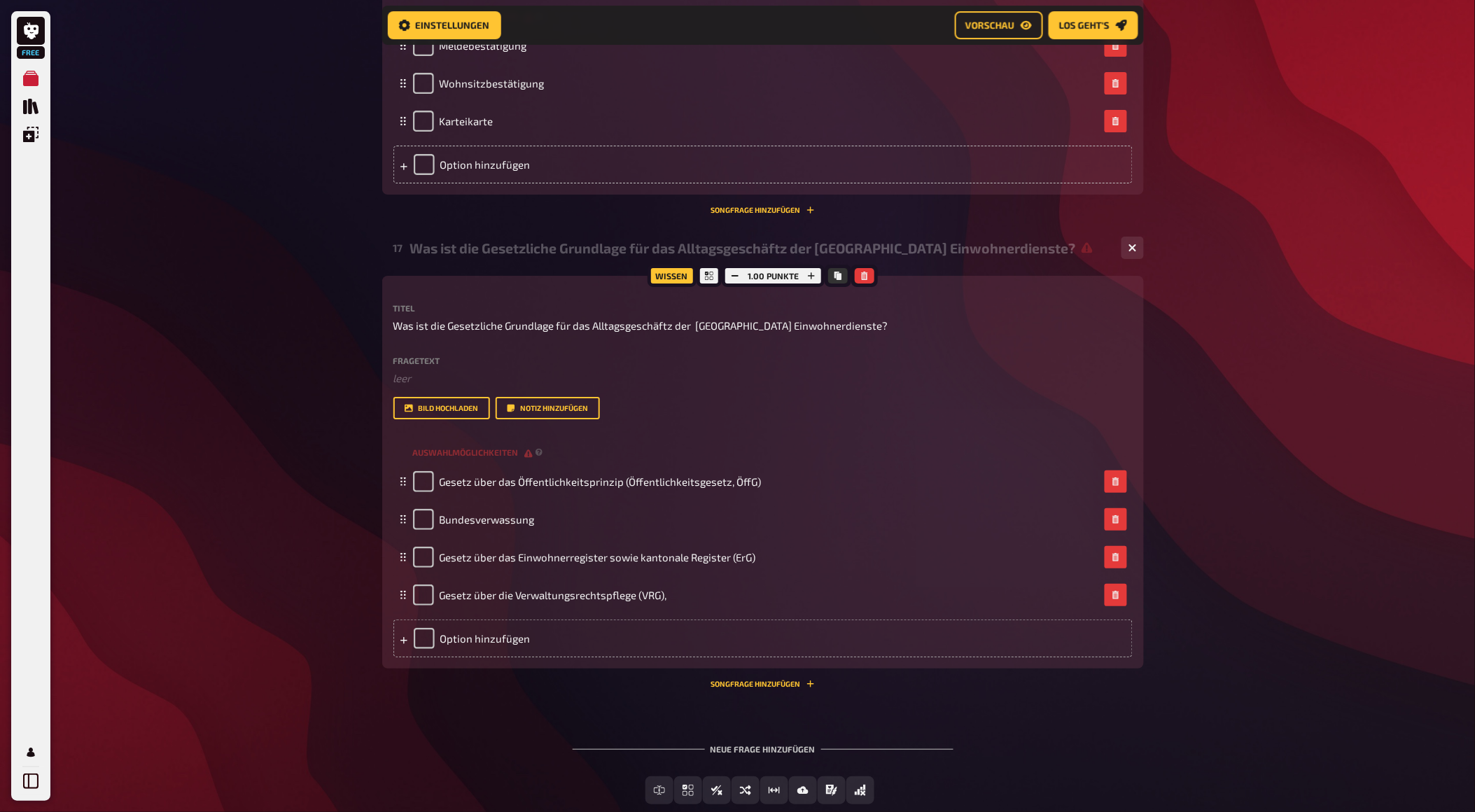
click at [1010, 27] on span "Vorschau" at bounding box center [991, 25] width 49 height 10
